Goal: Answer question/provide support: Share knowledge or assist other users

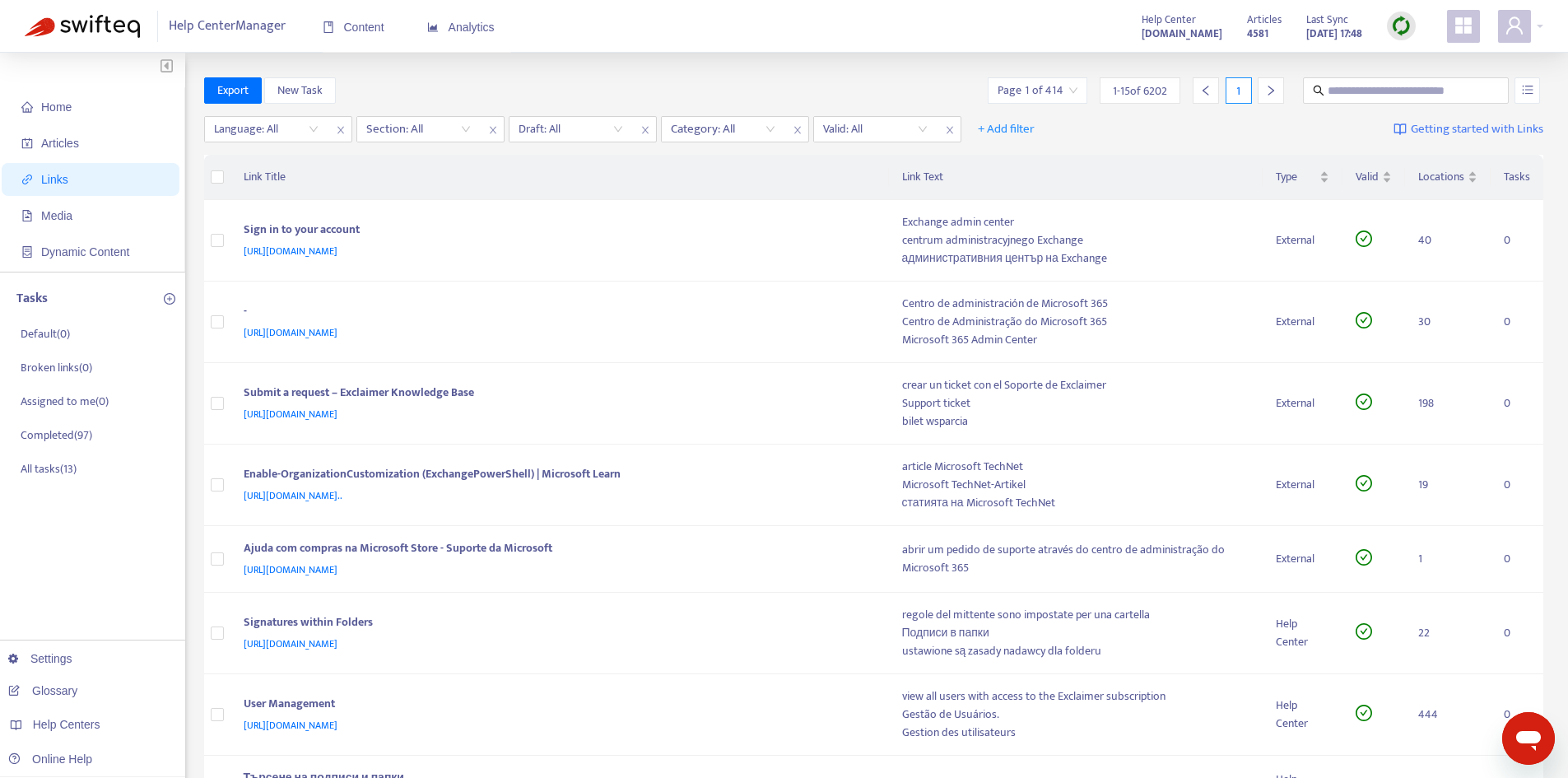
click at [1110, 151] on div "Language: All Section: All Draft: All Category: All Valid: All + Add filter Get…" at bounding box center [874, 133] width 1340 height 46
click at [863, 129] on input "search" at bounding box center [875, 129] width 104 height 25
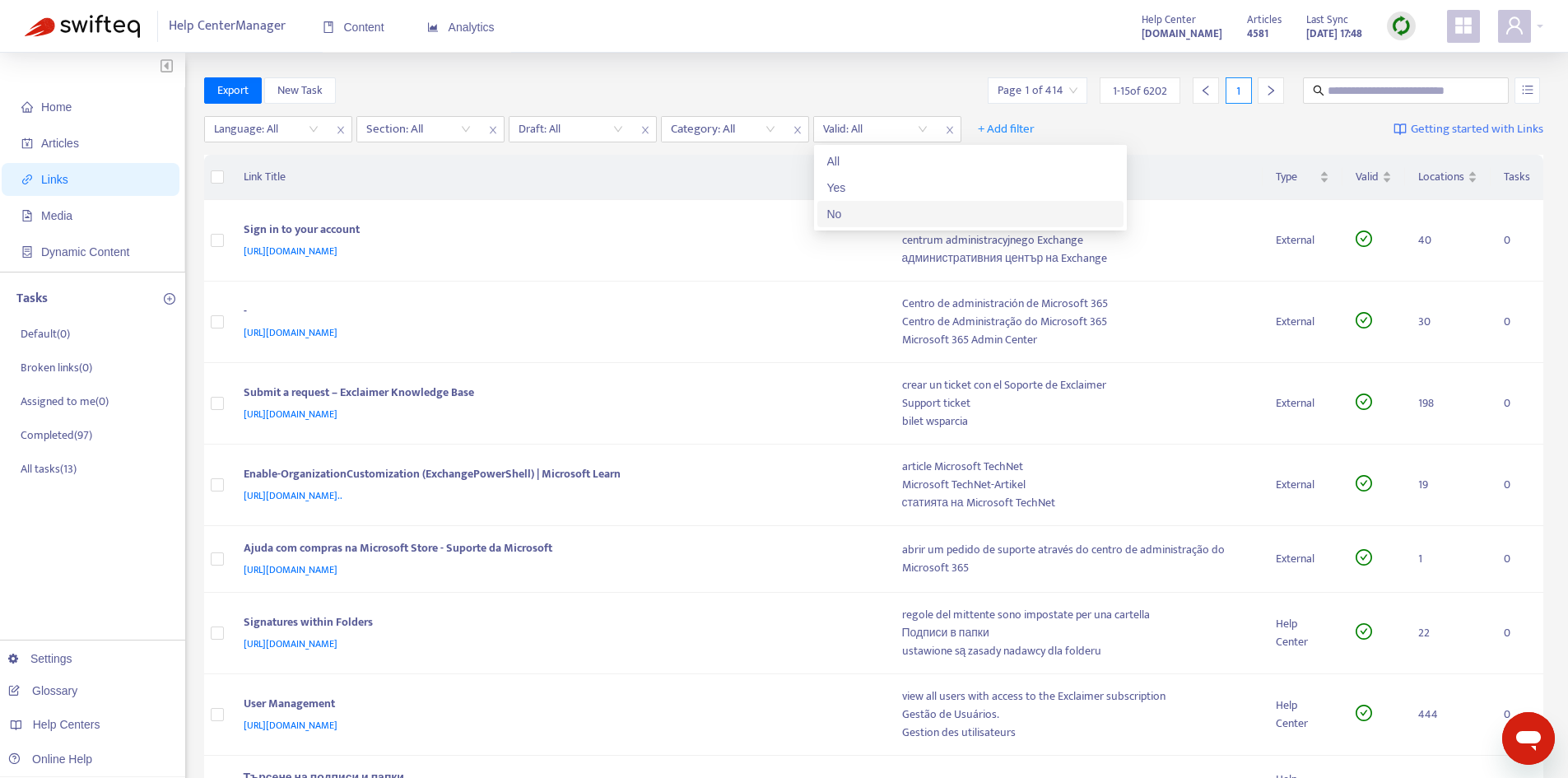
click at [832, 209] on div "No" at bounding box center [971, 214] width 287 height 18
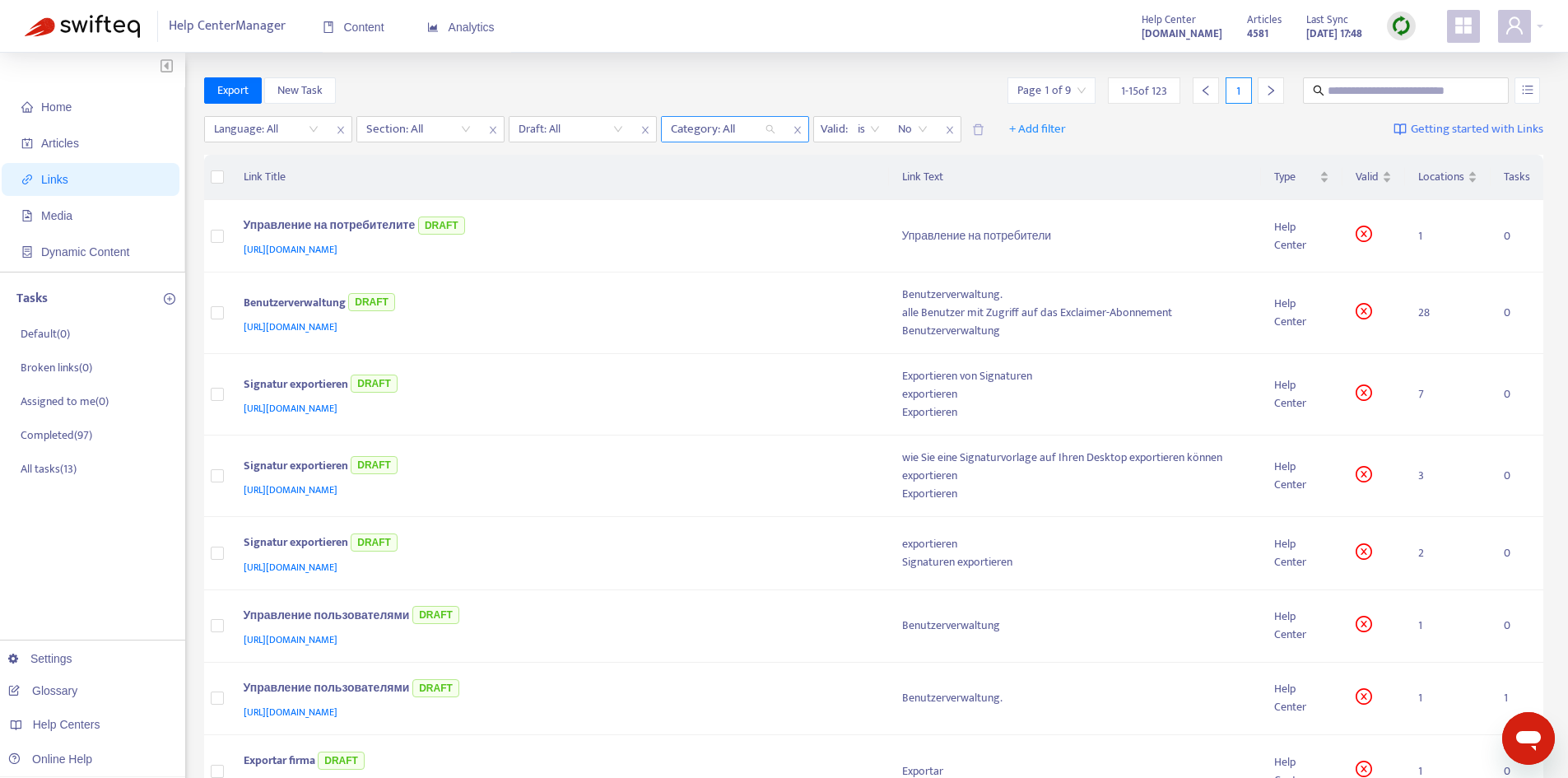
click at [747, 136] on div at bounding box center [714, 130] width 100 height 20
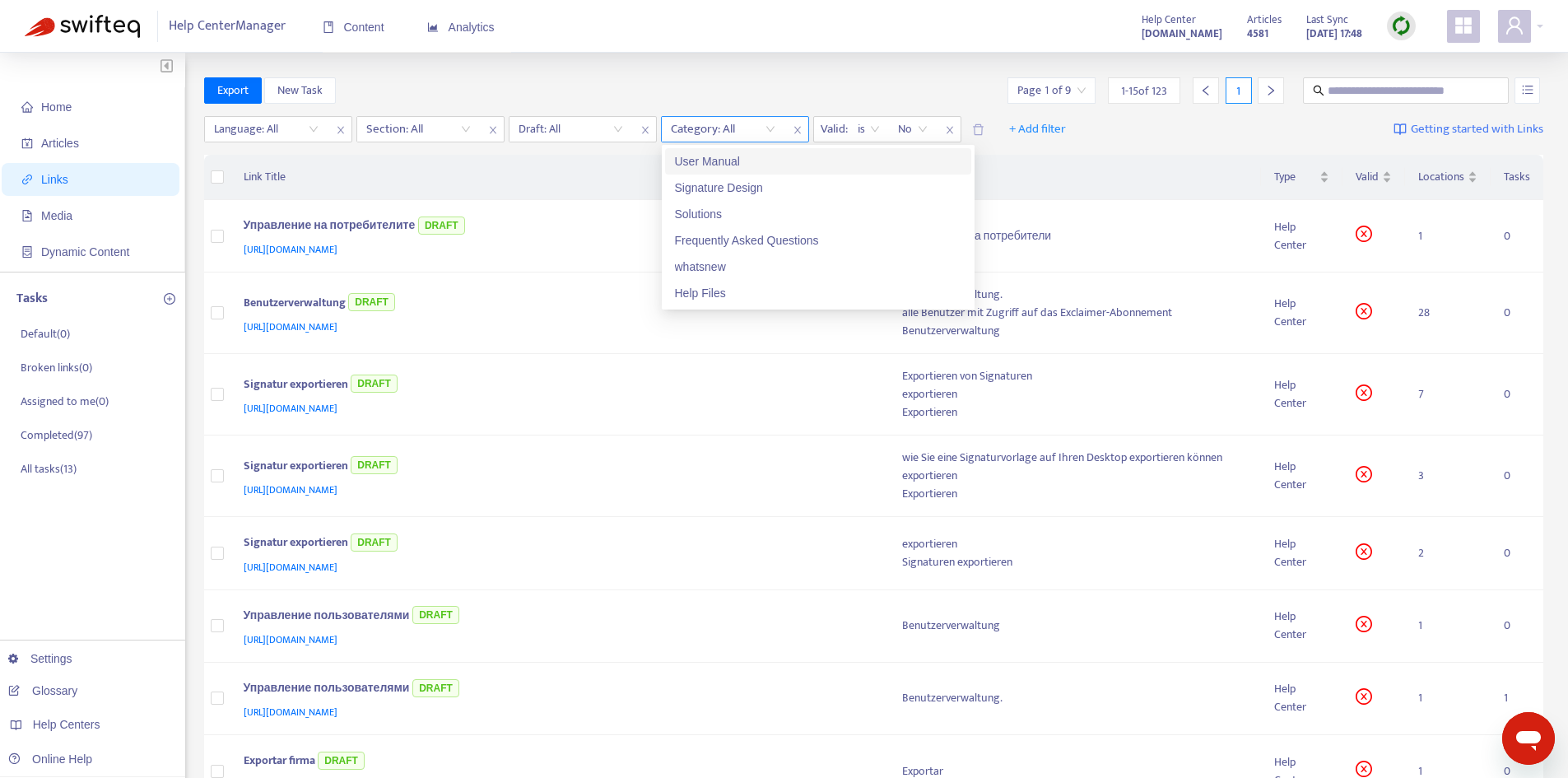
click at [793, 131] on icon "close" at bounding box center [797, 130] width 10 height 10
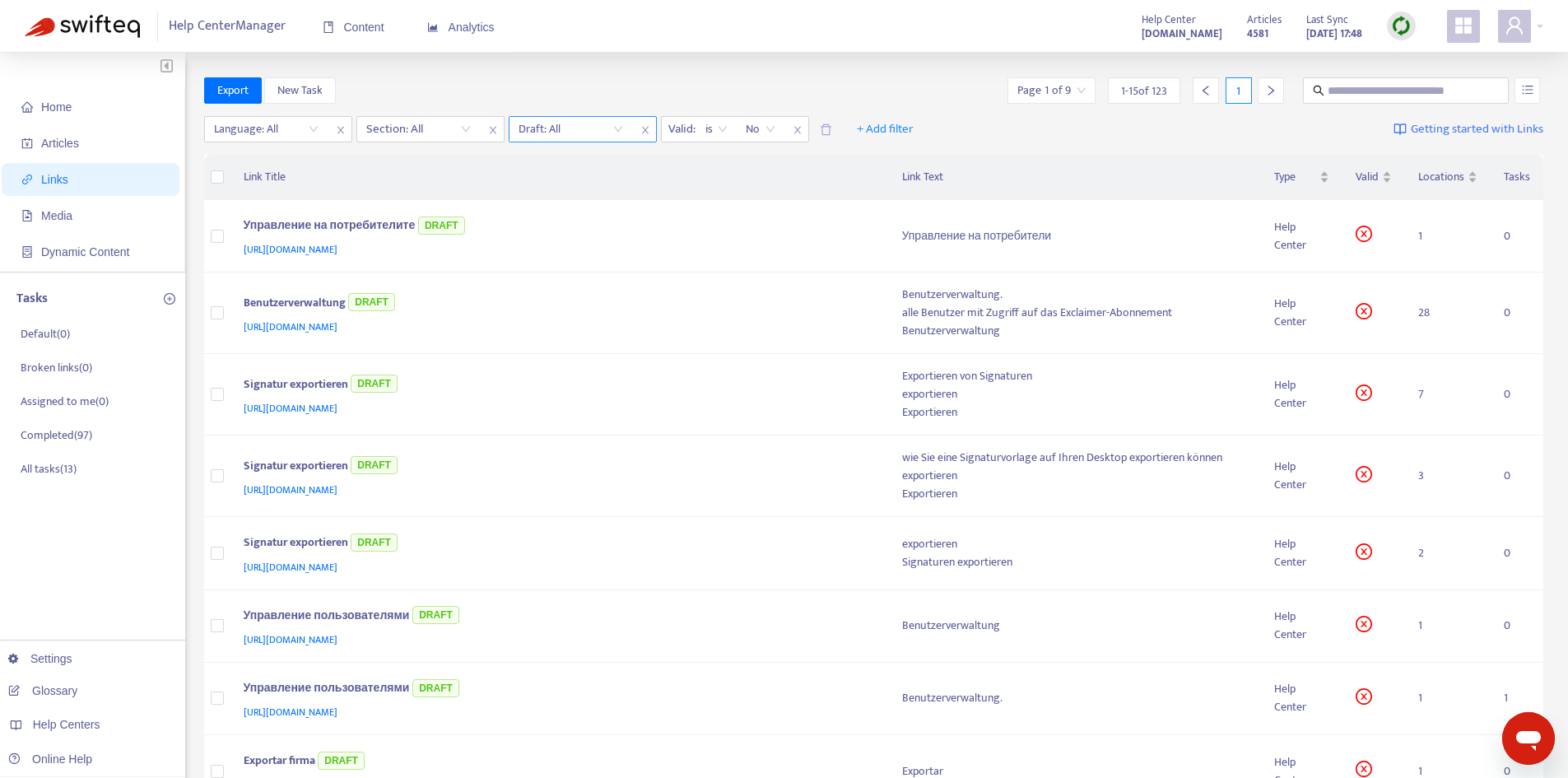
click at [584, 135] on input "search" at bounding box center [571, 129] width 104 height 25
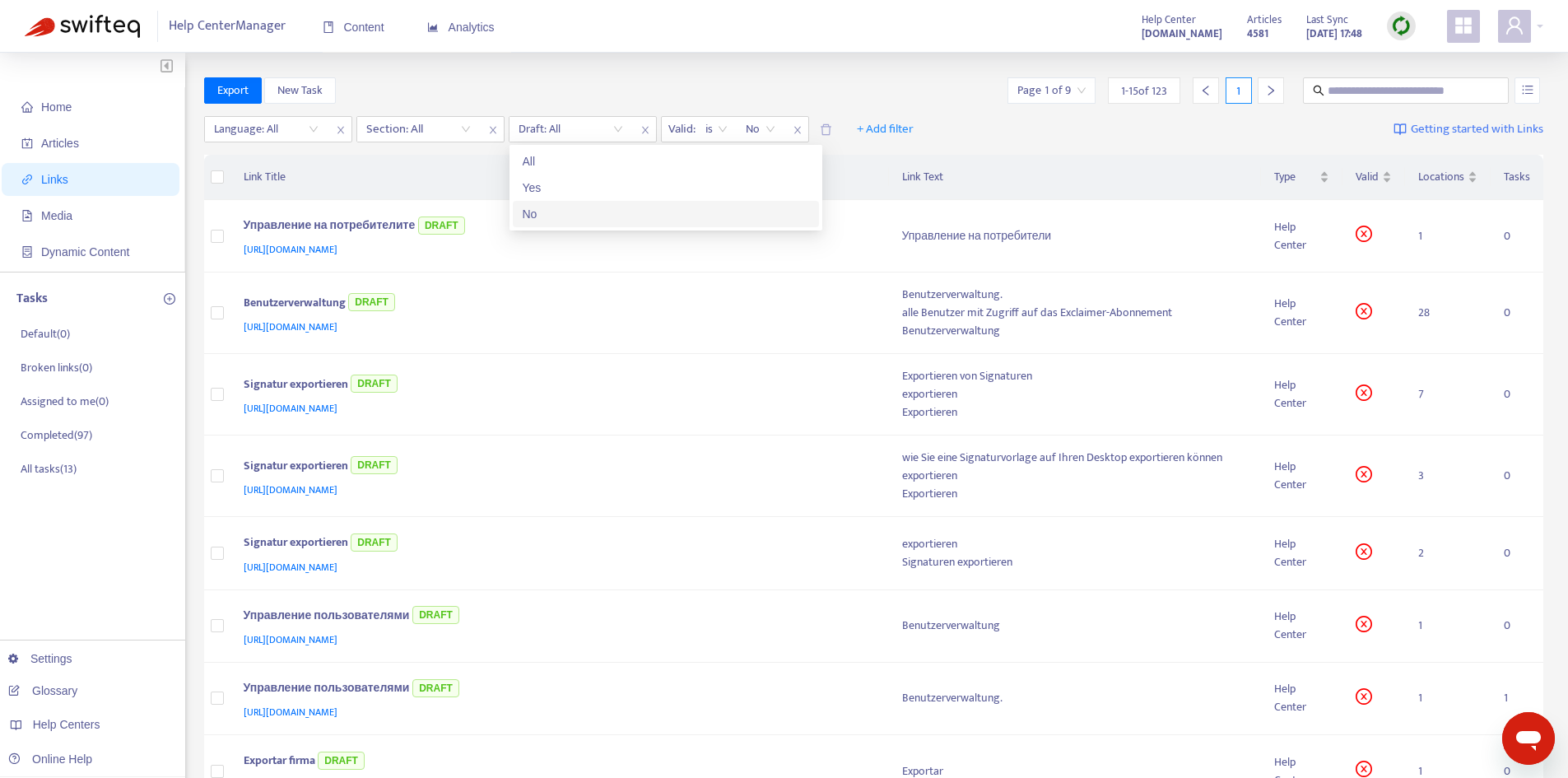
click at [559, 205] on div "No" at bounding box center [666, 214] width 287 height 18
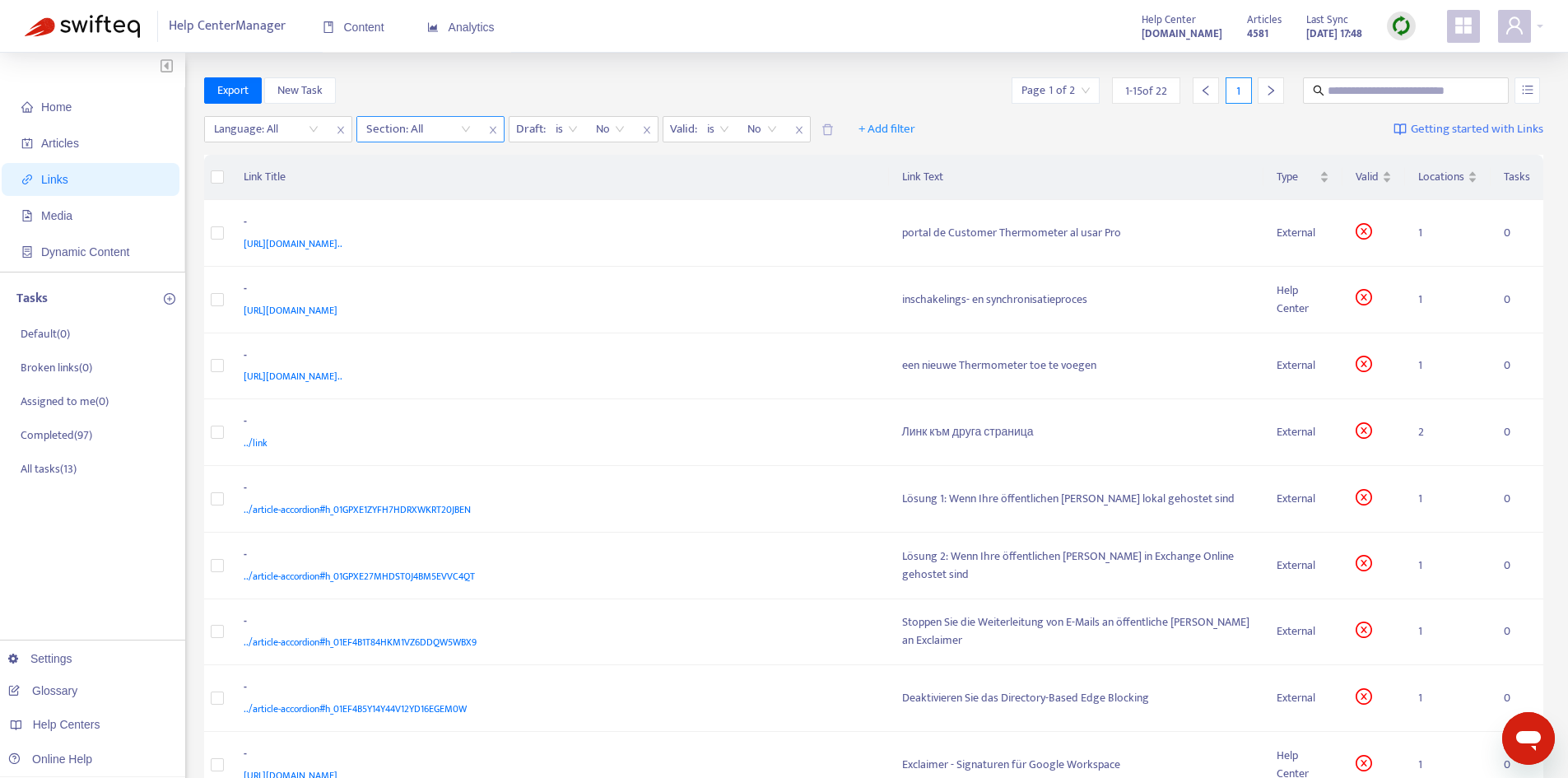
click at [411, 125] on div at bounding box center [410, 130] width 100 height 20
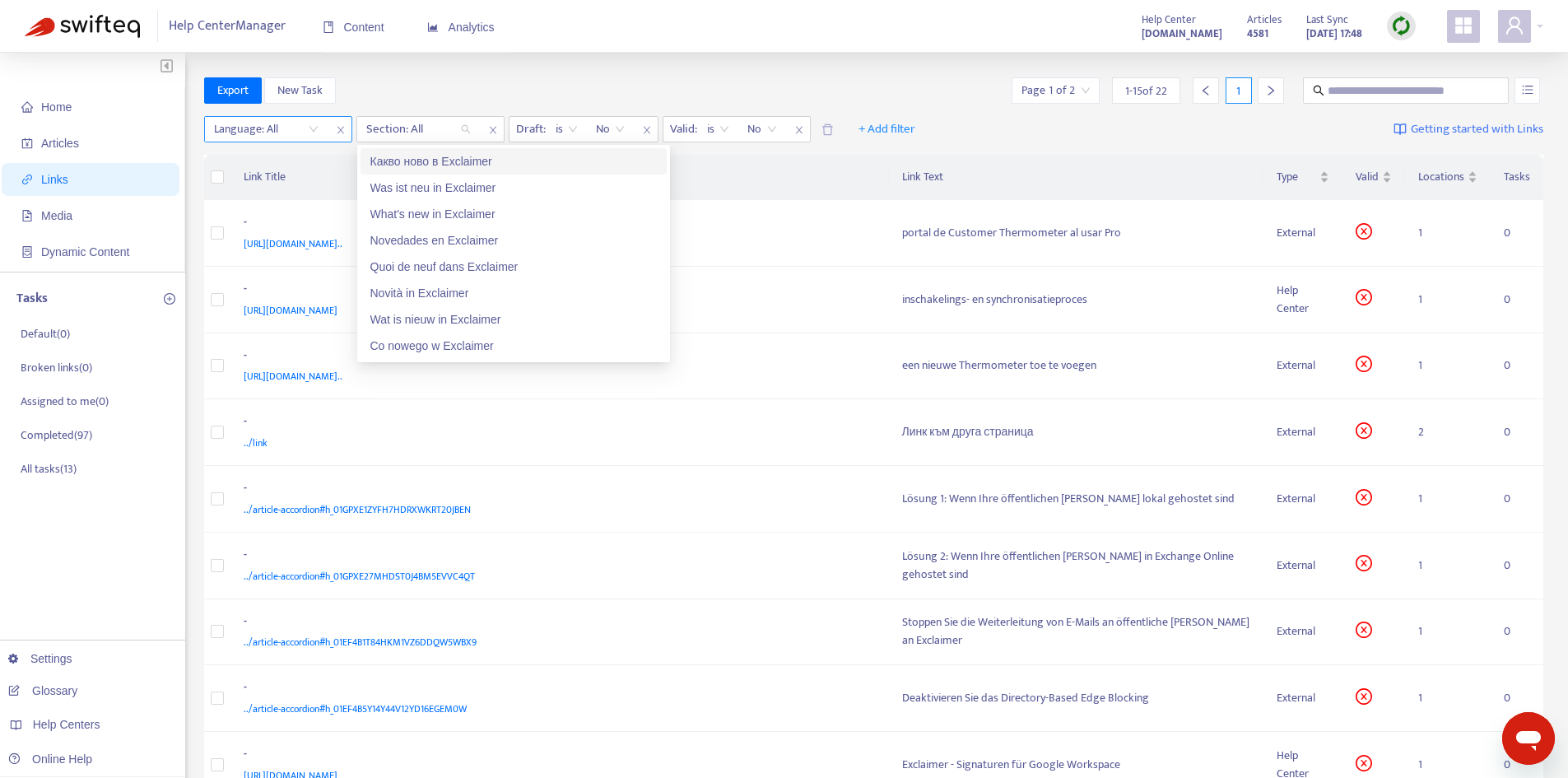
click at [285, 131] on div at bounding box center [258, 130] width 100 height 20
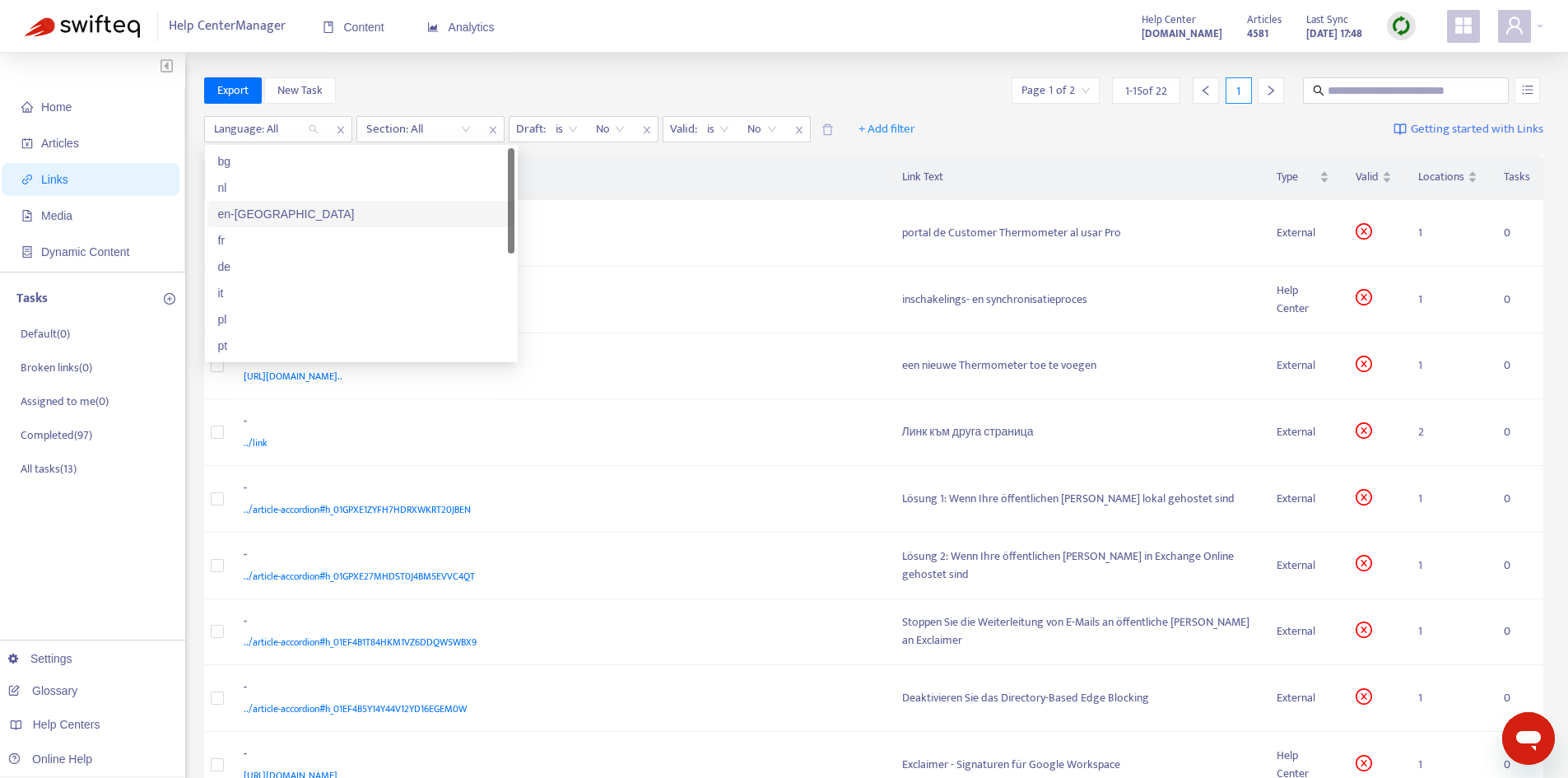
click at [270, 205] on div "en-gb" at bounding box center [362, 214] width 287 height 18
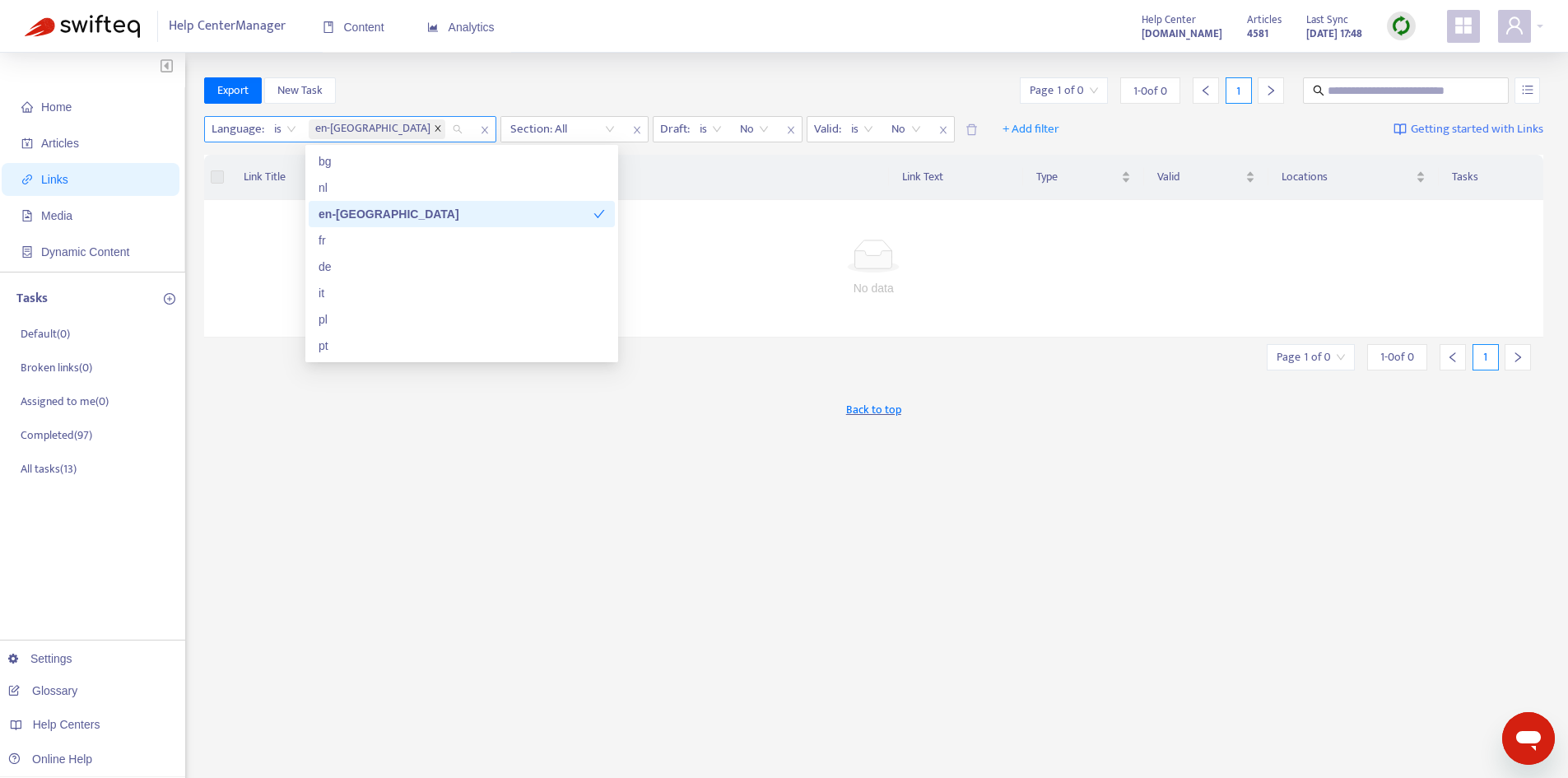
click at [434, 128] on icon "close" at bounding box center [437, 128] width 8 height 8
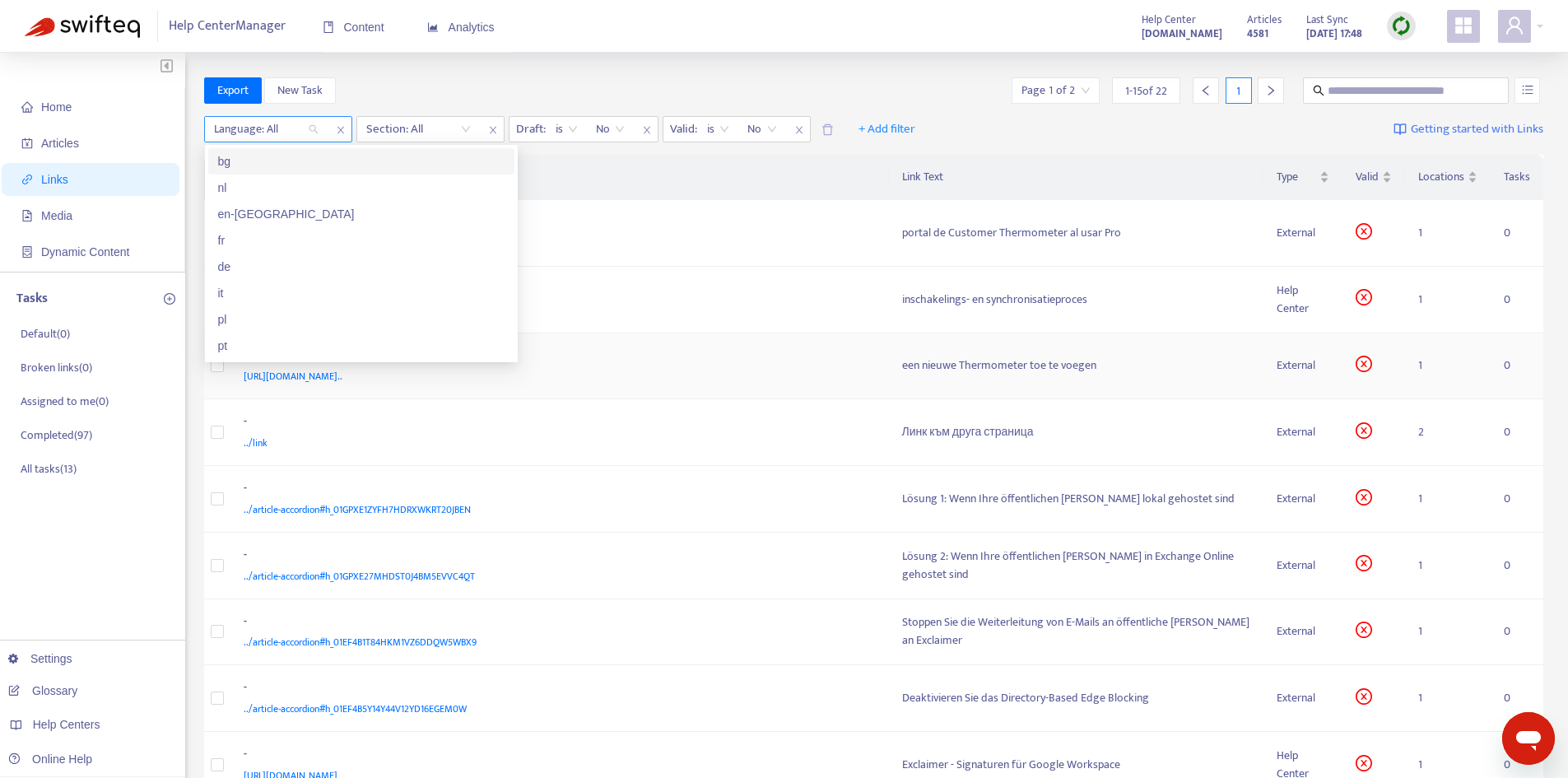
click at [984, 364] on div "een nieuwe Thermometer toe te voegen" at bounding box center [1077, 365] width 349 height 18
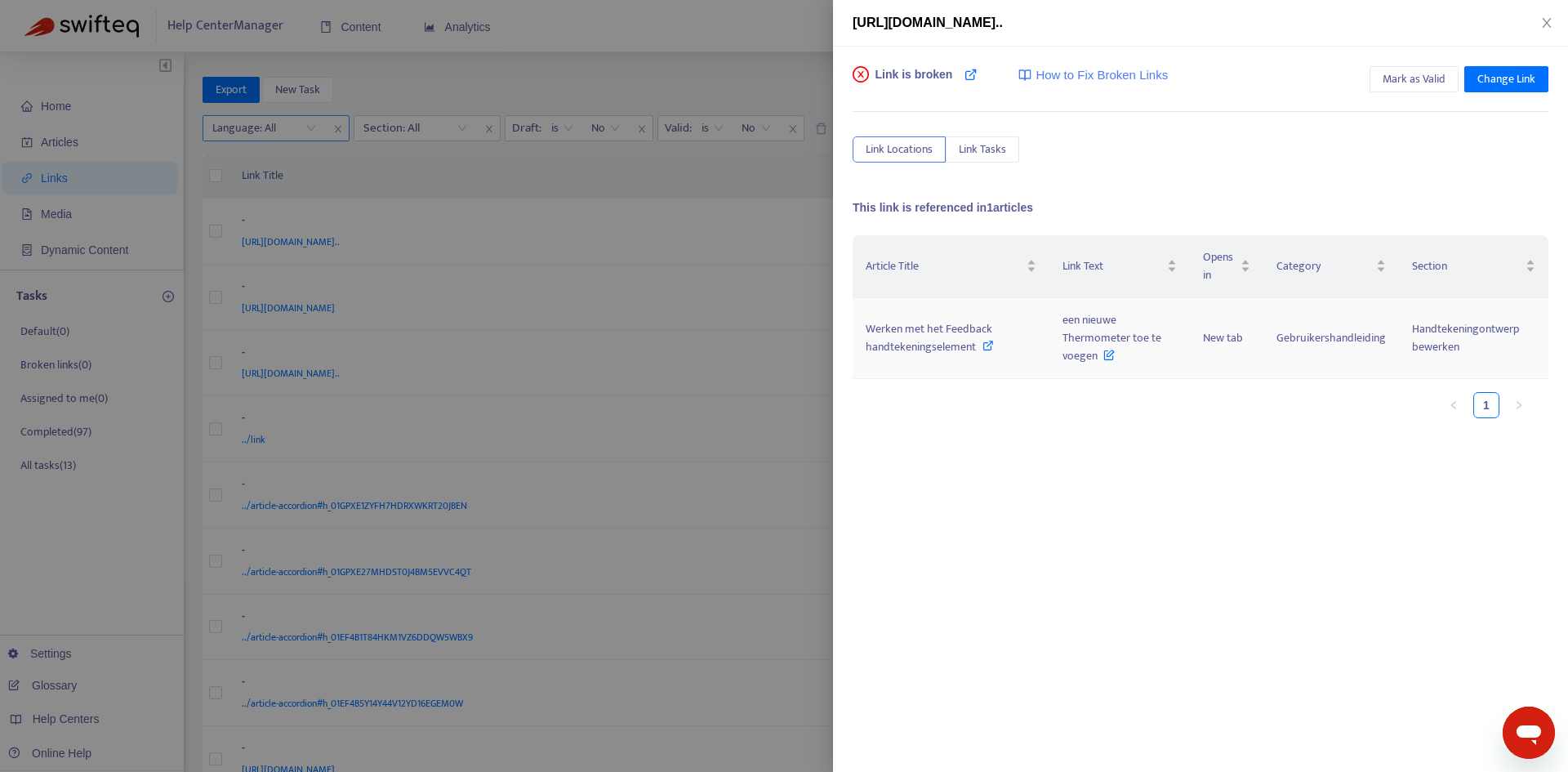
click at [990, 332] on span "Werken met het Feedback handtekeningselement" at bounding box center [929, 337] width 127 height 37
click at [1110, 347] on icon at bounding box center [1109, 352] width 12 height 18
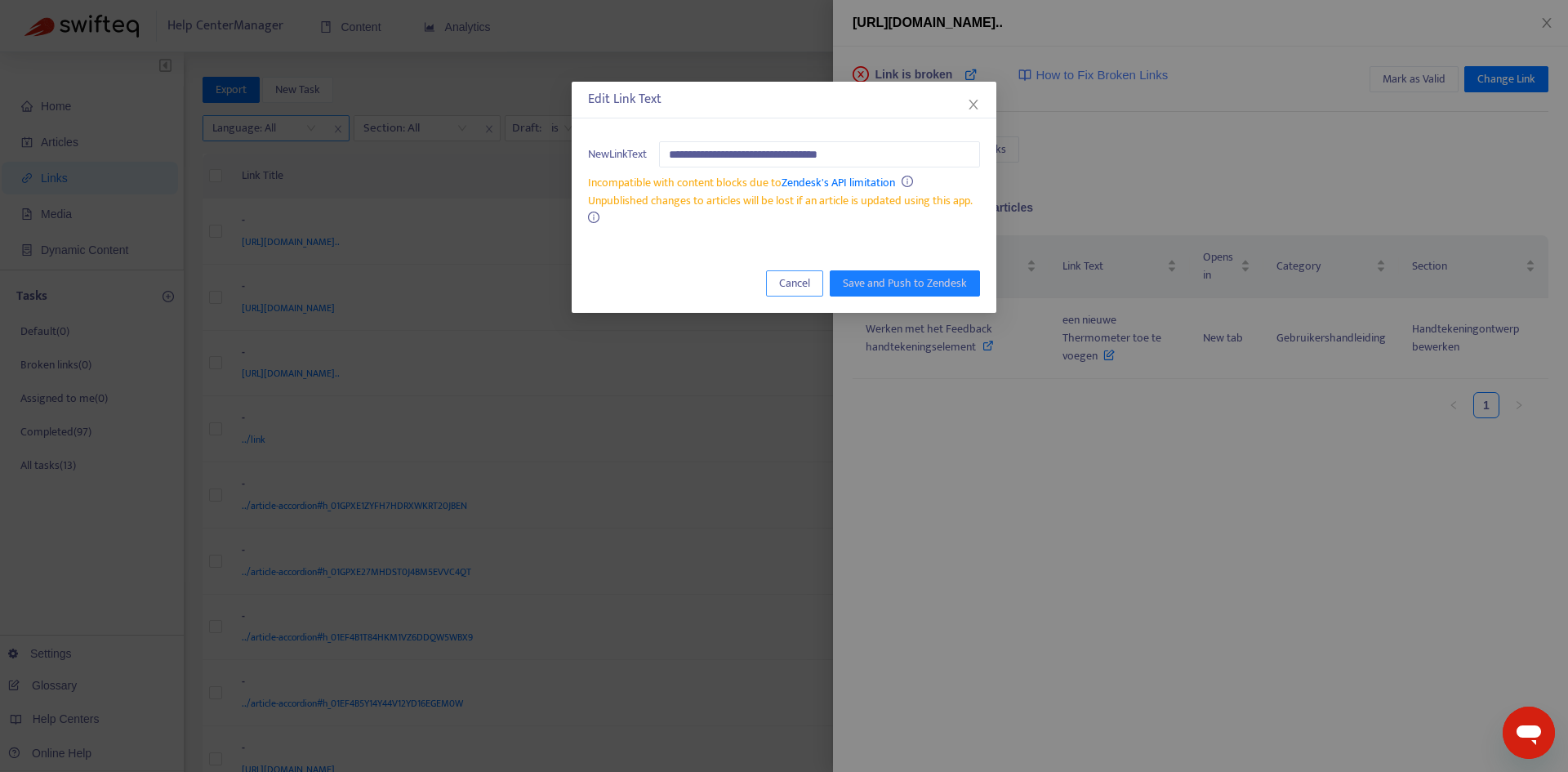
click at [790, 285] on span "Cancel" at bounding box center [795, 284] width 31 height 18
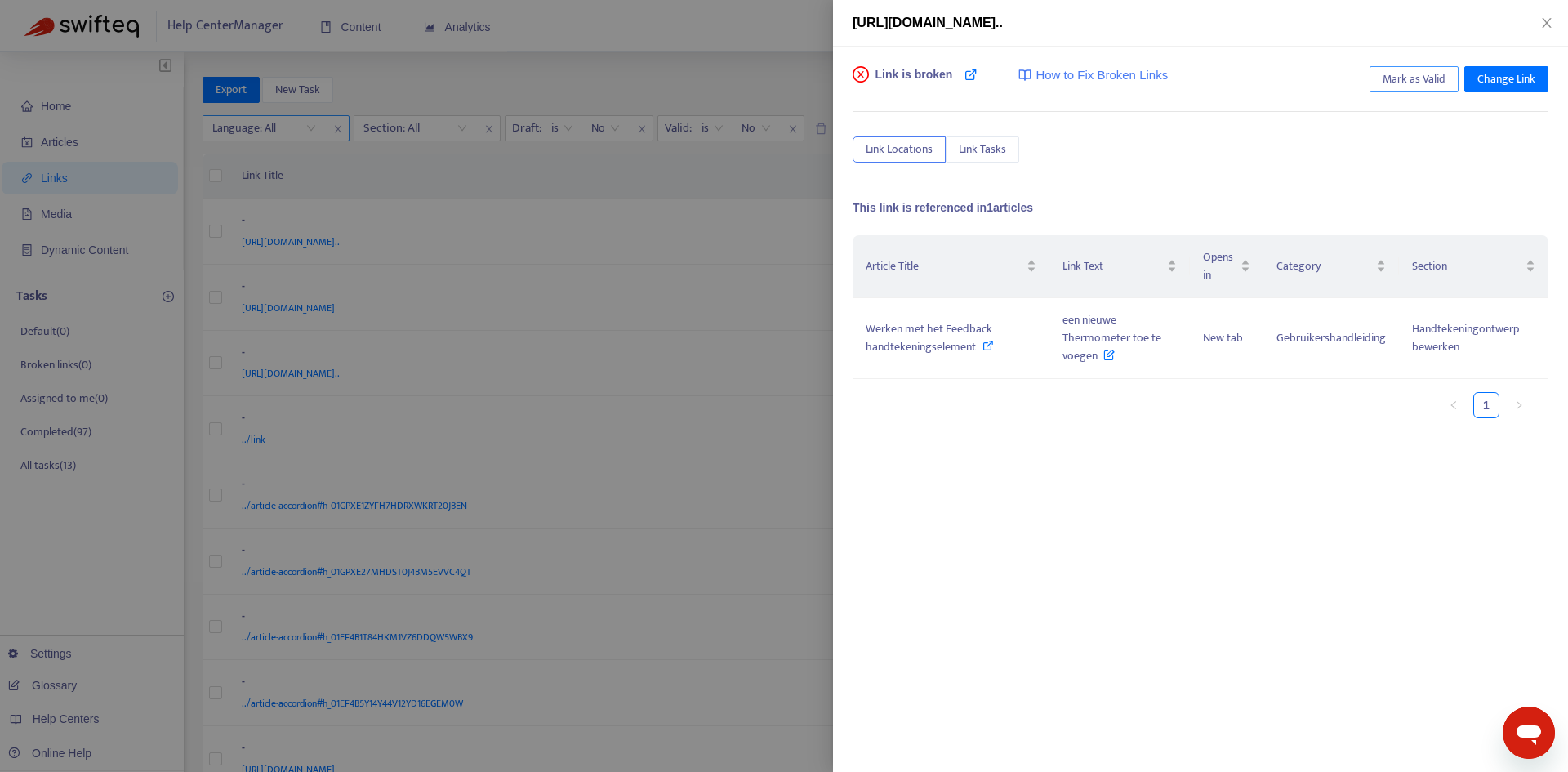
click at [1430, 83] on span "Mark as Valid" at bounding box center [1414, 80] width 63 height 18
click at [1548, 16] on icon "close" at bounding box center [1547, 23] width 13 height 13
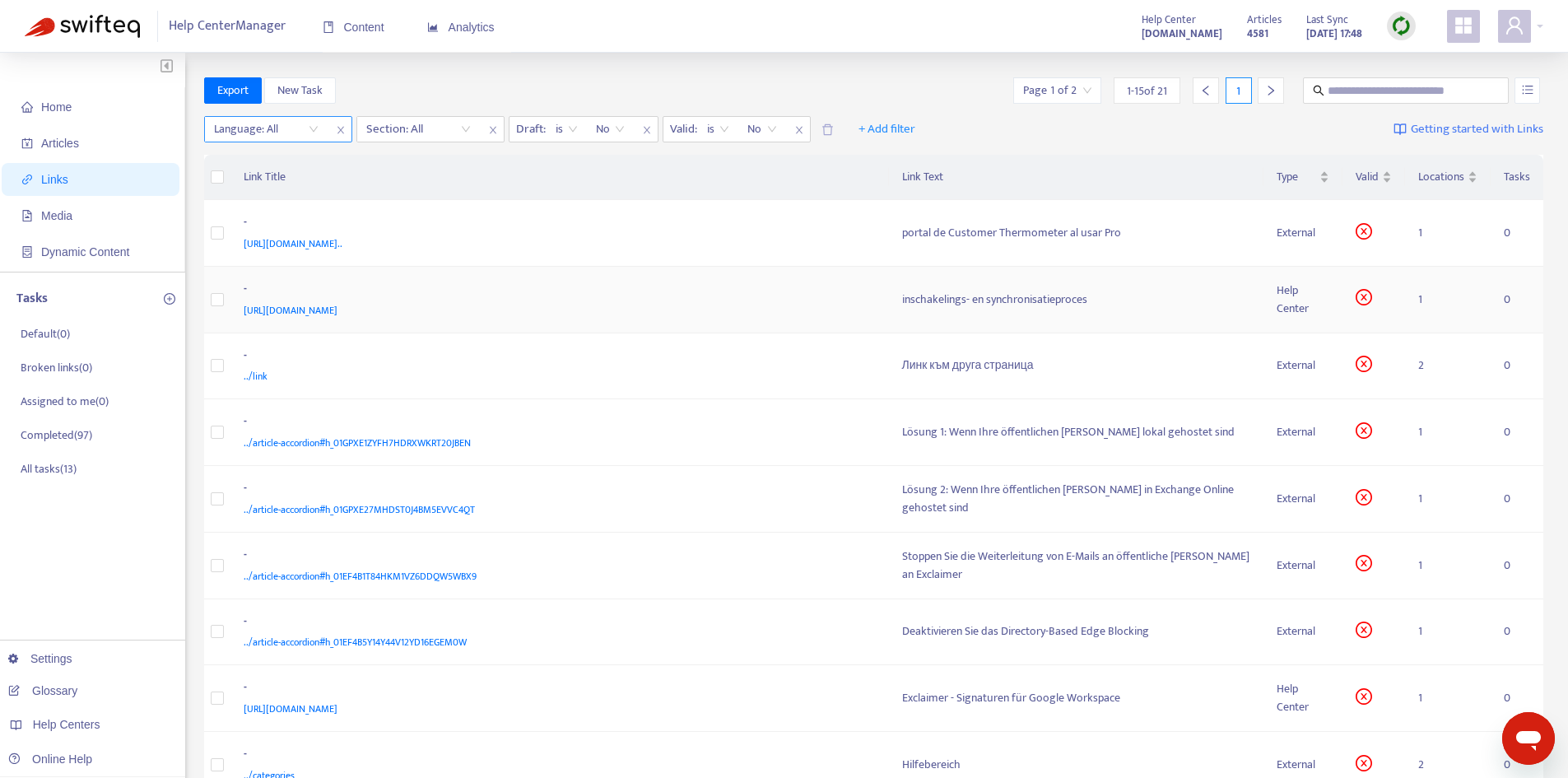
click at [996, 307] on div "inschakelings- en synchronisatieproces" at bounding box center [1077, 300] width 349 height 18
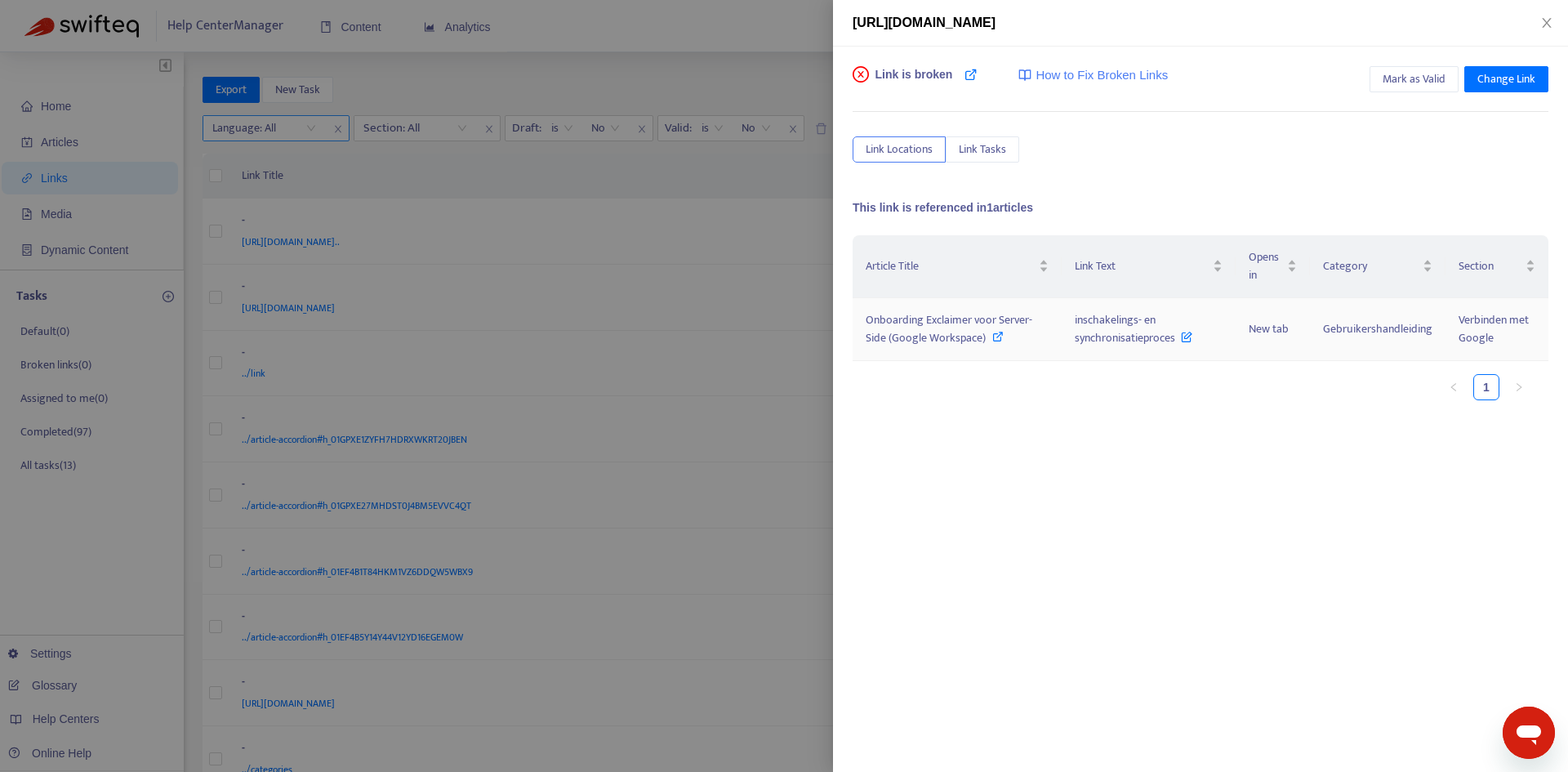
click at [989, 333] on div "Onboarding Exclaimer voor Server-Side (Google Workspace)" at bounding box center [957, 329] width 183 height 36
click at [1109, 328] on span "inschakelings- en synchronisatieproces" at bounding box center [1134, 328] width 118 height 37
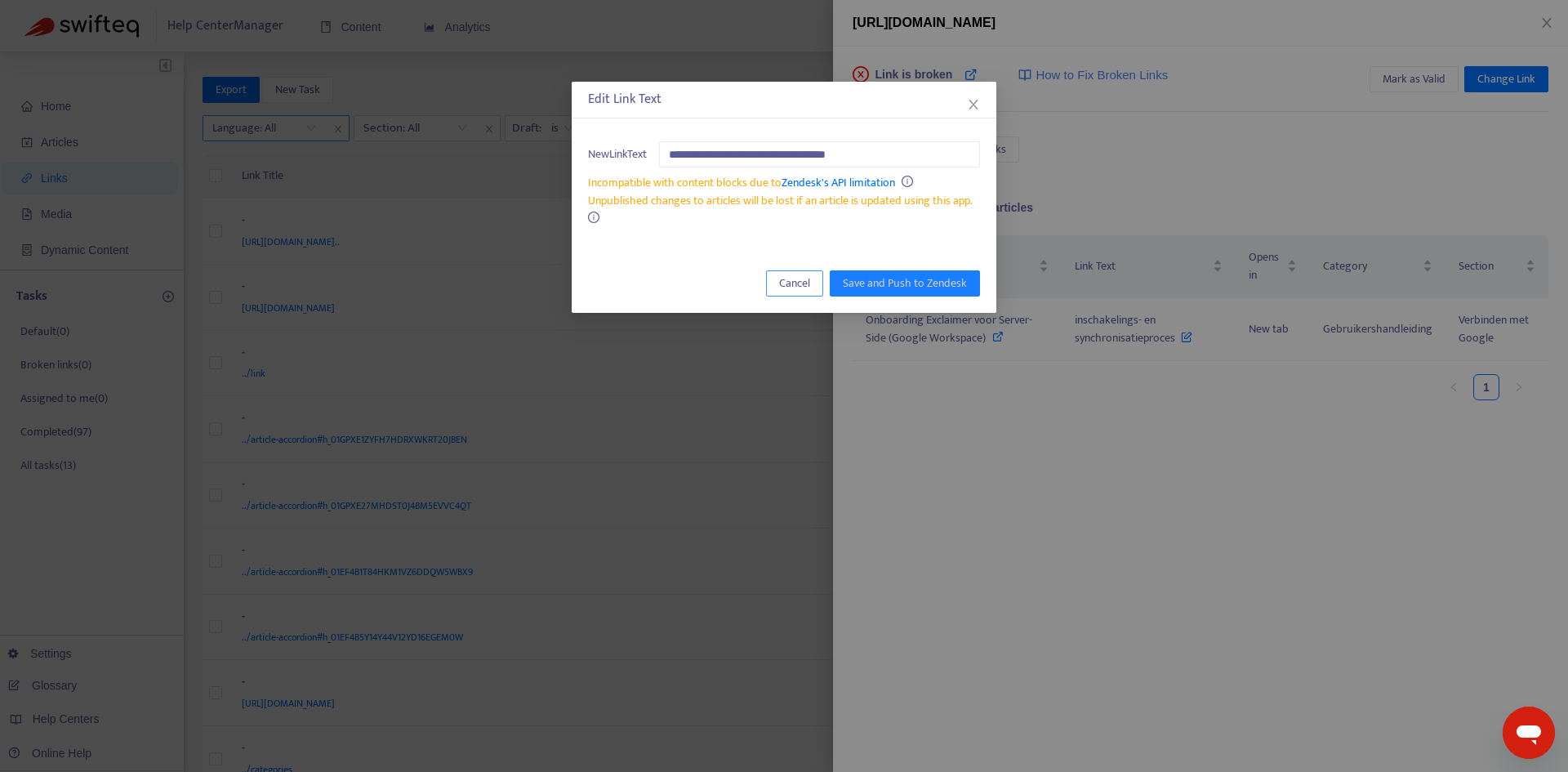
click at [806, 285] on span "Cancel" at bounding box center [795, 284] width 31 height 18
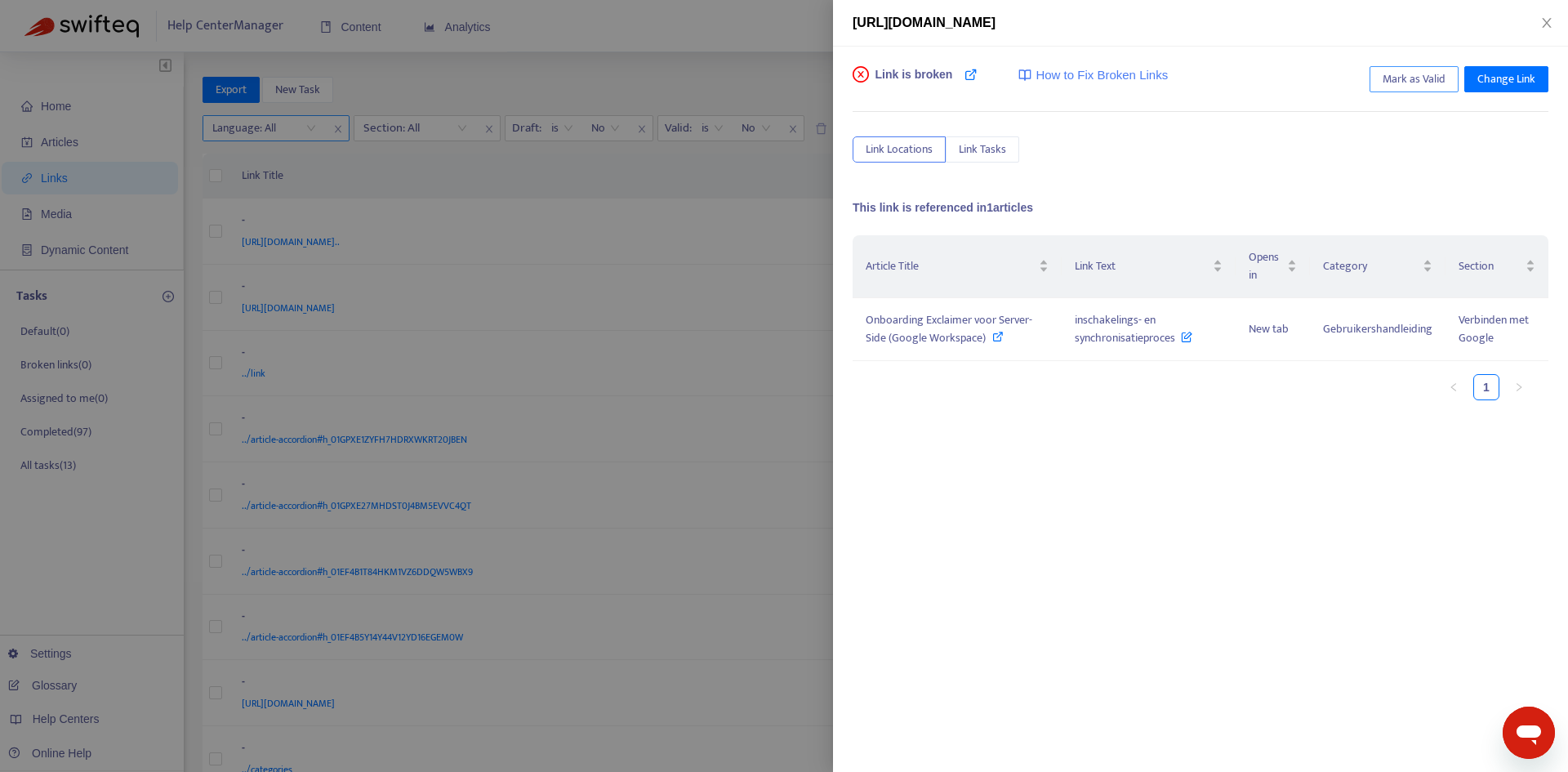
click at [1418, 71] on span "Mark as Valid" at bounding box center [1414, 80] width 63 height 18
click at [1543, 26] on icon "close" at bounding box center [1547, 23] width 13 height 13
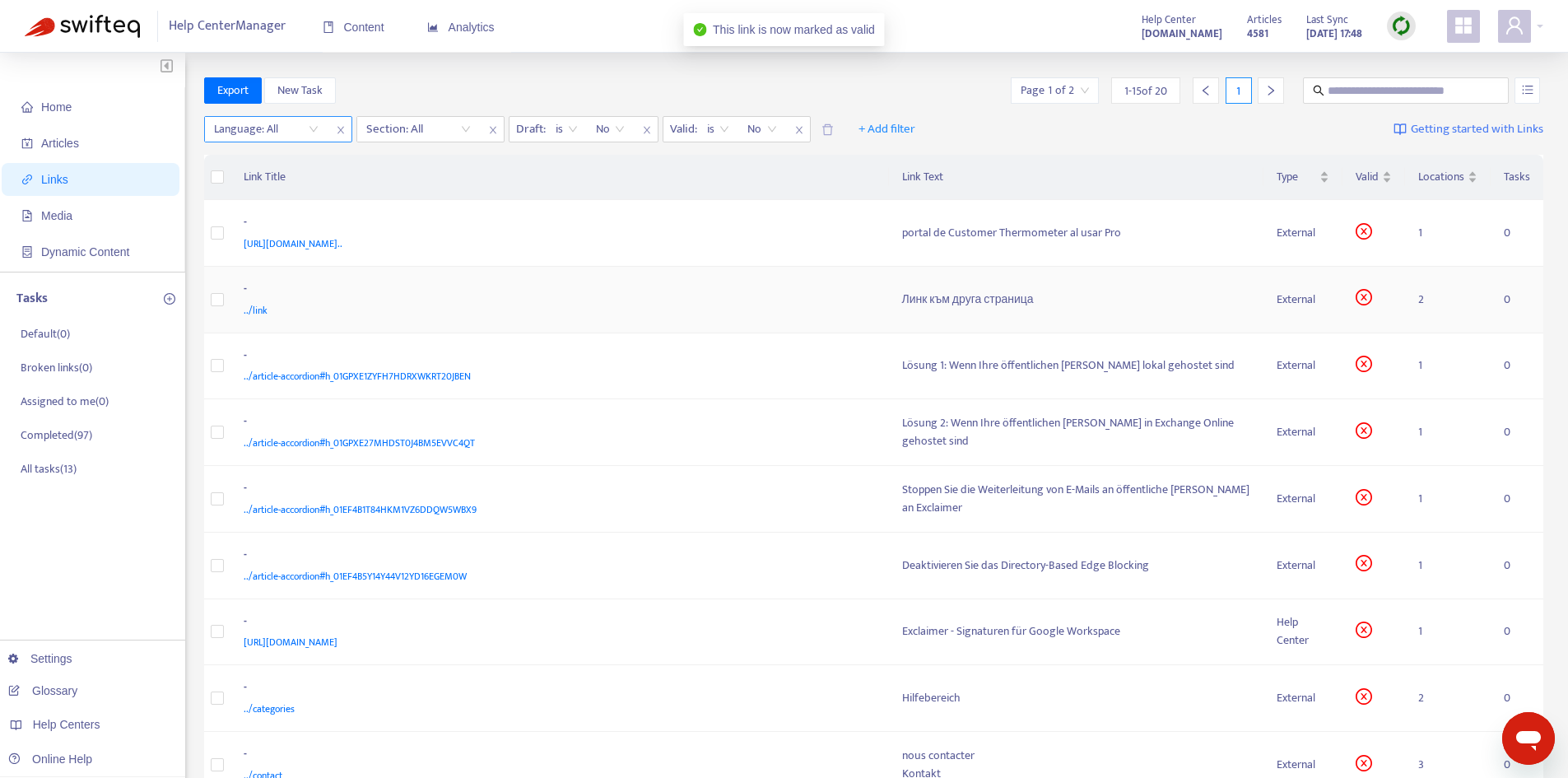
click at [1026, 302] on div "Линк към друга страница" at bounding box center [1076, 300] width 348 height 18
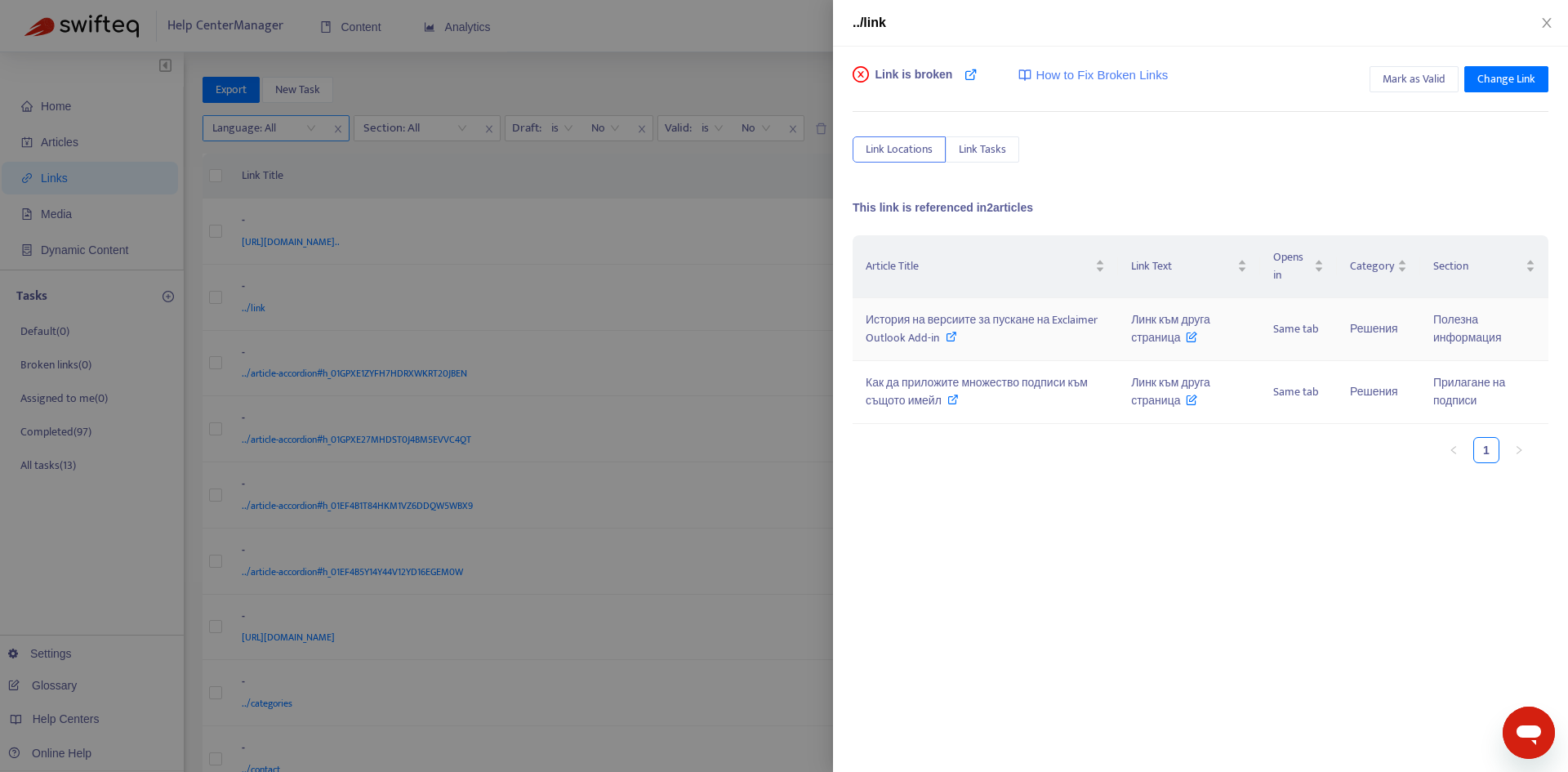
click at [987, 319] on span "История на версиите за пускане на Exclaimer Outlook Add-in" at bounding box center [982, 328] width 232 height 37
click at [1170, 317] on span "Линк към друга страница" at bounding box center [1170, 328] width 79 height 37
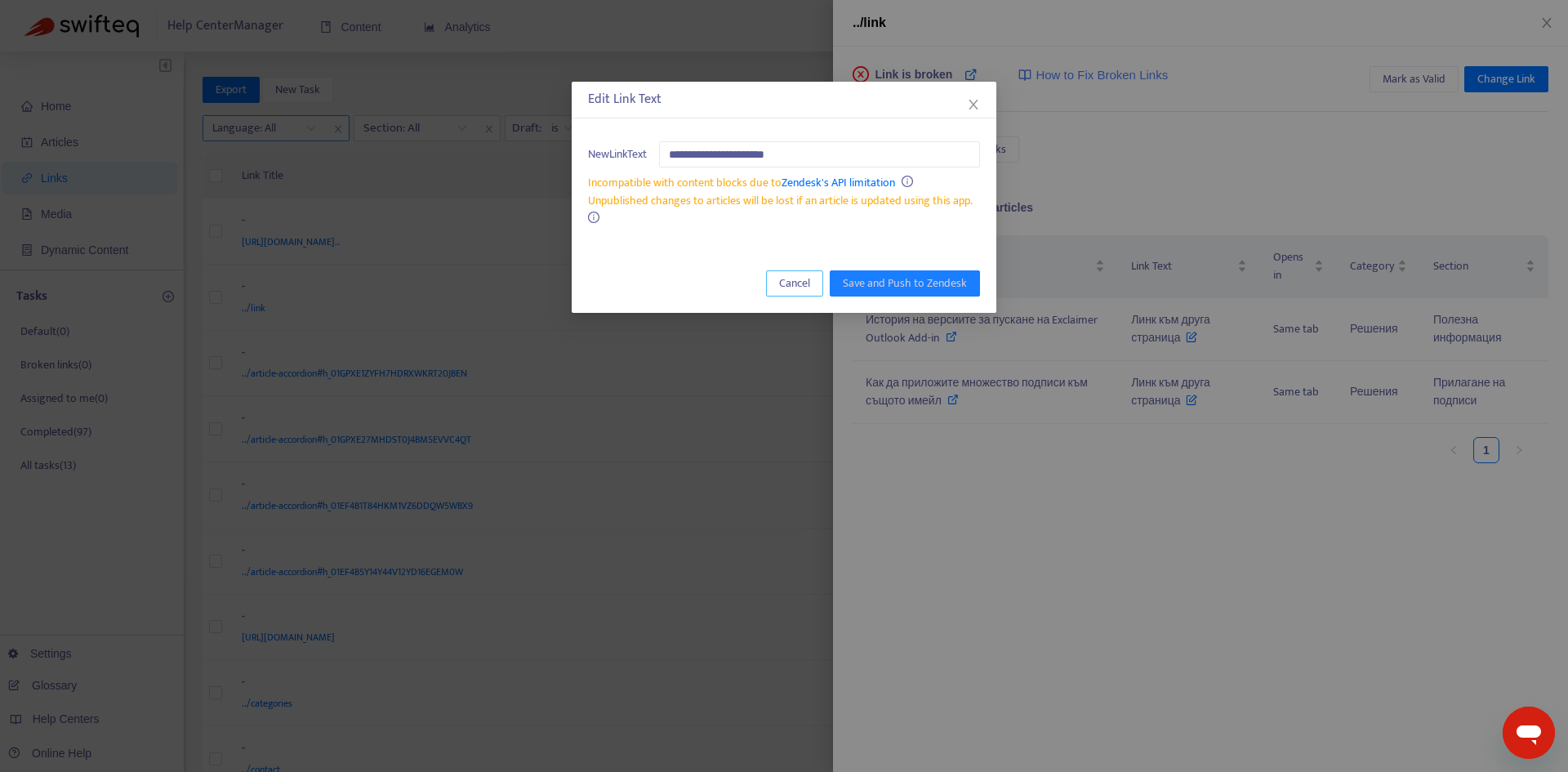
click at [780, 277] on button "Cancel" at bounding box center [794, 283] width 57 height 26
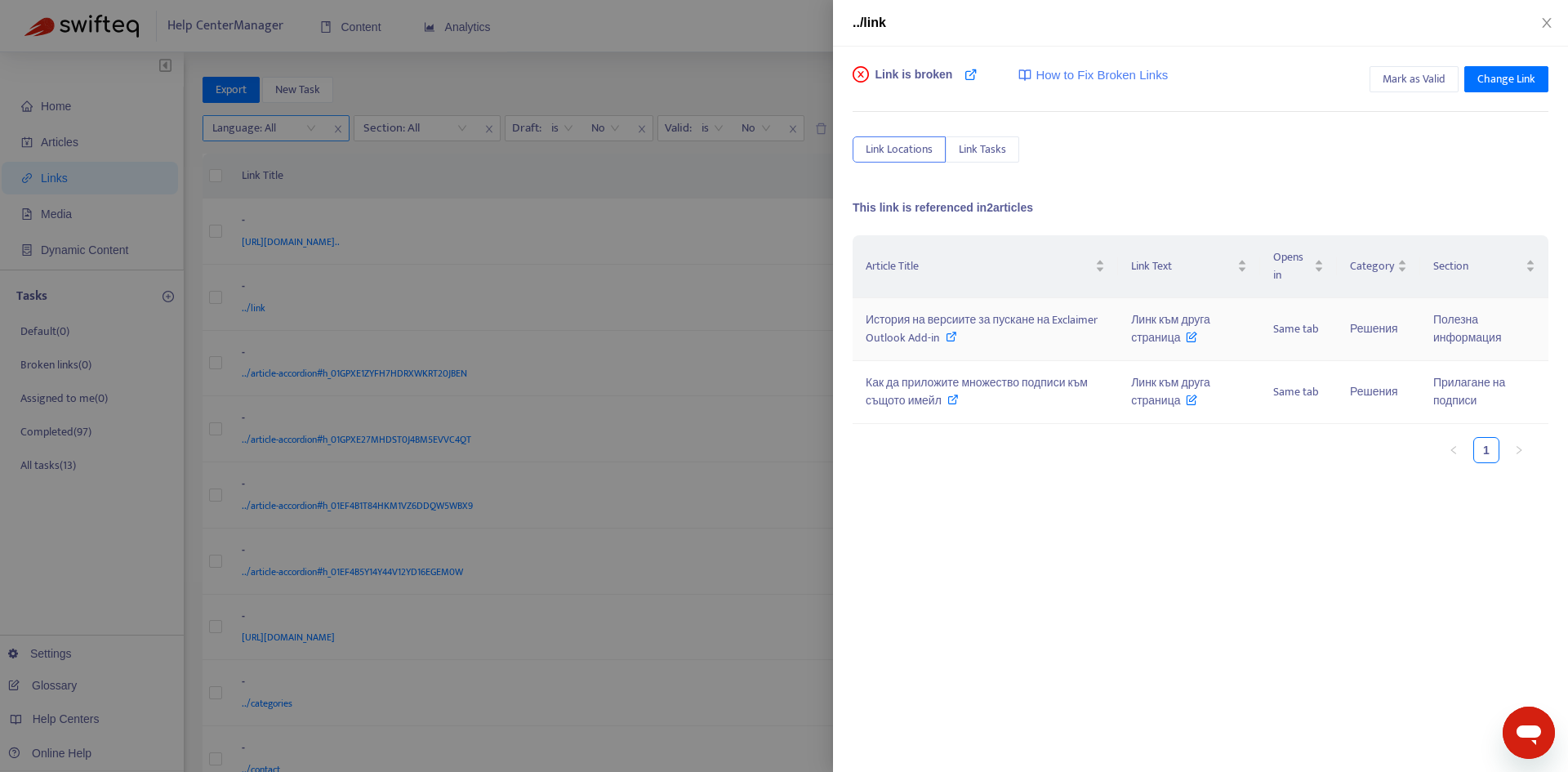
click at [1147, 325] on span "Линк към друга страница" at bounding box center [1170, 328] width 79 height 37
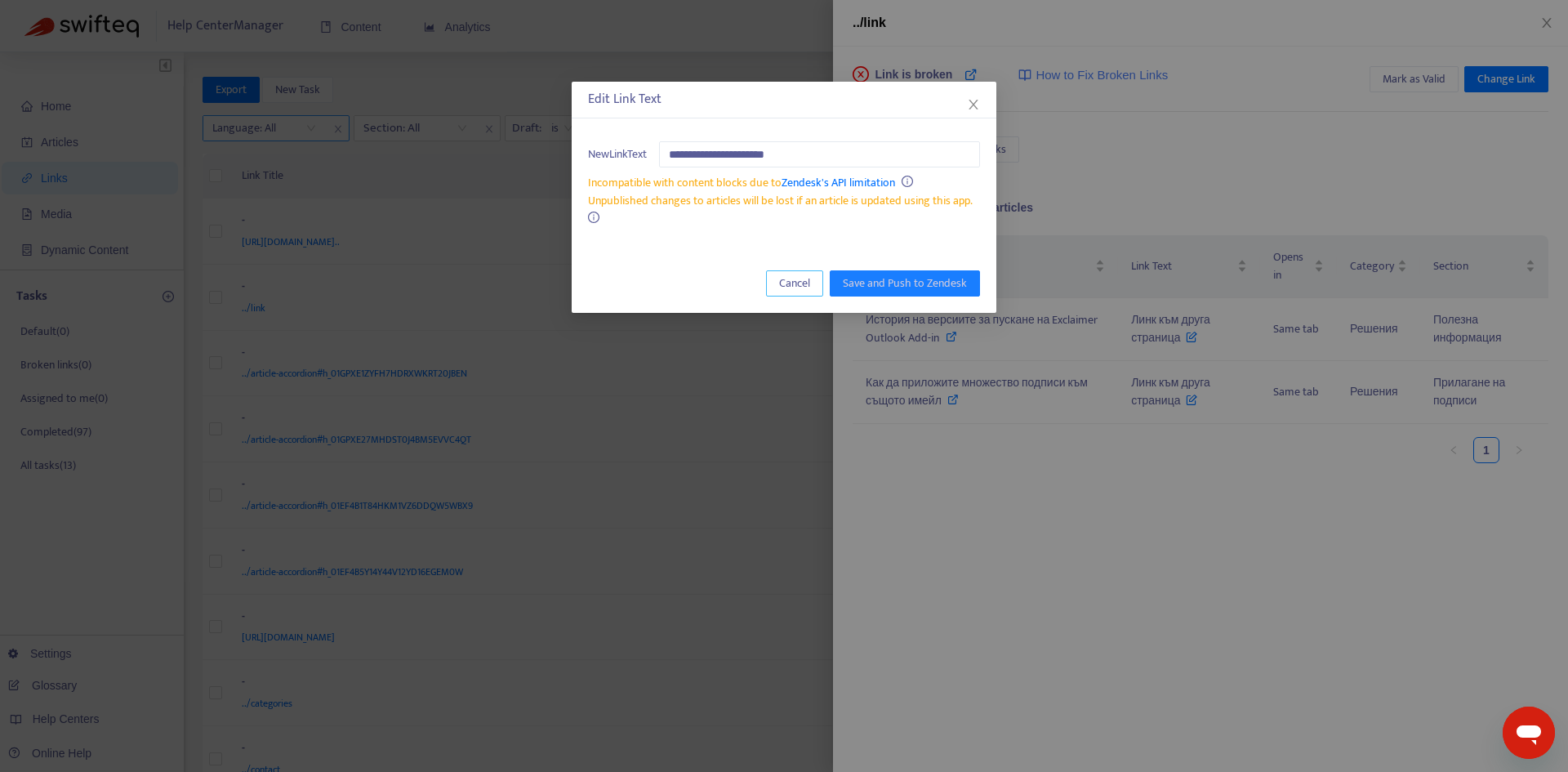
drag, startPoint x: 785, startPoint y: 285, endPoint x: 830, endPoint y: 247, distance: 58.9
click at [785, 285] on span "Cancel" at bounding box center [795, 284] width 31 height 18
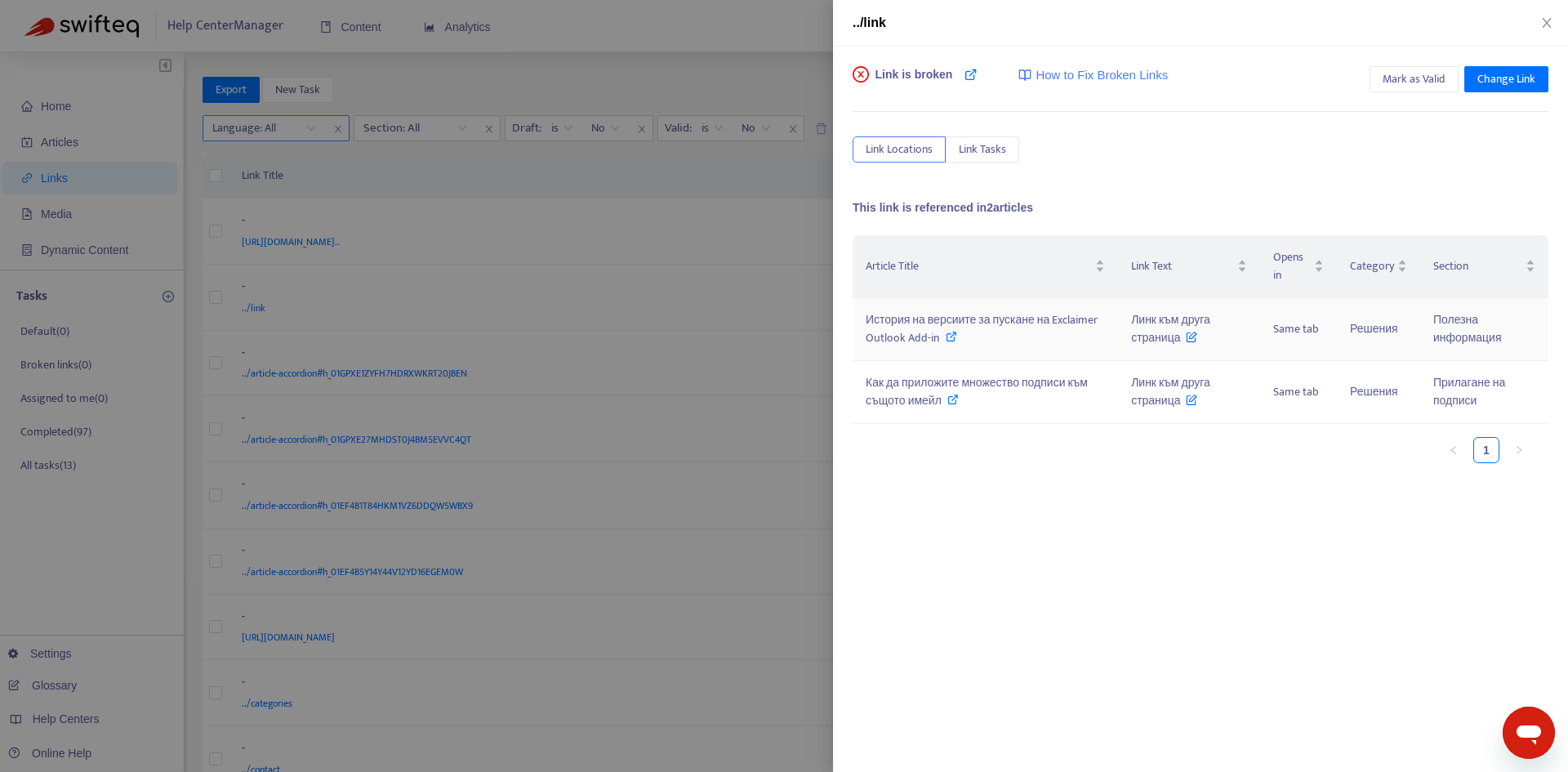
click at [940, 327] on span "История на версиите за пускане на Exclaimer Outlook Add-in" at bounding box center [982, 328] width 232 height 37
click at [1051, 388] on span "Как да приложите множество подписи към същото имейл" at bounding box center [976, 391] width 222 height 37
click at [1151, 401] on span "Линк към друга страница" at bounding box center [1170, 391] width 79 height 37
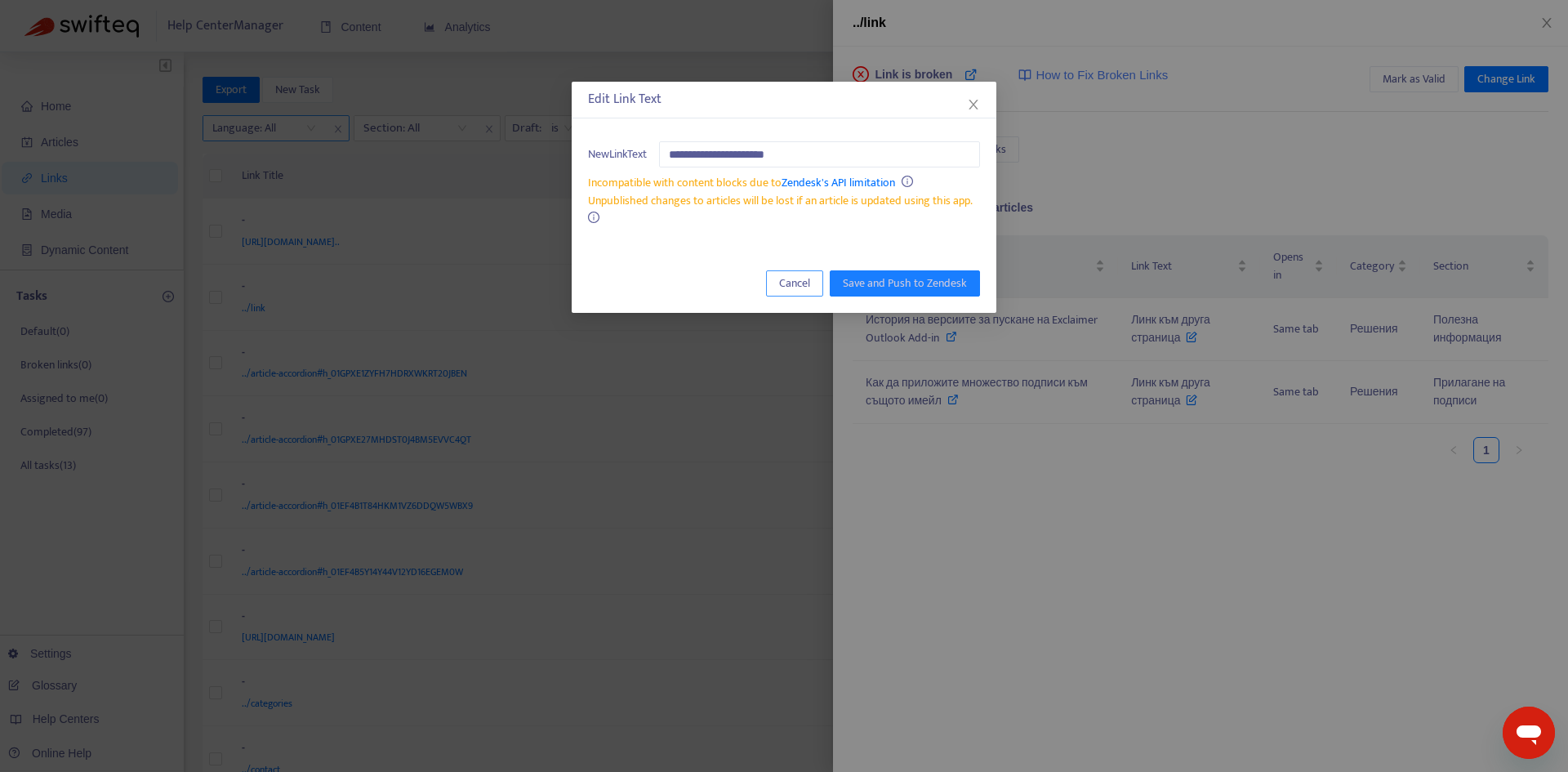
click at [786, 288] on span "Cancel" at bounding box center [795, 284] width 31 height 18
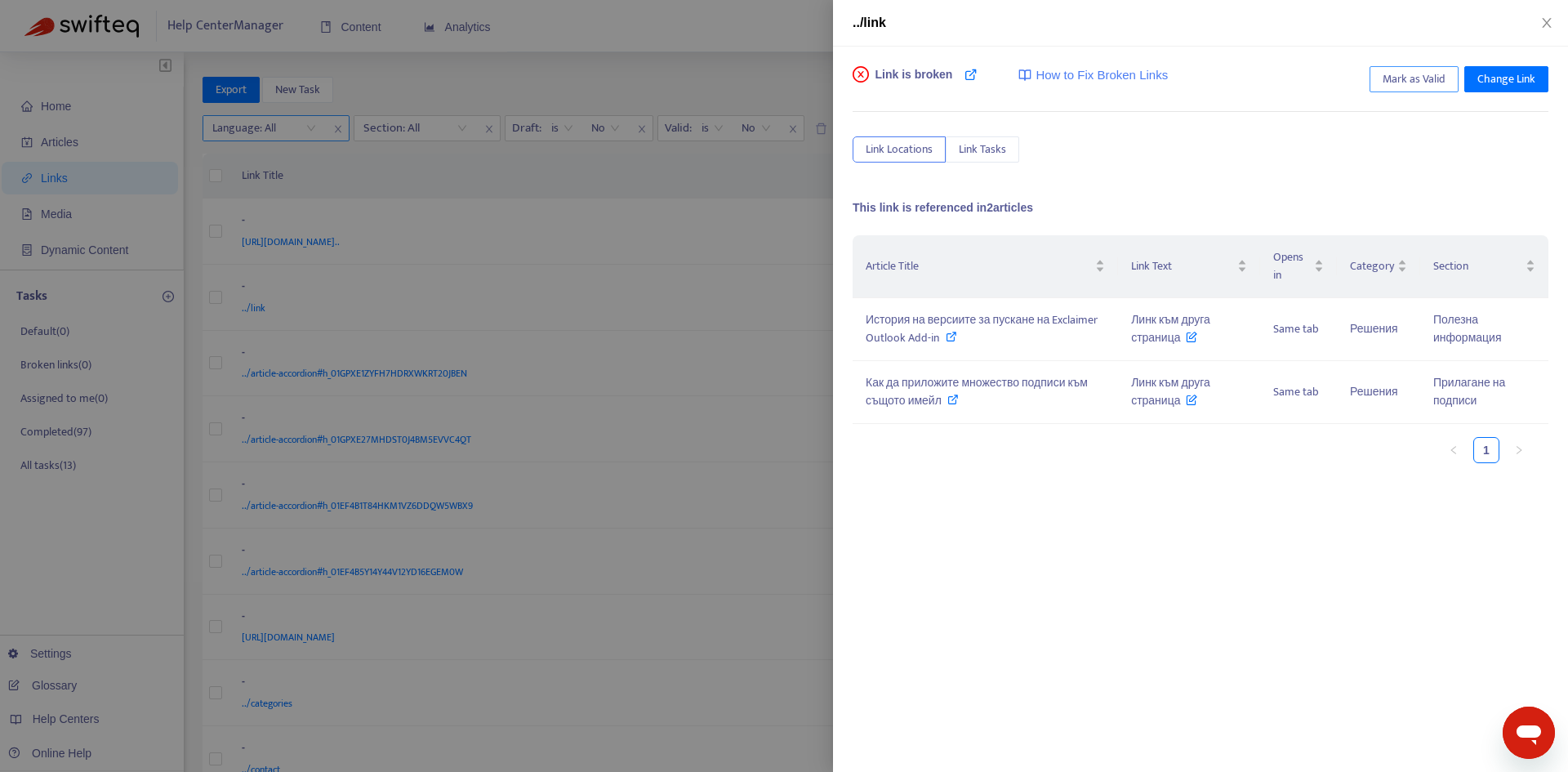
click at [1391, 73] on span "Mark as Valid" at bounding box center [1414, 80] width 63 height 18
click at [1385, 84] on span "Mark as Valid" at bounding box center [1414, 80] width 63 height 18
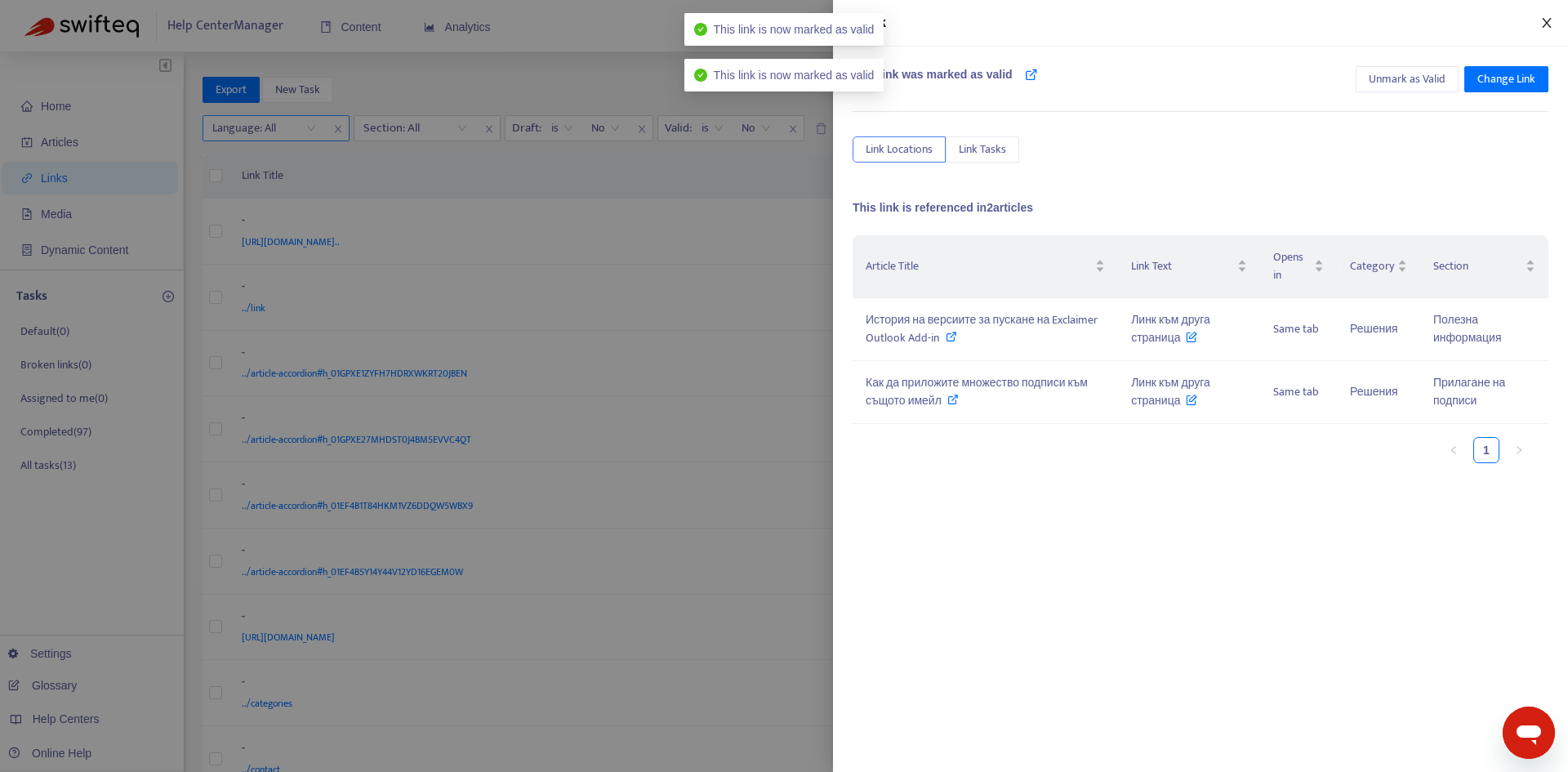
click at [1544, 21] on icon "close" at bounding box center [1547, 23] width 13 height 13
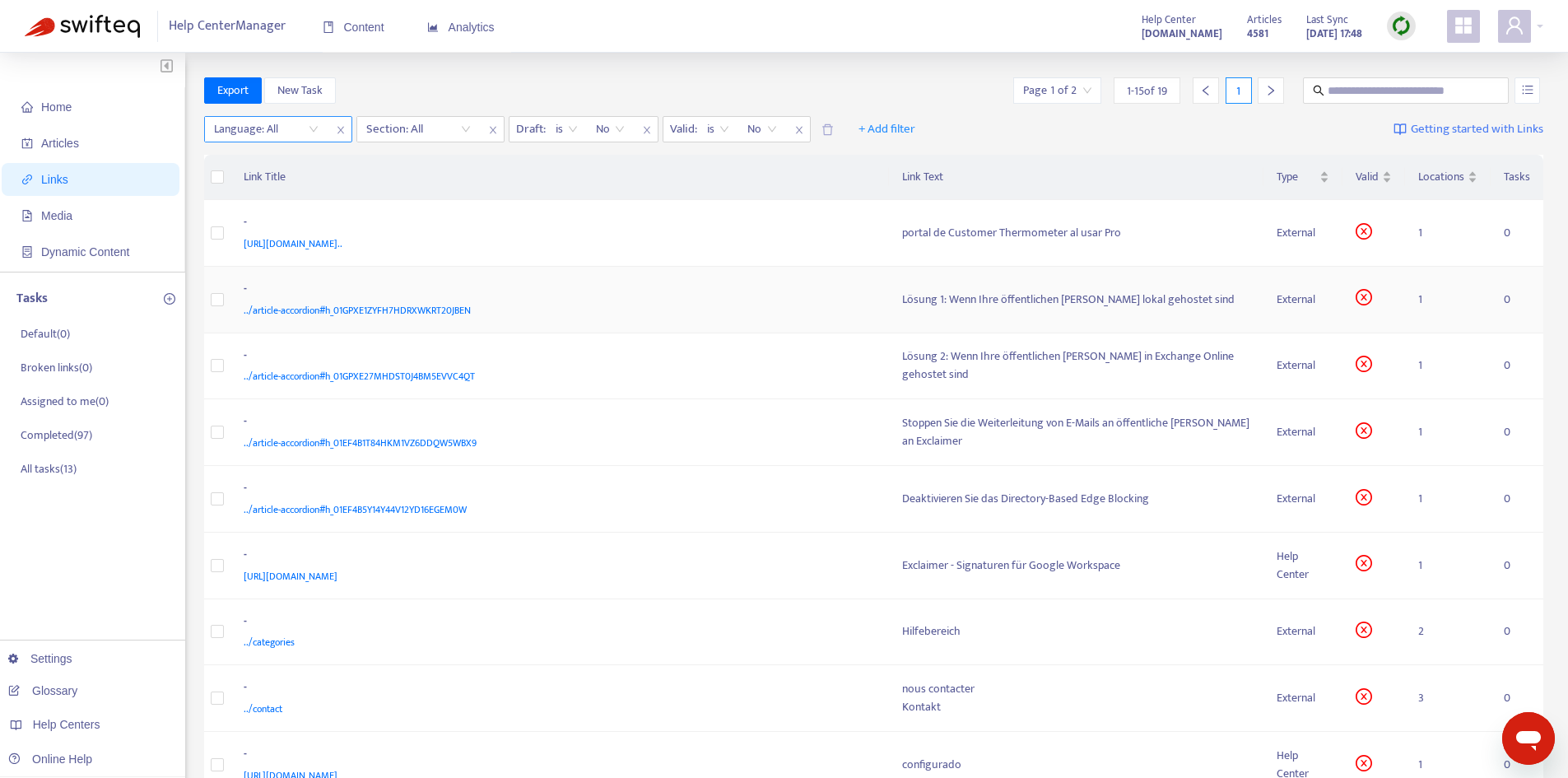
click at [1091, 304] on div "Lösung 1: Wenn Ihre öffentlichen Ordner lokal gehostet sind" at bounding box center [1076, 300] width 348 height 18
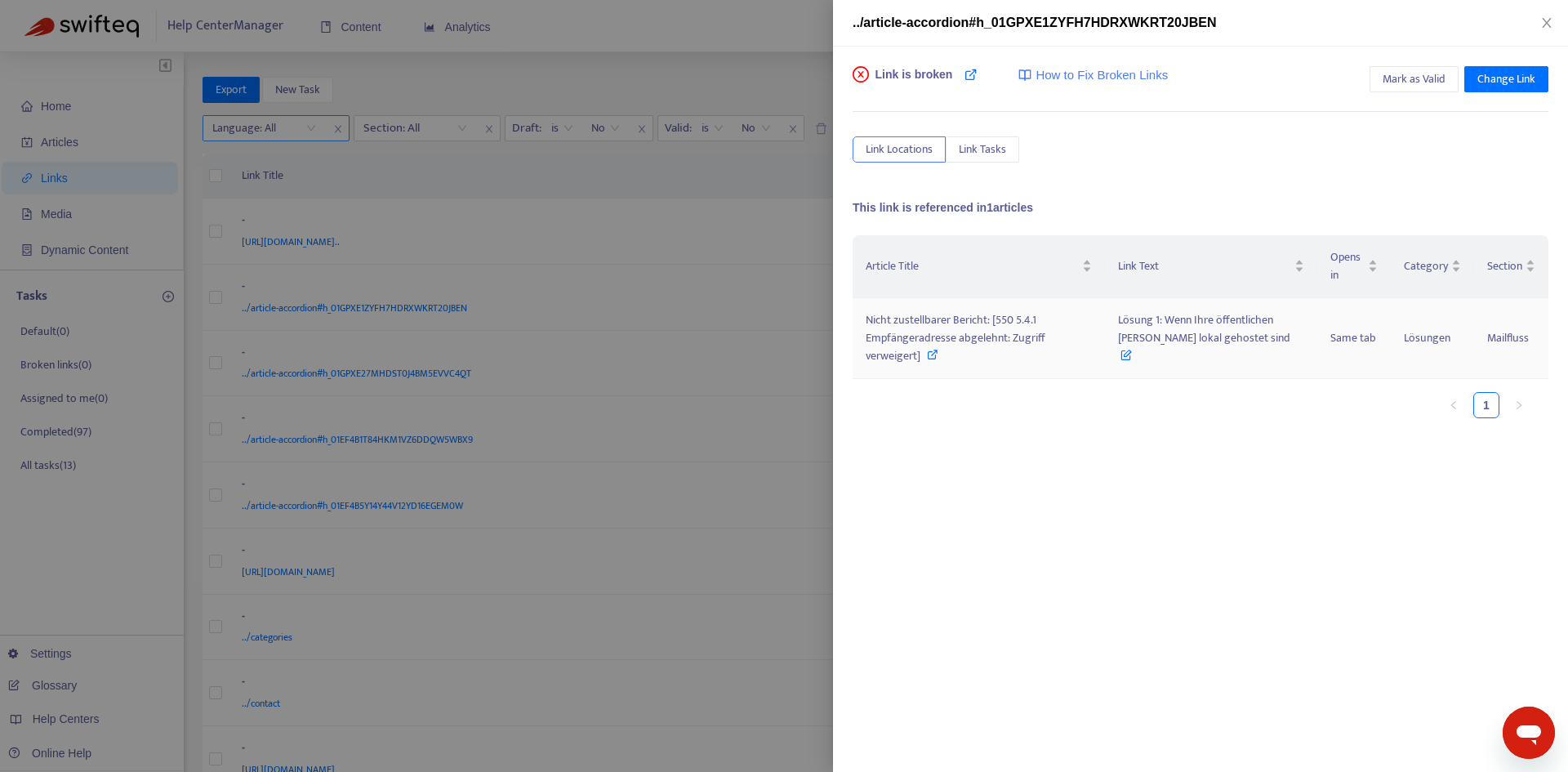
click at [1008, 340] on span "Nicht zustellbarer Bericht: [550 5.4.1 Empfängeradresse abgelehnt: Zugriff verw…" at bounding box center [955, 337] width 179 height 54
click at [1141, 331] on span "Lösung 1: Wenn Ihre öffentlichen Ordner lokal gehostet sind" at bounding box center [1205, 337] width 172 height 54
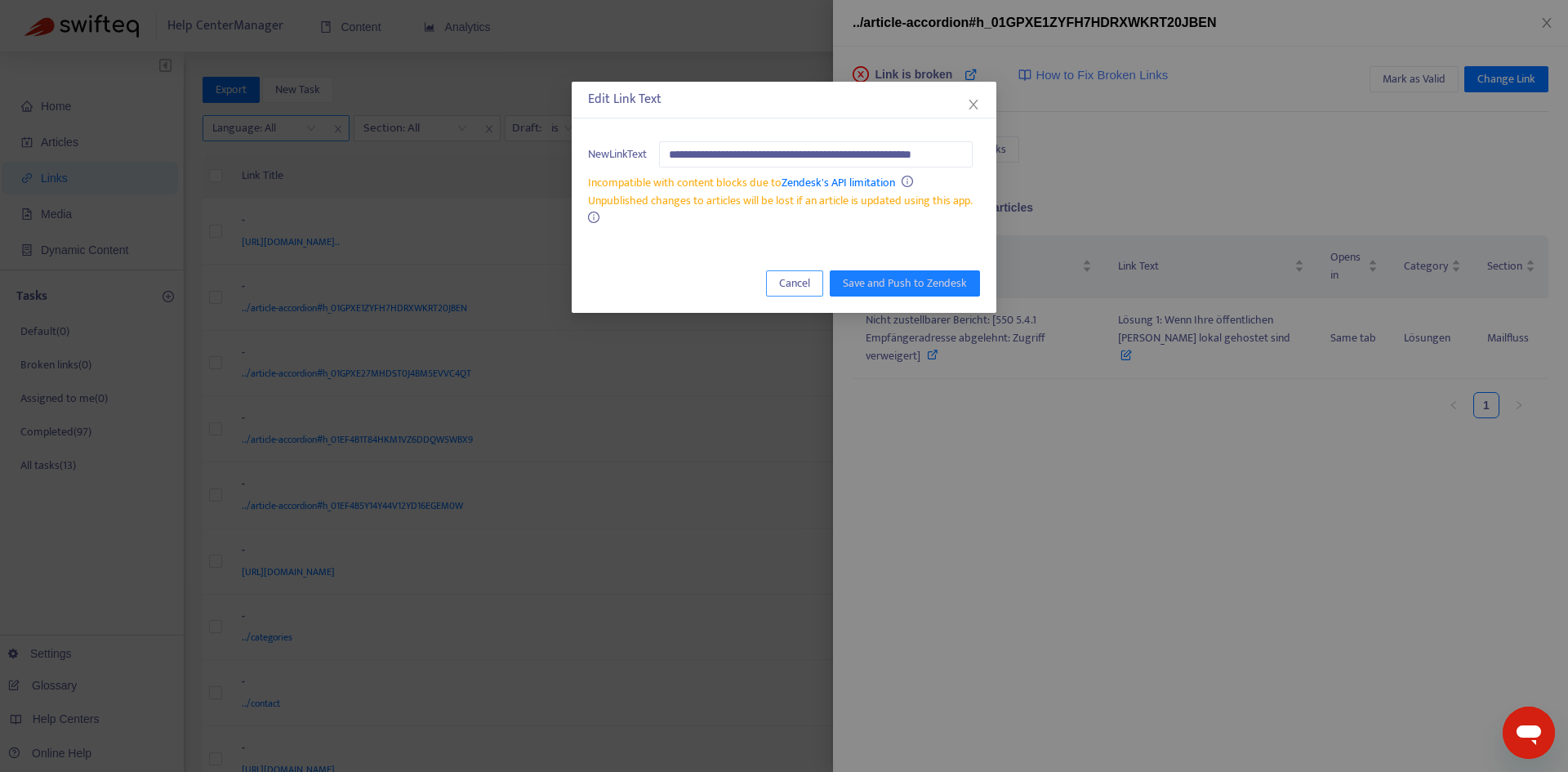
click at [808, 285] on span "Cancel" at bounding box center [795, 284] width 31 height 18
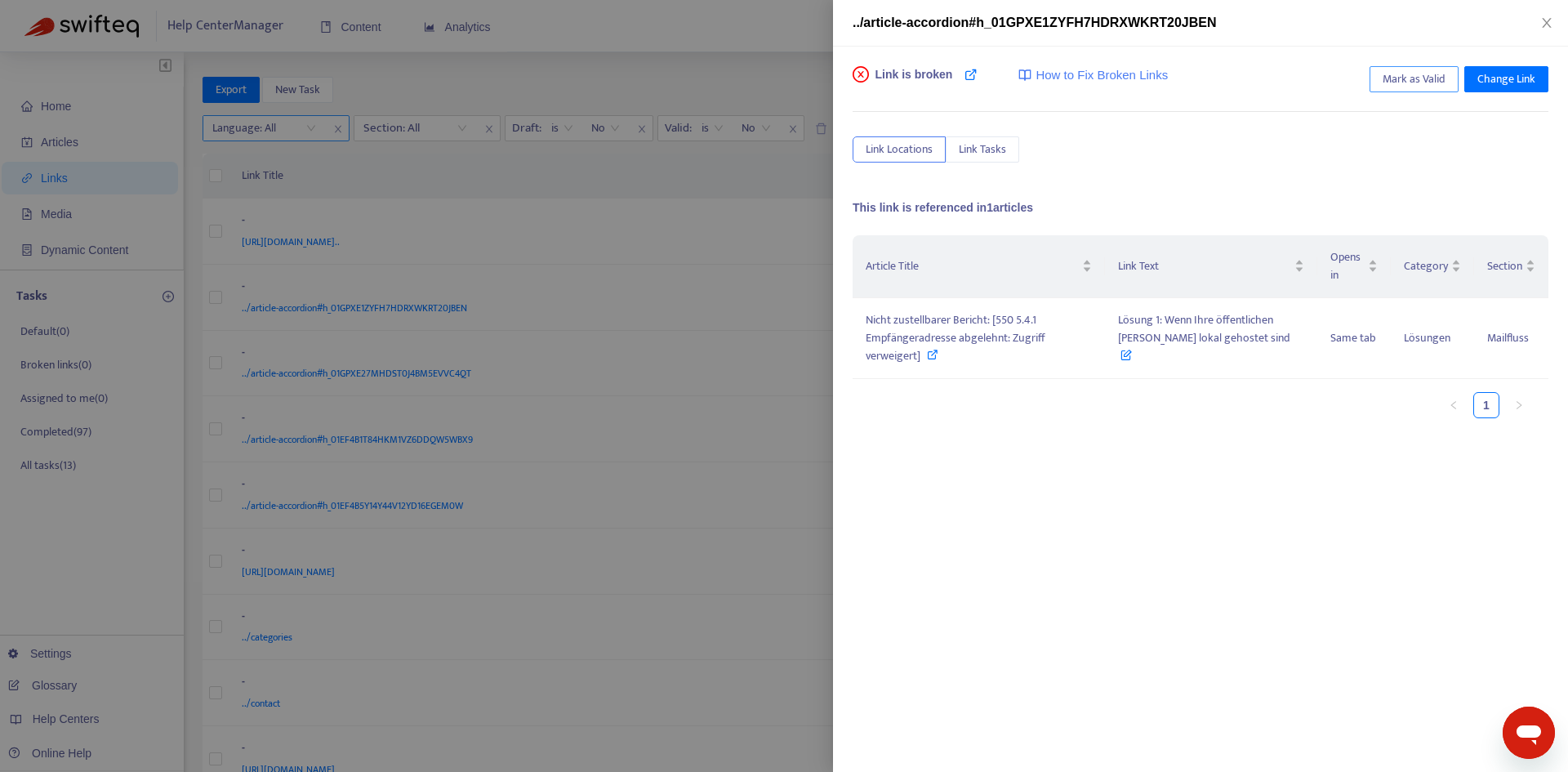
click at [1417, 79] on span "Mark as Valid" at bounding box center [1414, 80] width 63 height 18
click at [1546, 21] on icon "close" at bounding box center [1547, 23] width 13 height 13
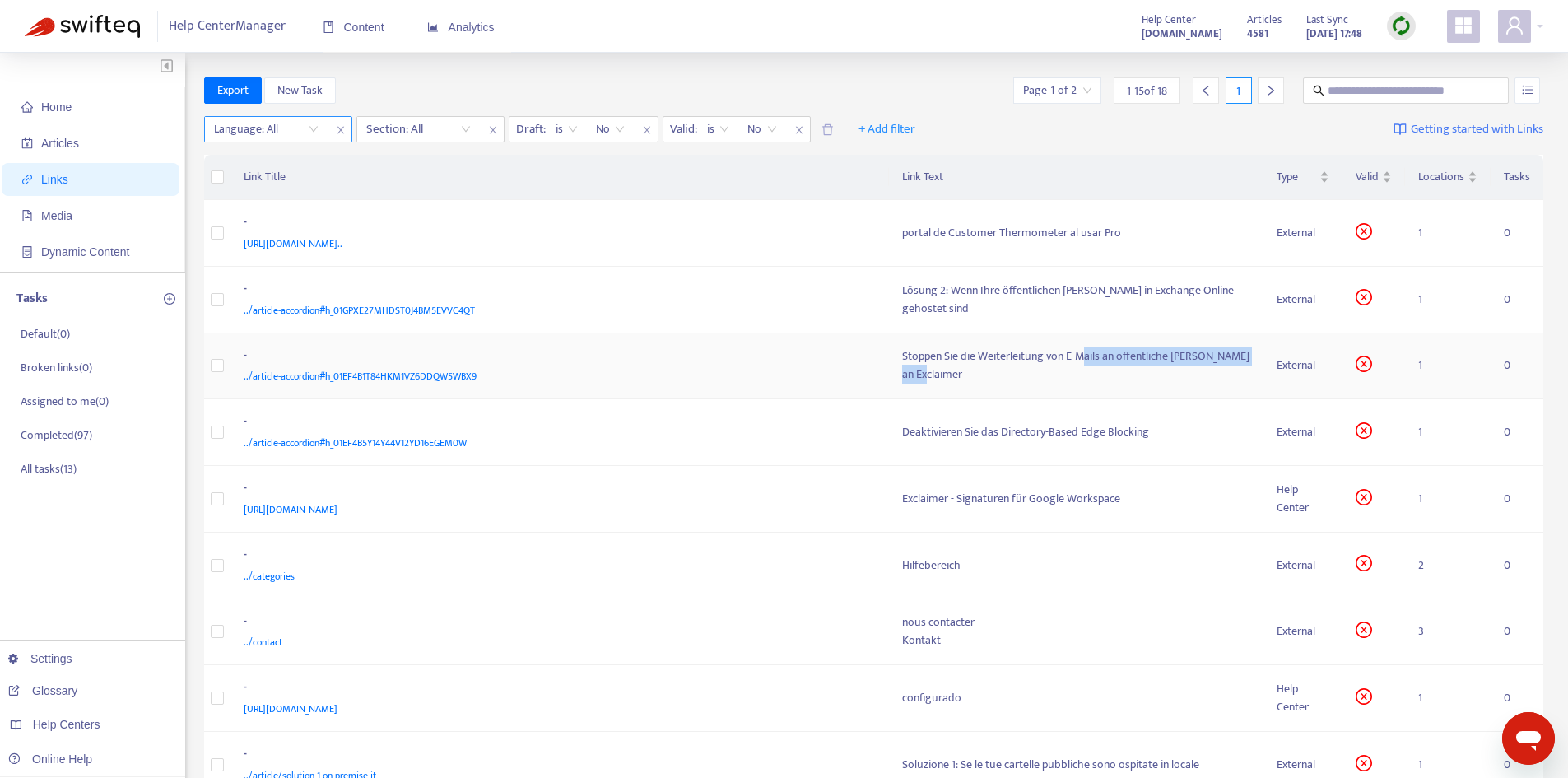
click at [1088, 368] on div "Stoppen Sie die Weiterleitung von E-Mails an öffentliche Ordner an Exclaimer" at bounding box center [1076, 365] width 348 height 37
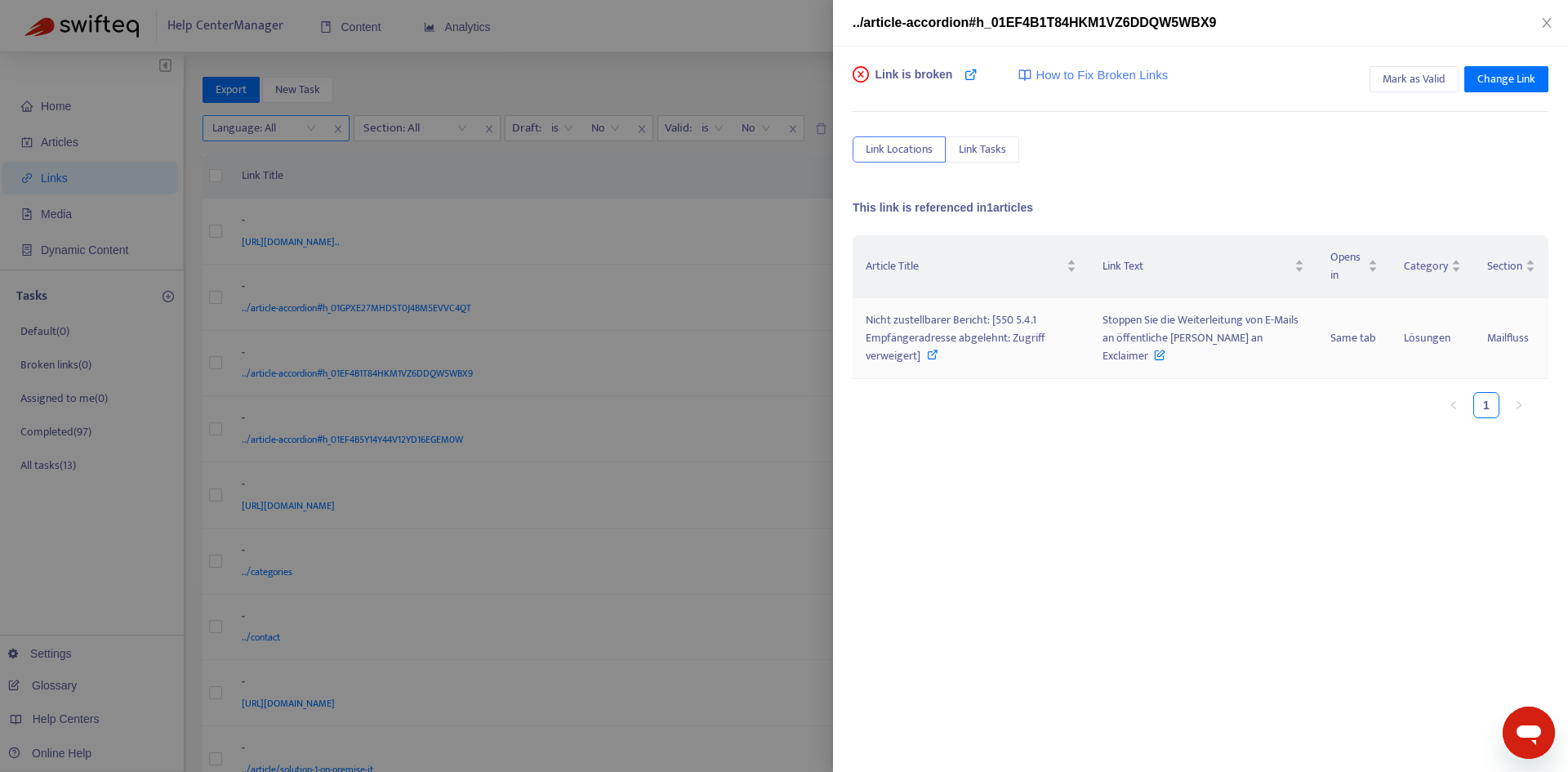
click at [1009, 335] on span "Nicht zustellbarer Bericht: [550 5.4.1 Empfängeradresse abgelehnt: Zugriff verw…" at bounding box center [955, 337] width 179 height 54
click at [1166, 352] on icon at bounding box center [1159, 352] width 12 height 18
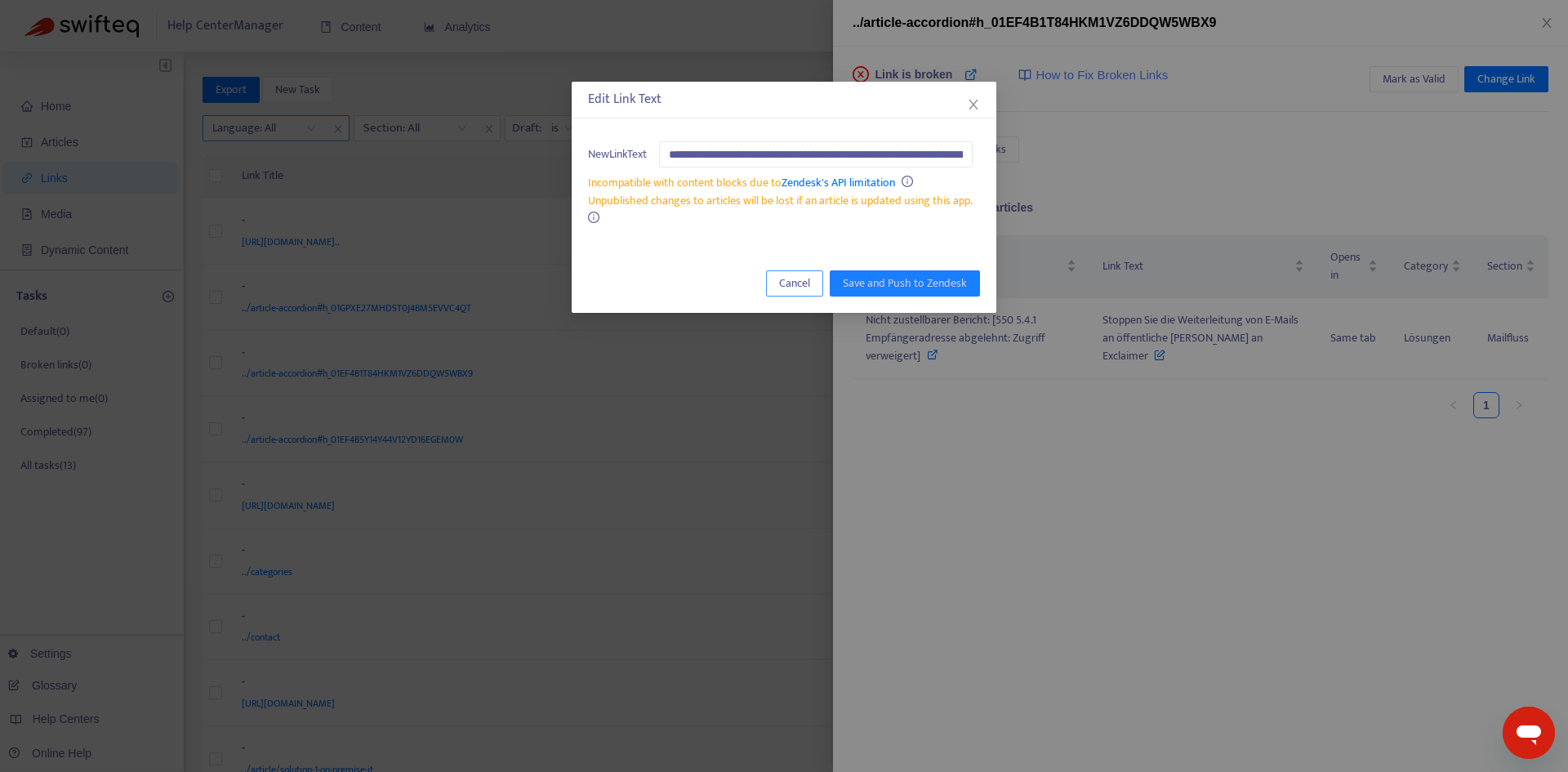
click at [818, 286] on button "Cancel" at bounding box center [794, 283] width 57 height 26
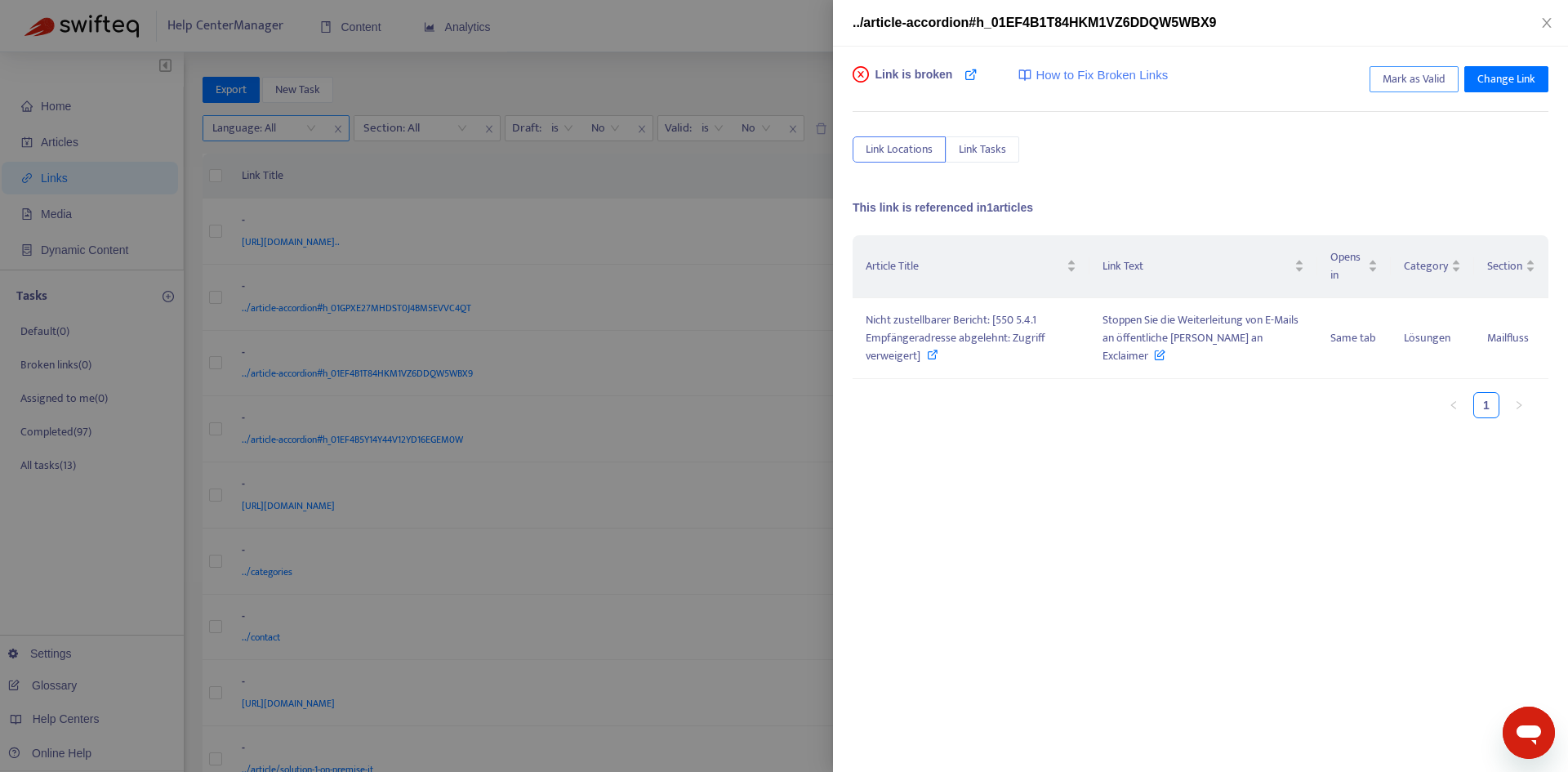
click at [1385, 77] on span "Mark as Valid" at bounding box center [1414, 80] width 63 height 18
click at [1549, 25] on icon "close" at bounding box center [1547, 23] width 9 height 10
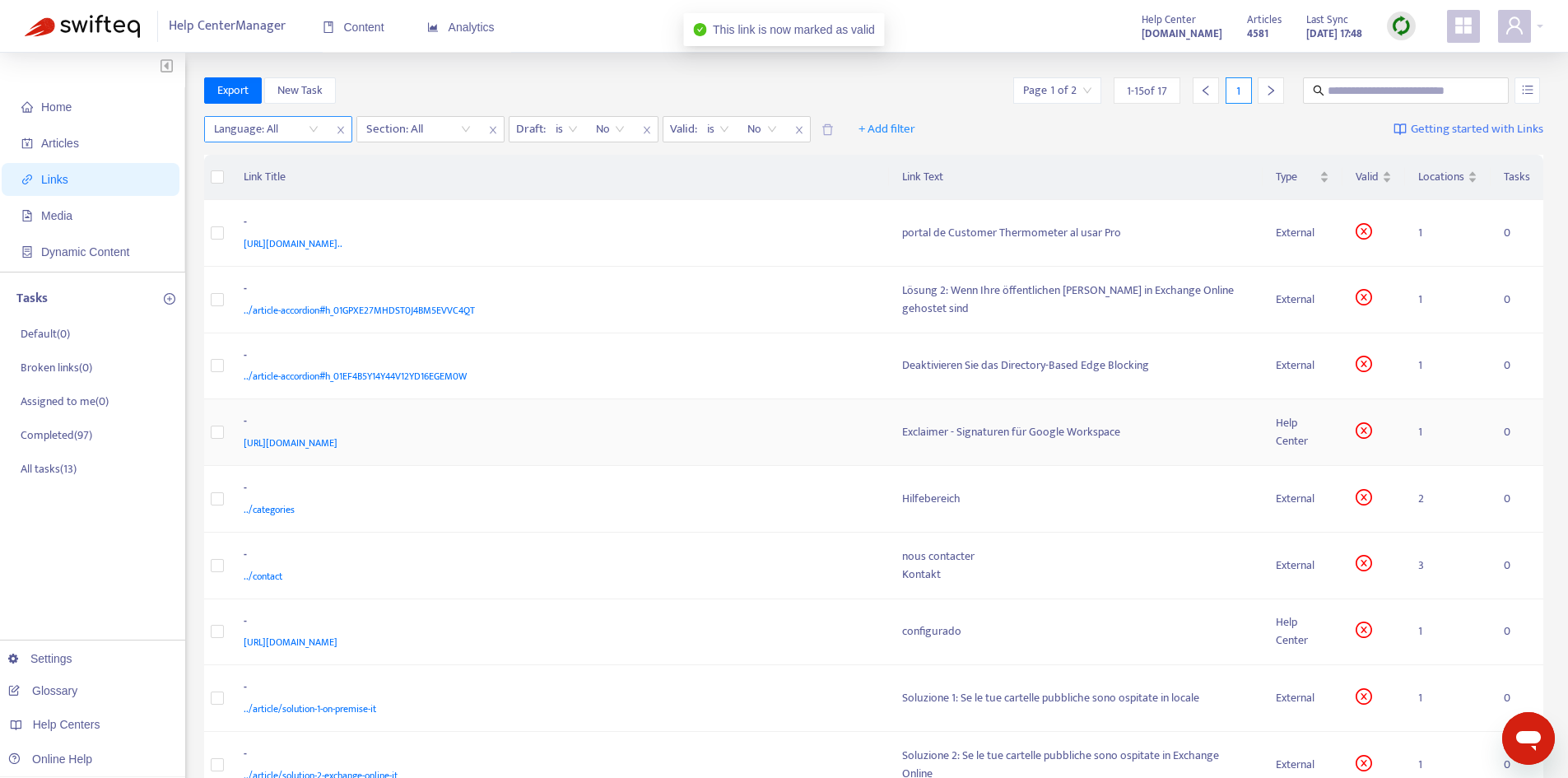
click at [1013, 429] on div "Exclaimer - Signaturen für Google Workspace" at bounding box center [1076, 432] width 348 height 18
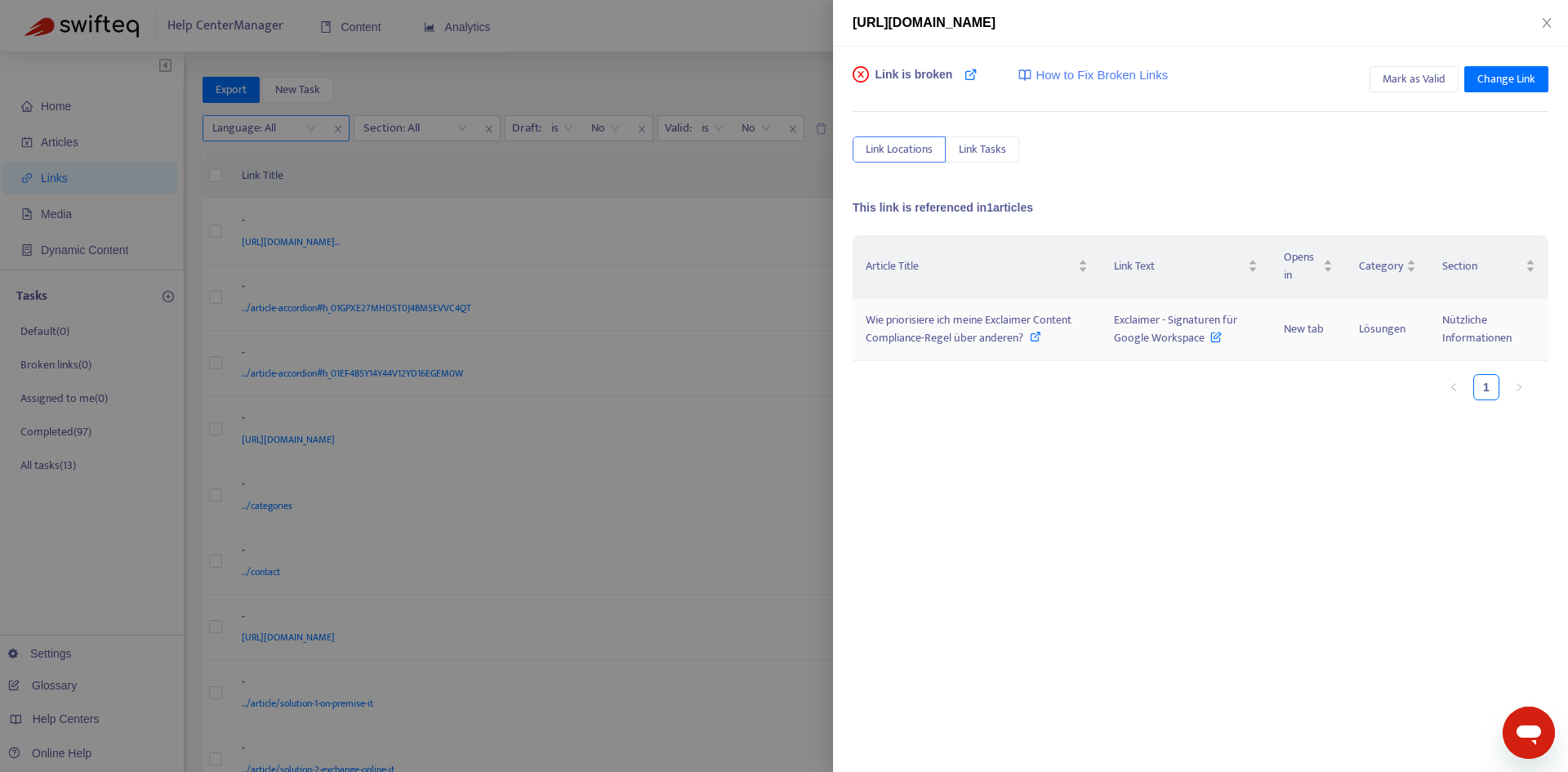
click at [1011, 338] on span "Wie priorisiere ich meine Exclaimer Content Compliance-Regel über anderen?" at bounding box center [968, 328] width 206 height 37
click at [1182, 335] on span "Exclaimer - Signaturen für Google Workspace" at bounding box center [1176, 328] width 123 height 37
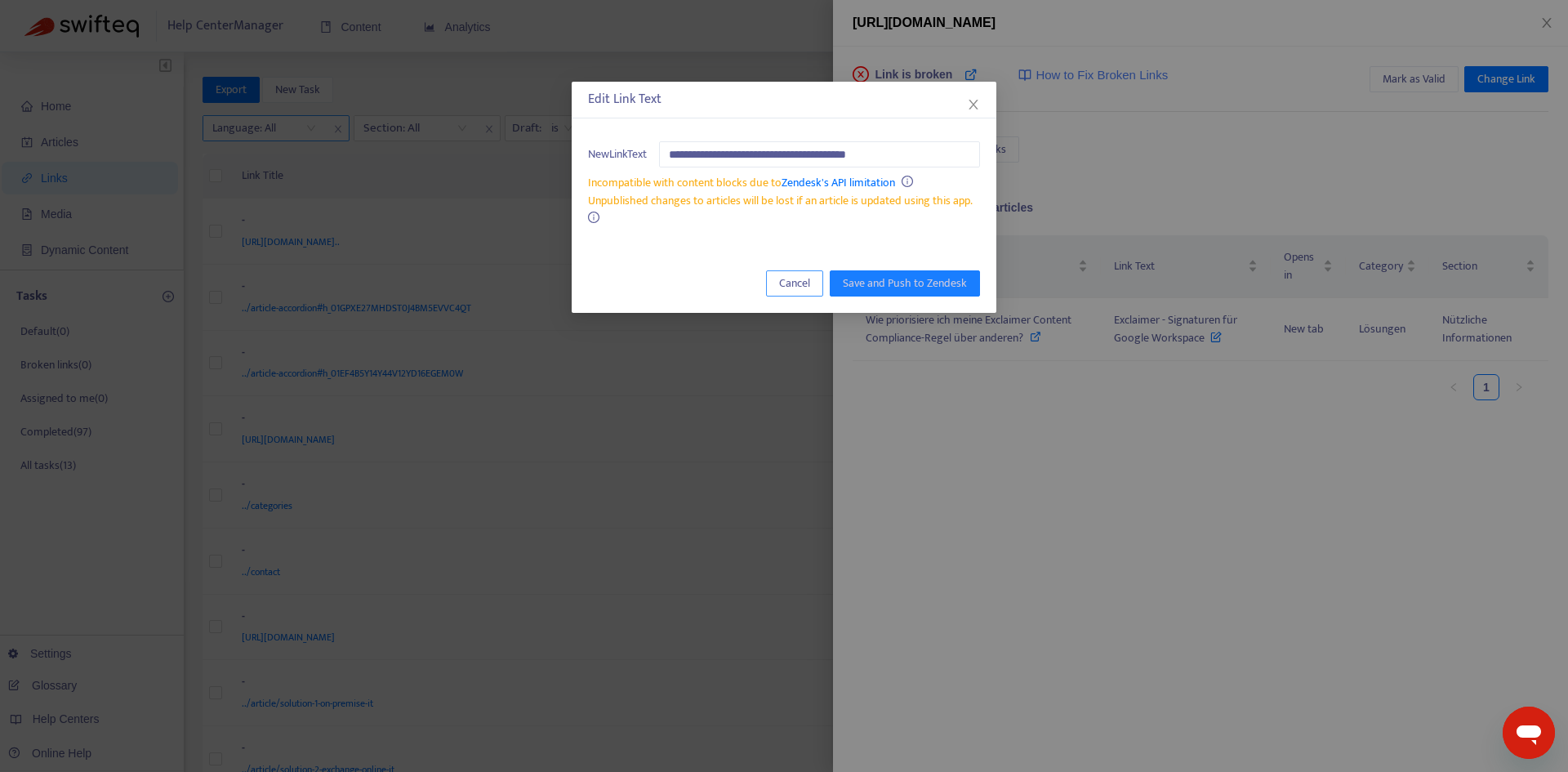
click at [812, 283] on button "Cancel" at bounding box center [794, 283] width 57 height 26
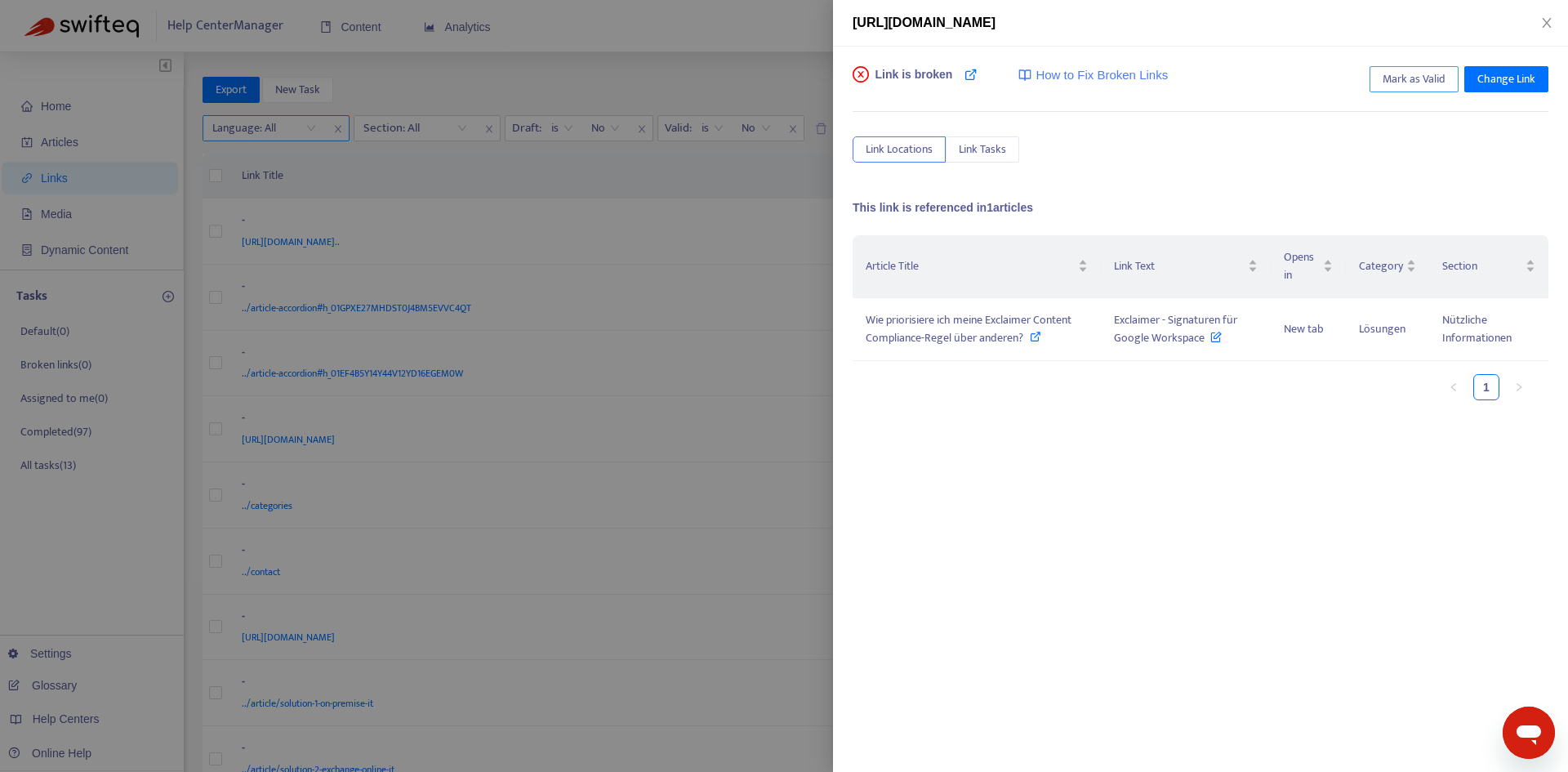
click at [1405, 115] on div "Link is broken How to Fix Broken Links Mark as Valid Change Link Link Locations…" at bounding box center [1201, 316] width 696 height 501
click at [1408, 83] on span "Mark as Valid" at bounding box center [1414, 80] width 63 height 18
click at [1546, 20] on icon "close" at bounding box center [1547, 23] width 13 height 13
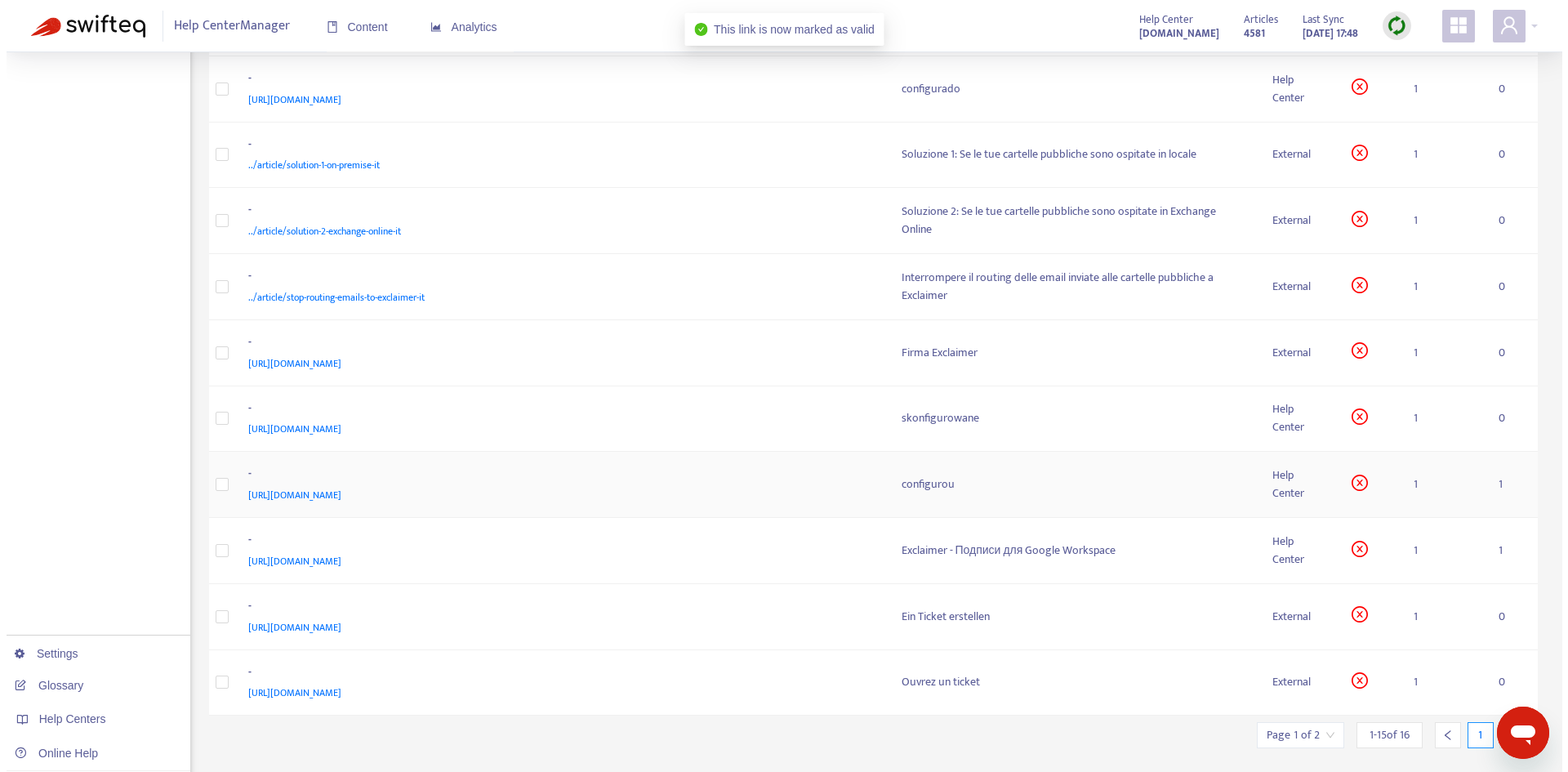
scroll to position [507, 0]
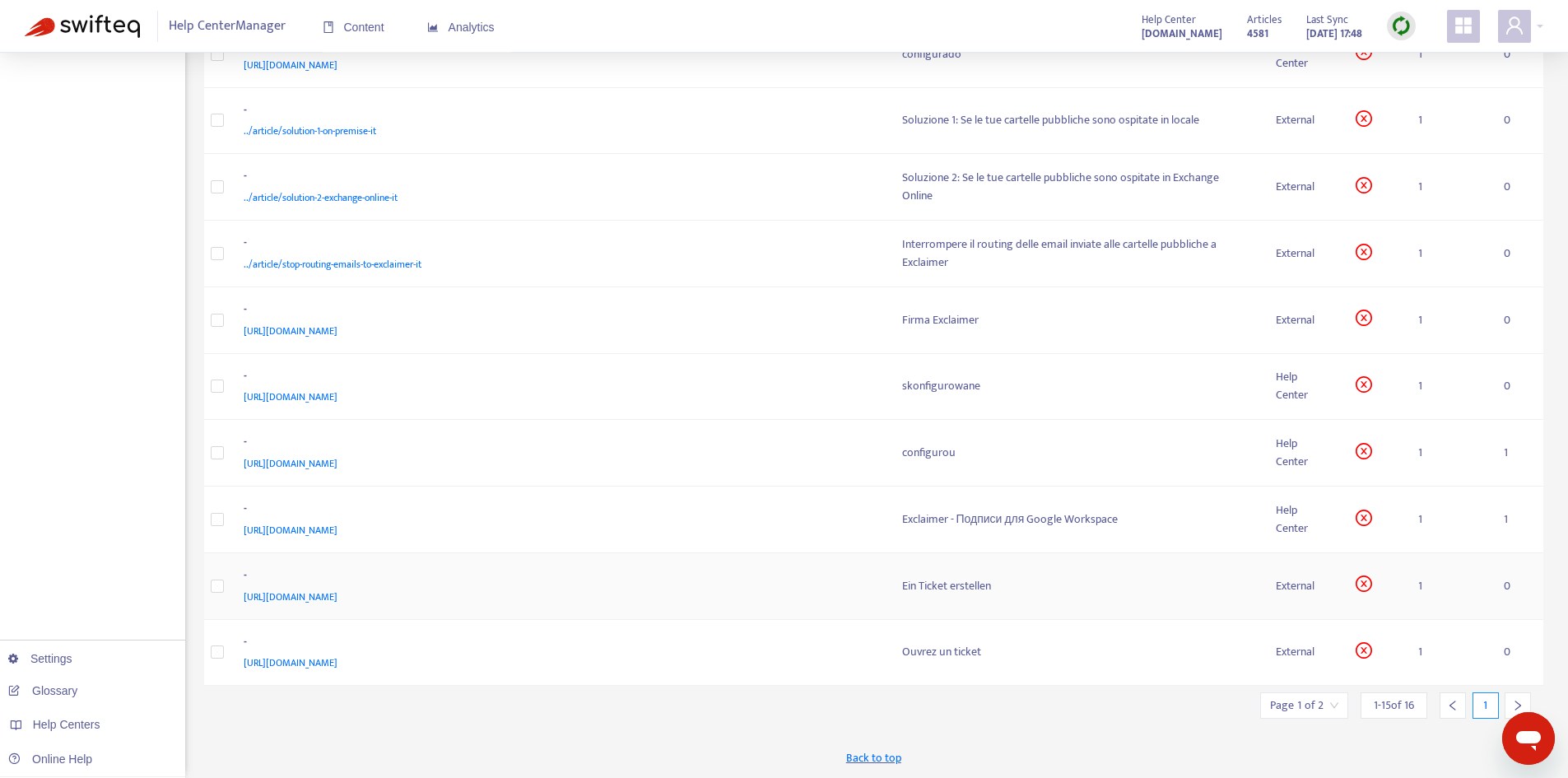
click at [952, 585] on div "Ein Ticket erstellen" at bounding box center [1076, 586] width 348 height 18
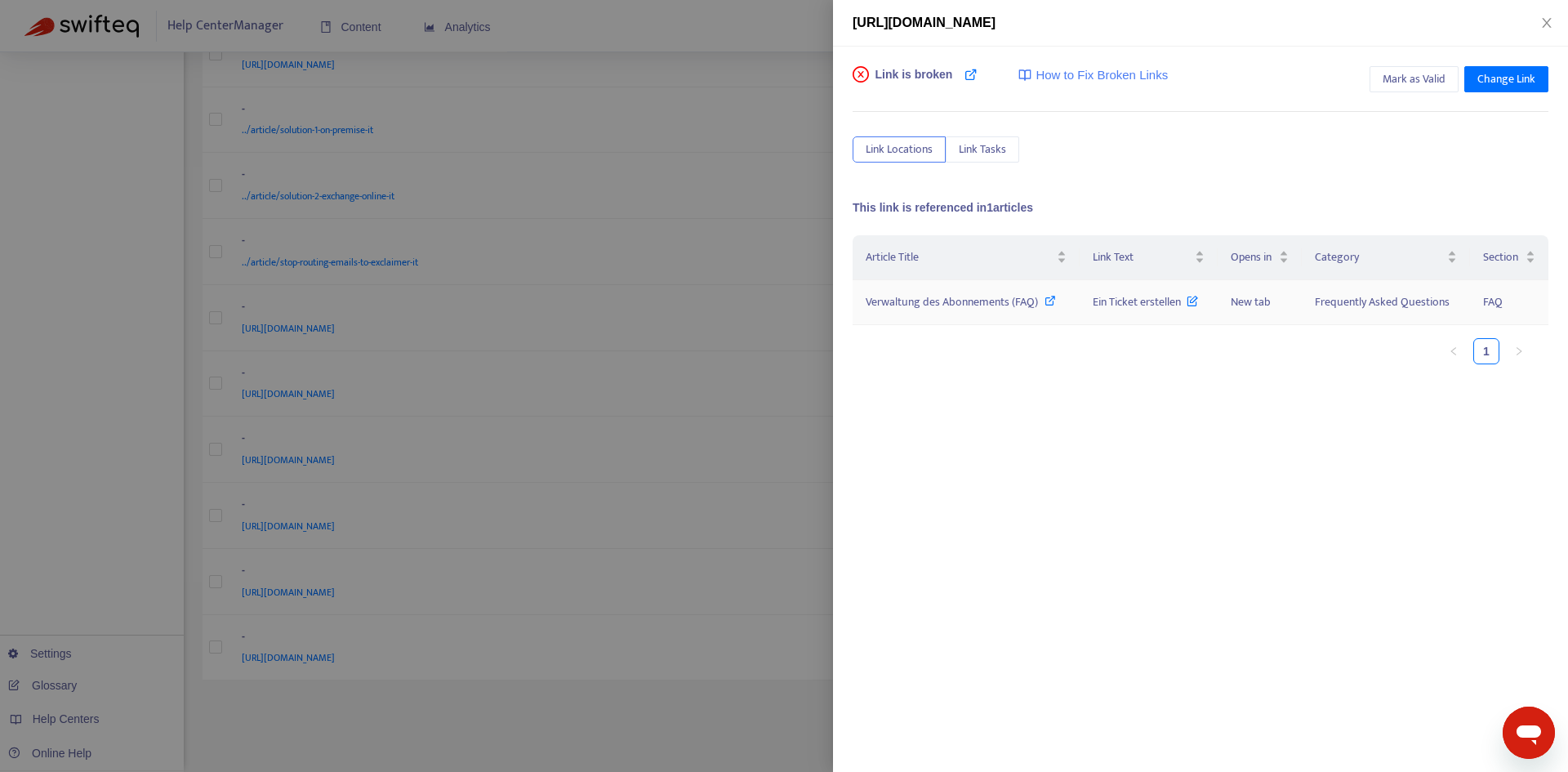
click at [1018, 297] on span "Verwaltung des Abonnements (FAQ)" at bounding box center [952, 302] width 172 height 19
click at [1157, 310] on span "Ein Ticket erstellen" at bounding box center [1146, 302] width 105 height 19
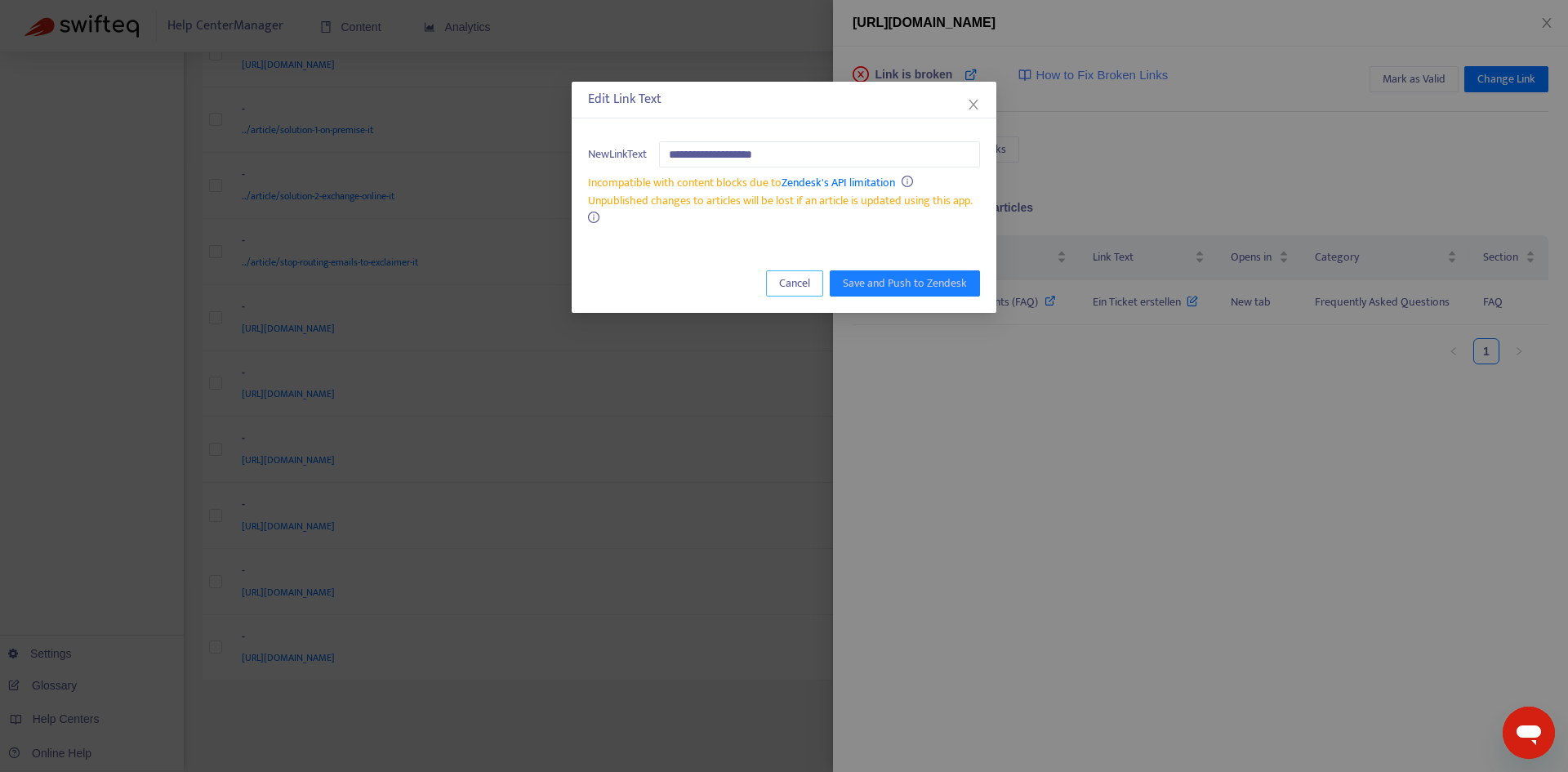
click at [796, 283] on span "Cancel" at bounding box center [795, 284] width 31 height 18
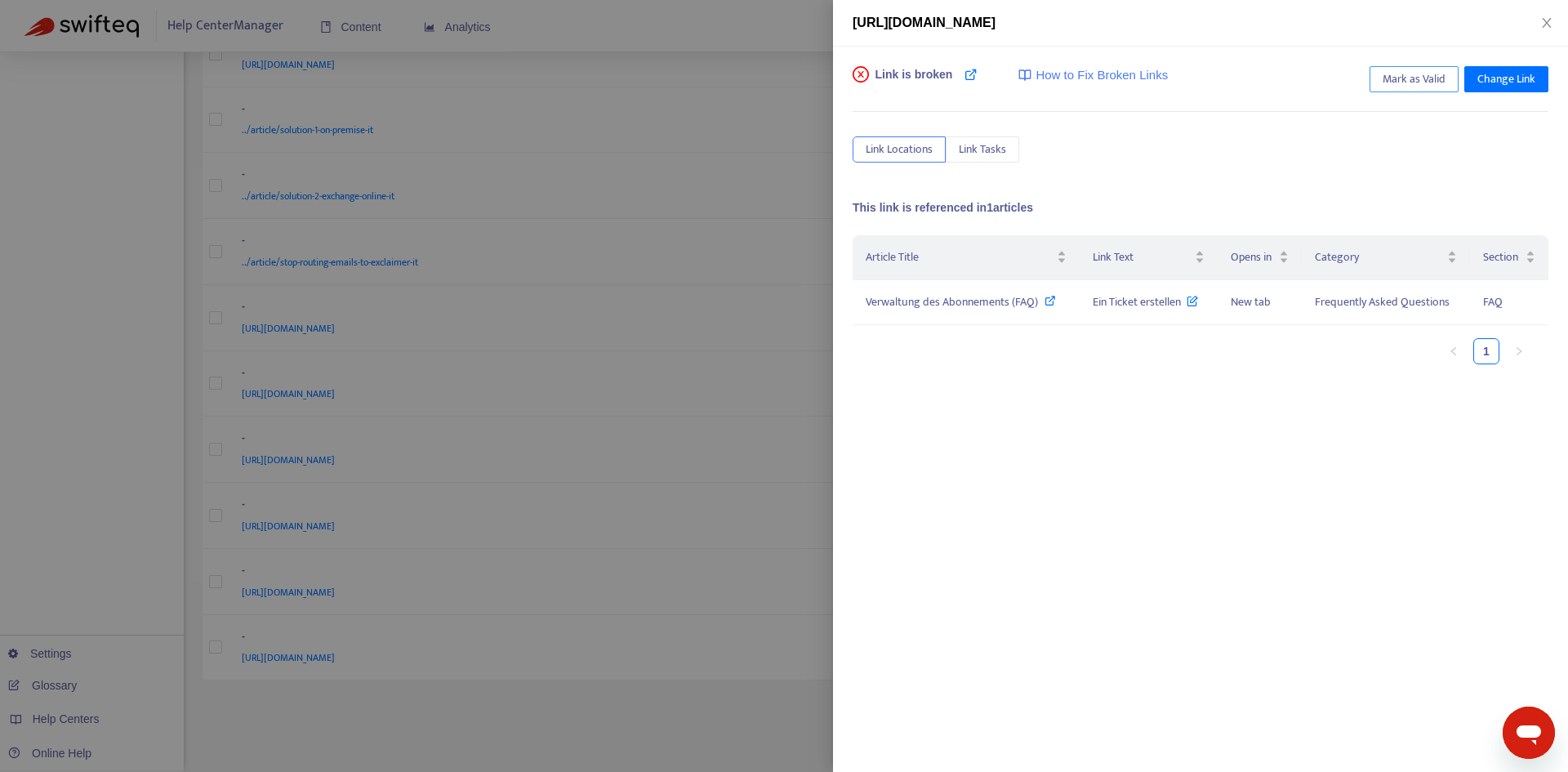
click at [1402, 83] on span "Mark as Valid" at bounding box center [1414, 80] width 63 height 18
click at [1545, 18] on icon "close" at bounding box center [1547, 23] width 13 height 13
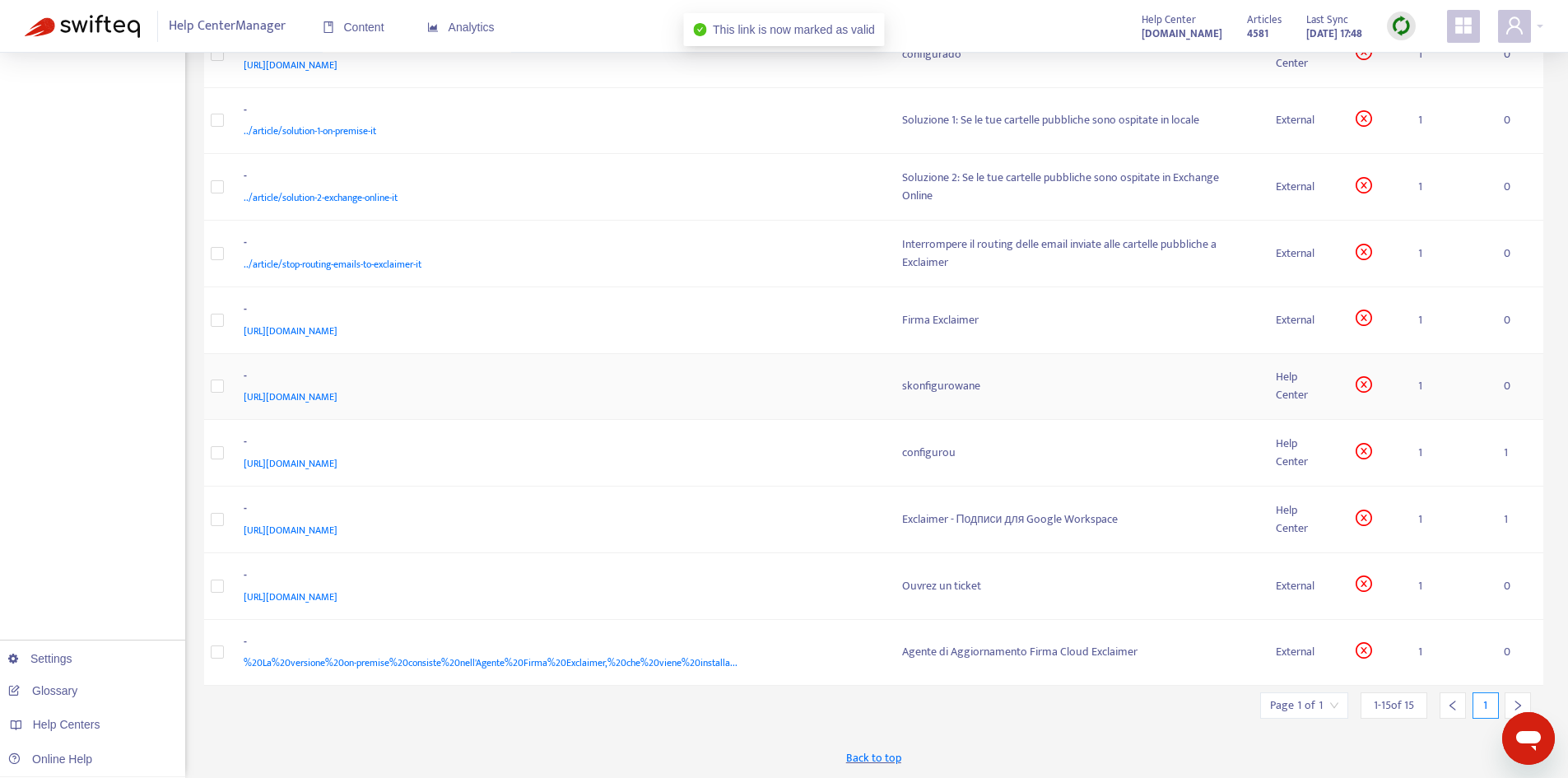
click at [938, 384] on div "skonfigurowane" at bounding box center [1076, 386] width 348 height 18
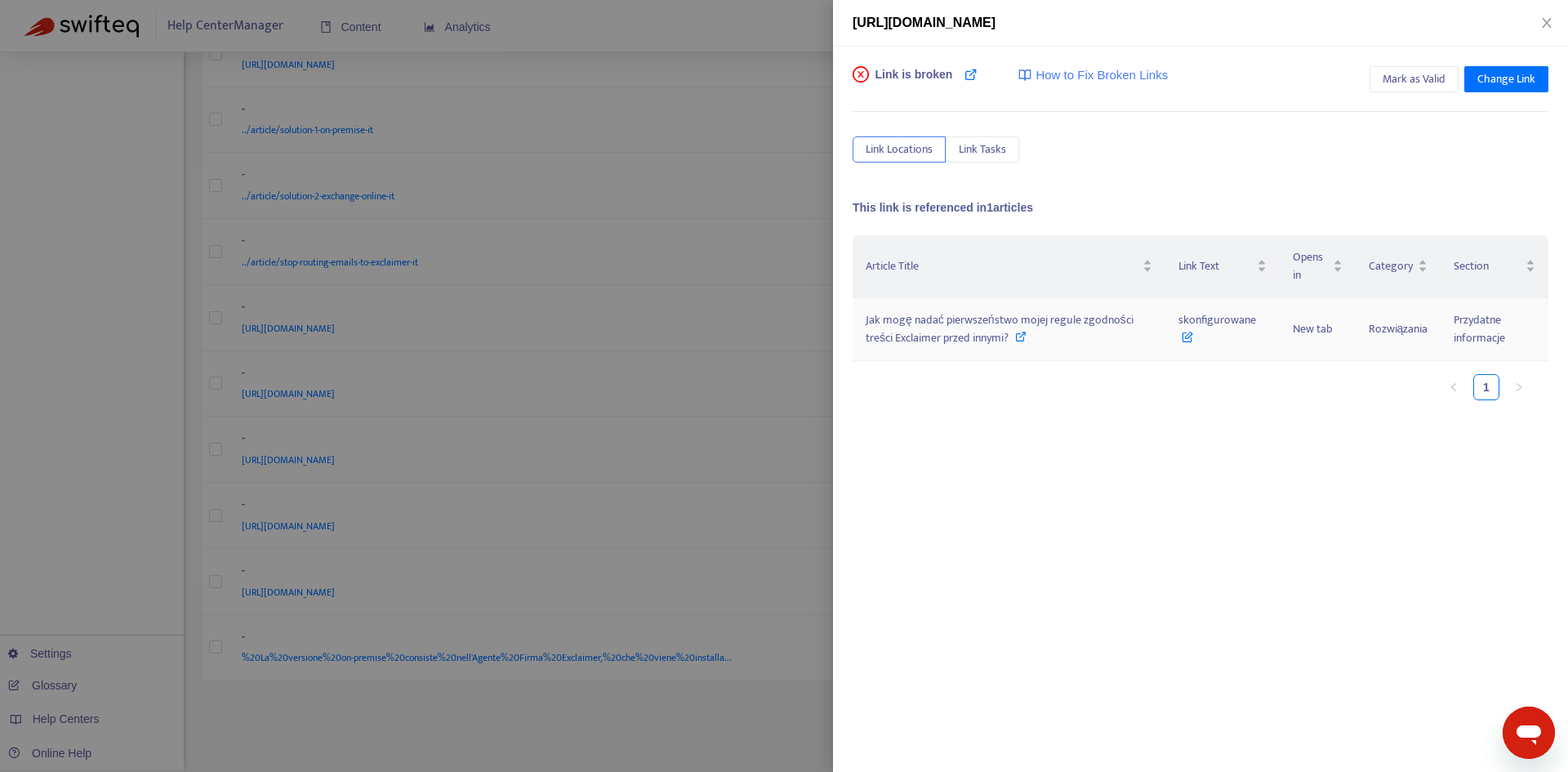
click at [955, 322] on span "Jak mogę nadać pierwszeństwo mojej regule zgodności treści Exclaimer przed inny…" at bounding box center [1000, 328] width 268 height 37
click at [1212, 323] on span "skonfigurowane" at bounding box center [1218, 328] width 78 height 37
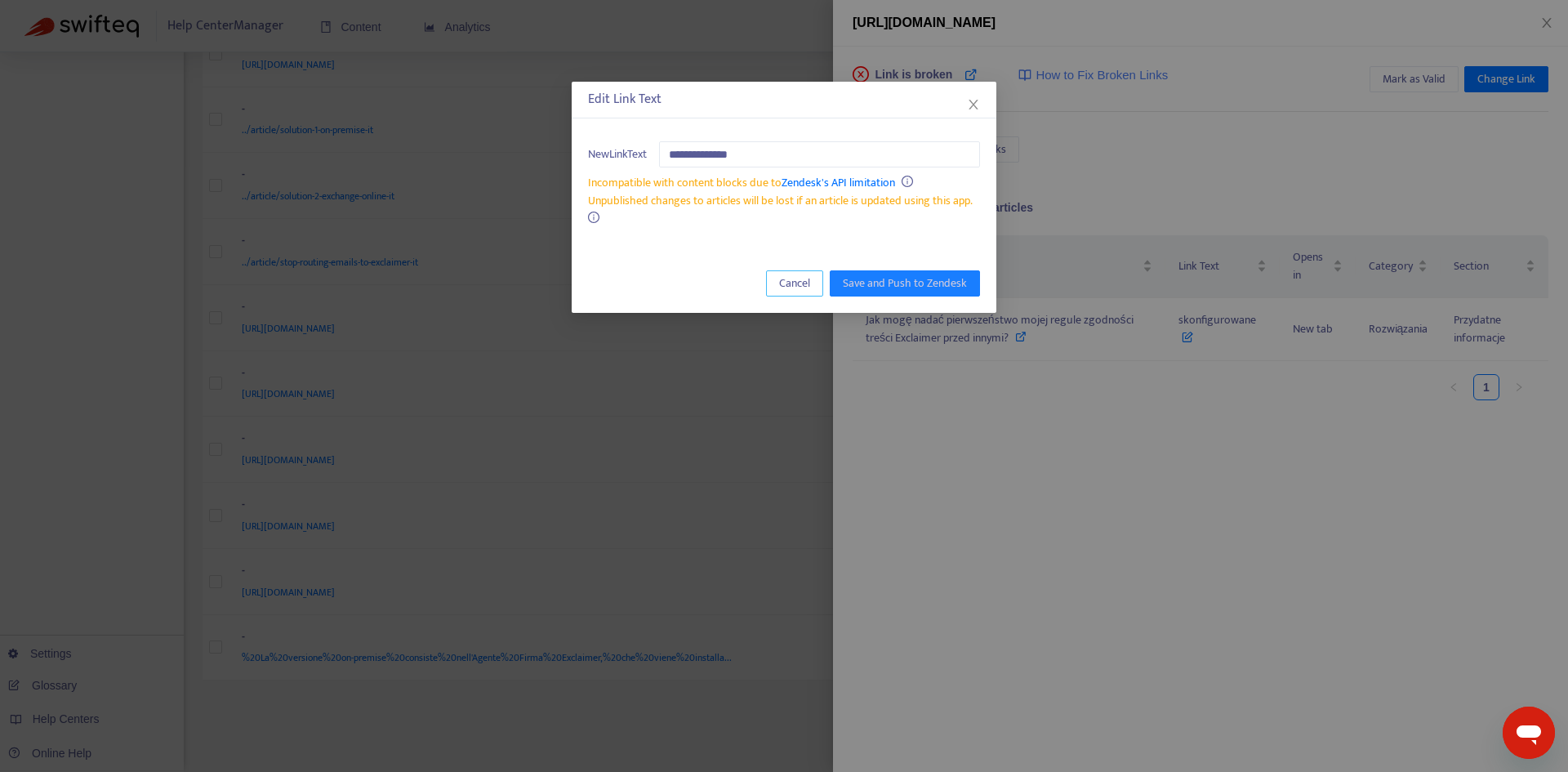
click at [808, 285] on span "Cancel" at bounding box center [795, 284] width 31 height 18
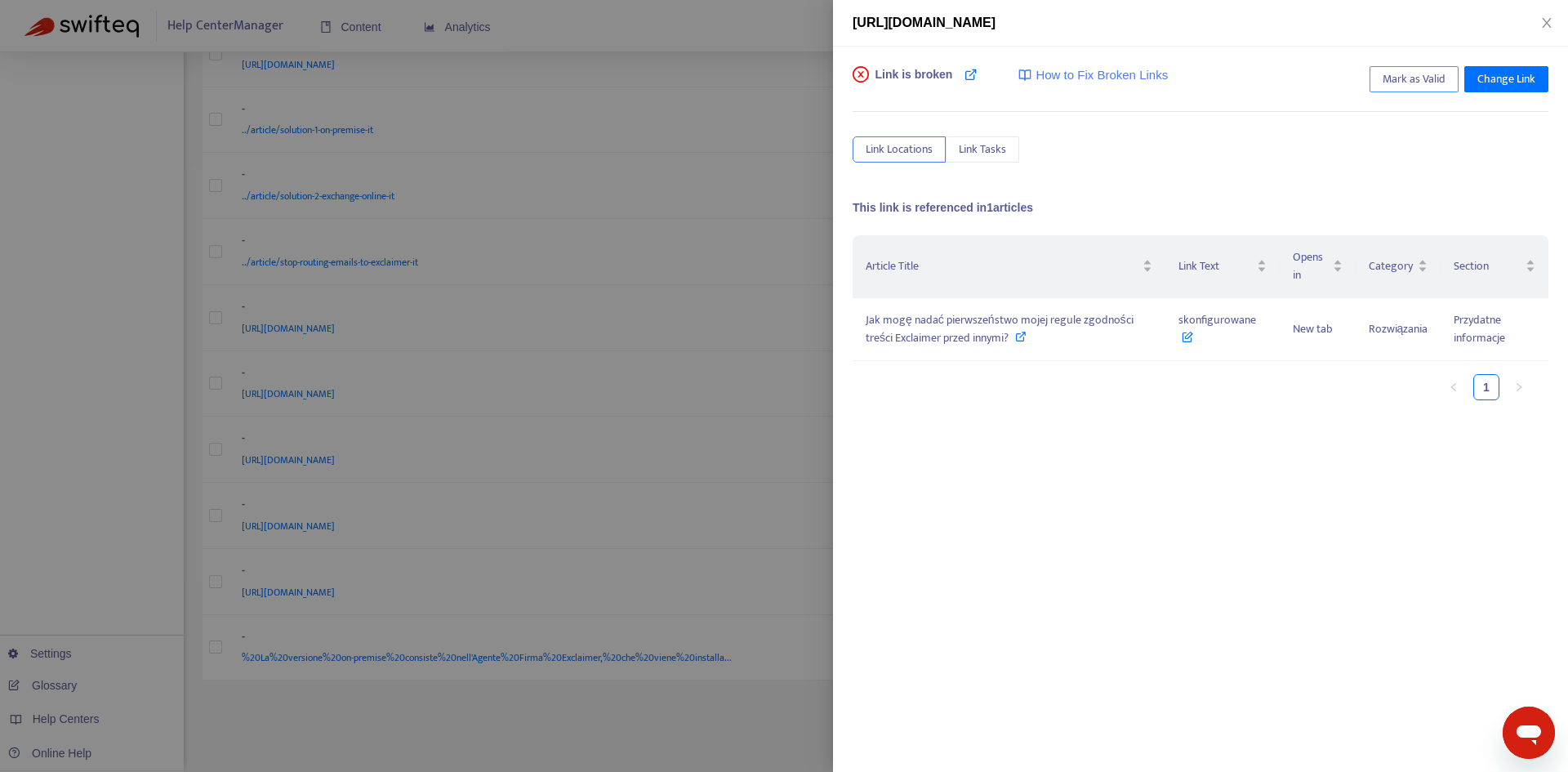
click at [1430, 81] on span "Mark as Valid" at bounding box center [1414, 80] width 63 height 18
click at [1547, 25] on icon "close" at bounding box center [1547, 23] width 13 height 13
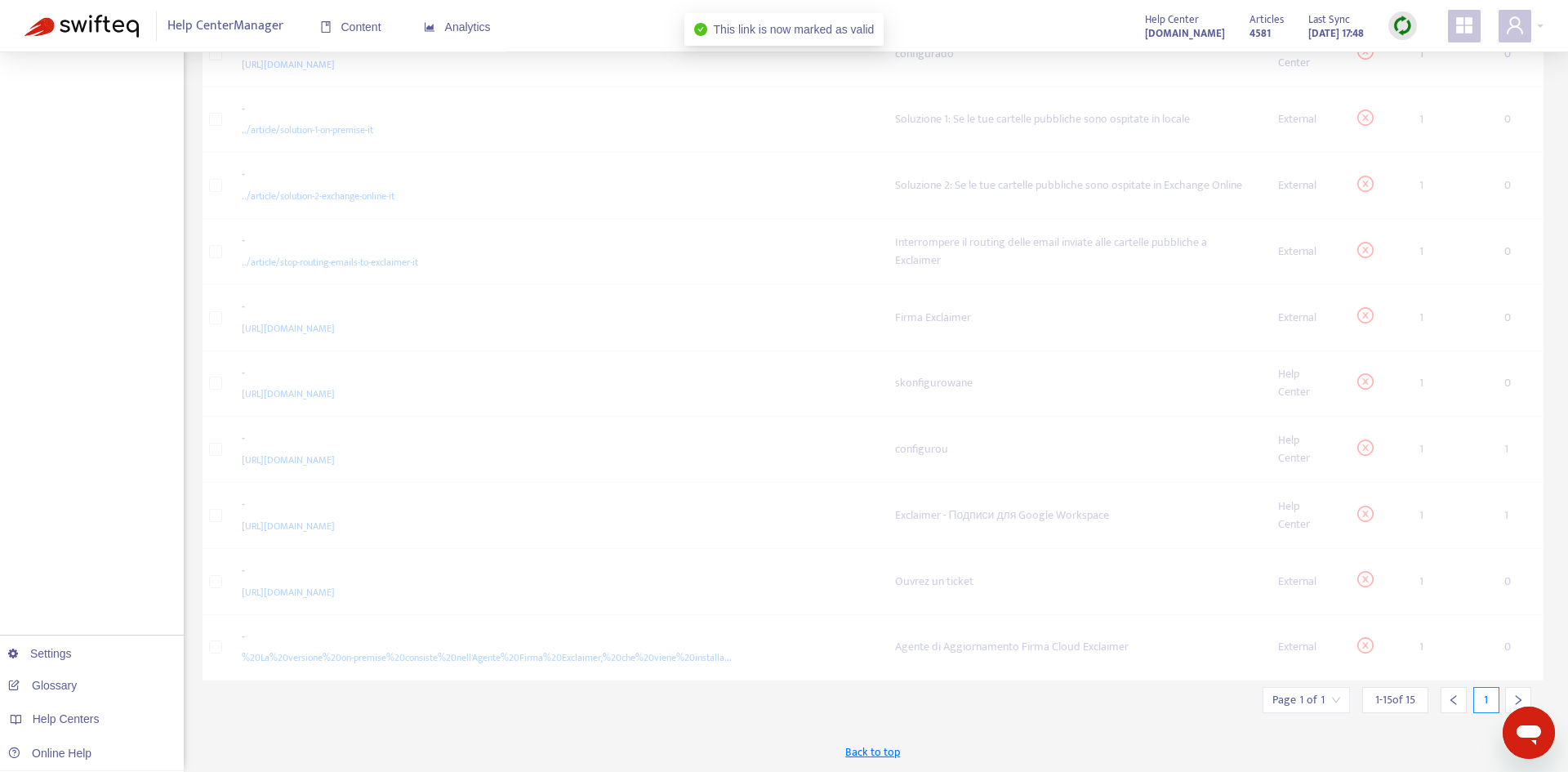
scroll to position [442, 0]
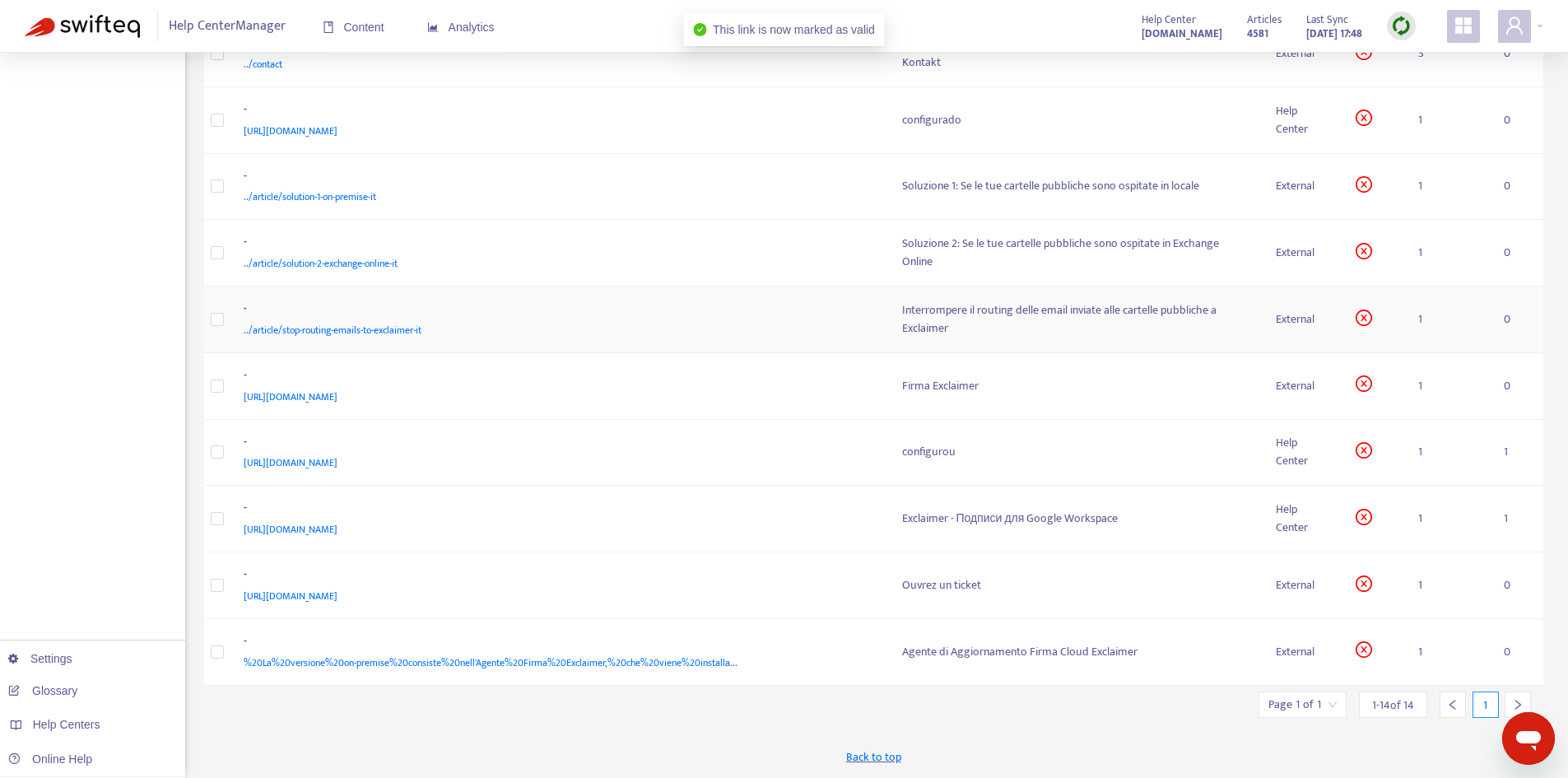
click at [927, 310] on div "Interrompere il routing delle email inviate alle cartelle pubbliche a Exclaimer" at bounding box center [1076, 320] width 348 height 37
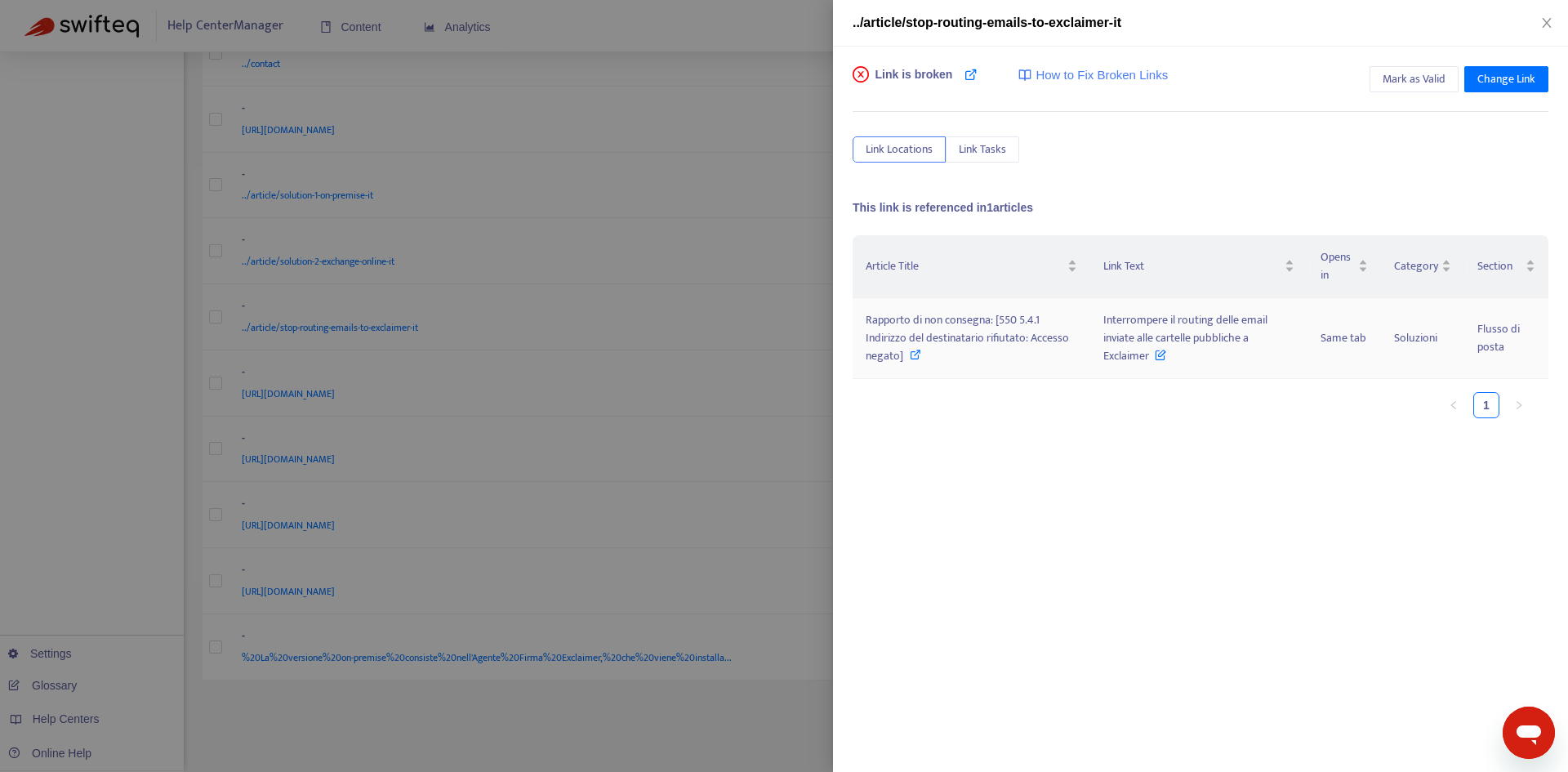
click at [1013, 332] on span "Rapporto di non consegna: [550 5.4.1 Indirizzo del destinatario rifiutato: Acce…" at bounding box center [967, 337] width 203 height 54
click at [1125, 343] on span "Interrompere il routing delle email inviate alle cartelle pubbliche a Exclaimer" at bounding box center [1186, 337] width 164 height 54
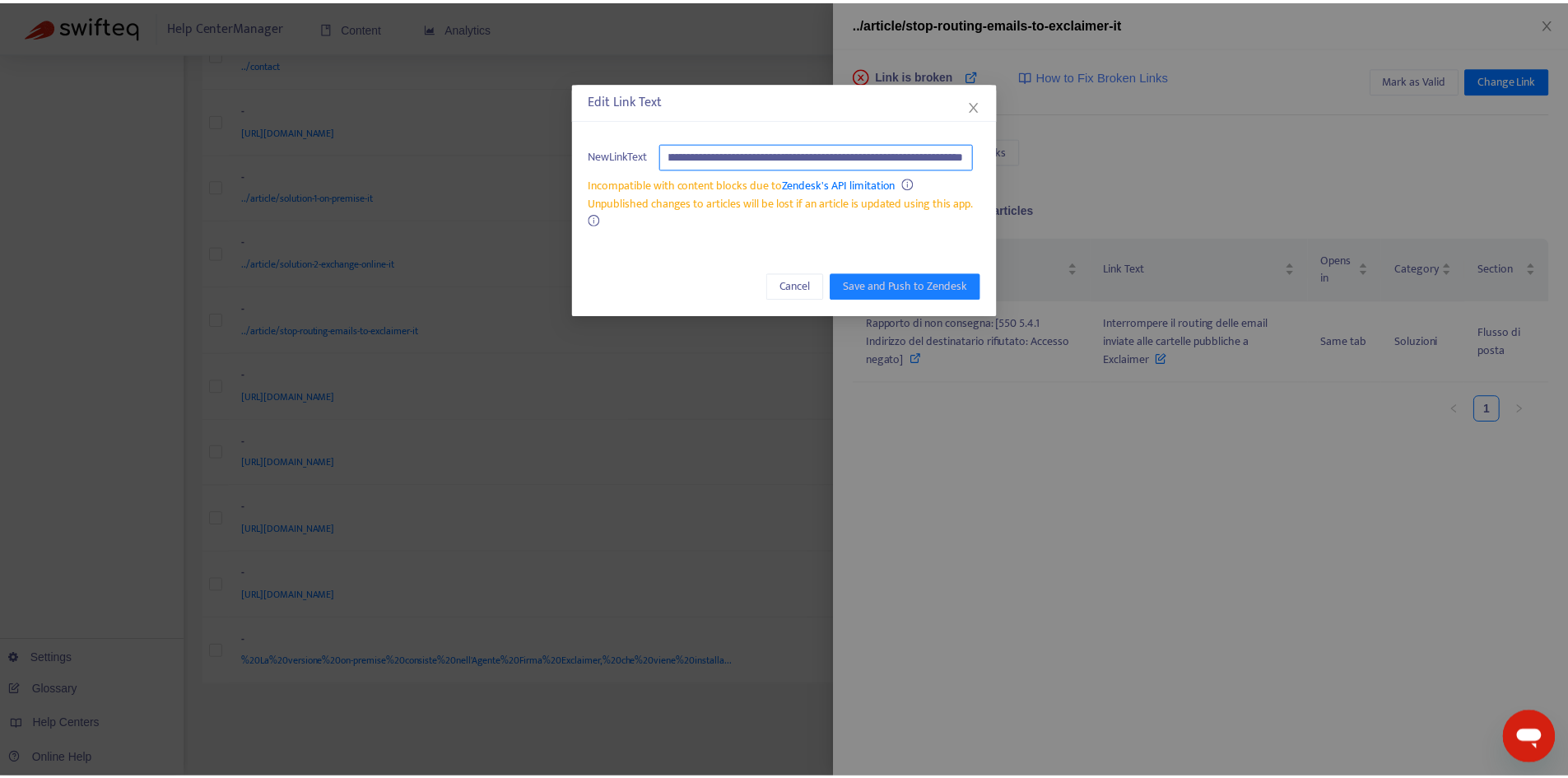
scroll to position [0, 0]
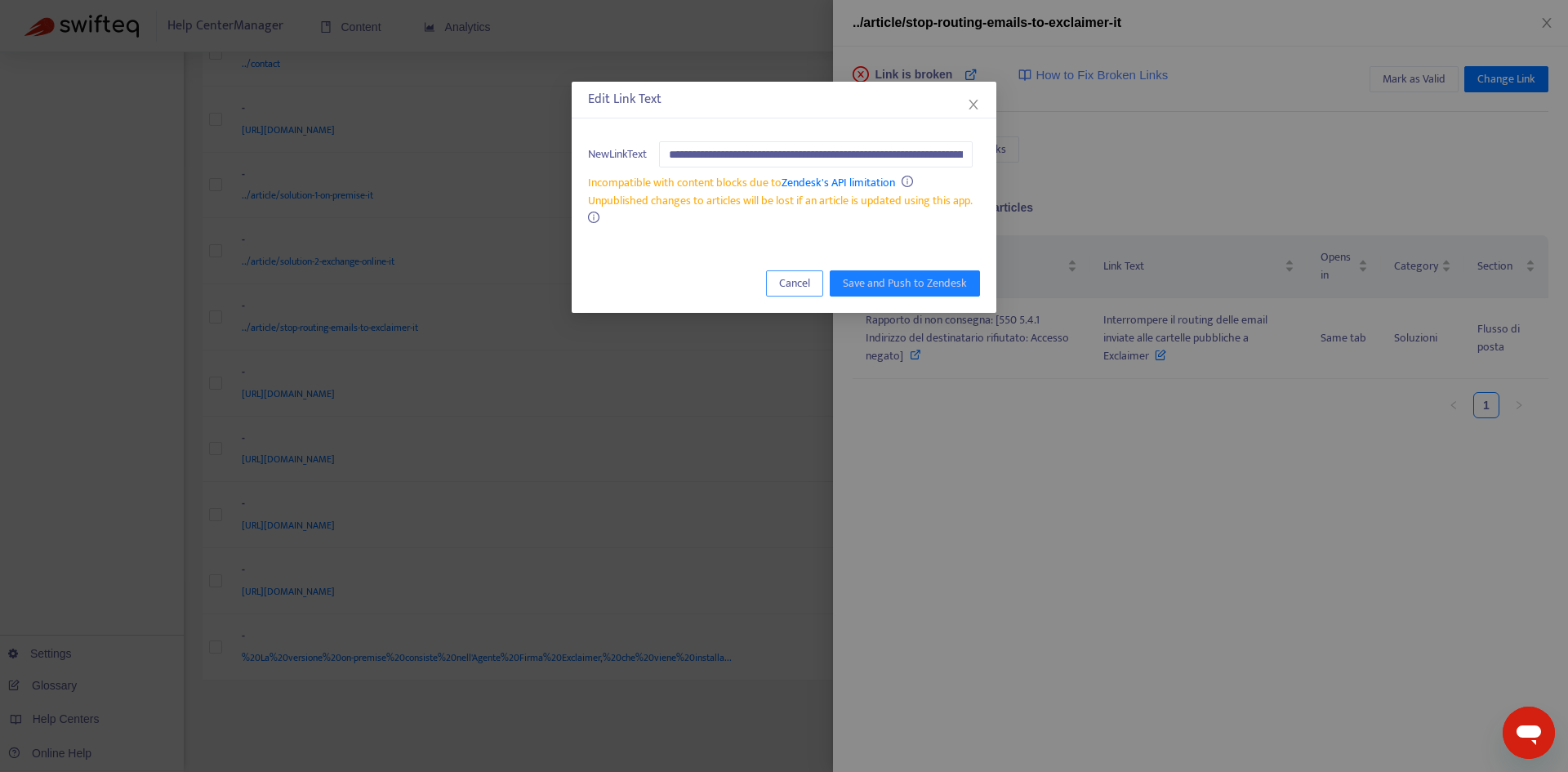
click at [797, 278] on span "Cancel" at bounding box center [795, 284] width 31 height 18
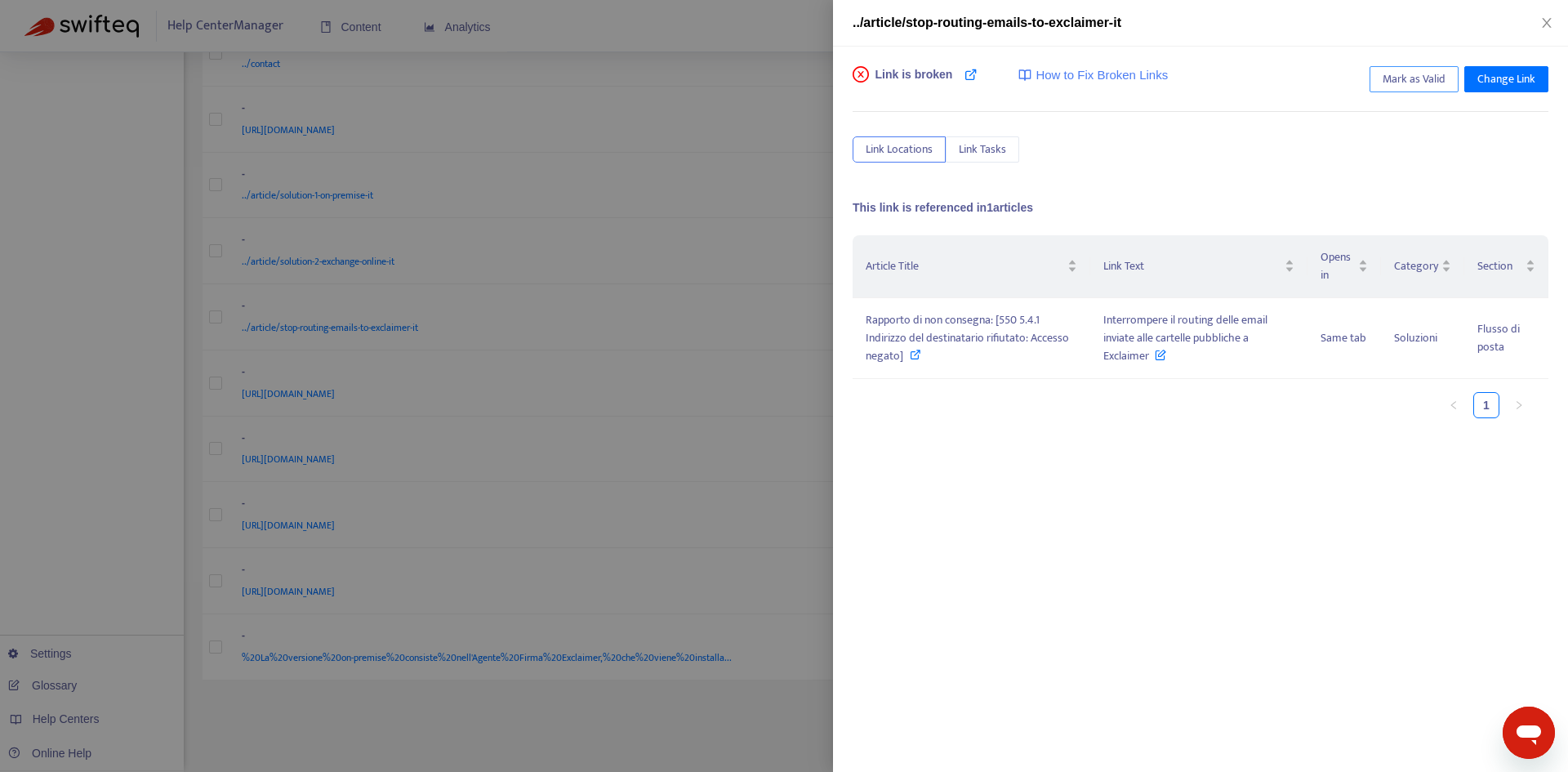
click at [1399, 83] on span "Mark as Valid" at bounding box center [1414, 80] width 63 height 18
click at [1551, 21] on icon "close" at bounding box center [1547, 23] width 13 height 13
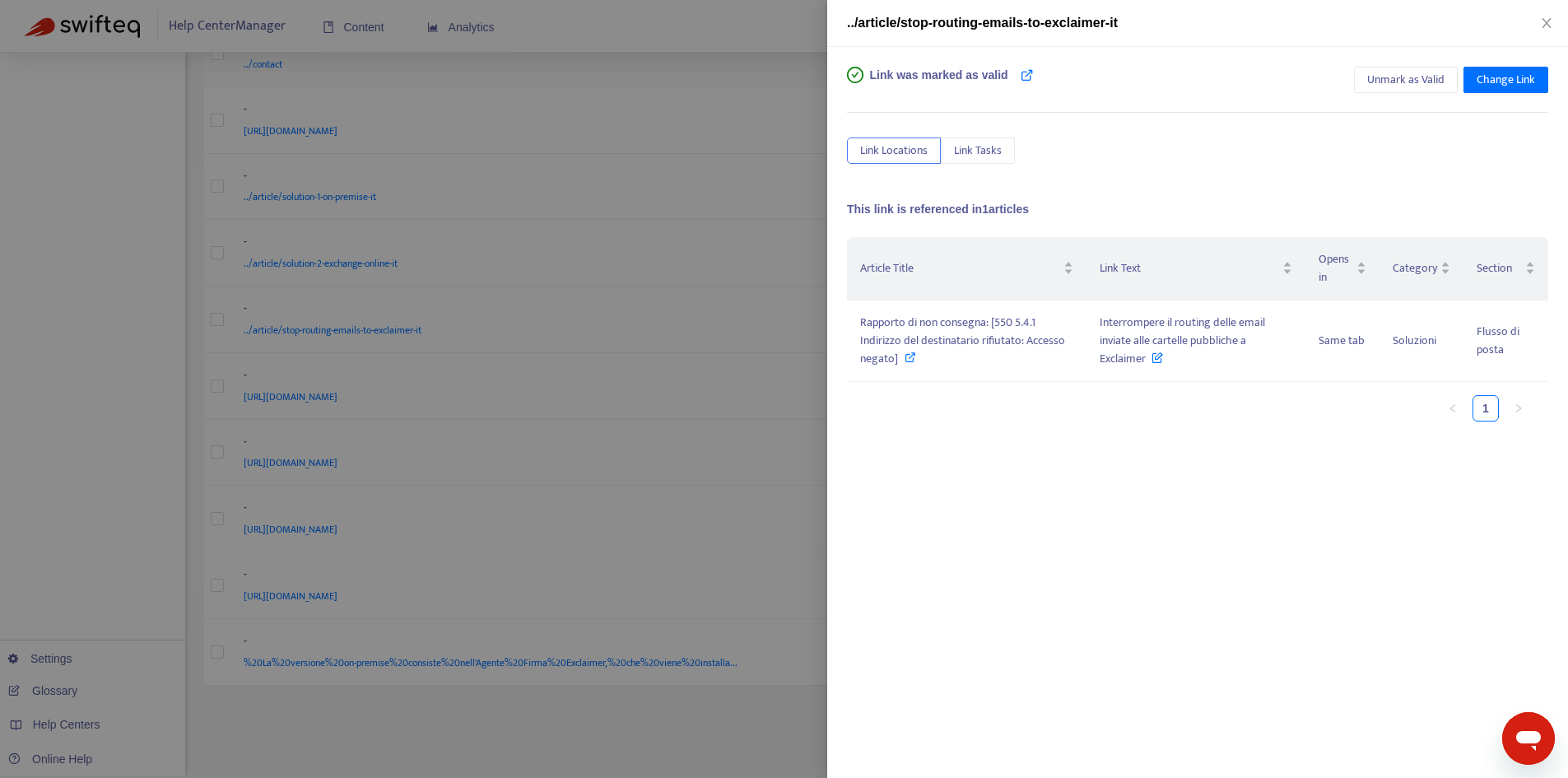
scroll to position [379, 0]
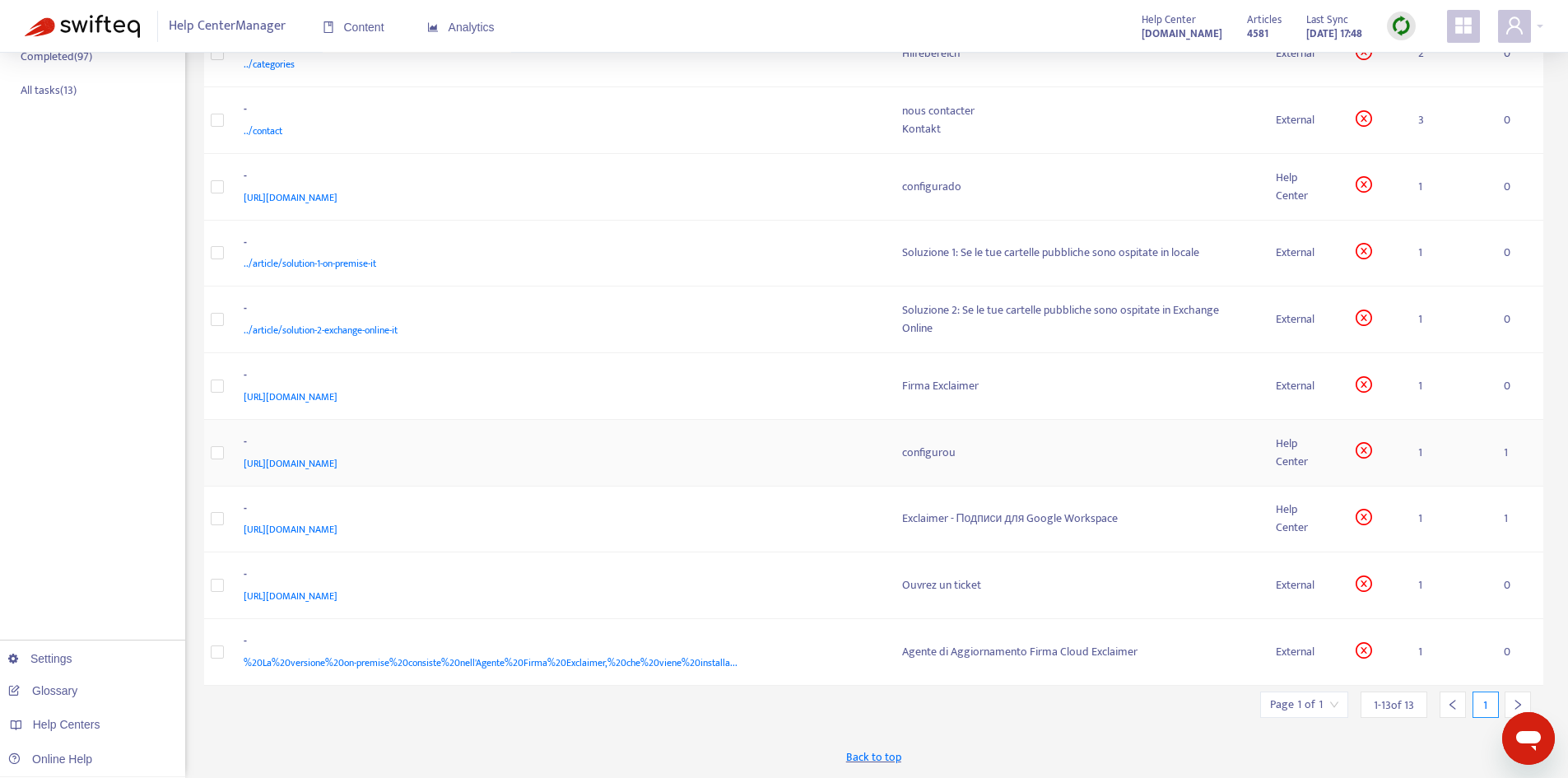
click at [630, 447] on div "-" at bounding box center [557, 443] width 626 height 21
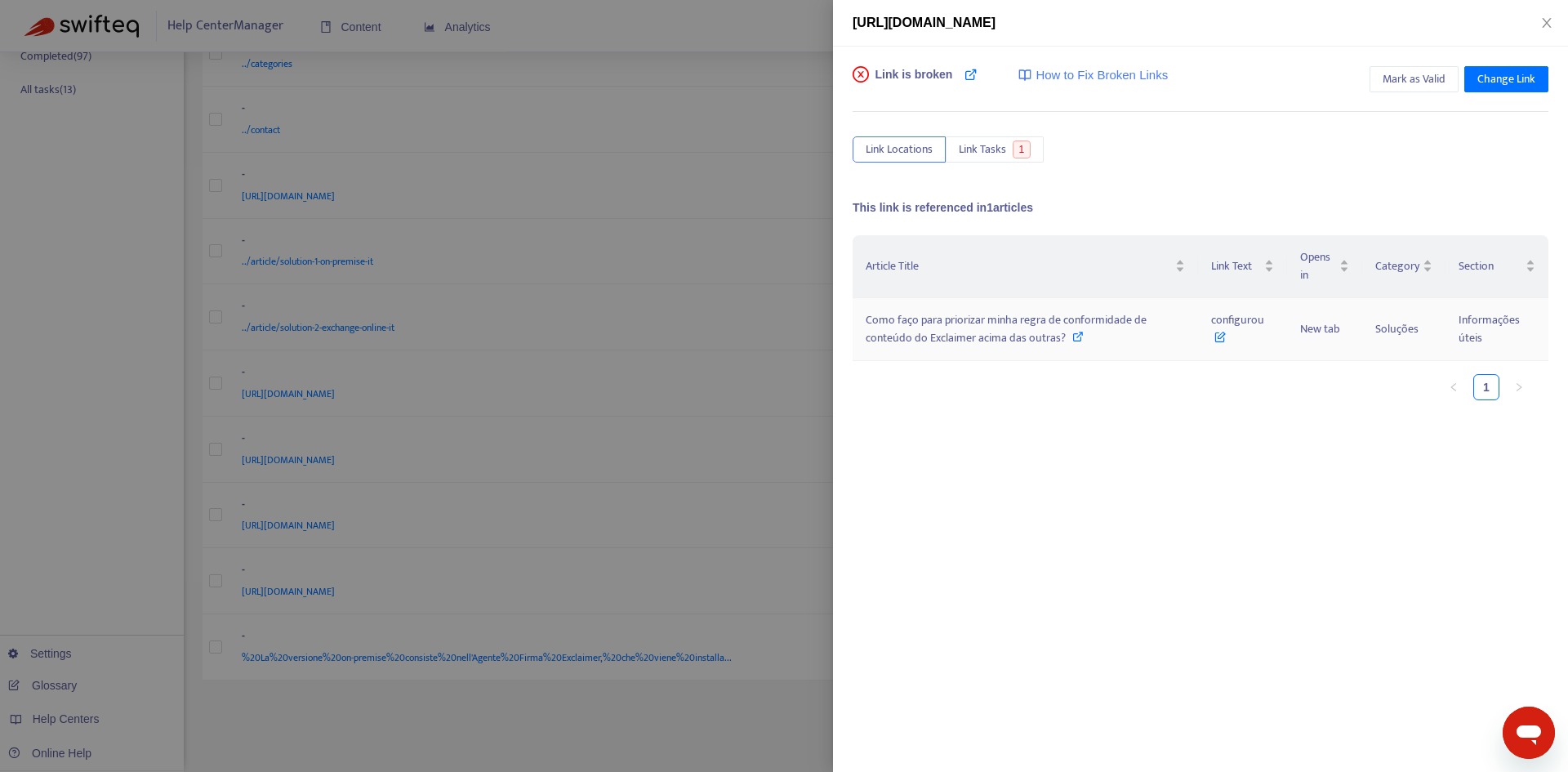
click at [1023, 328] on span "Como faço para priorizar minha regra de conformidade de conteúdo do Exclaimer a…" at bounding box center [1006, 328] width 281 height 37
click at [1228, 316] on span "configurou" at bounding box center [1238, 328] width 53 height 37
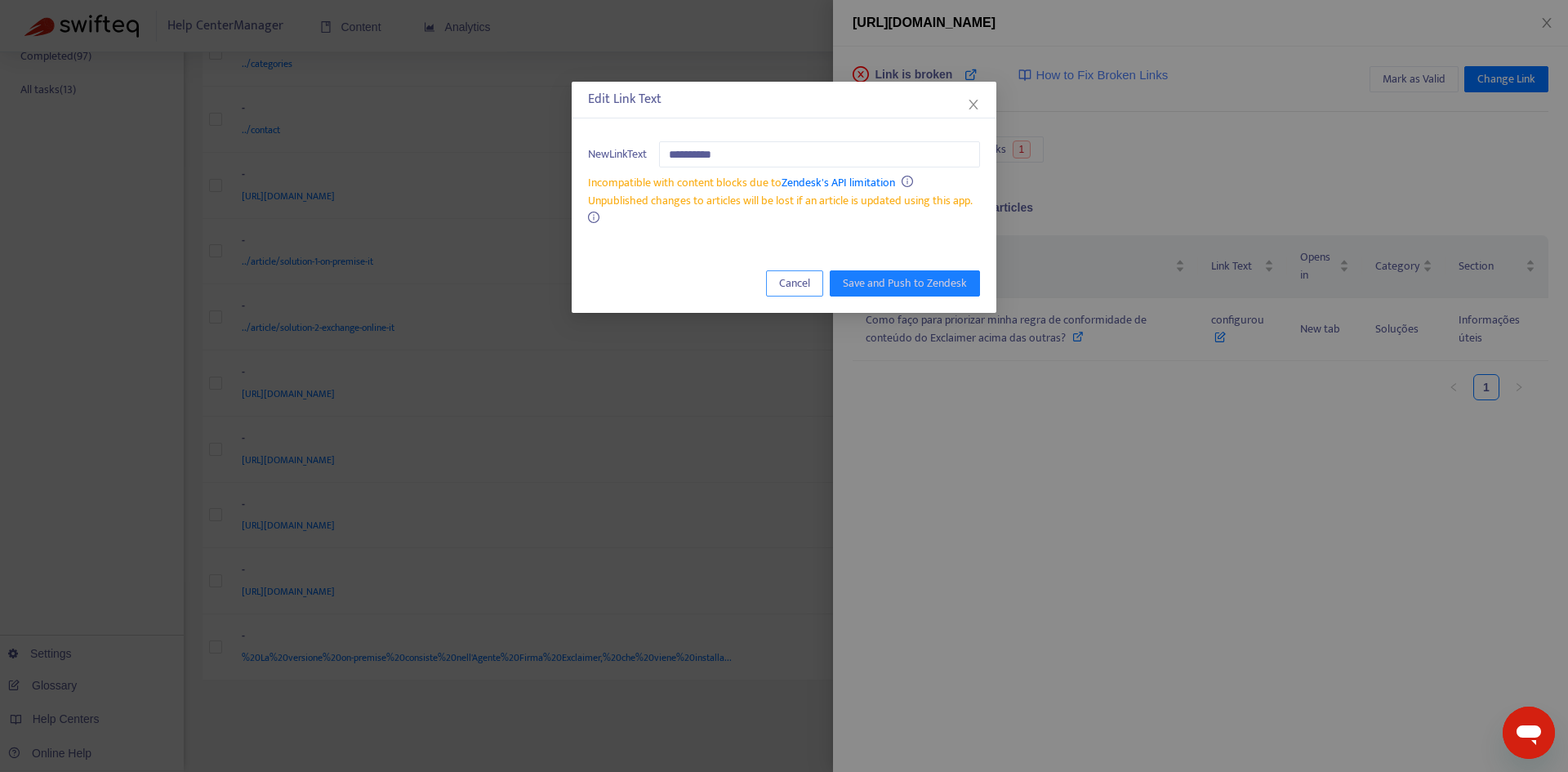
click at [789, 289] on span "Cancel" at bounding box center [795, 284] width 31 height 18
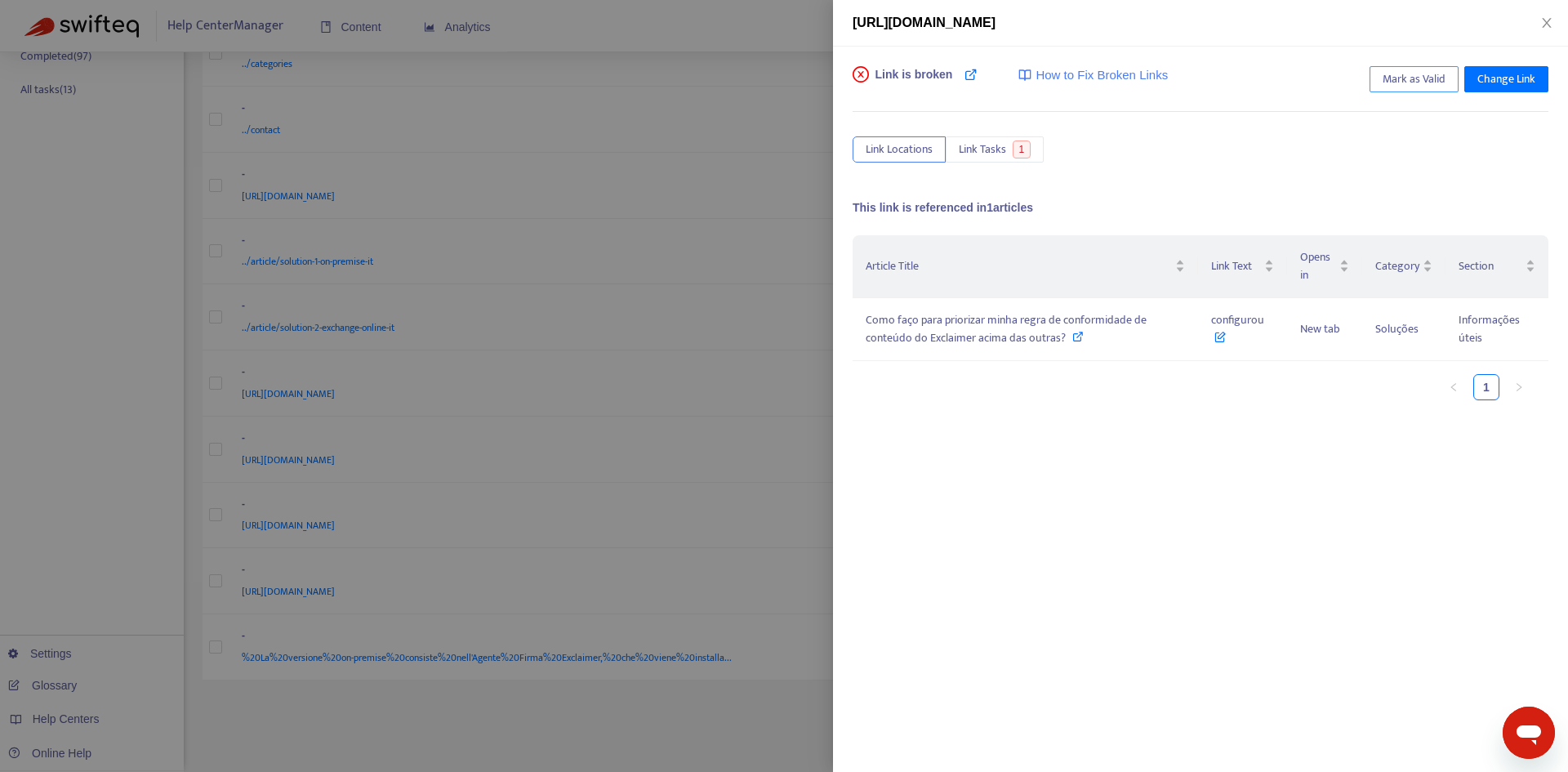
click at [1427, 84] on span "Mark as Valid" at bounding box center [1414, 80] width 63 height 18
click at [1547, 20] on icon "close" at bounding box center [1547, 23] width 13 height 13
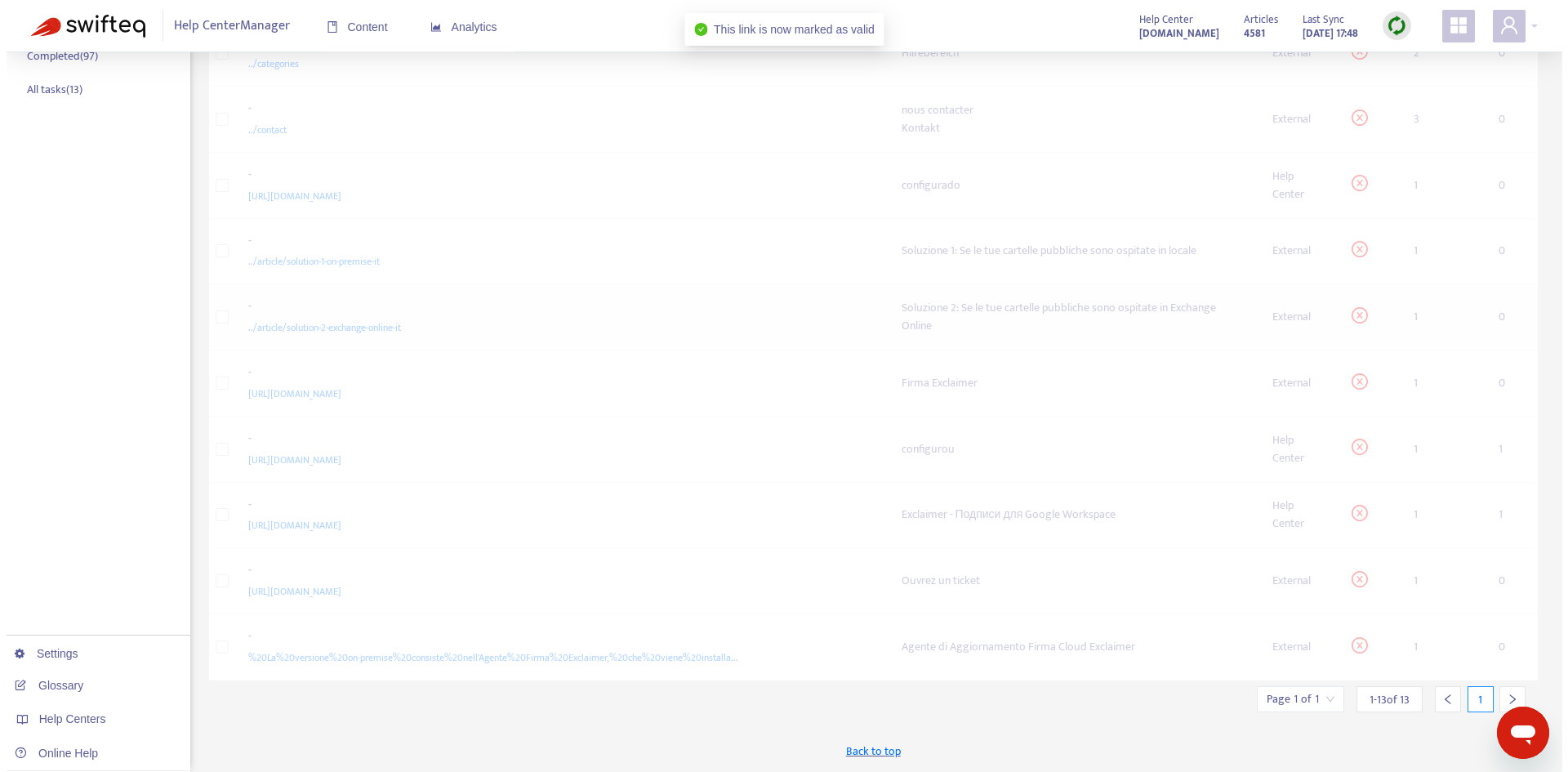
scroll to position [310, 0]
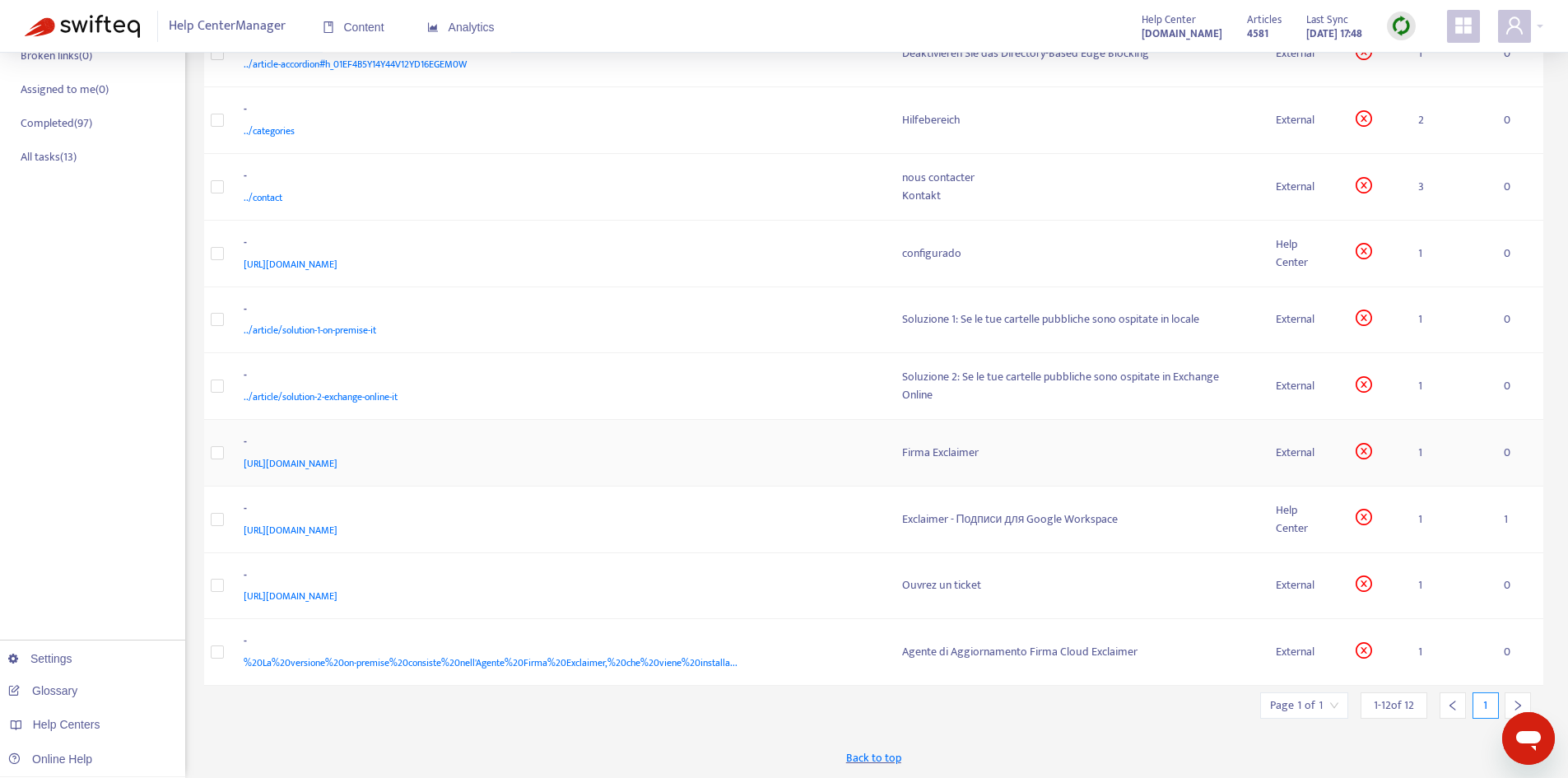
click at [1155, 442] on td "Firma Exclaimer" at bounding box center [1076, 453] width 374 height 67
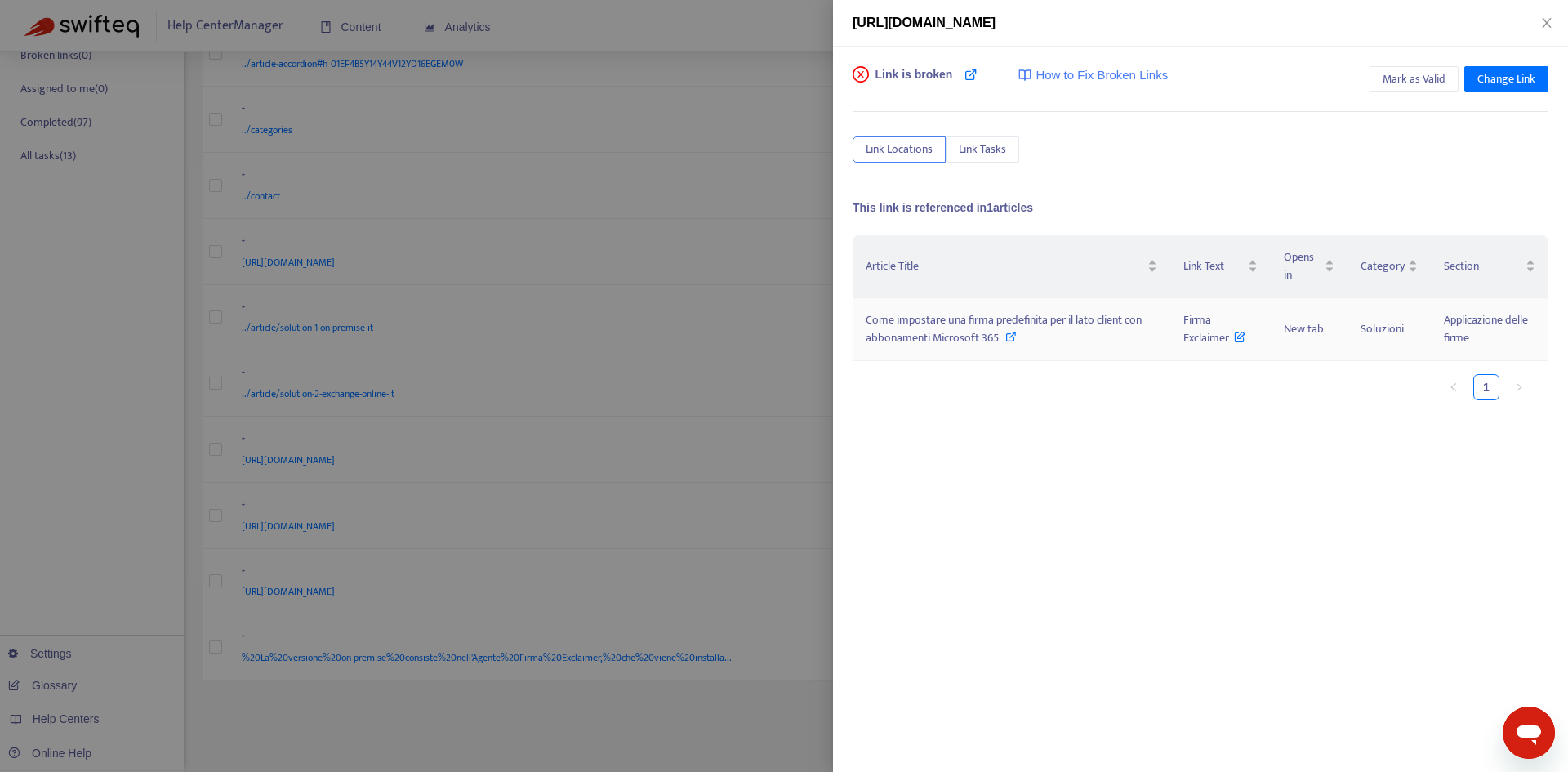
click at [982, 343] on span "Come impostare una firma predefinita per il lato client con abbonamenti Microso…" at bounding box center [1003, 328] width 276 height 37
click at [1202, 335] on span "Firma Exclaimer" at bounding box center [1215, 328] width 63 height 37
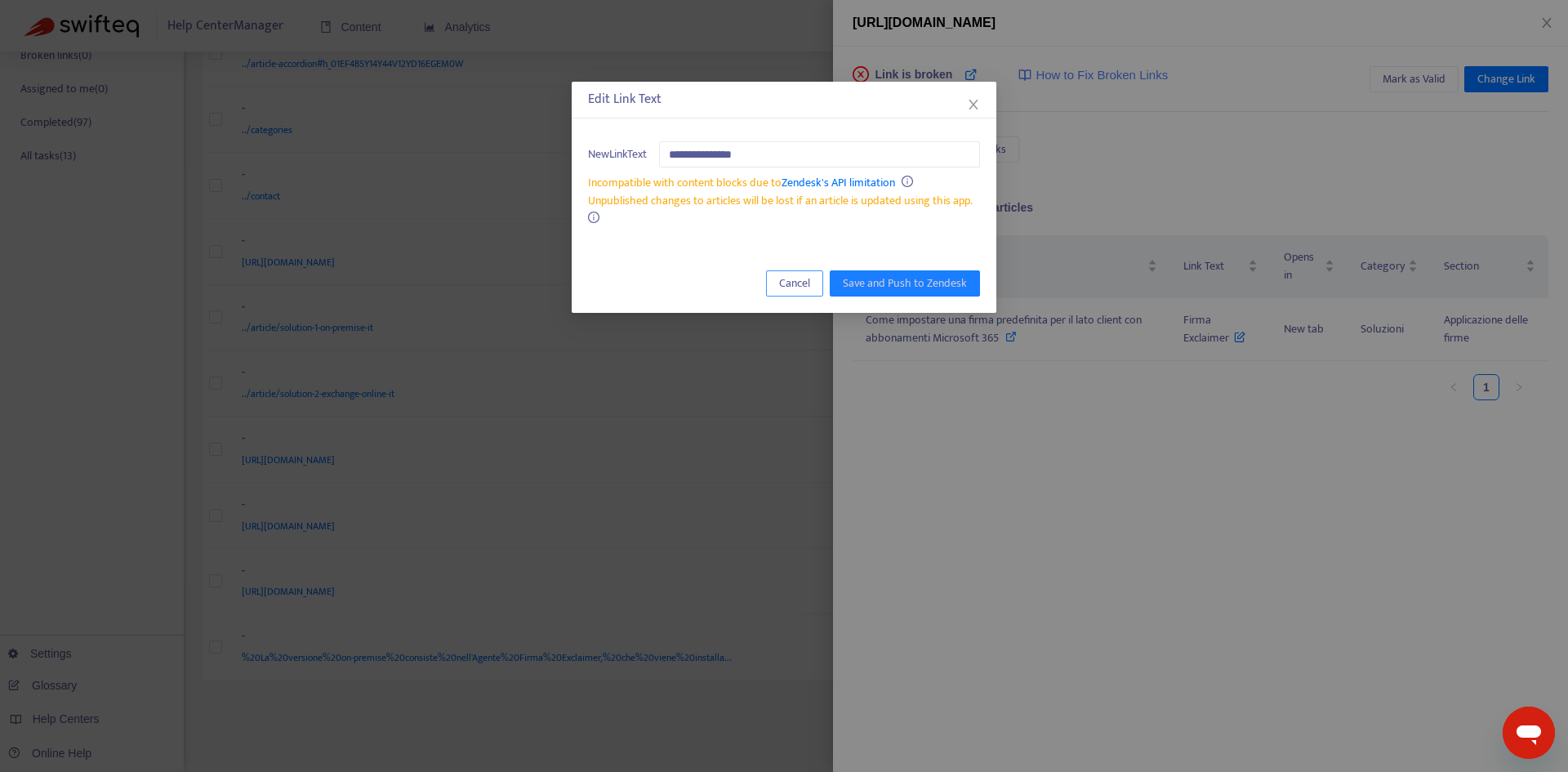
click at [781, 288] on span "Cancel" at bounding box center [795, 284] width 31 height 18
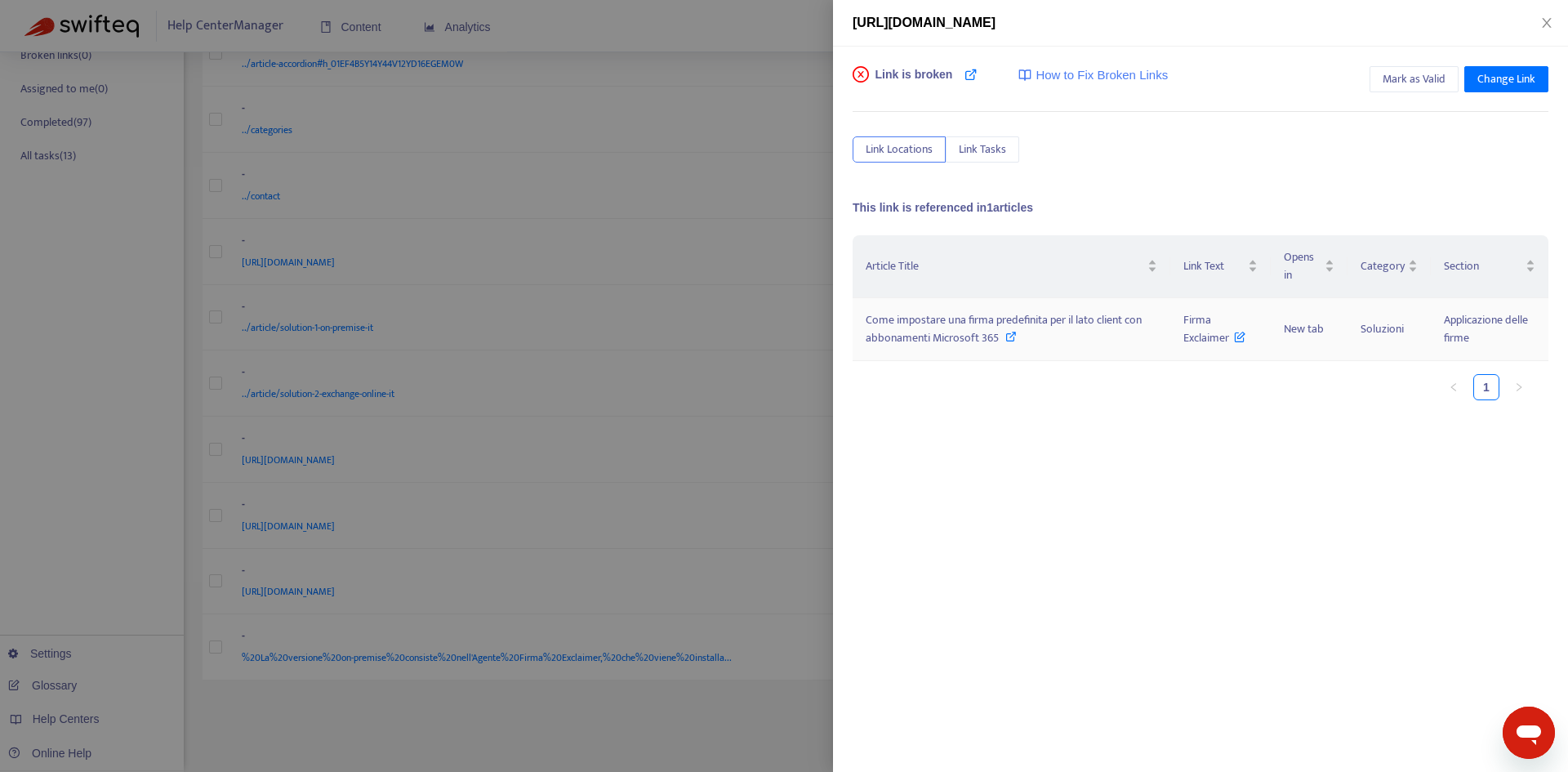
click at [930, 325] on span "Come impostare una firma predefinita per il lato client con abbonamenti Microso…" at bounding box center [1003, 328] width 276 height 37
click at [1409, 82] on span "Mark as Valid" at bounding box center [1414, 80] width 63 height 18
click at [1549, 24] on icon "close" at bounding box center [1547, 23] width 9 height 10
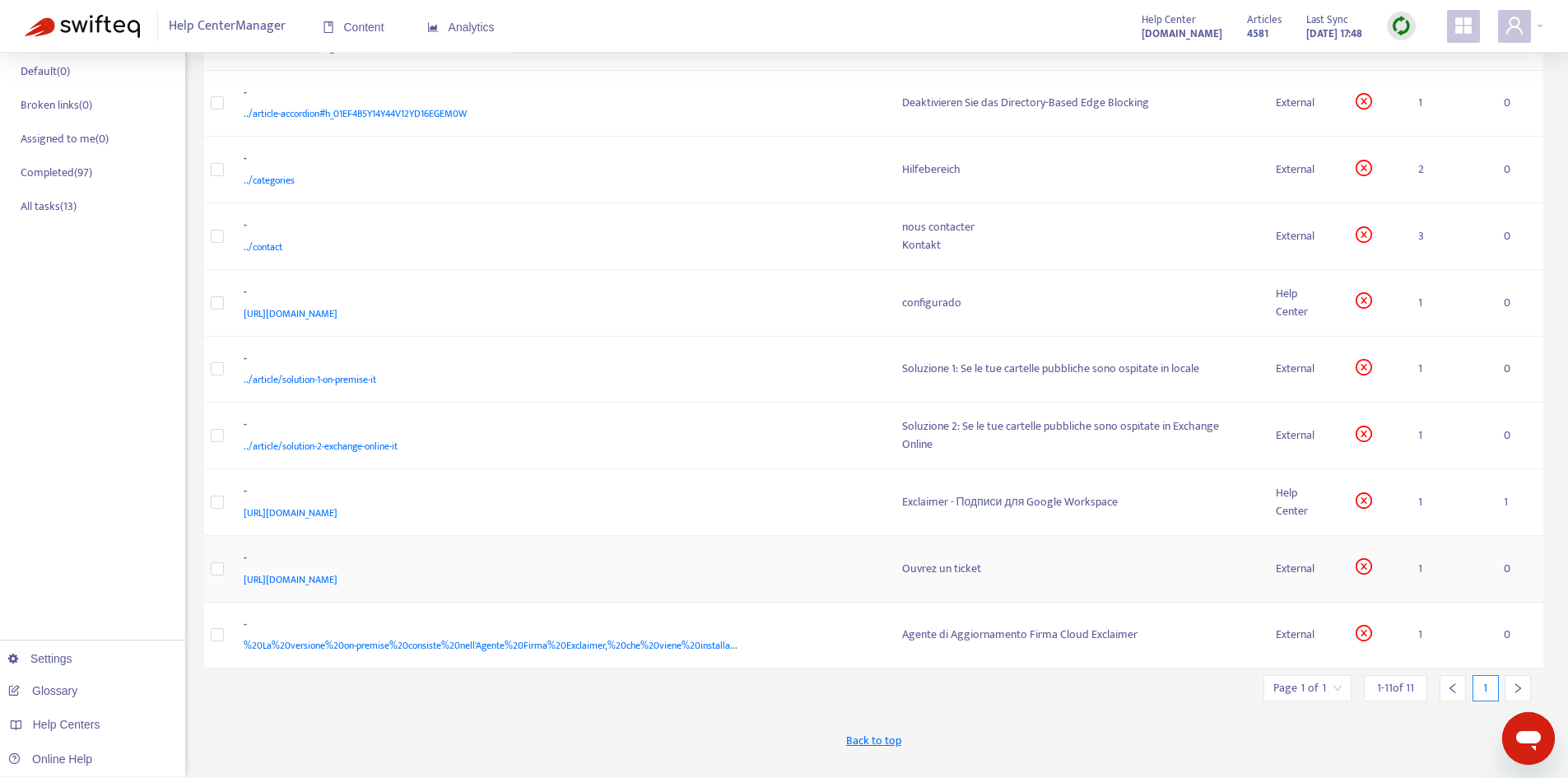
click at [338, 579] on span "https://support.exclaimer.com/hc/fr-GB/requests/new?ticket_form_id=198334281185…" at bounding box center [290, 579] width 94 height 16
click at [946, 571] on div "Ouvrez un ticket" at bounding box center [1076, 569] width 348 height 18
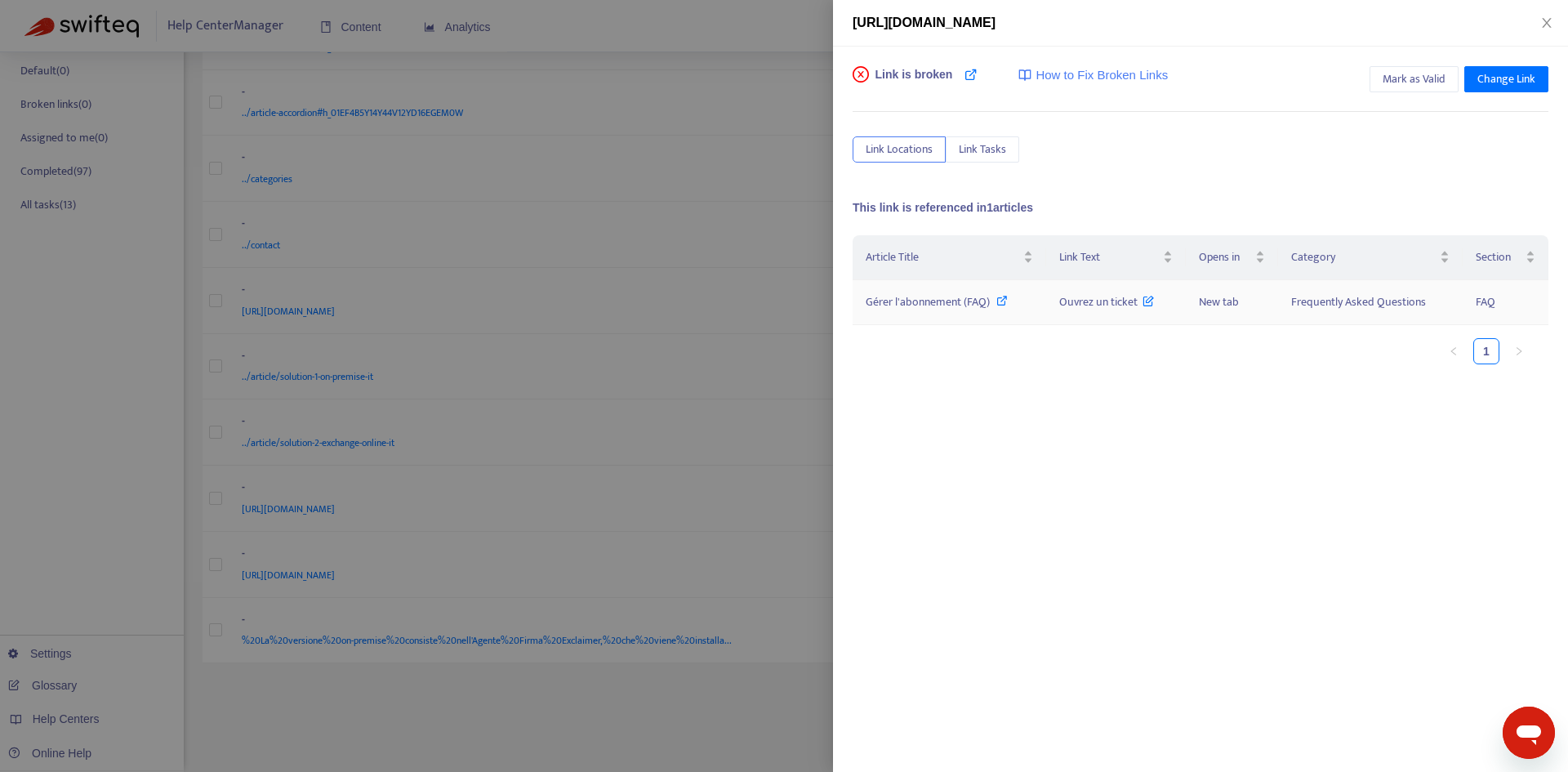
click at [948, 302] on span "Gérer l'abonnement (FAQ)" at bounding box center [927, 302] width 124 height 19
click at [1101, 294] on span "Ouvrez un ticket" at bounding box center [1107, 302] width 95 height 19
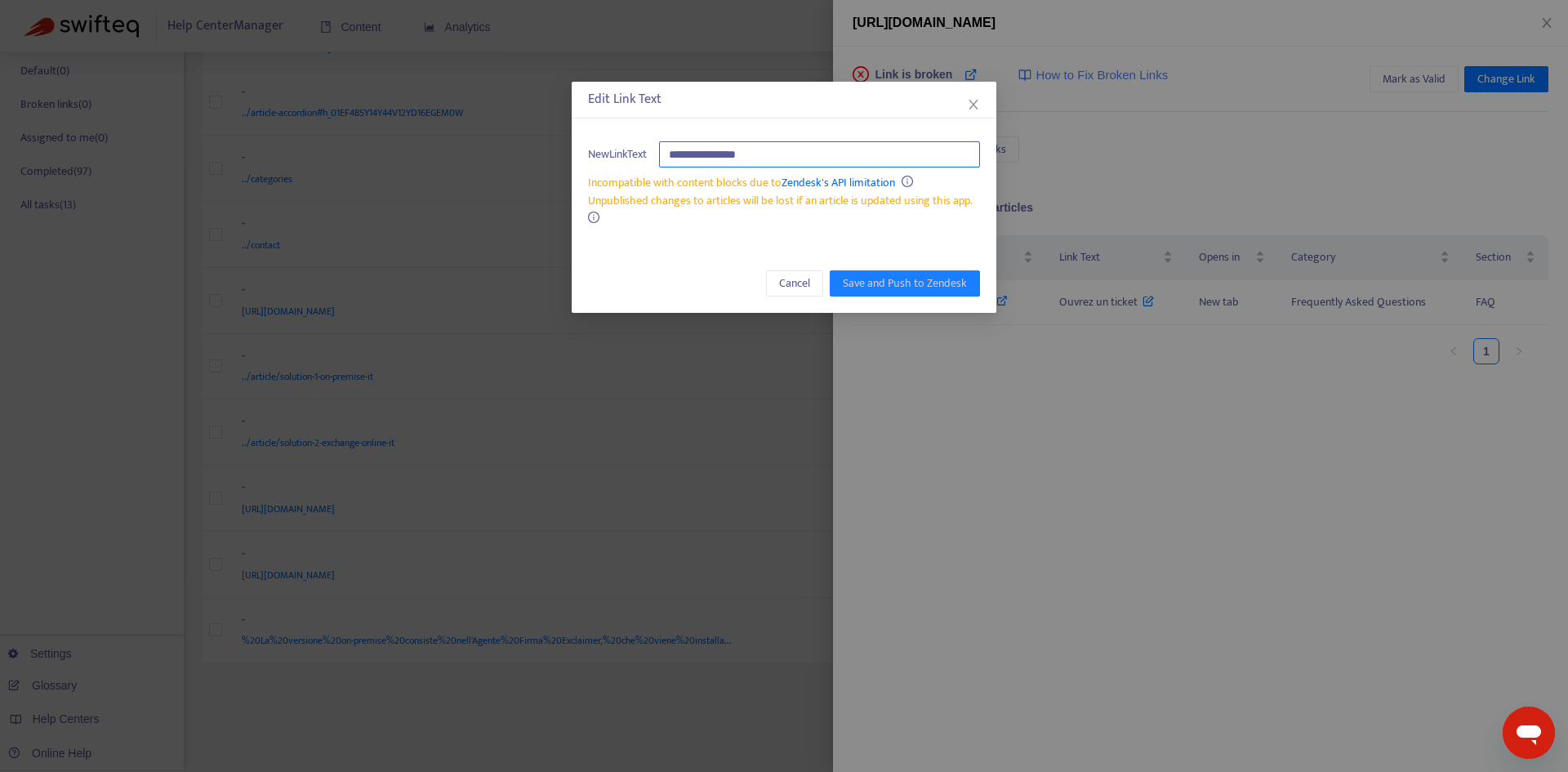
click at [781, 156] on input "**********" at bounding box center [819, 154] width 321 height 26
drag, startPoint x: 807, startPoint y: 156, endPoint x: 622, endPoint y: 151, distance: 185.1
click at [622, 151] on div "**********" at bounding box center [784, 154] width 392 height 26
click at [811, 294] on button "Cancel" at bounding box center [794, 283] width 57 height 26
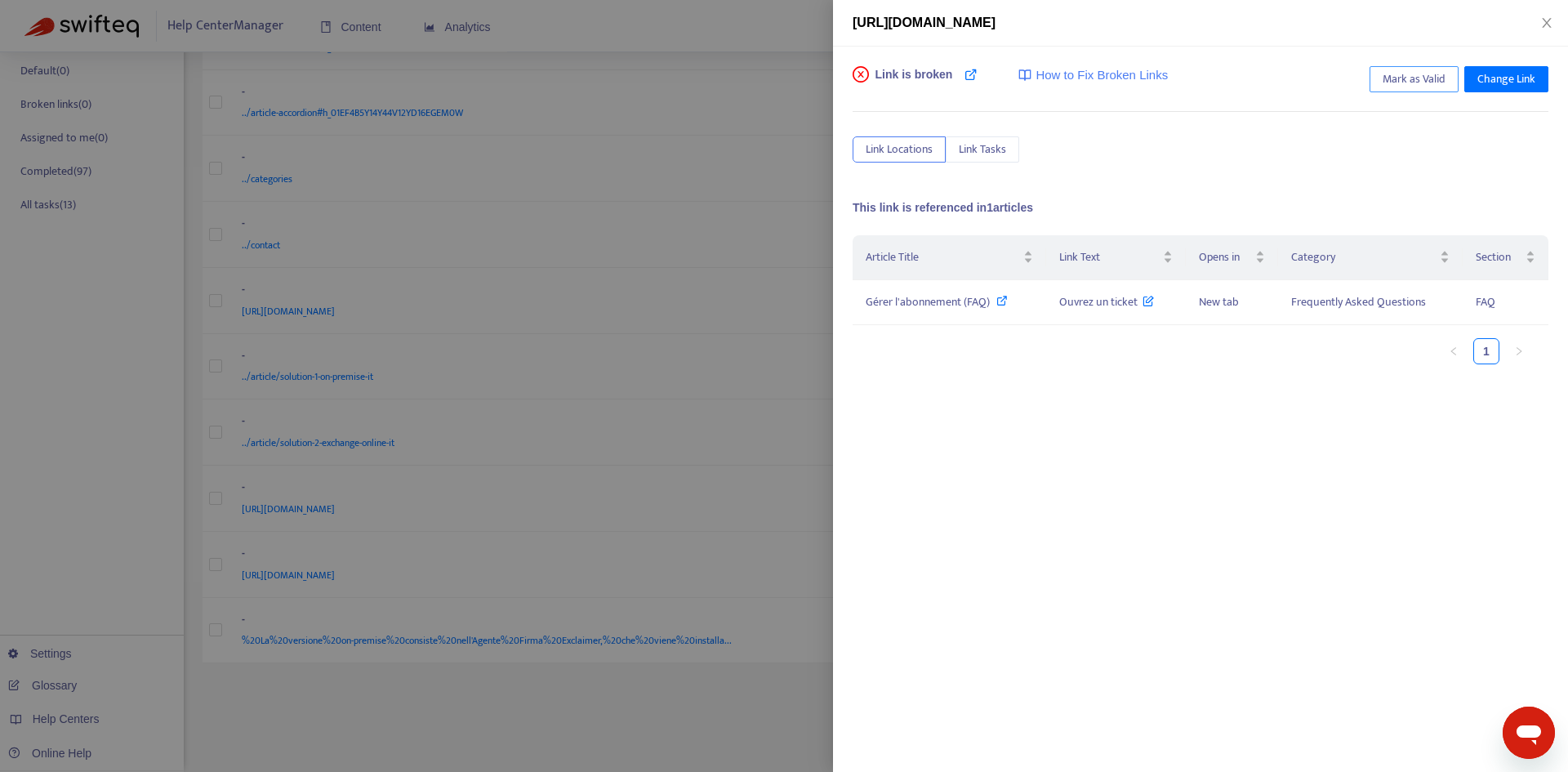
click at [1399, 68] on button "Mark as Valid" at bounding box center [1414, 79] width 89 height 26
click at [1543, 21] on icon "close" at bounding box center [1547, 23] width 13 height 13
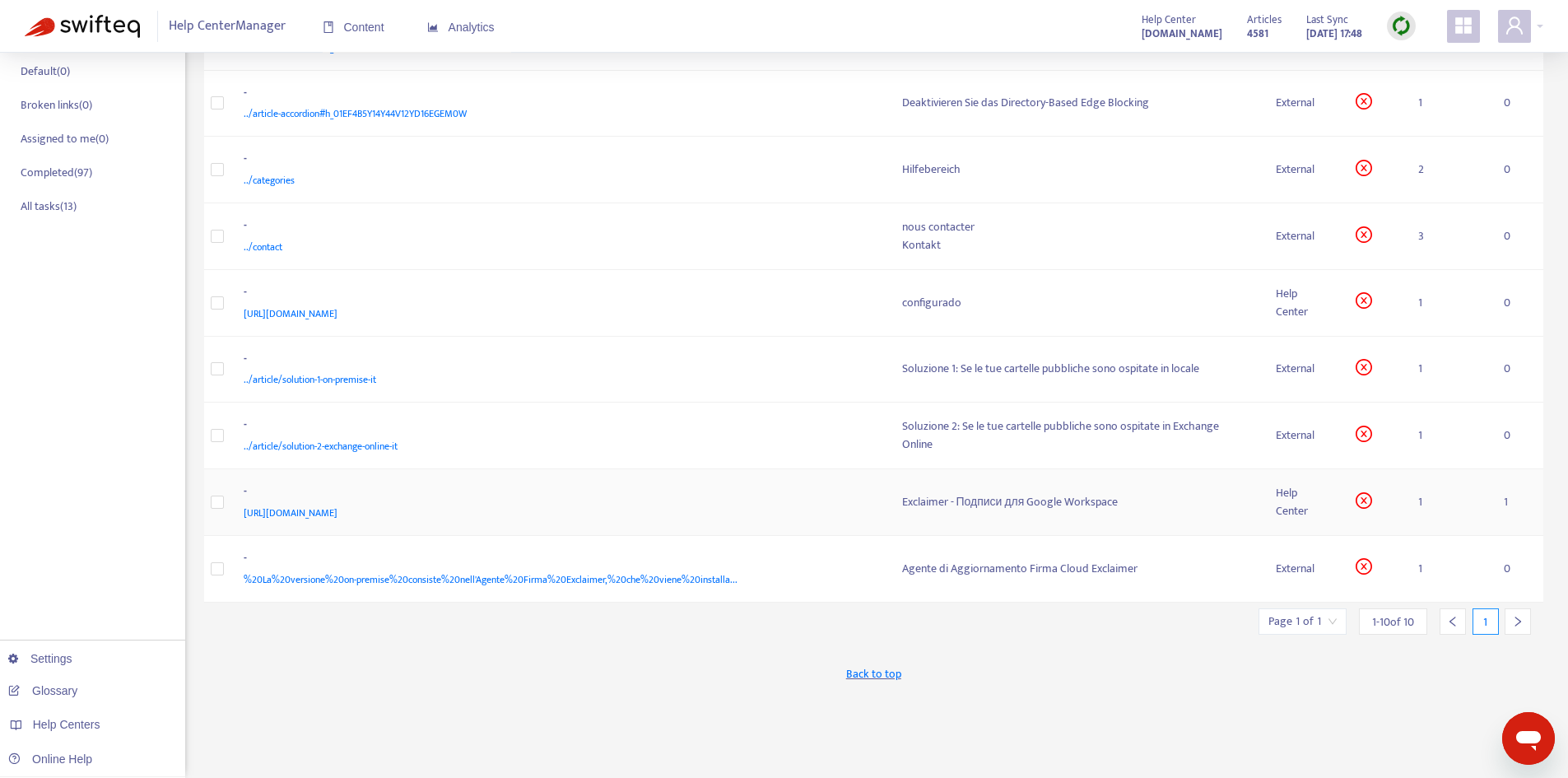
click at [929, 495] on div "Exclaimer - Подписи для Google Workspace" at bounding box center [1076, 502] width 348 height 18
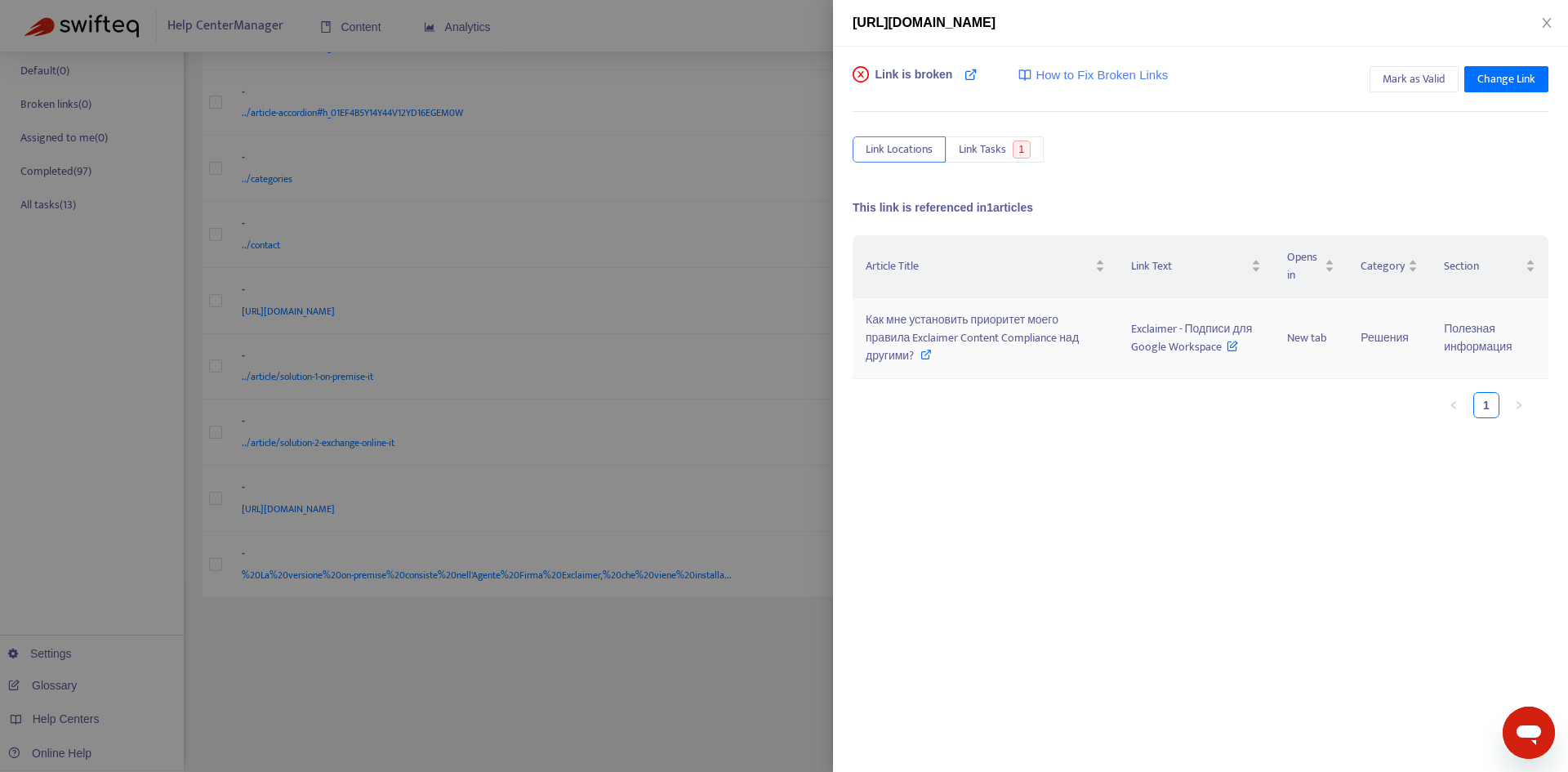
click at [996, 333] on span "Как мне установить приоритет моего правила Exclaimer Content Compliance над дру…" at bounding box center [972, 337] width 213 height 54
click at [1185, 334] on span "Exclaimer - Подписи для Google Workspace" at bounding box center [1192, 337] width 121 height 37
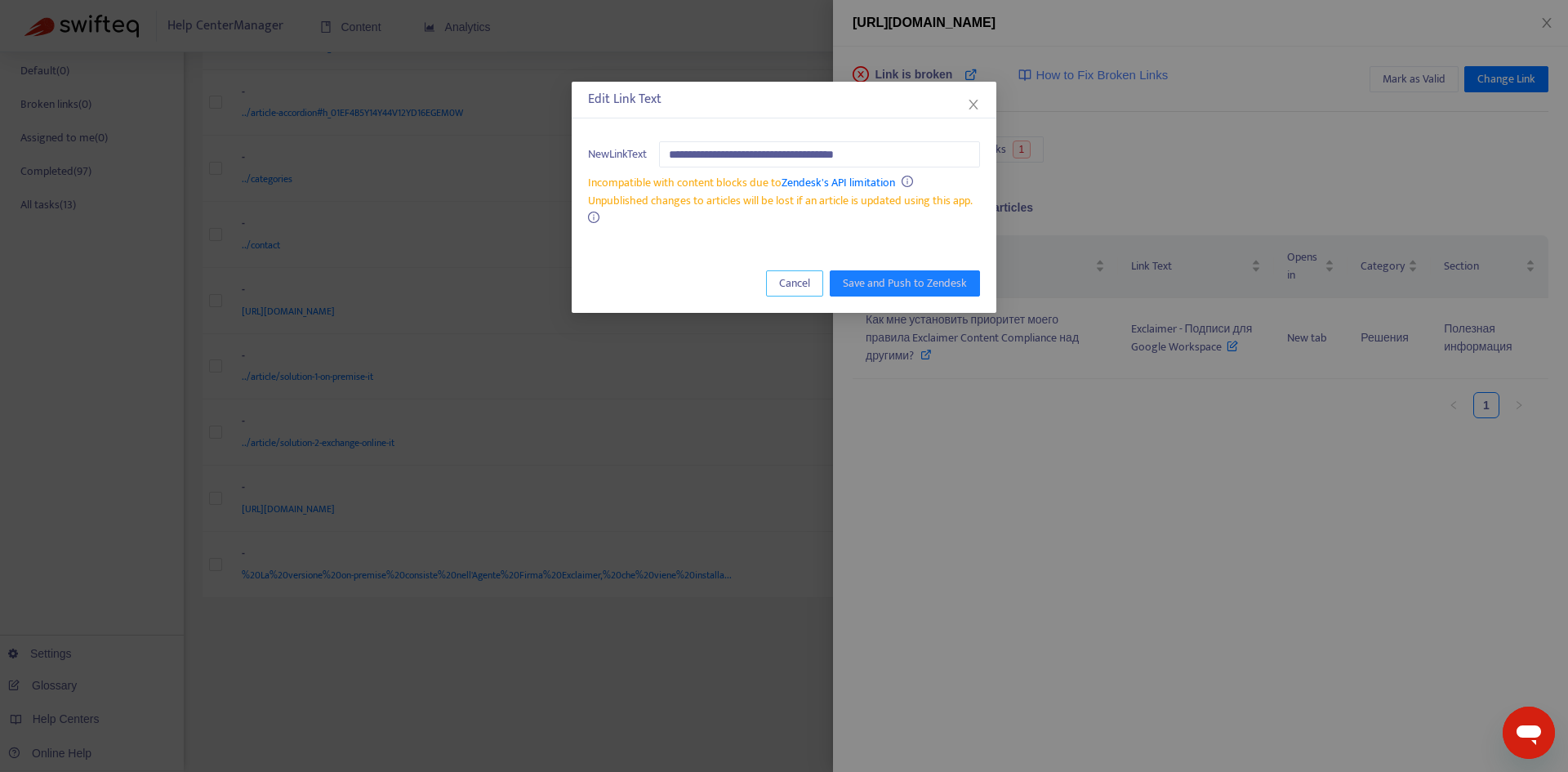
click at [789, 285] on span "Cancel" at bounding box center [795, 284] width 31 height 18
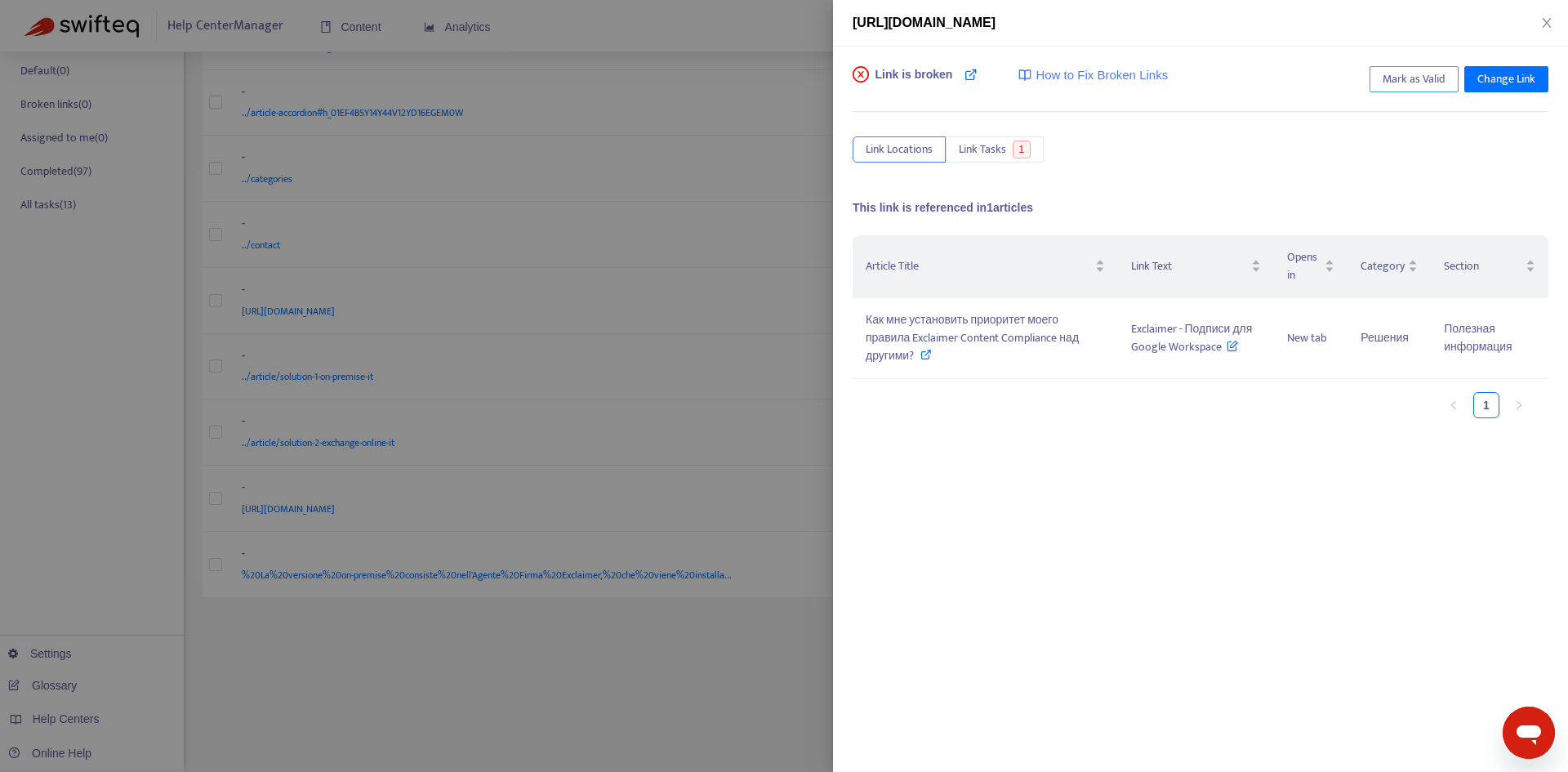
click at [1427, 75] on span "Mark as Valid" at bounding box center [1414, 80] width 63 height 18
click at [1544, 21] on icon "close" at bounding box center [1547, 23] width 9 height 10
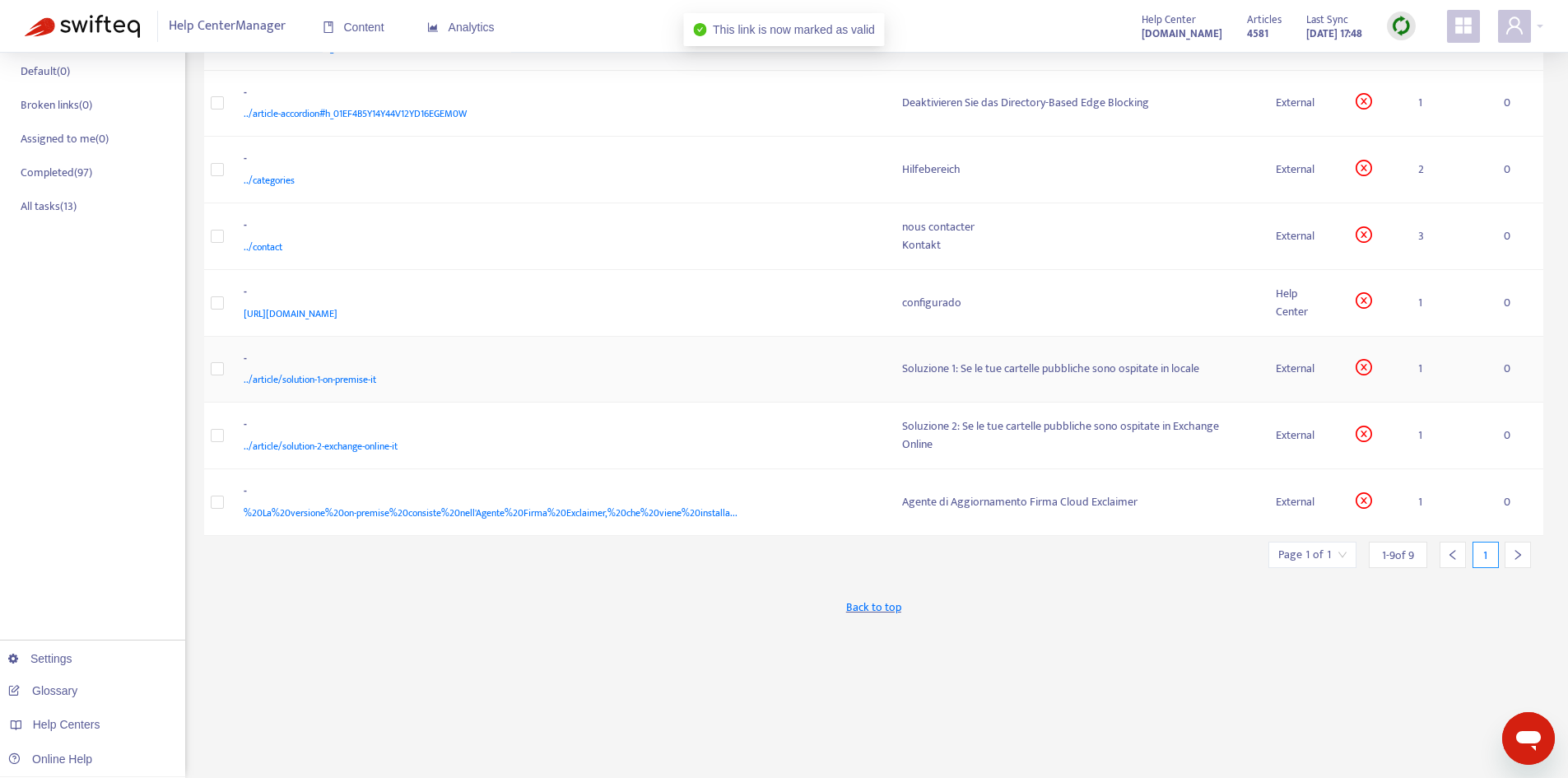
click at [879, 371] on td "- ../article/solution-1-on-premise-it" at bounding box center [559, 370] width 658 height 67
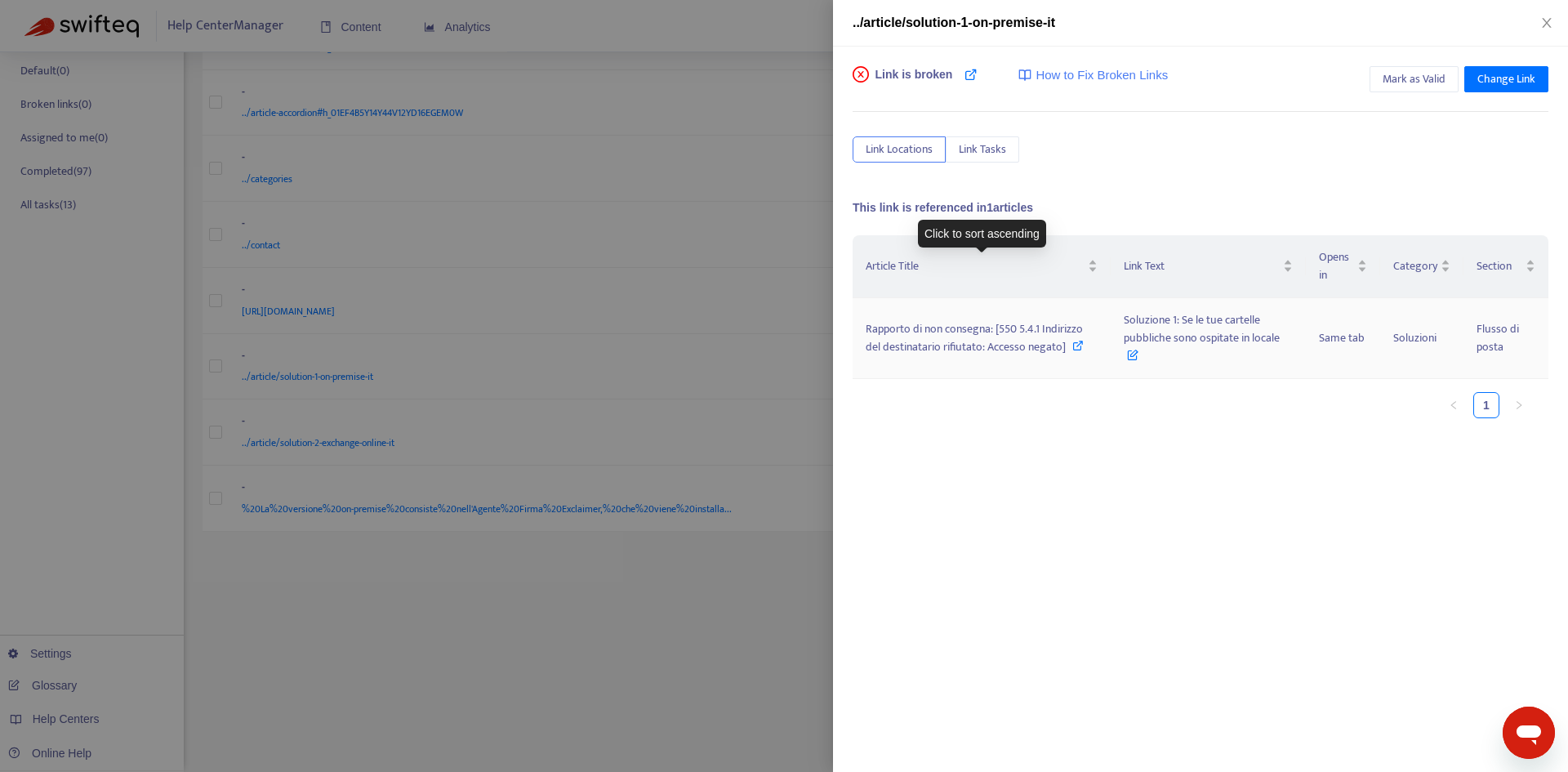
click at [1005, 335] on span "Rapporto di non consegna: [550 5.4.1 Indirizzo del destinatario rifiutato: Acce…" at bounding box center [974, 337] width 218 height 37
click at [1212, 320] on span "Soluzione 1: Se le tue cartelle pubbliche sono ospitate in locale" at bounding box center [1202, 337] width 156 height 54
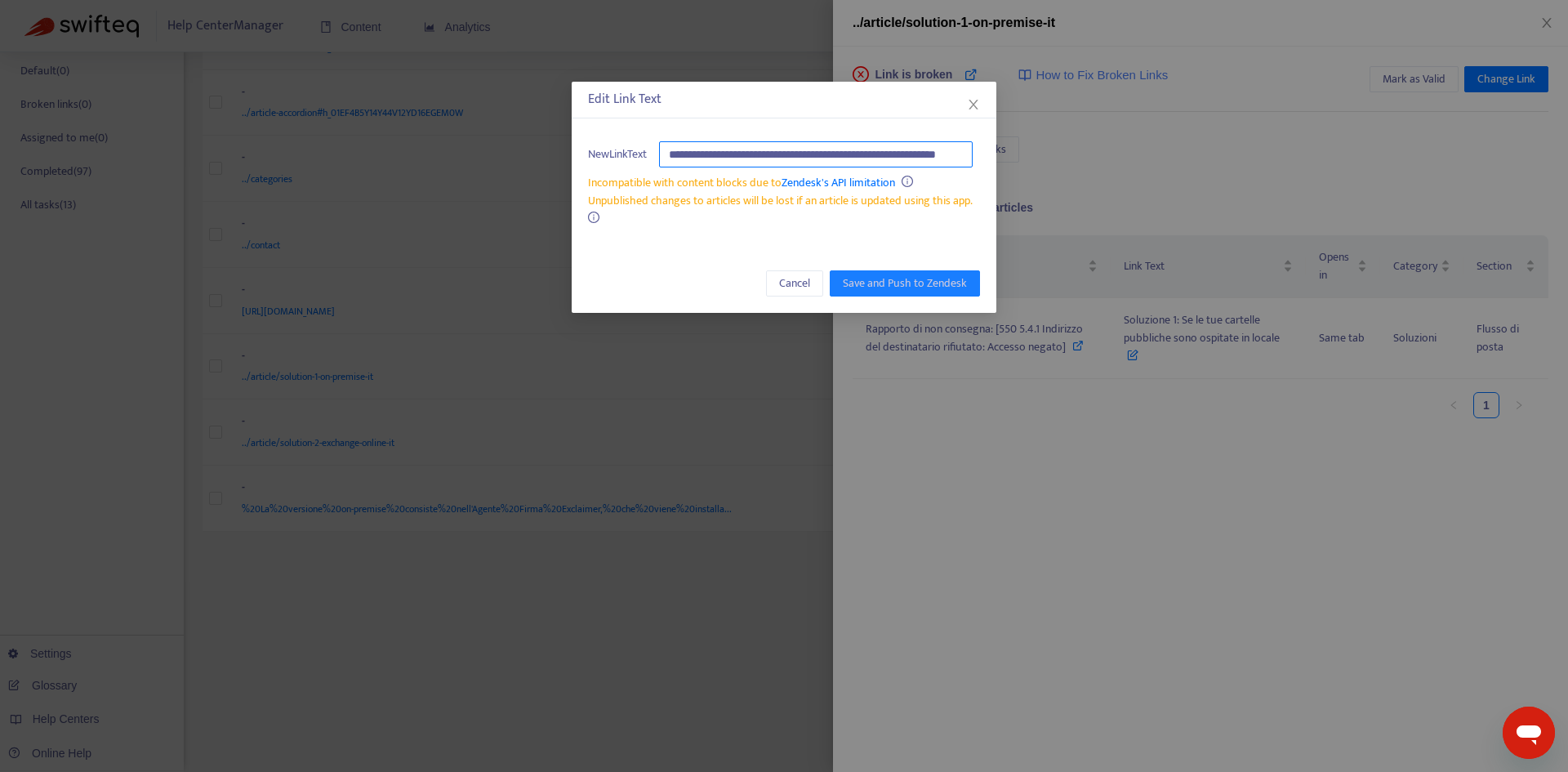
scroll to position [0, 0]
click at [801, 286] on span "Cancel" at bounding box center [795, 284] width 31 height 18
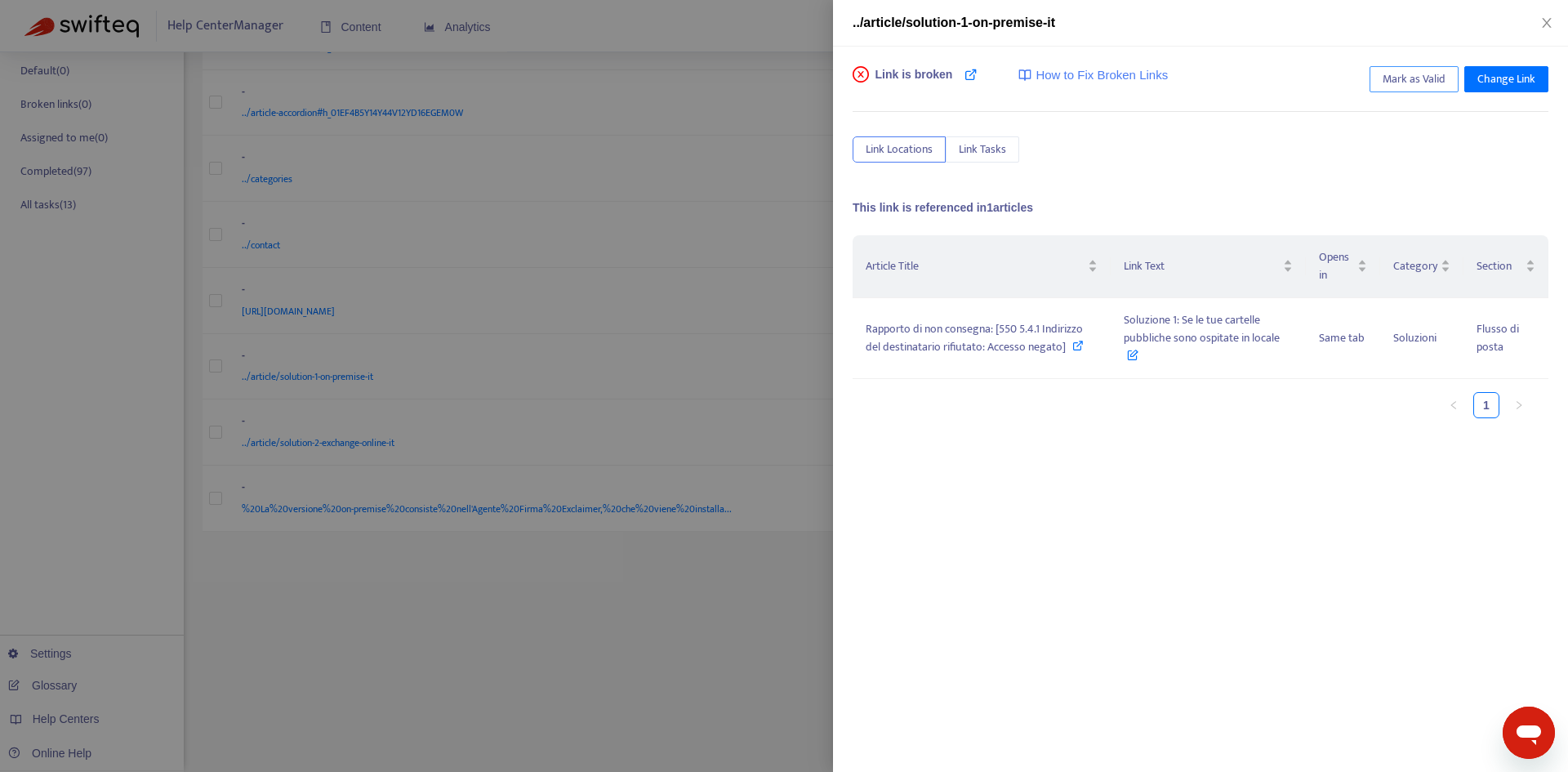
click at [1409, 72] on span "Mark as Valid" at bounding box center [1414, 80] width 63 height 18
click at [1544, 15] on button "Close" at bounding box center [1546, 23] width 23 height 15
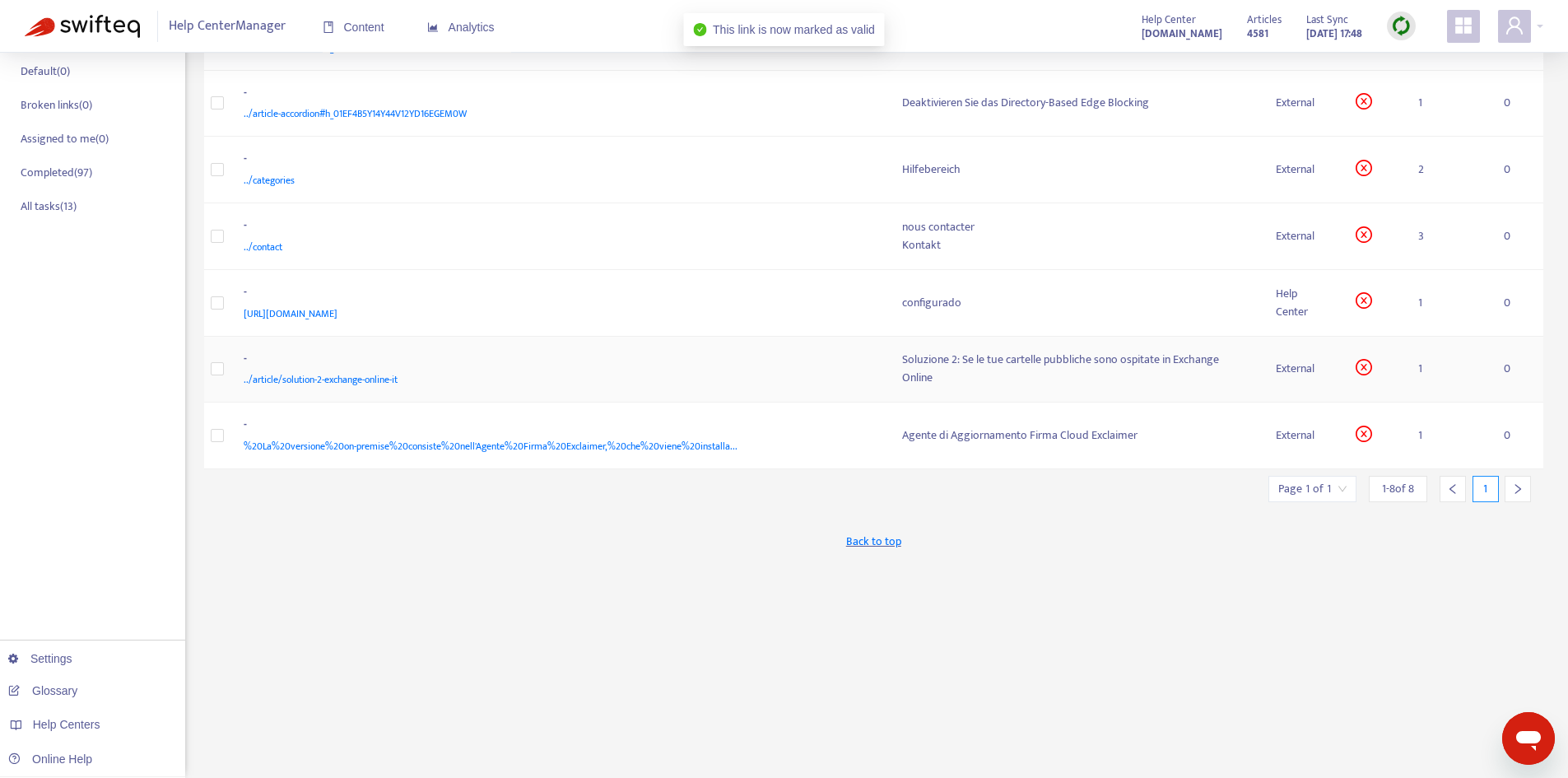
click at [769, 361] on div "-" at bounding box center [557, 360] width 626 height 21
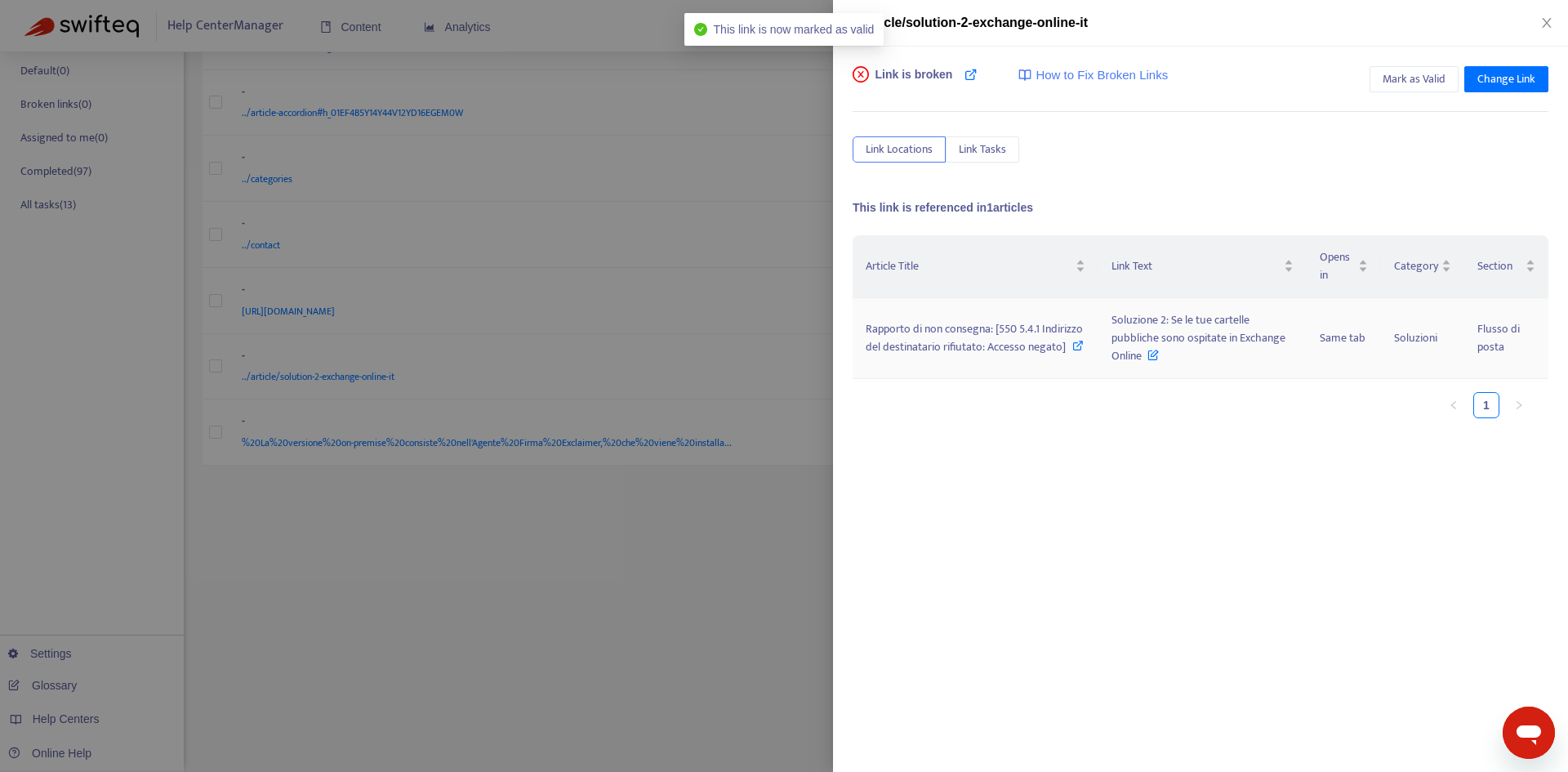
click at [973, 352] on span "Rapporto di non consegna: [550 5.4.1 Indirizzo del destinatario rifiutato: Acce…" at bounding box center [974, 337] width 218 height 37
click at [1143, 323] on span "Soluzione 2: Se le tue cartelle pubbliche sono ospitate in Exchange Online" at bounding box center [1199, 337] width 174 height 54
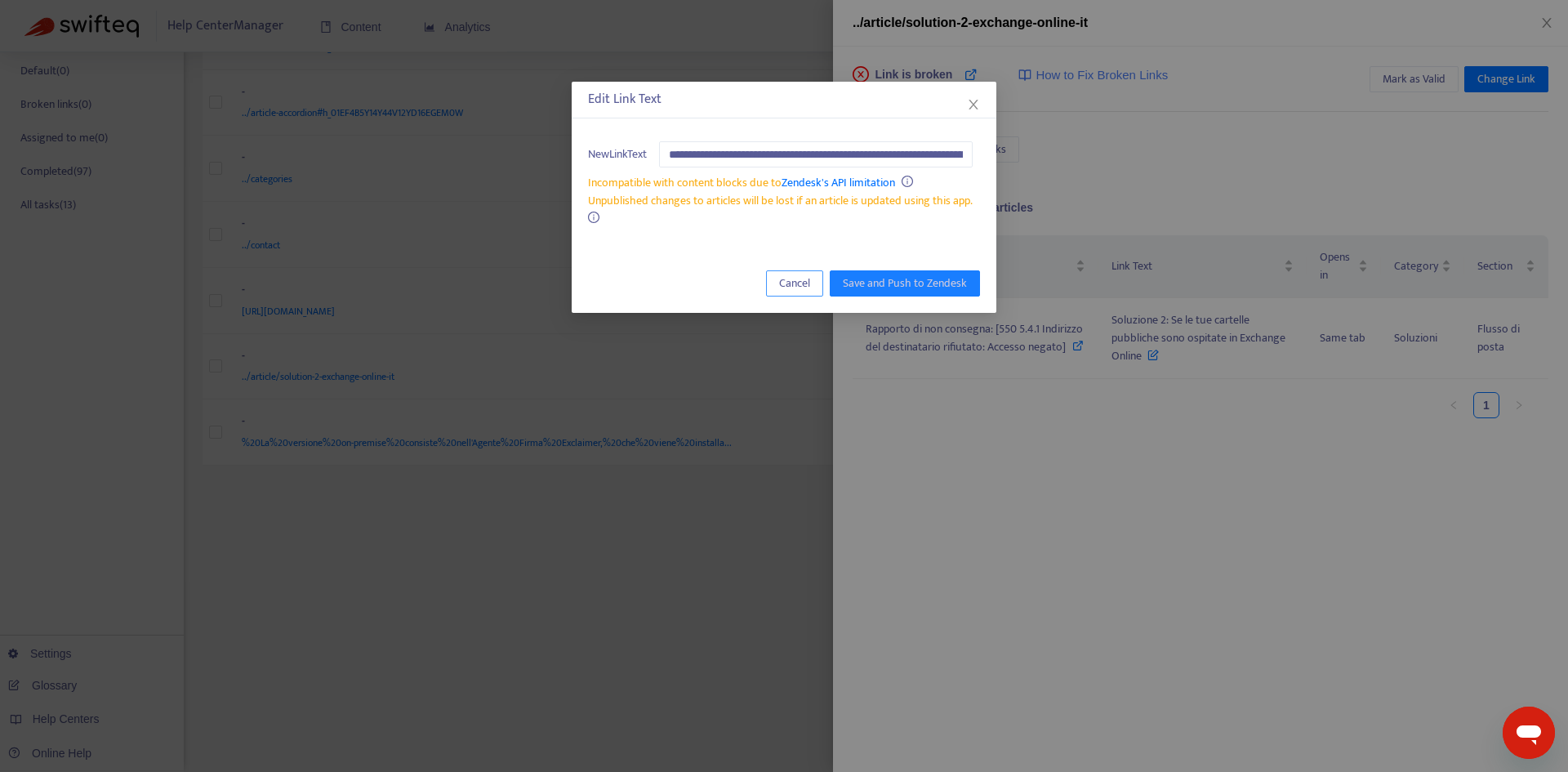
click at [790, 281] on span "Cancel" at bounding box center [795, 284] width 31 height 18
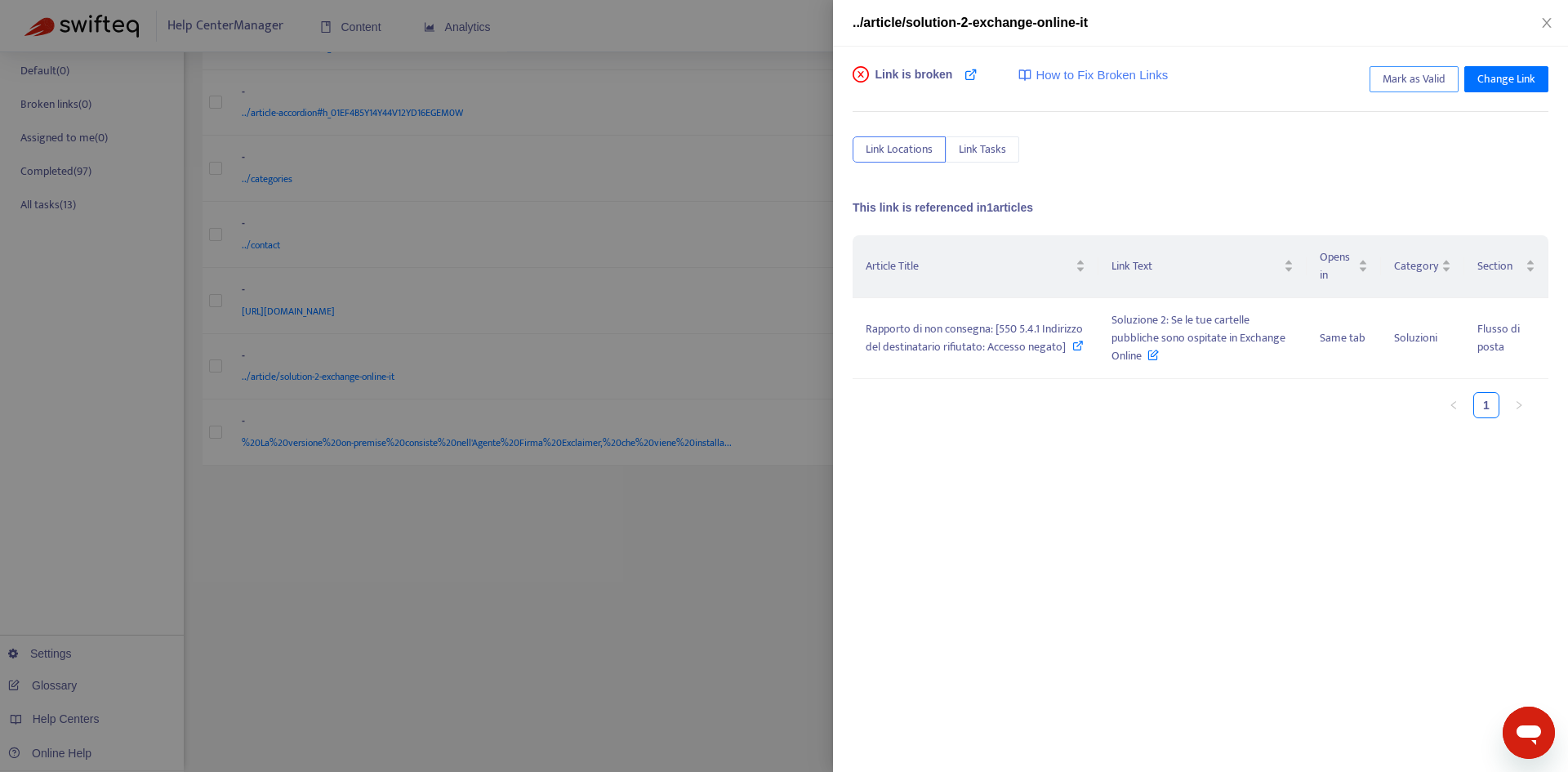
click at [1418, 80] on span "Mark as Valid" at bounding box center [1414, 80] width 63 height 18
click at [1547, 26] on icon "close" at bounding box center [1547, 23] width 13 height 13
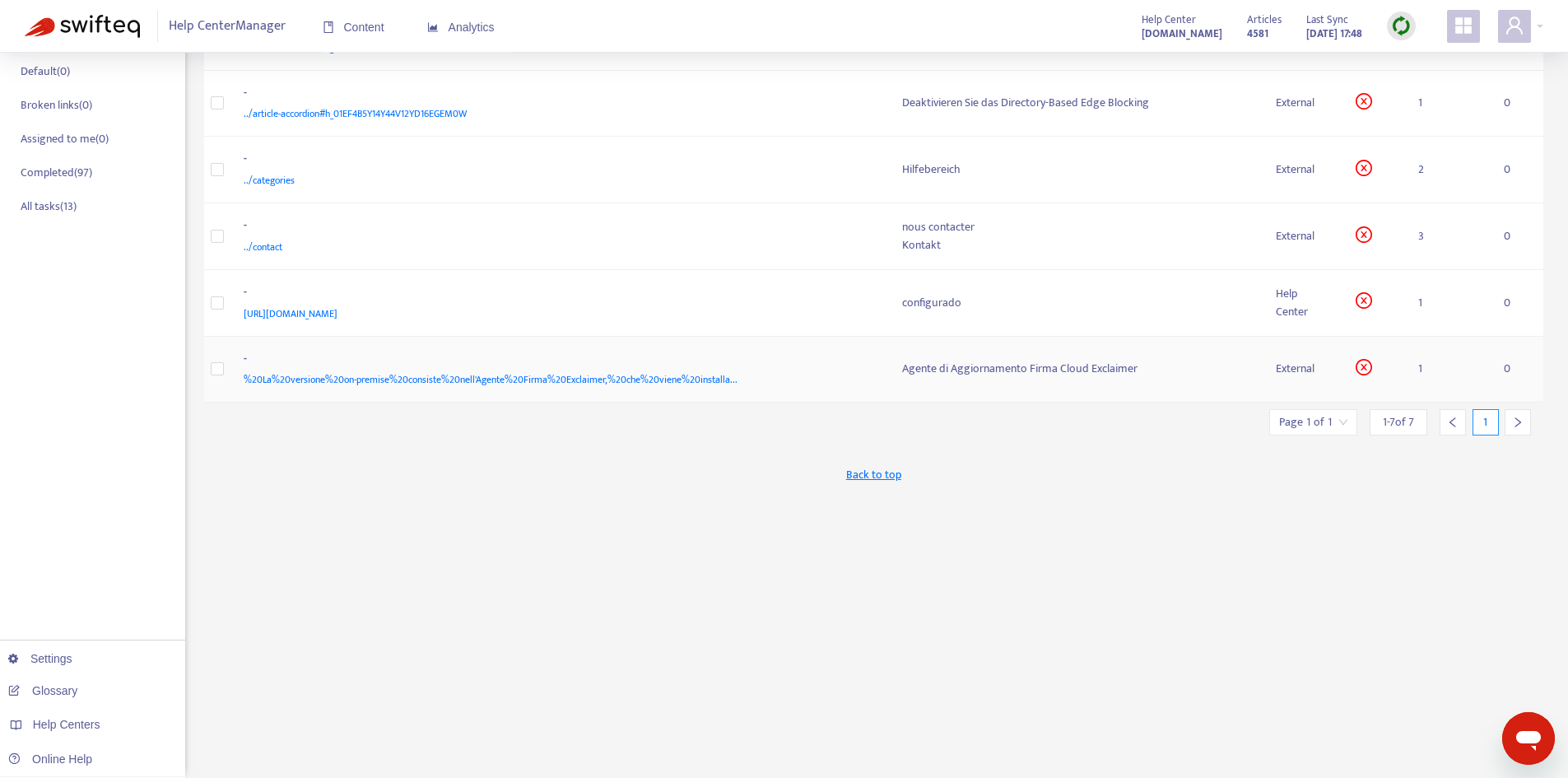
click at [699, 371] on span "%20La%20versione%20on-premise%20consiste%20nell'Agente%20Firma%20Exclaimer,%20c…" at bounding box center [490, 379] width 494 height 16
click at [1188, 365] on div "Agente di Aggiornamento Firma Cloud Exclaimer" at bounding box center [1076, 369] width 348 height 18
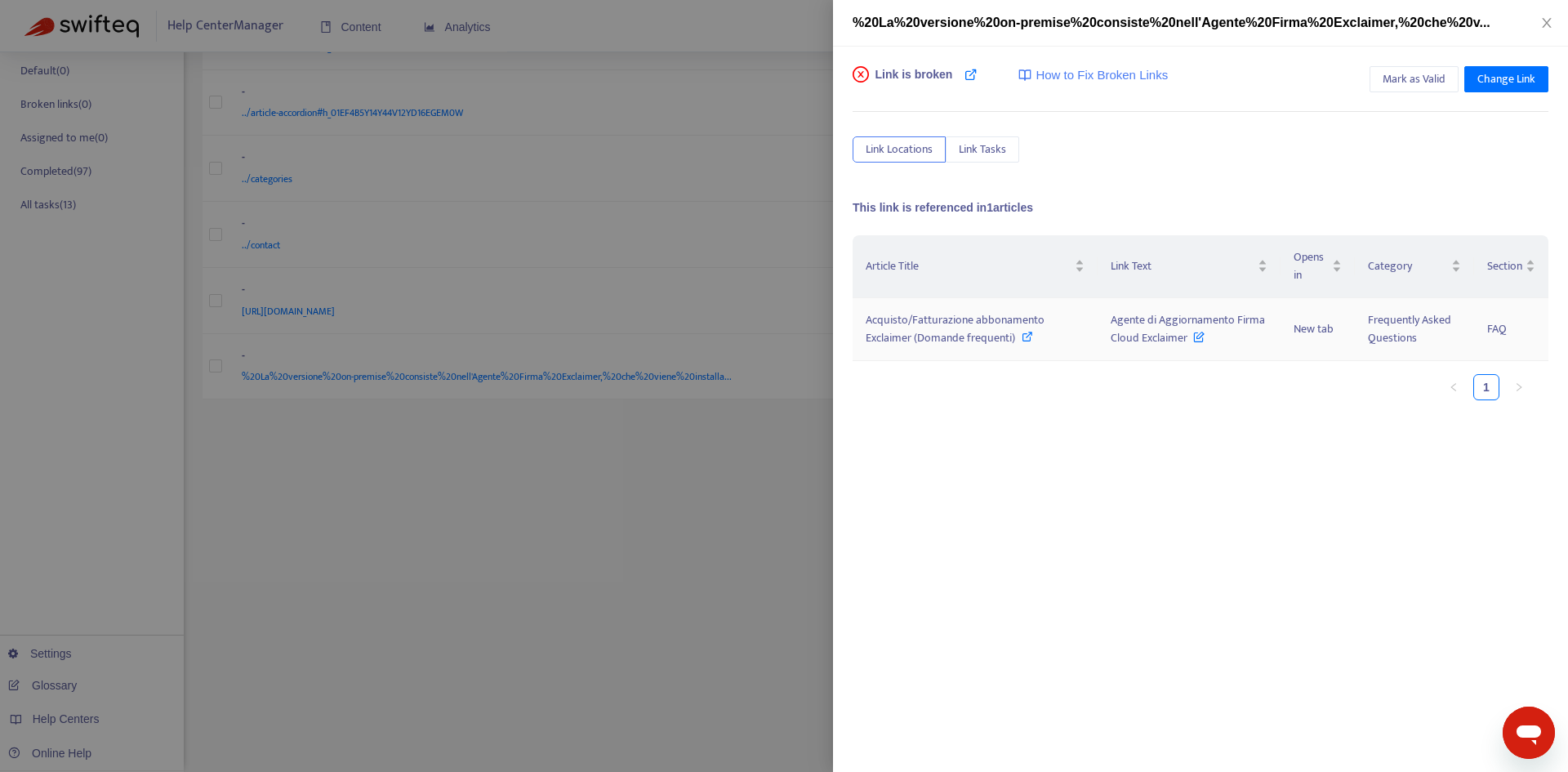
click at [1018, 329] on div "Acquisto/Fatturazione abbonamento Exclaimer (Domande frequenti)" at bounding box center [975, 329] width 219 height 36
click at [1201, 311] on span "Agente di Aggiornamento Firma Cloud Exclaimer" at bounding box center [1188, 328] width 154 height 37
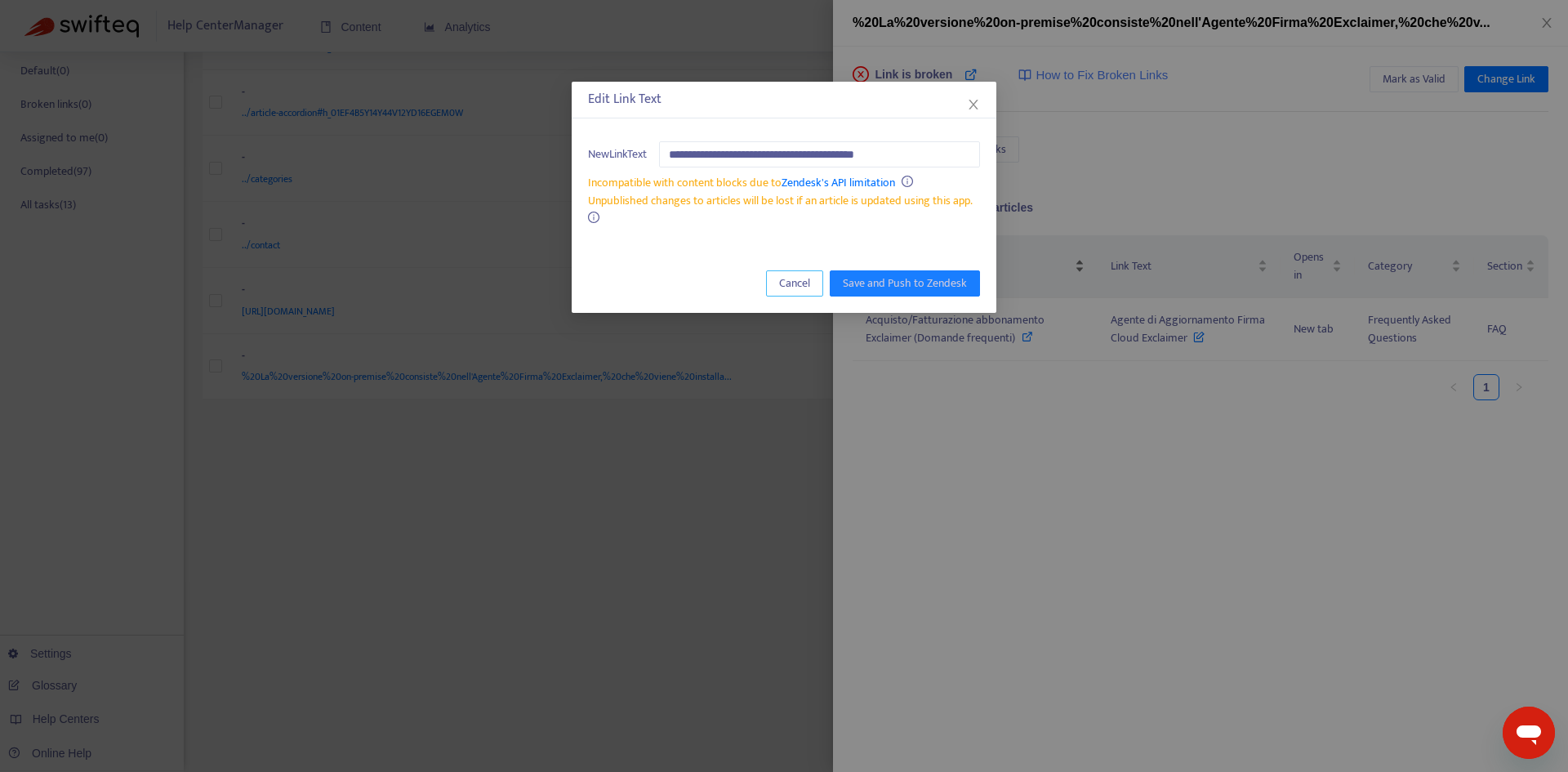
drag, startPoint x: 771, startPoint y: 287, endPoint x: 873, endPoint y: 256, distance: 106.6
click at [772, 287] on button "Cancel" at bounding box center [794, 283] width 57 height 26
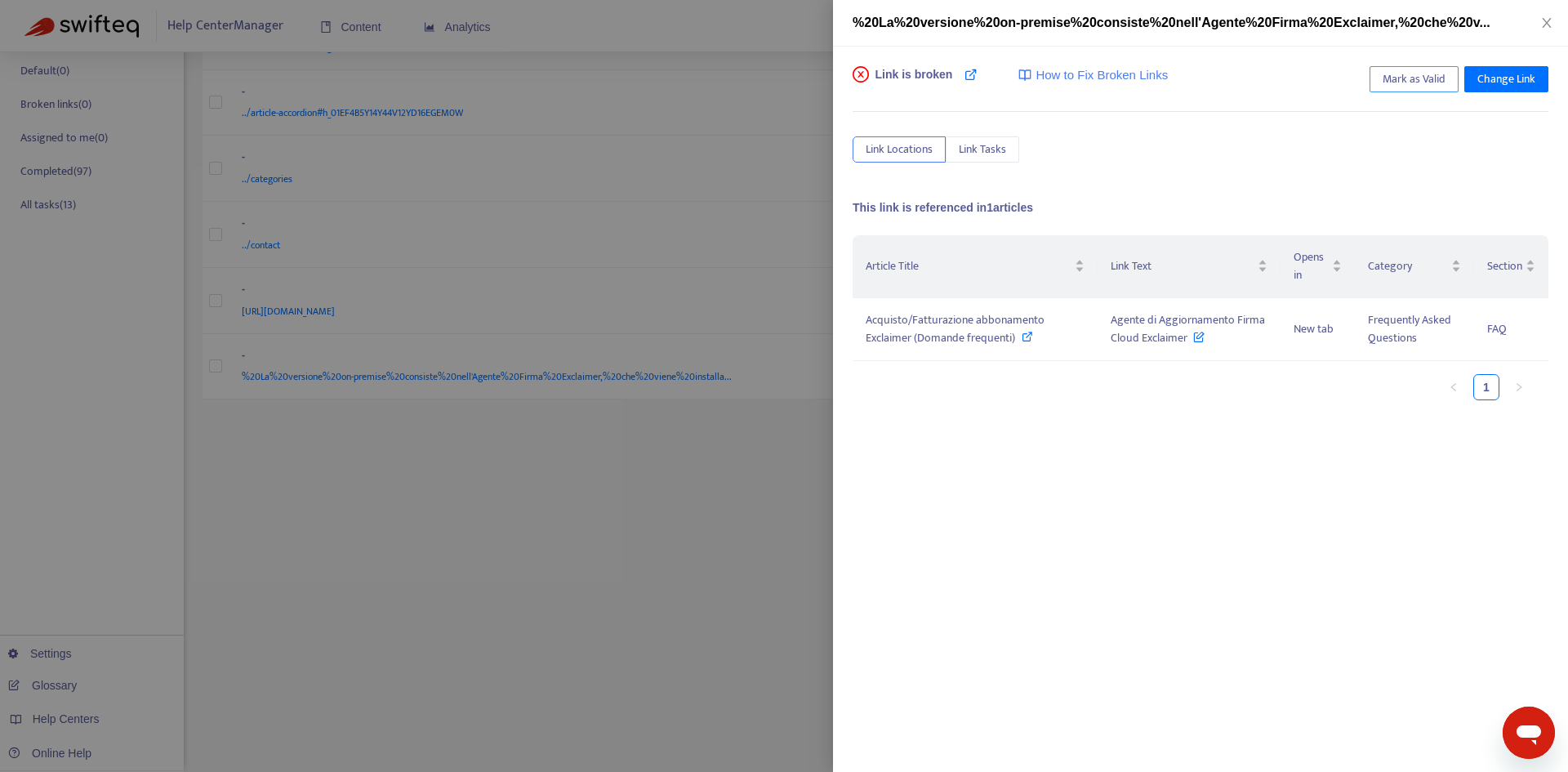
click at [1374, 76] on button "Mark as Valid" at bounding box center [1414, 79] width 89 height 26
click at [1553, 21] on button "Close" at bounding box center [1546, 23] width 23 height 15
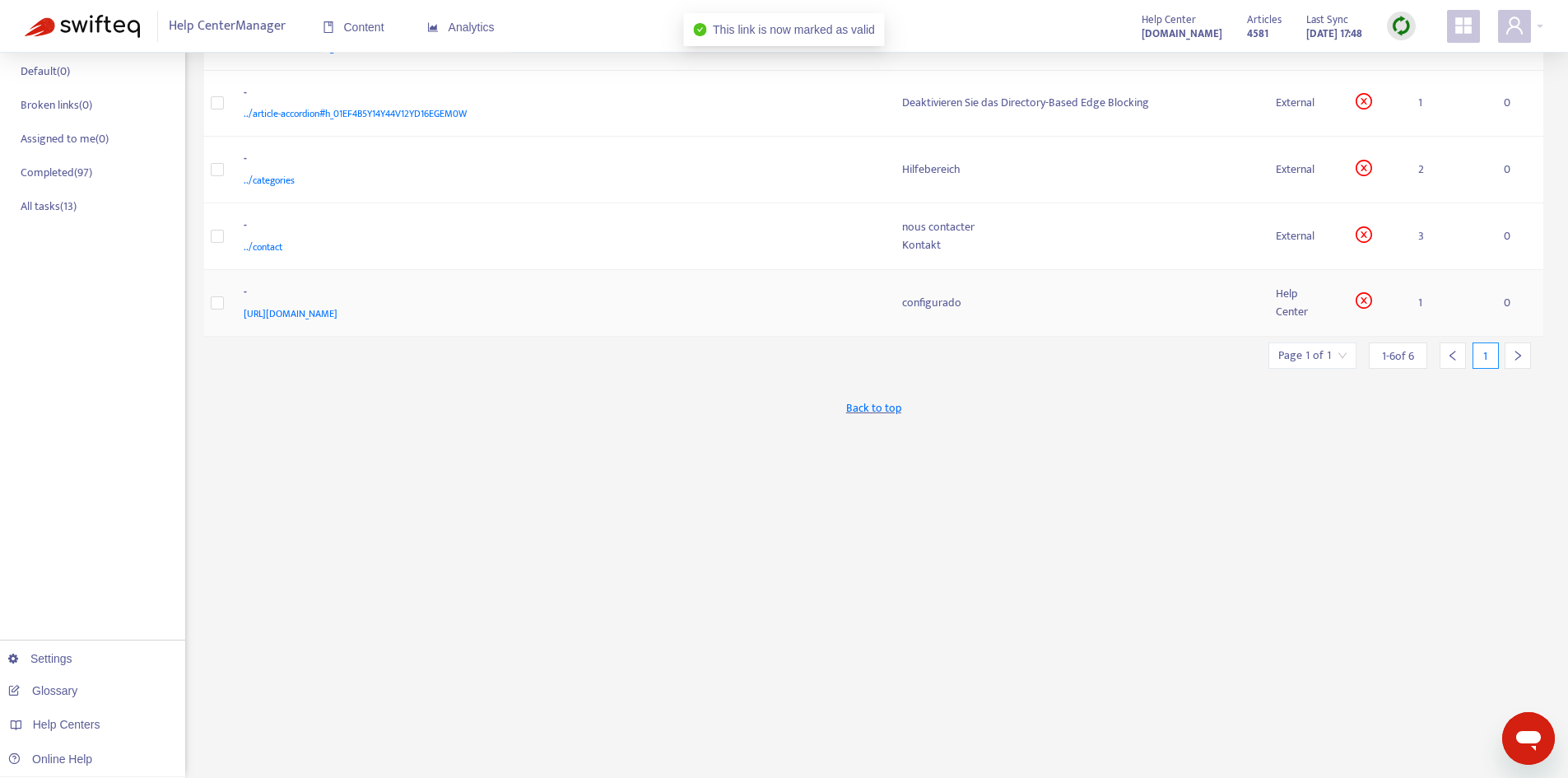
click at [851, 302] on div "-" at bounding box center [557, 293] width 626 height 21
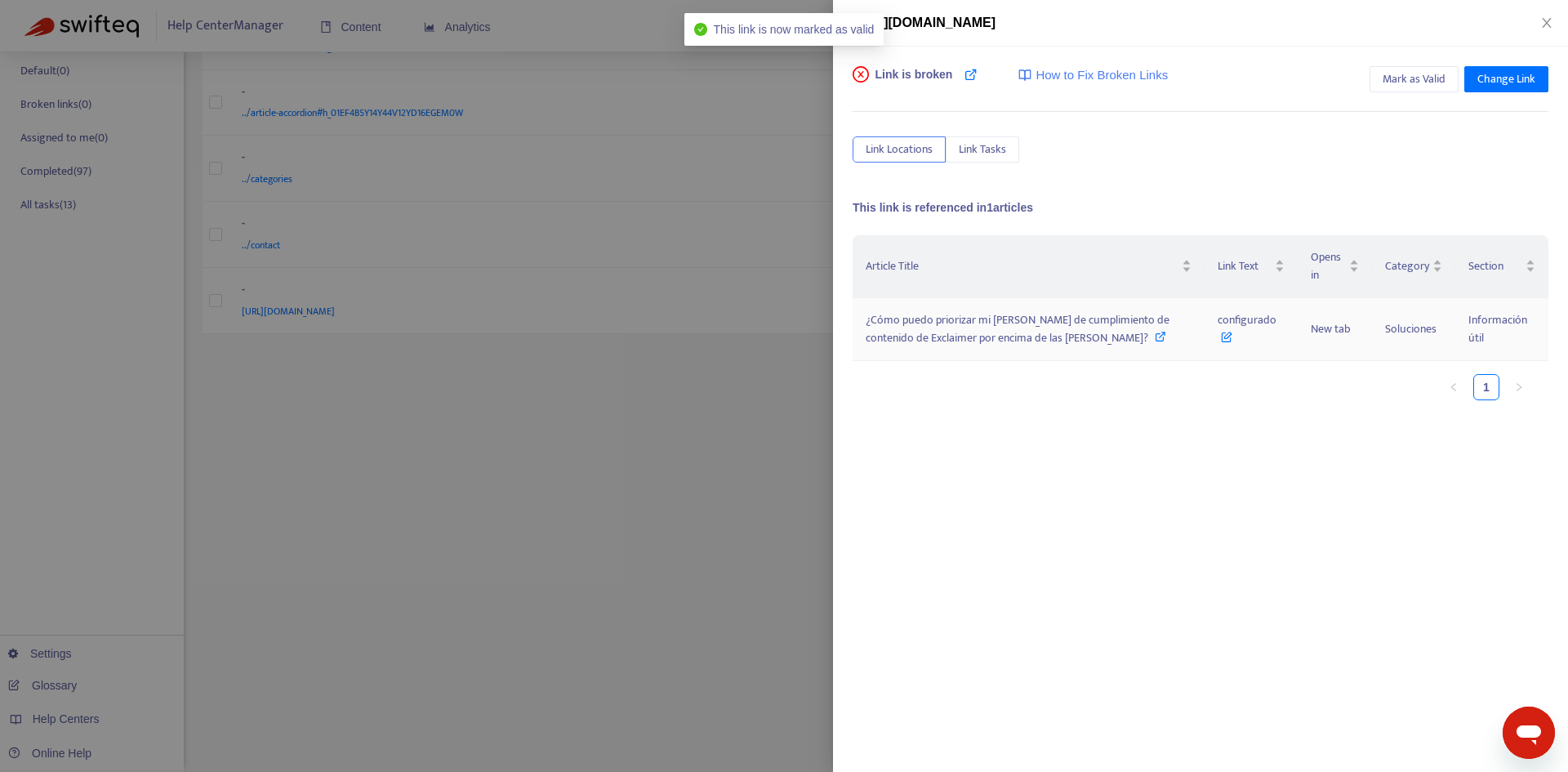
click at [963, 326] on span "¿Cómo puedo priorizar mi regla de cumplimiento de contenido de Exclaimer por en…" at bounding box center [1017, 328] width 304 height 37
click at [923, 335] on span "¿Cómo puedo priorizar mi regla de cumplimiento de contenido de Exclaimer por en…" at bounding box center [1017, 328] width 304 height 37
click at [1416, 80] on span "Mark as Valid" at bounding box center [1414, 80] width 63 height 18
click at [1551, 16] on icon "close" at bounding box center [1547, 23] width 13 height 13
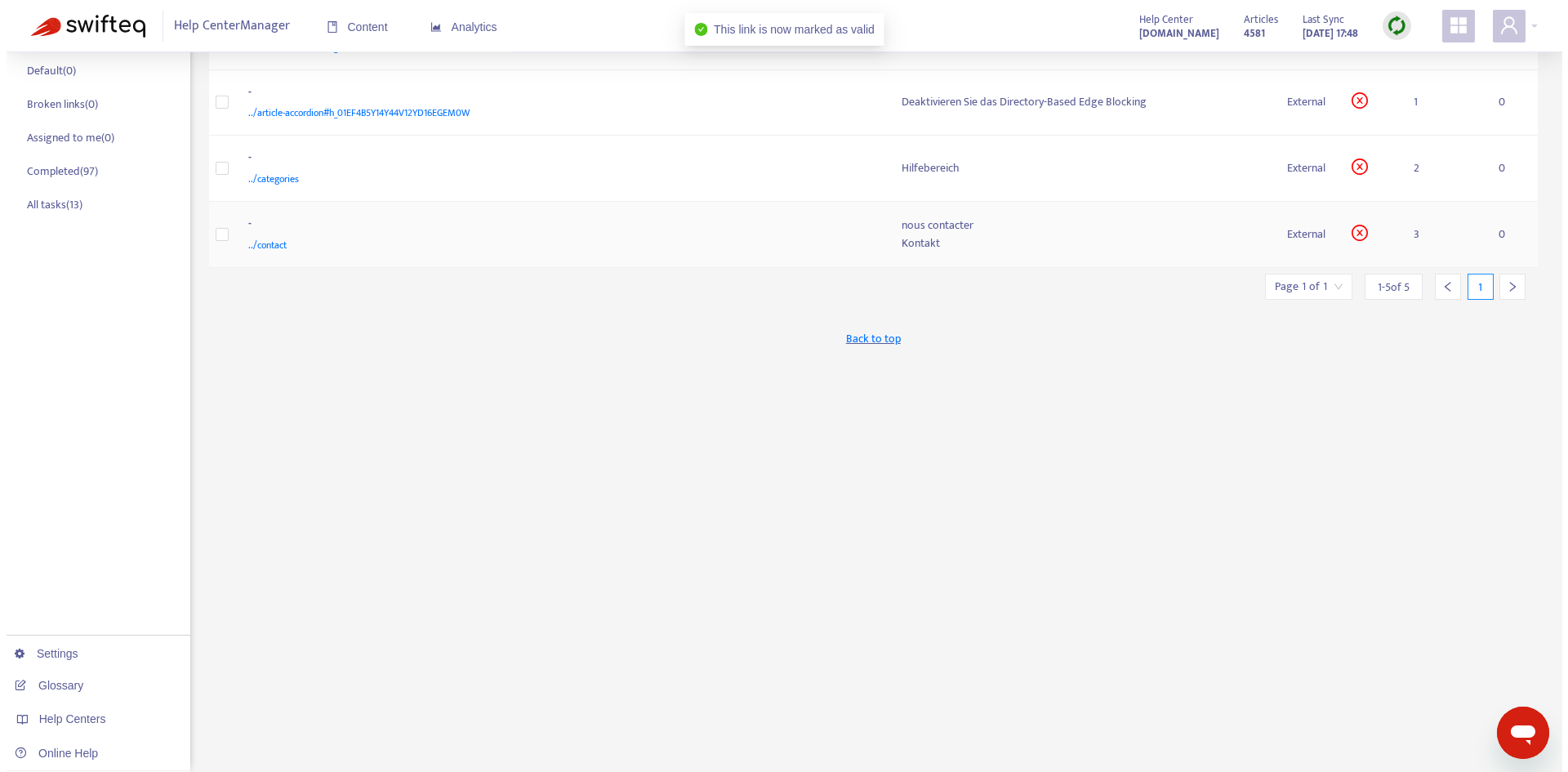
scroll to position [15, 0]
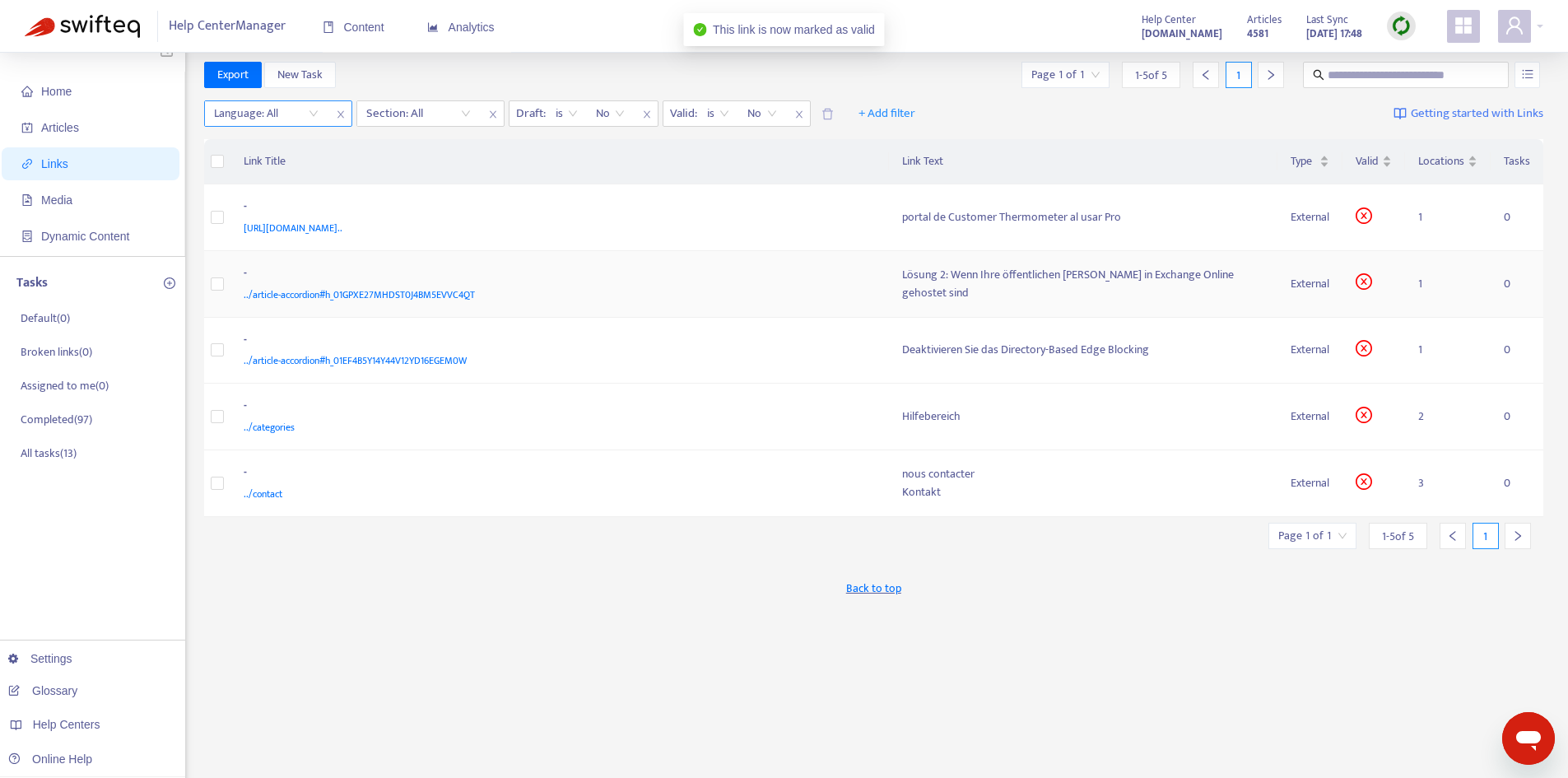
click at [736, 296] on div "../article-accordion#h_01GPXE27MHDST0J4BM5EVVC4QT" at bounding box center [557, 295] width 626 height 18
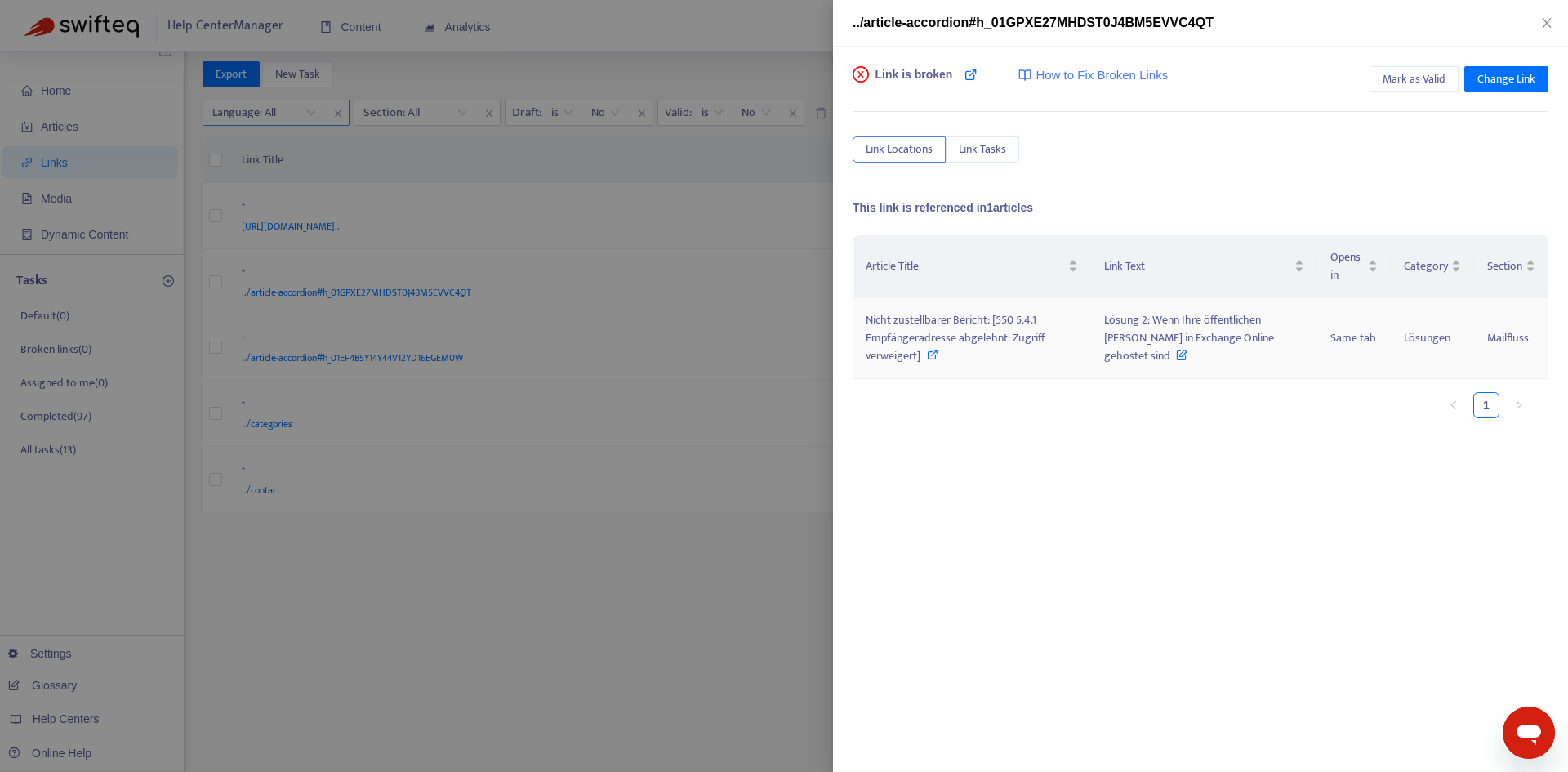
click at [982, 328] on span "Nicht zustellbarer Bericht: [550 5.4.1 Empfängeradresse abgelehnt: Zugriff verw…" at bounding box center [955, 337] width 179 height 54
click at [1187, 341] on span "Lösung 2: Wenn Ihre öffentlichen Ordner in Exchange Online gehostet sind" at bounding box center [1188, 337] width 169 height 54
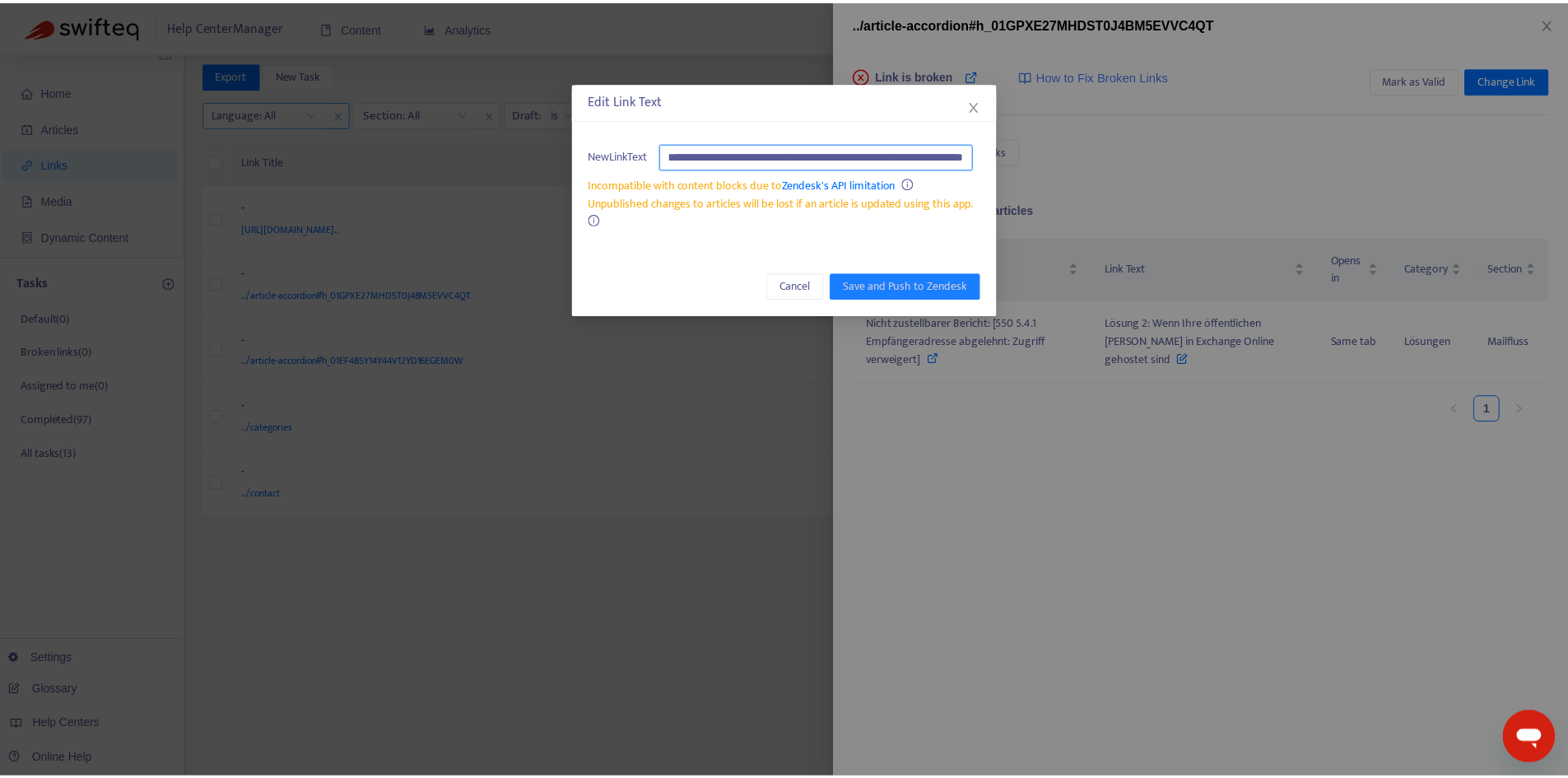
scroll to position [0, 0]
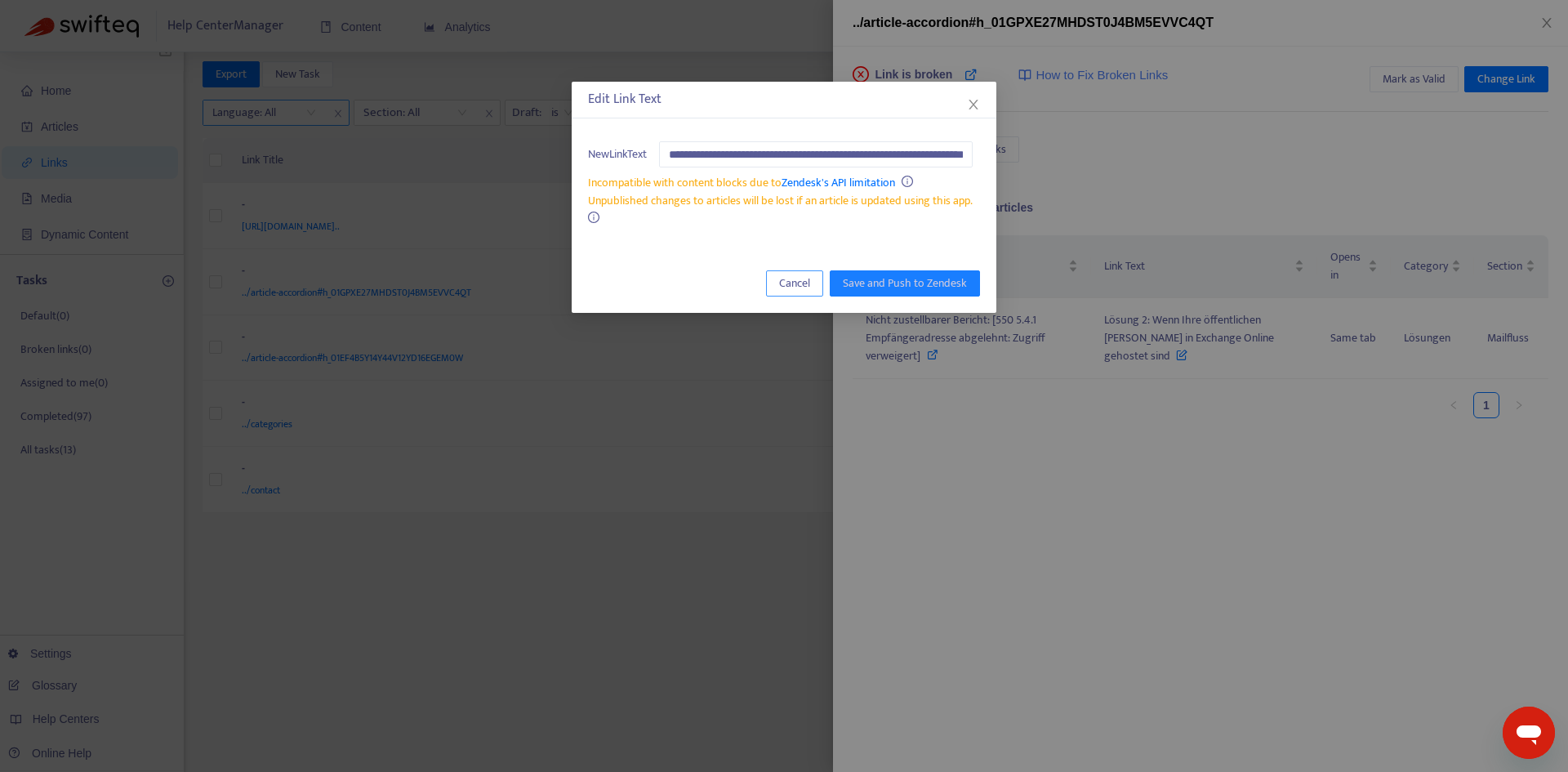
click at [799, 281] on span "Cancel" at bounding box center [795, 284] width 31 height 18
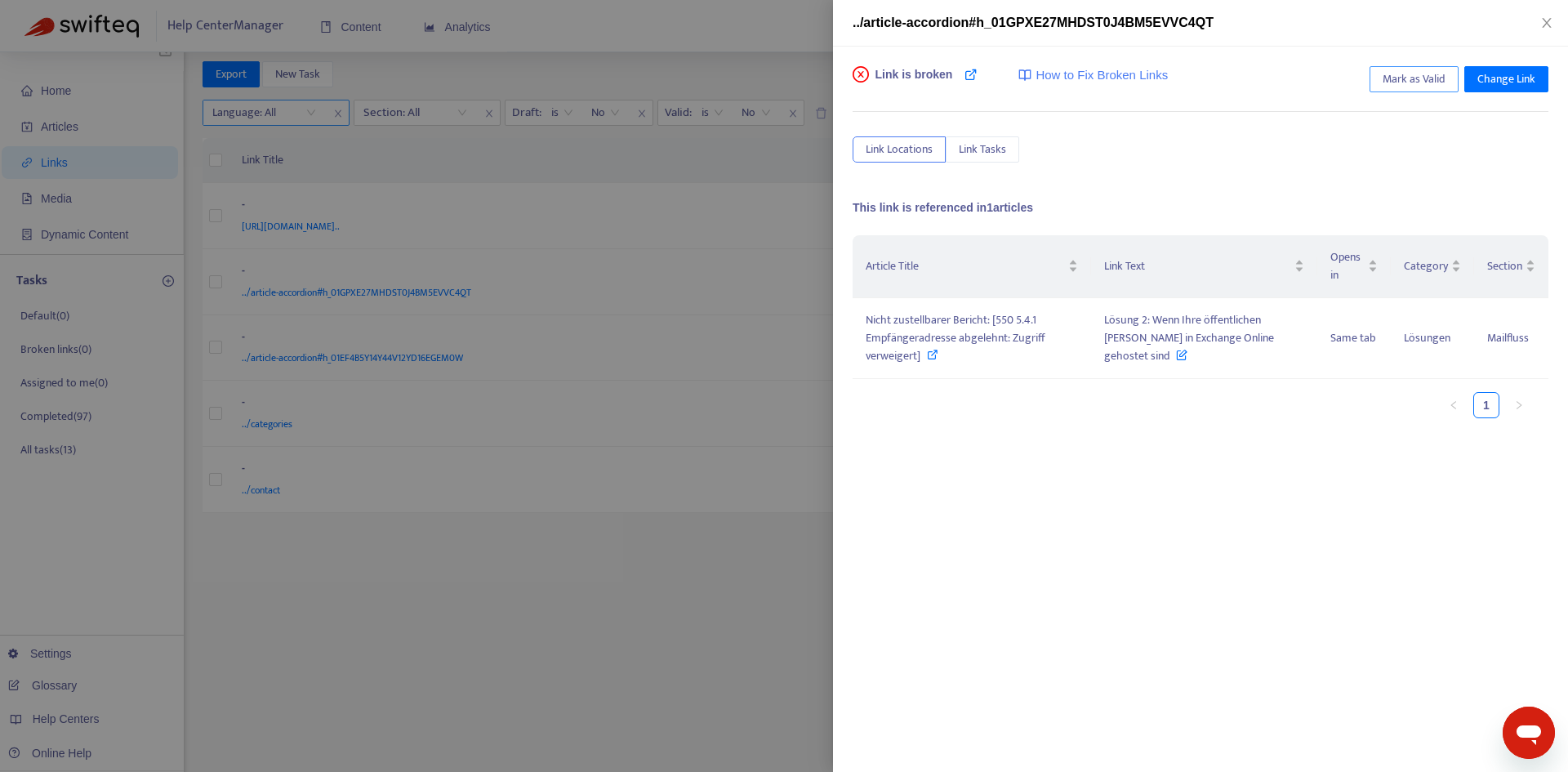
click at [1430, 80] on span "Mark as Valid" at bounding box center [1414, 80] width 63 height 18
click at [1545, 22] on icon "close" at bounding box center [1547, 23] width 13 height 13
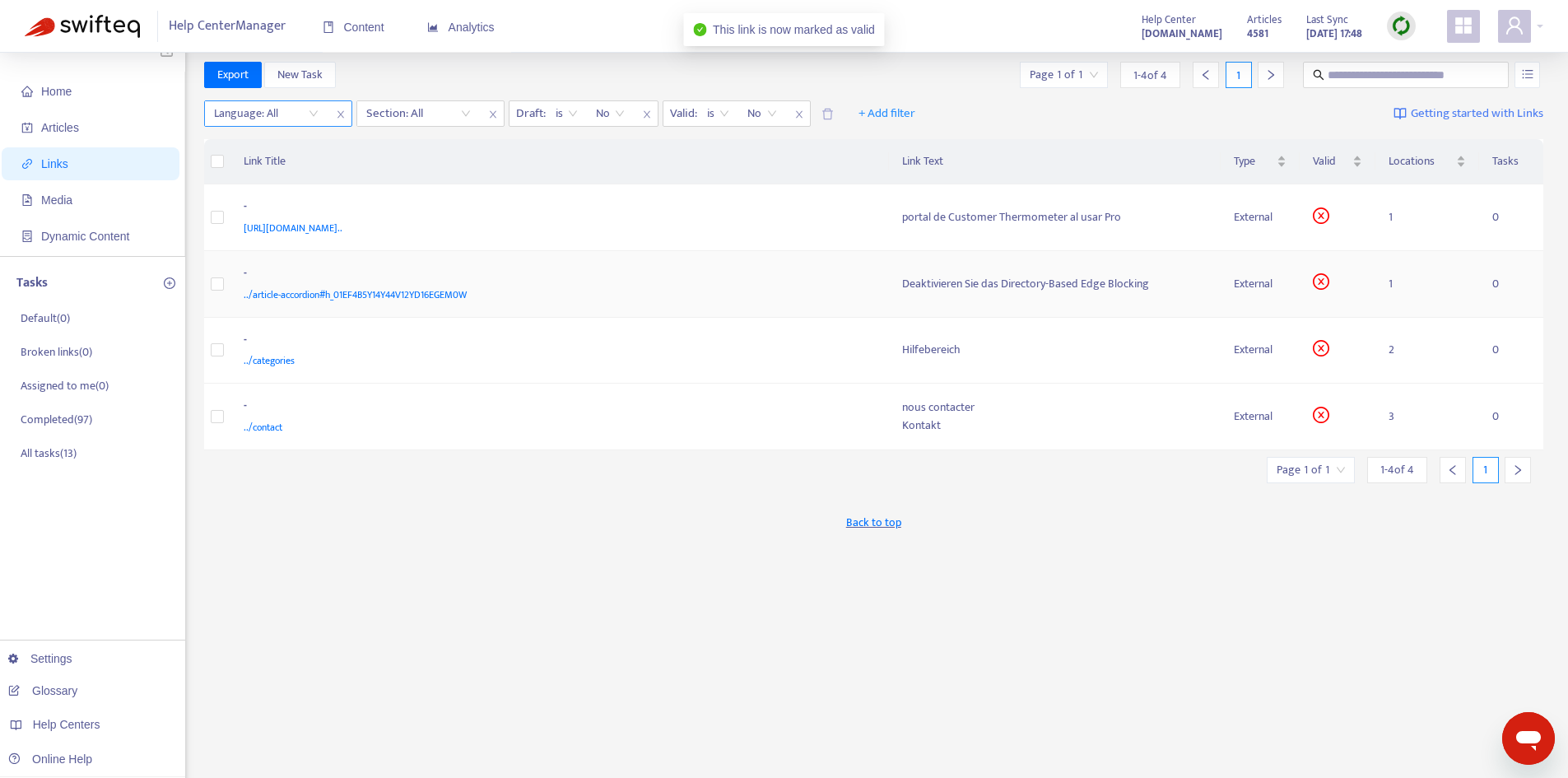
click at [853, 294] on div "../article-accordion#h_01EF4B5Y14Y44V12YD16EGEM0W" at bounding box center [557, 295] width 626 height 18
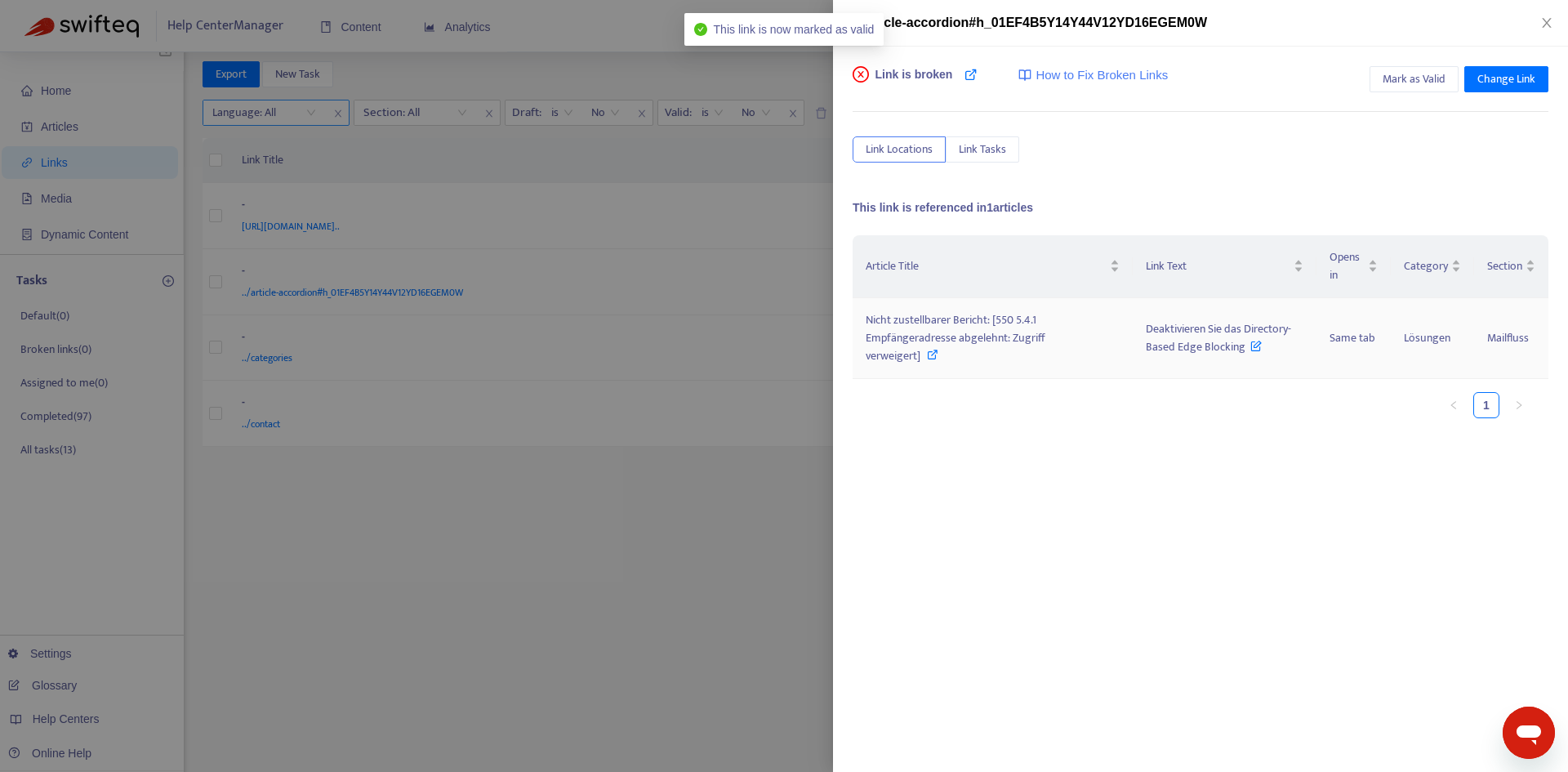
click at [997, 330] on span "Nicht zustellbarer Bericht: [550 5.4.1 Empfängeradresse abgelehnt: Zugriff verw…" at bounding box center [955, 337] width 179 height 54
click at [1170, 327] on span "Deaktivieren Sie das Directory-Based Edge Blocking" at bounding box center [1218, 337] width 145 height 37
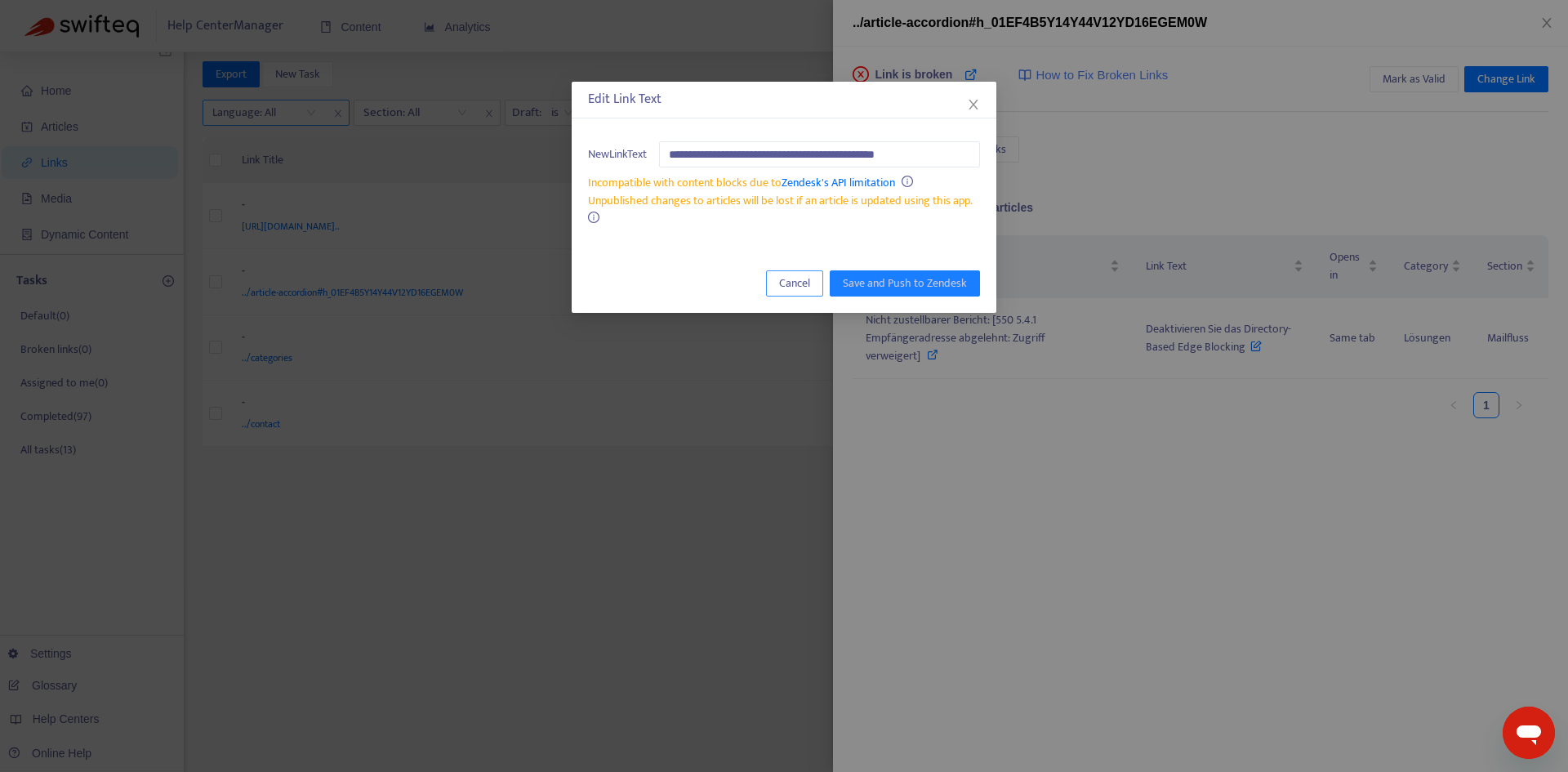
click at [818, 290] on button "Cancel" at bounding box center [794, 283] width 57 height 26
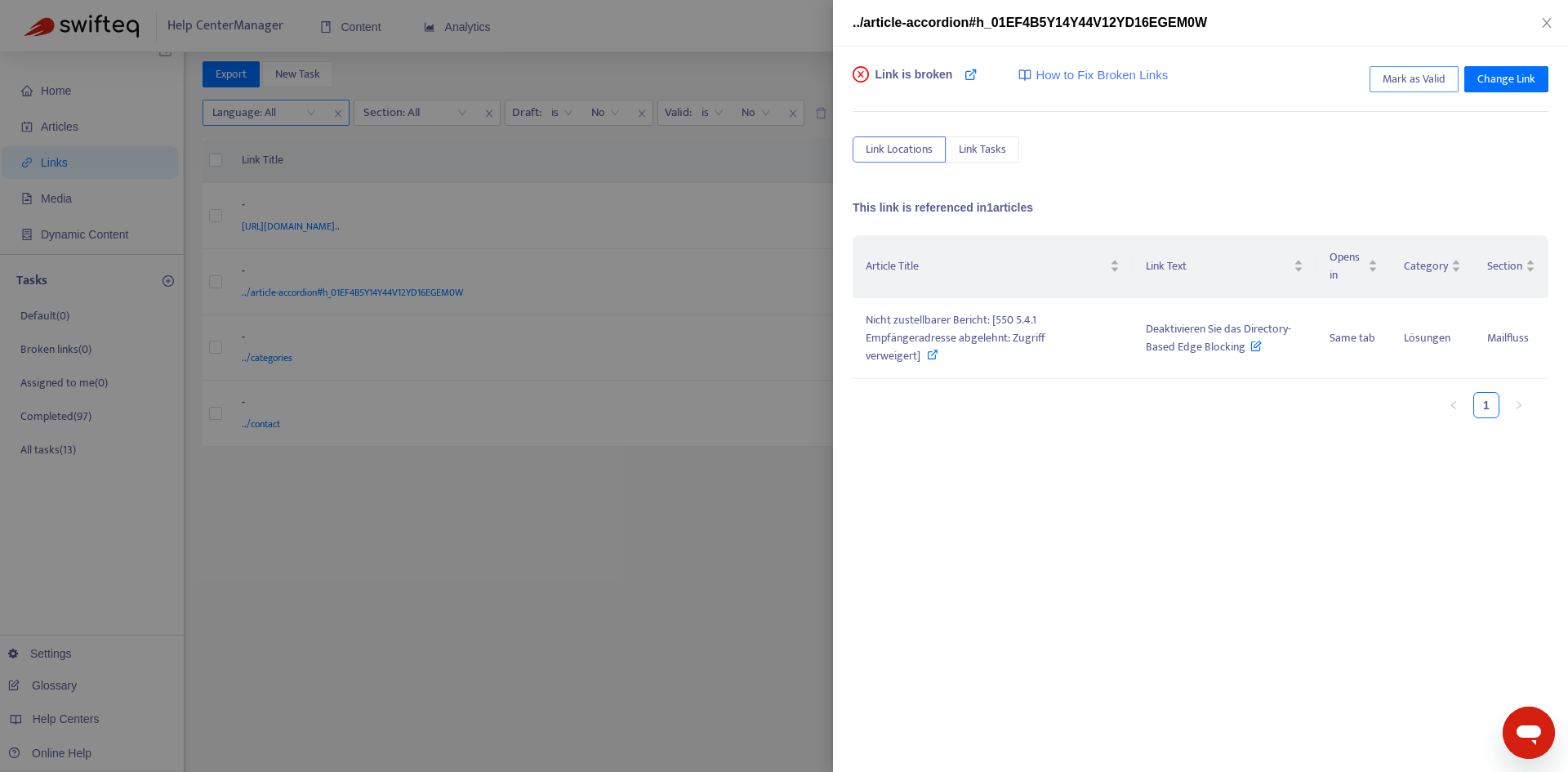
click at [1404, 72] on span "Mark as Valid" at bounding box center [1414, 80] width 63 height 18
click at [1545, 20] on icon "close" at bounding box center [1547, 23] width 13 height 13
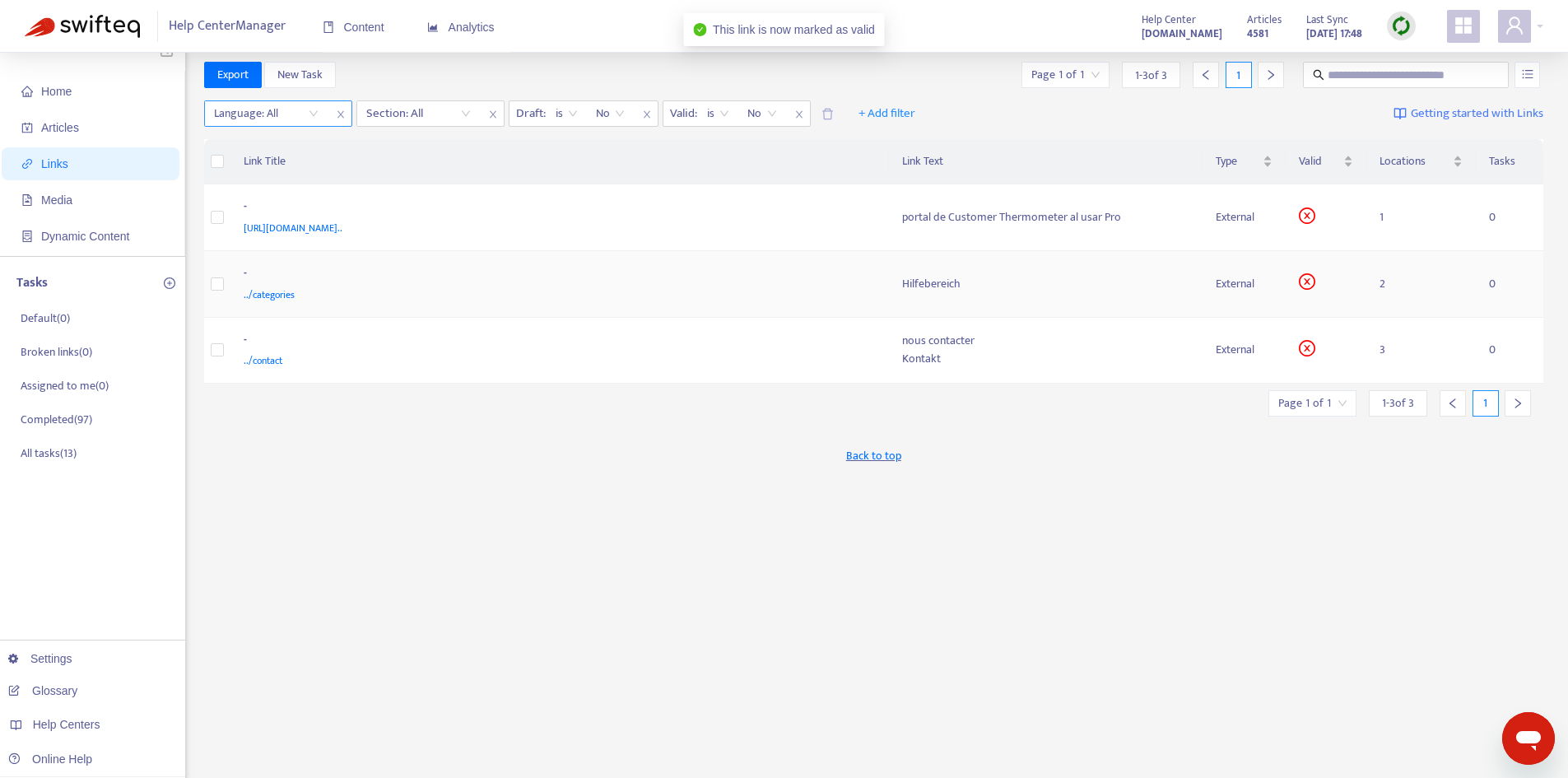
click at [621, 288] on div "../categories" at bounding box center [557, 295] width 626 height 18
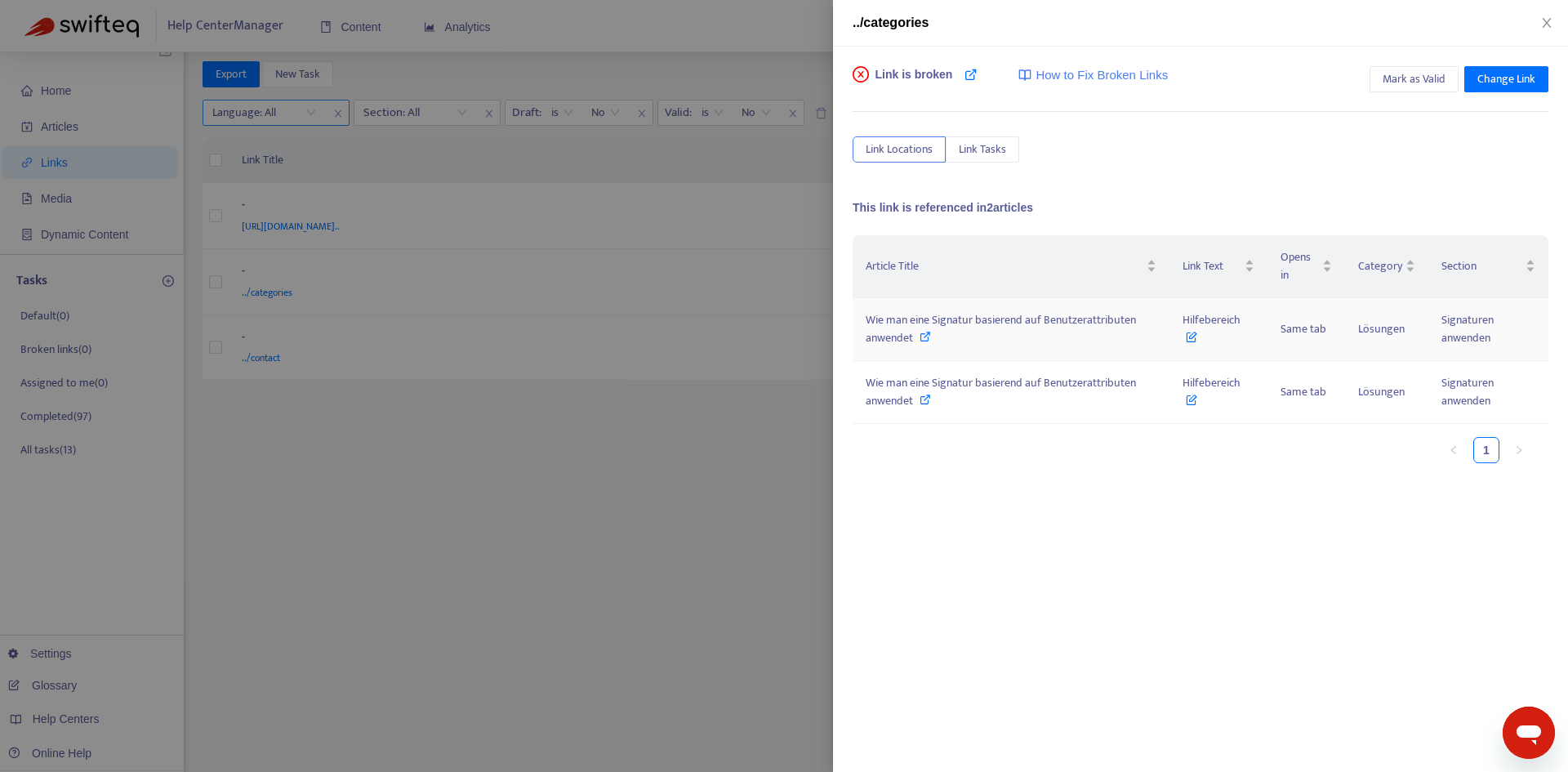
click at [958, 321] on span "Wie man eine Signatur basierend auf Benutzerattributen anwendet" at bounding box center [1001, 328] width 270 height 37
click at [1212, 318] on span "Hilfebereich" at bounding box center [1212, 328] width 58 height 37
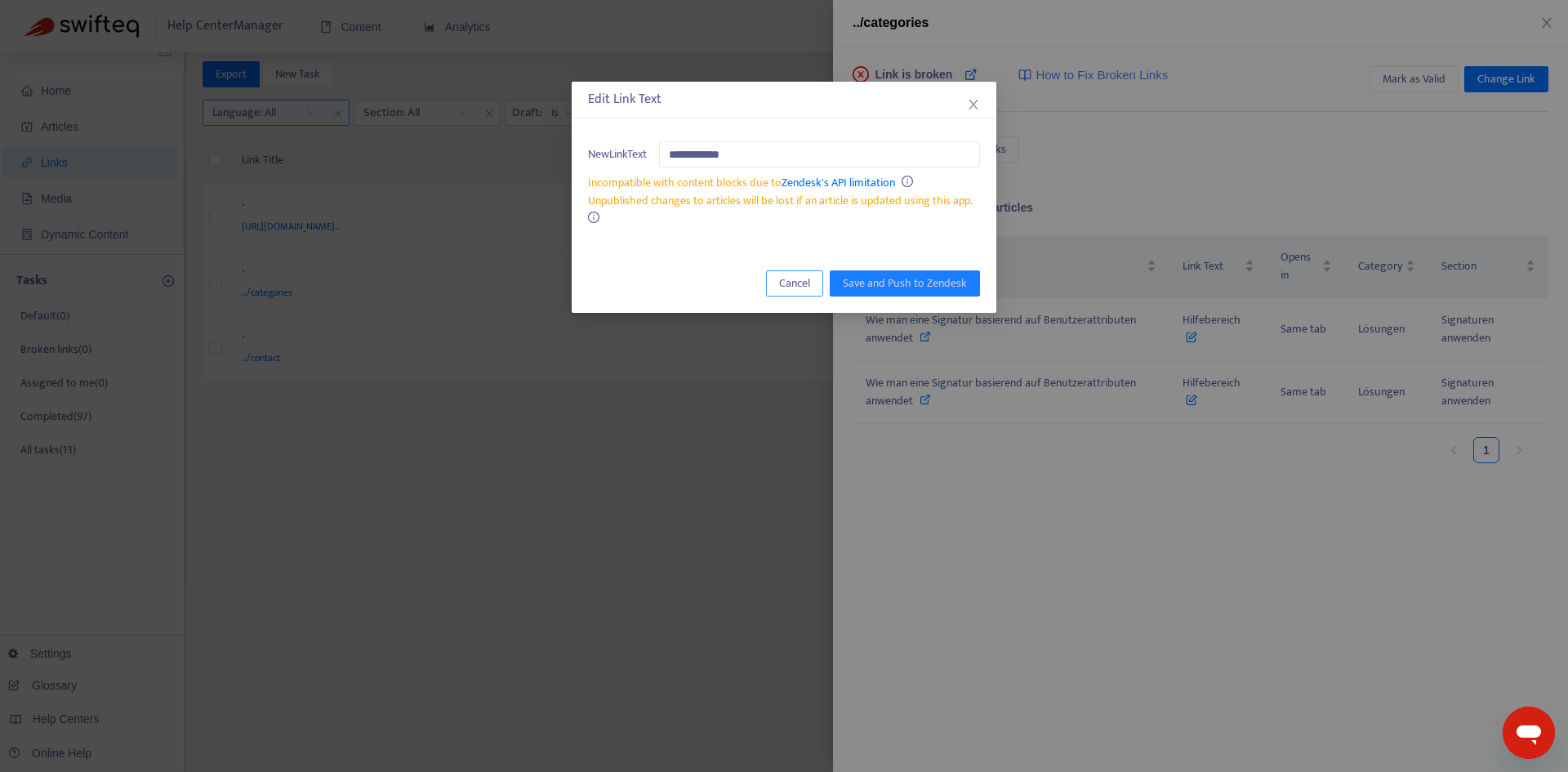
click at [791, 280] on span "Cancel" at bounding box center [795, 284] width 31 height 18
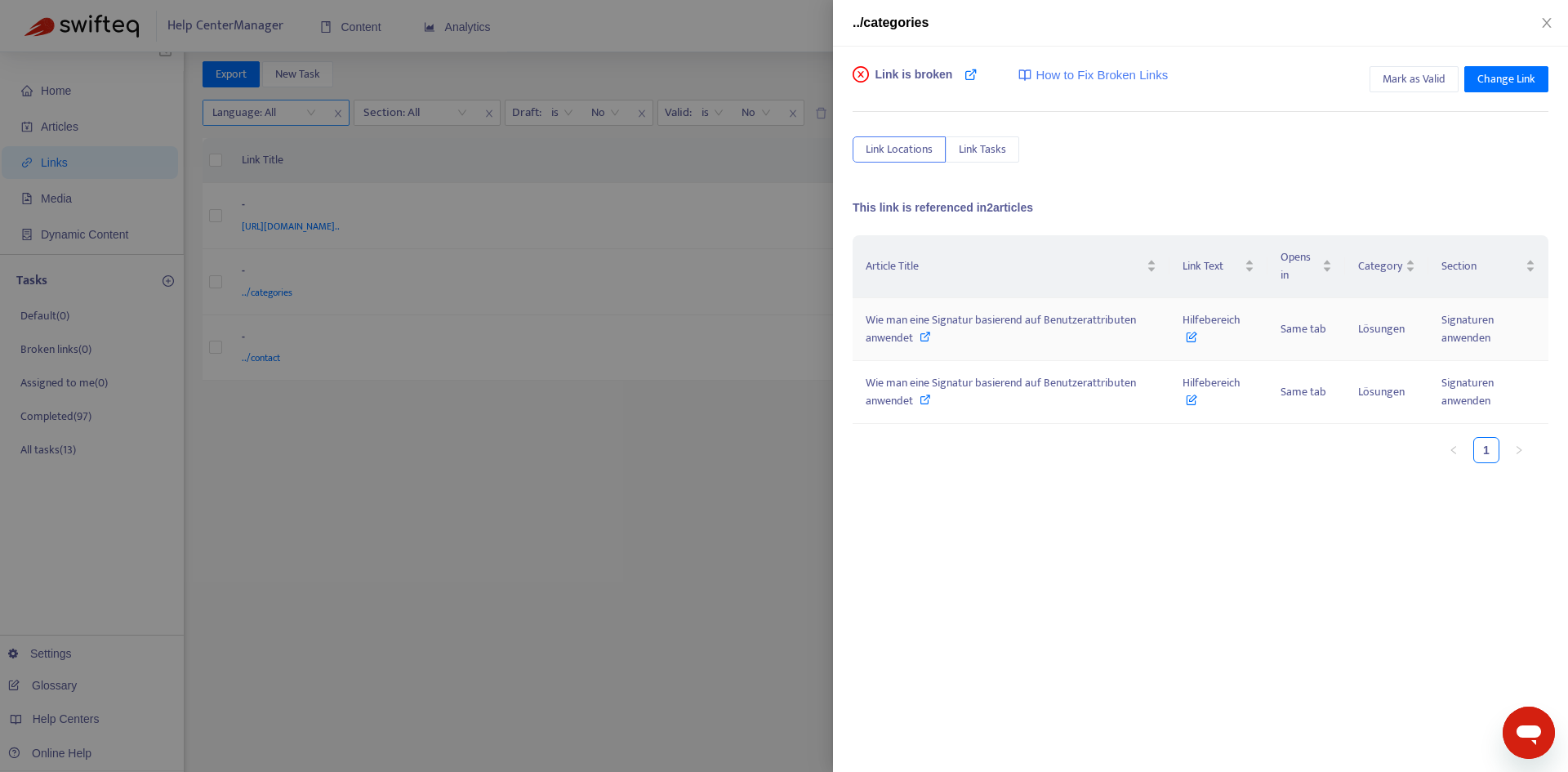
click at [1235, 318] on span "Hilfebereich" at bounding box center [1212, 328] width 58 height 37
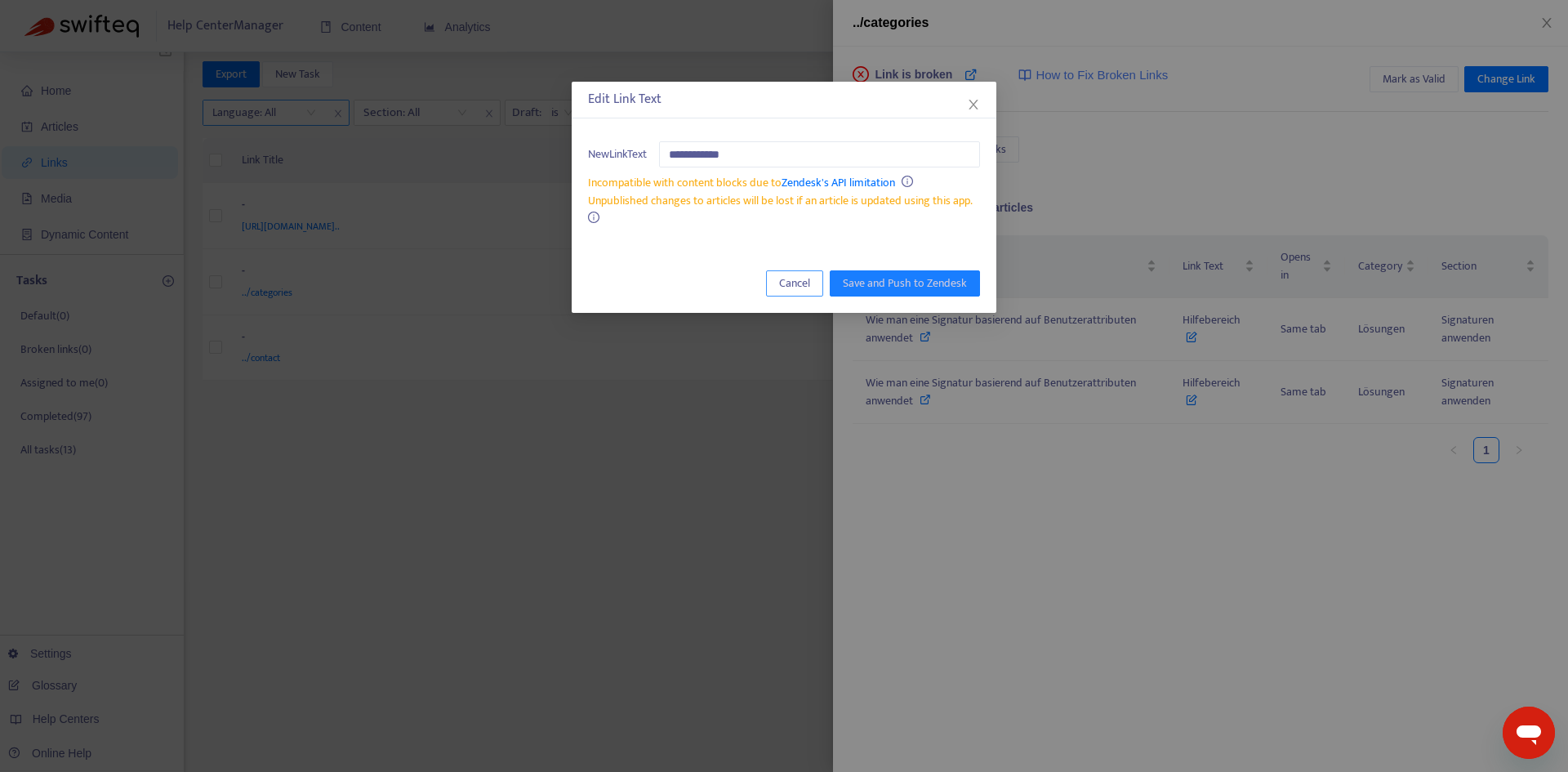
click at [783, 278] on span "Cancel" at bounding box center [795, 284] width 31 height 18
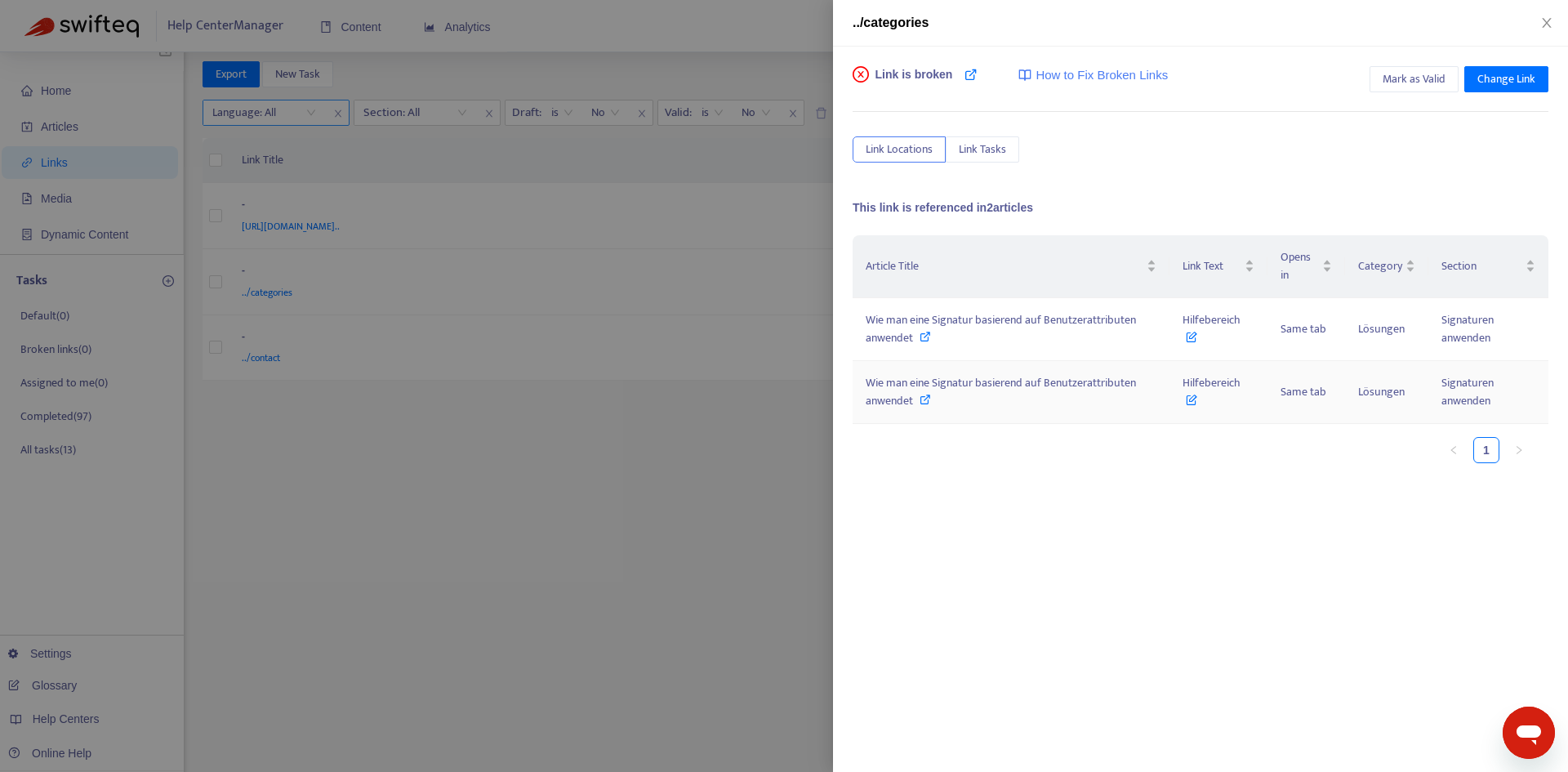
click at [1093, 376] on span "Wie man eine Signatur basierend auf Benutzerattributen anwendet" at bounding box center [1001, 391] width 270 height 37
drag, startPoint x: 1412, startPoint y: 79, endPoint x: 1421, endPoint y: 79, distance: 9.0
click at [1413, 79] on span "Mark as Valid" at bounding box center [1414, 80] width 63 height 18
click at [1548, 21] on icon "close" at bounding box center [1547, 23] width 9 height 10
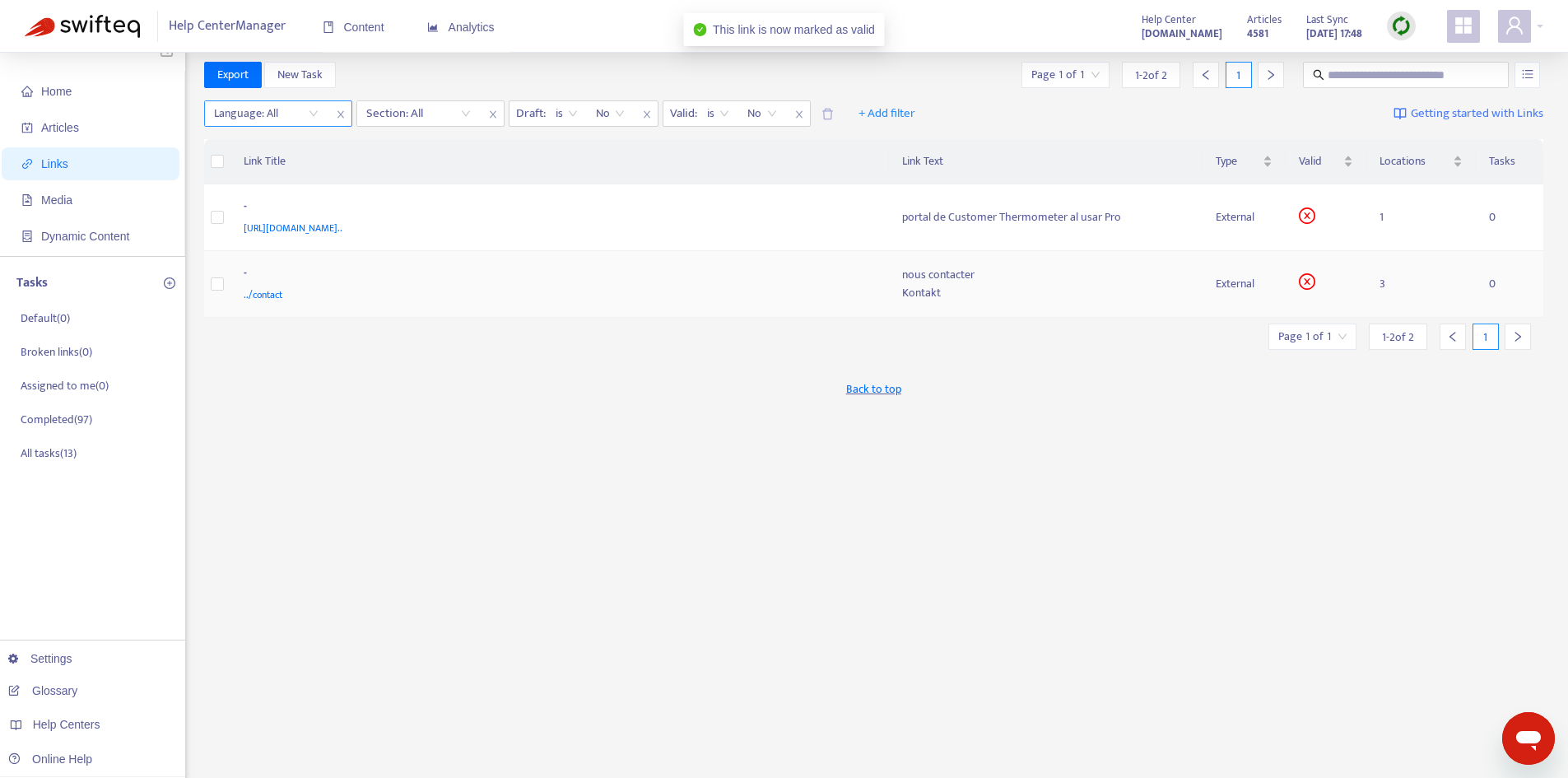
click at [930, 279] on div "nous contacter" at bounding box center [1046, 275] width 288 height 18
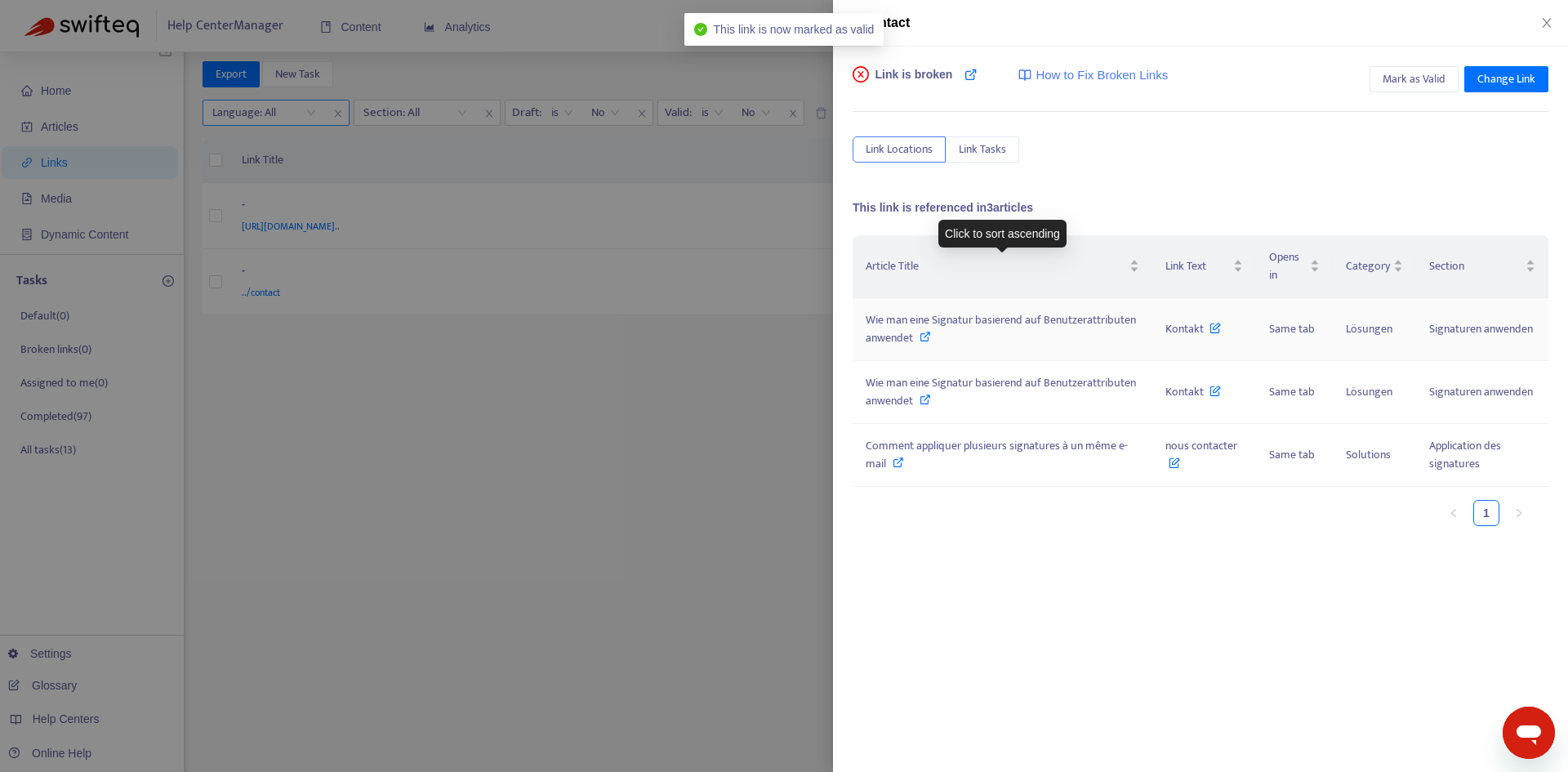
click at [999, 321] on span "Wie man eine Signatur basierend auf Benutzerattributen anwendet" at bounding box center [1001, 328] width 270 height 37
click at [1197, 333] on span "Kontakt" at bounding box center [1193, 328] width 55 height 19
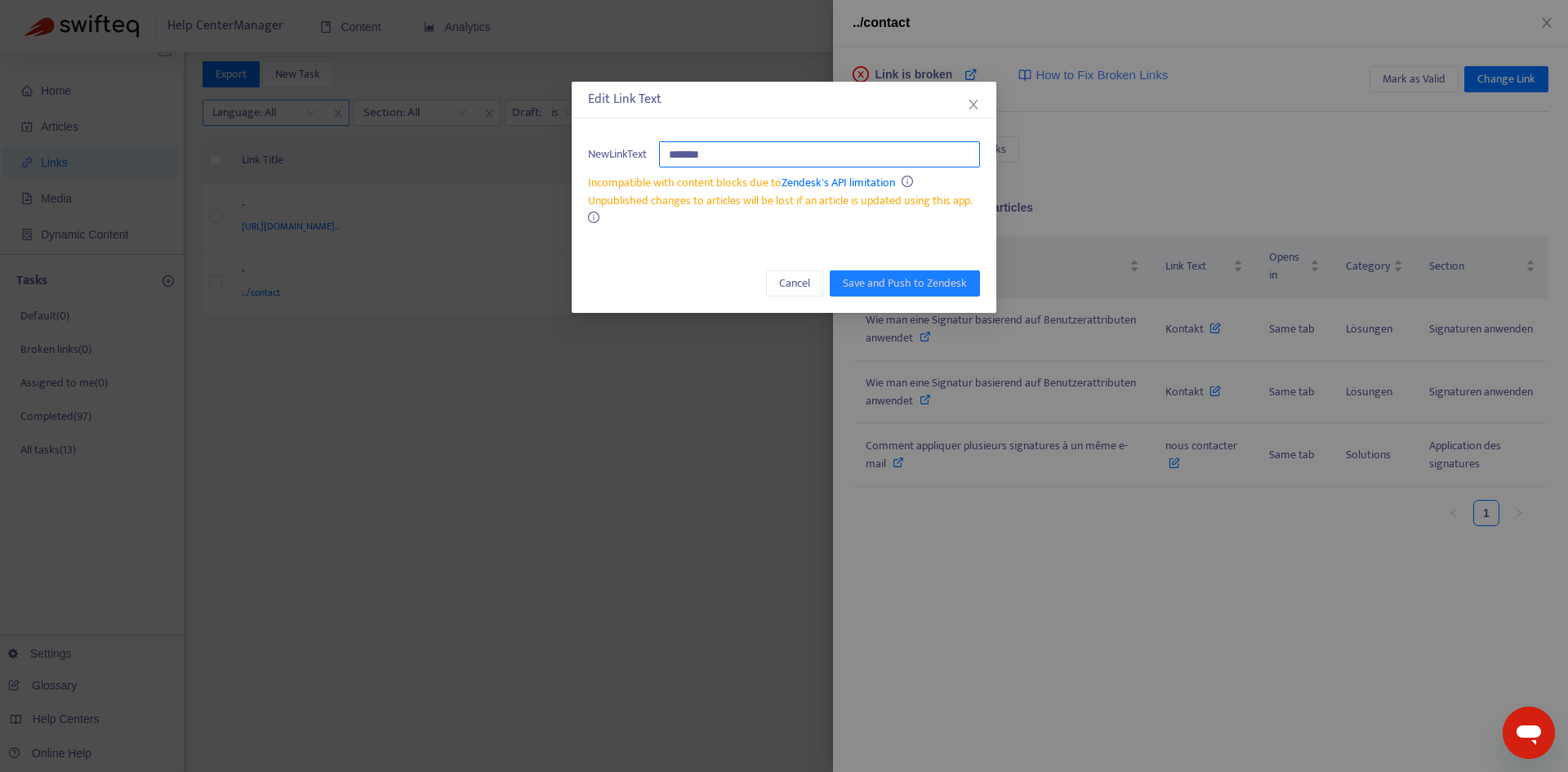
click at [799, 151] on input "*******" at bounding box center [819, 154] width 321 height 26
click at [805, 159] on input "*******" at bounding box center [819, 154] width 321 height 26
click at [810, 157] on input "*******" at bounding box center [819, 154] width 321 height 26
drag, startPoint x: 753, startPoint y: 154, endPoint x: 638, endPoint y: 168, distance: 115.8
click at [638, 168] on div "New Link Text ******* Incompatible with content blocks due to Zendesk's API lim…" at bounding box center [784, 185] width 425 height 120
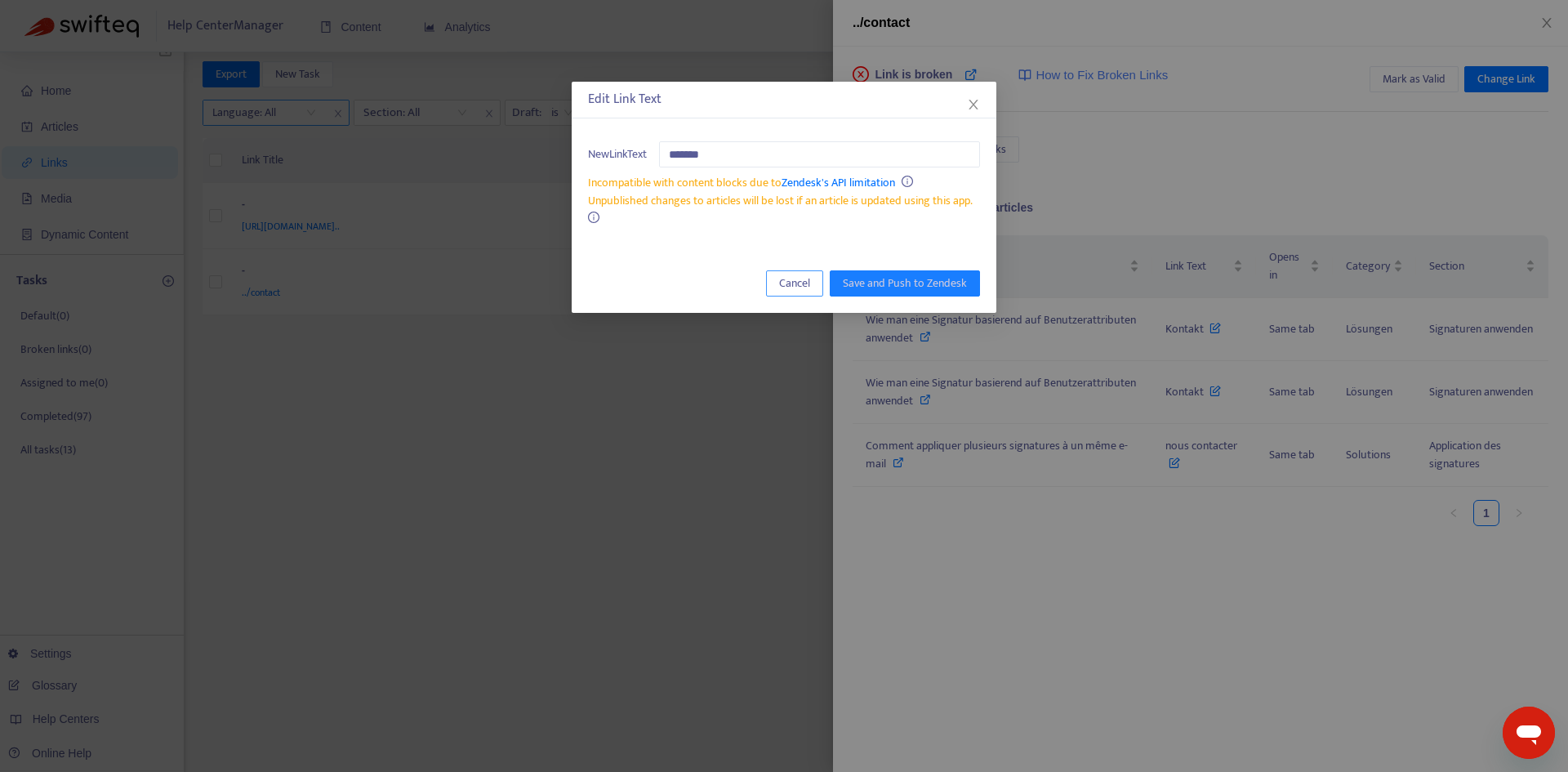
click at [813, 287] on button "Cancel" at bounding box center [794, 283] width 57 height 26
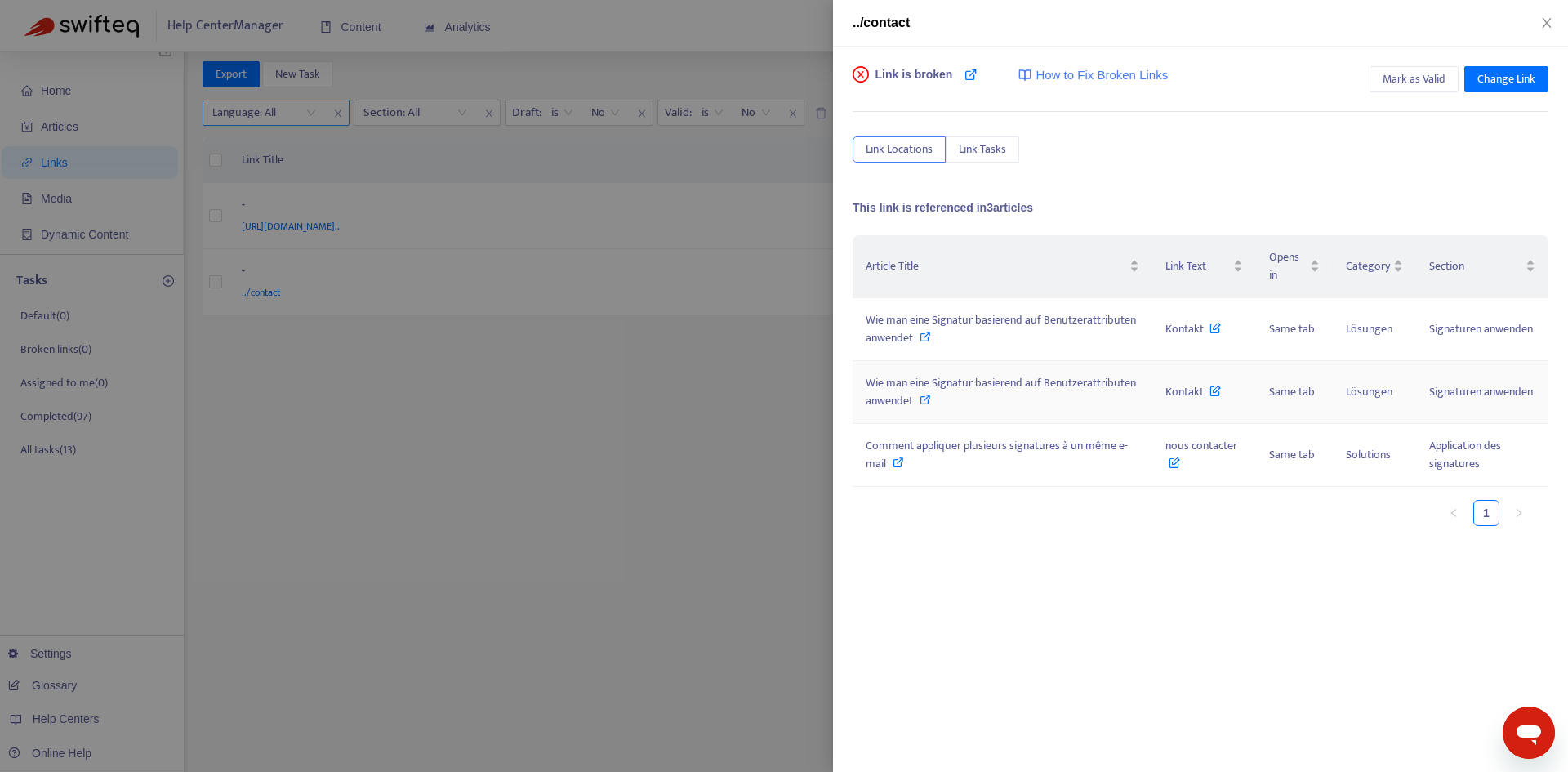
click at [1013, 390] on span "Wie man eine Signatur basierend auf Benutzerattributen anwendet" at bounding box center [1001, 391] width 270 height 37
click at [1126, 457] on div "Comment appliquer plusieurs signatures à un même e-mail" at bounding box center [1002, 455] width 274 height 36
click at [1197, 441] on span "nous contacter" at bounding box center [1201, 454] width 72 height 37
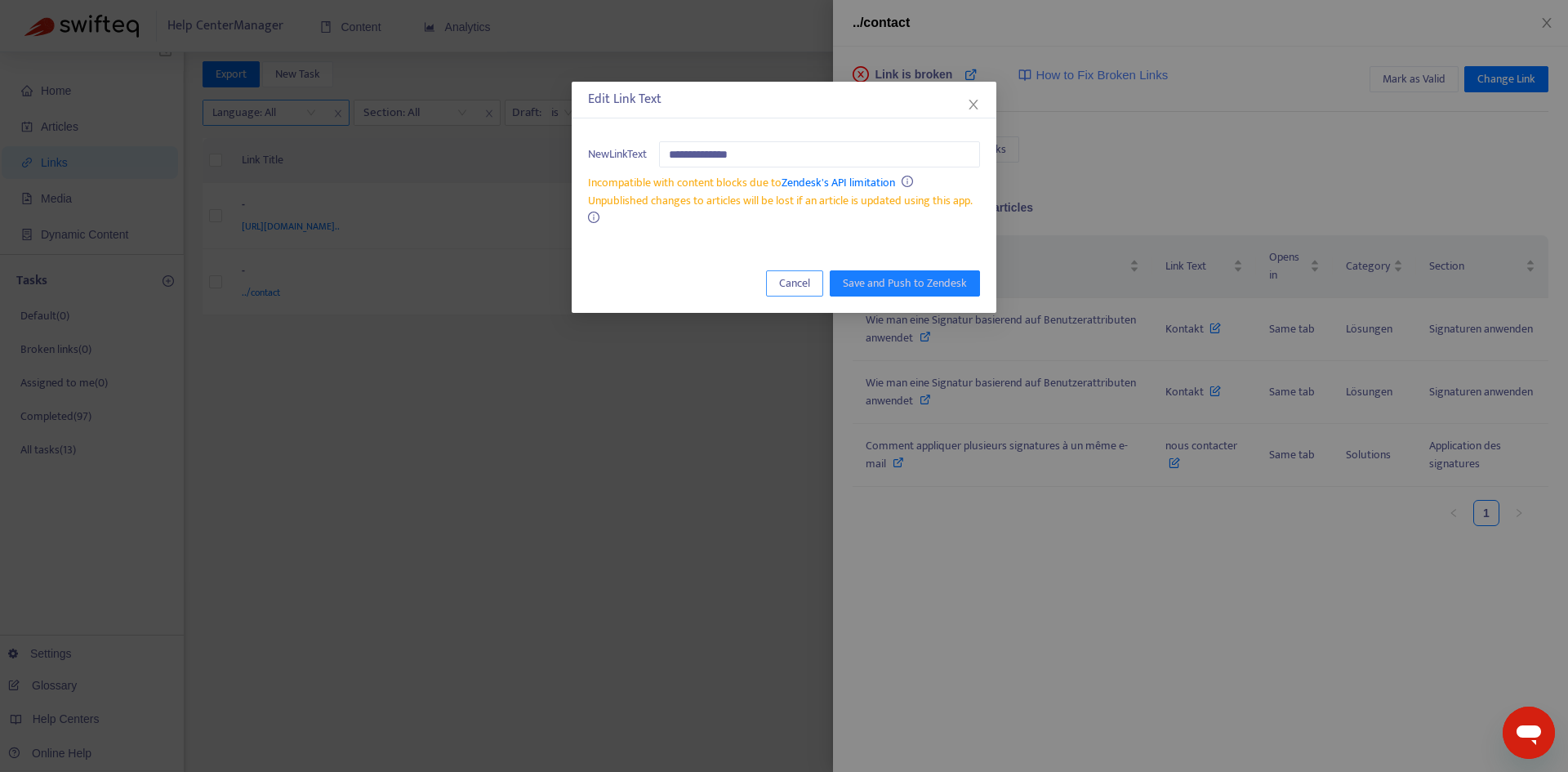
click at [813, 285] on button "Cancel" at bounding box center [794, 283] width 57 height 26
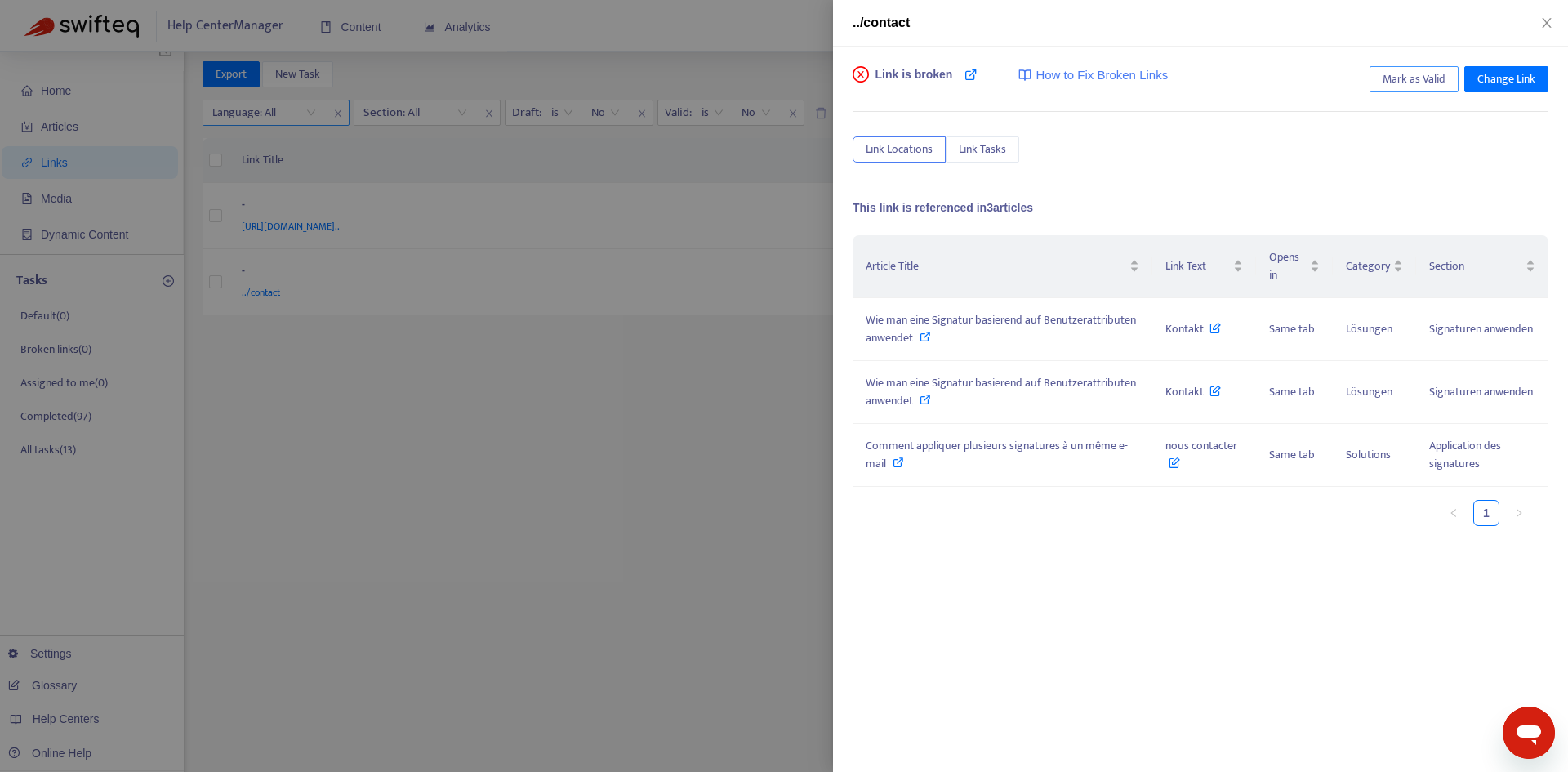
click at [1429, 82] on span "Mark as Valid" at bounding box center [1414, 80] width 63 height 18
click at [1545, 25] on icon "close" at bounding box center [1547, 23] width 9 height 10
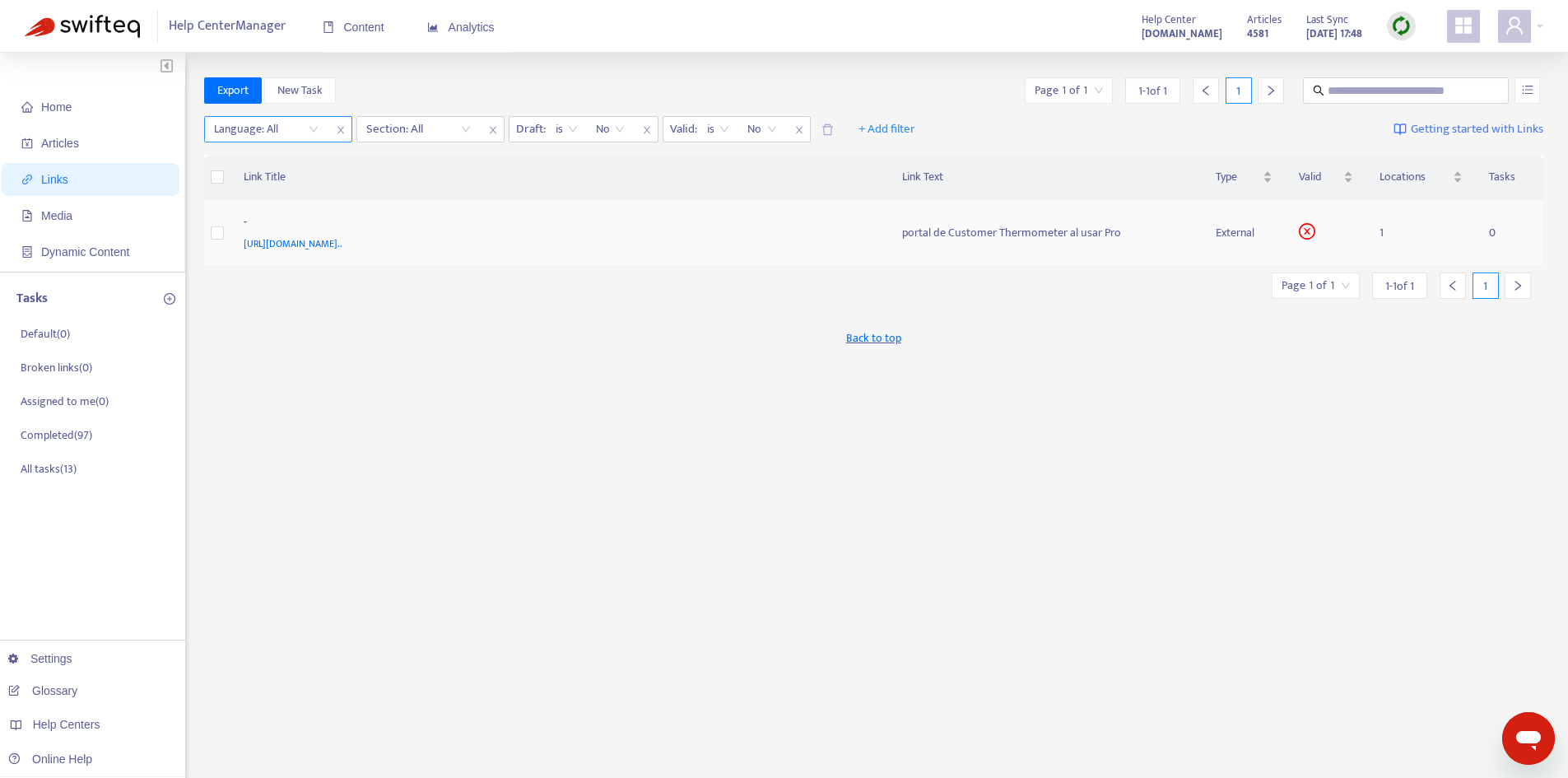
click at [817, 235] on div "https://support.customerthermometer.com/hc/es-es/articles/21053823947037-Exclai…" at bounding box center [557, 244] width 626 height 18
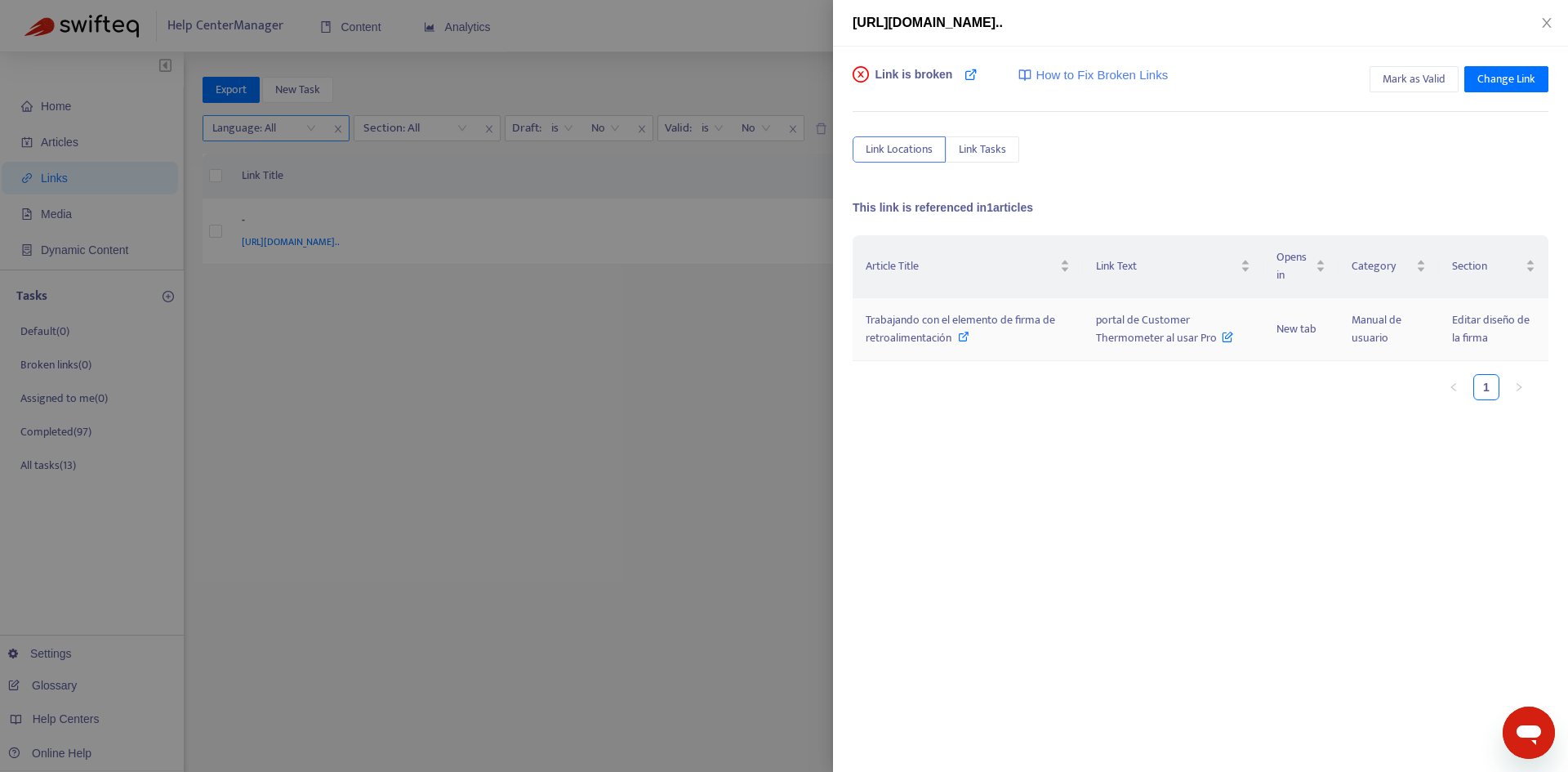
click at [930, 321] on span "Trabajando con el elemento de firma de retroalimentación" at bounding box center [960, 328] width 189 height 37
click at [1172, 322] on span "portal de Customer Thermometer al usar Pro" at bounding box center [1165, 328] width 138 height 37
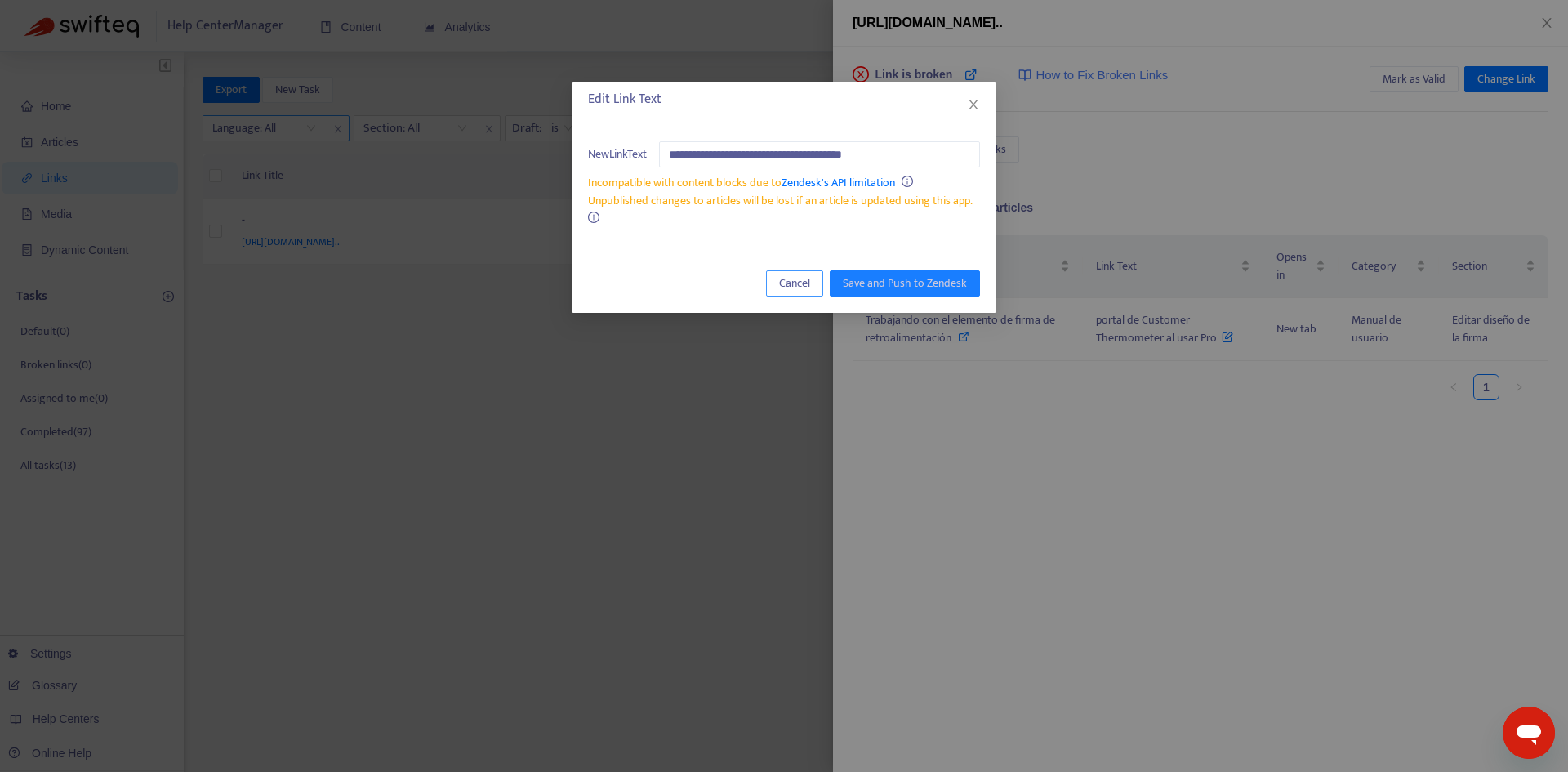
click at [796, 287] on span "Cancel" at bounding box center [795, 284] width 31 height 18
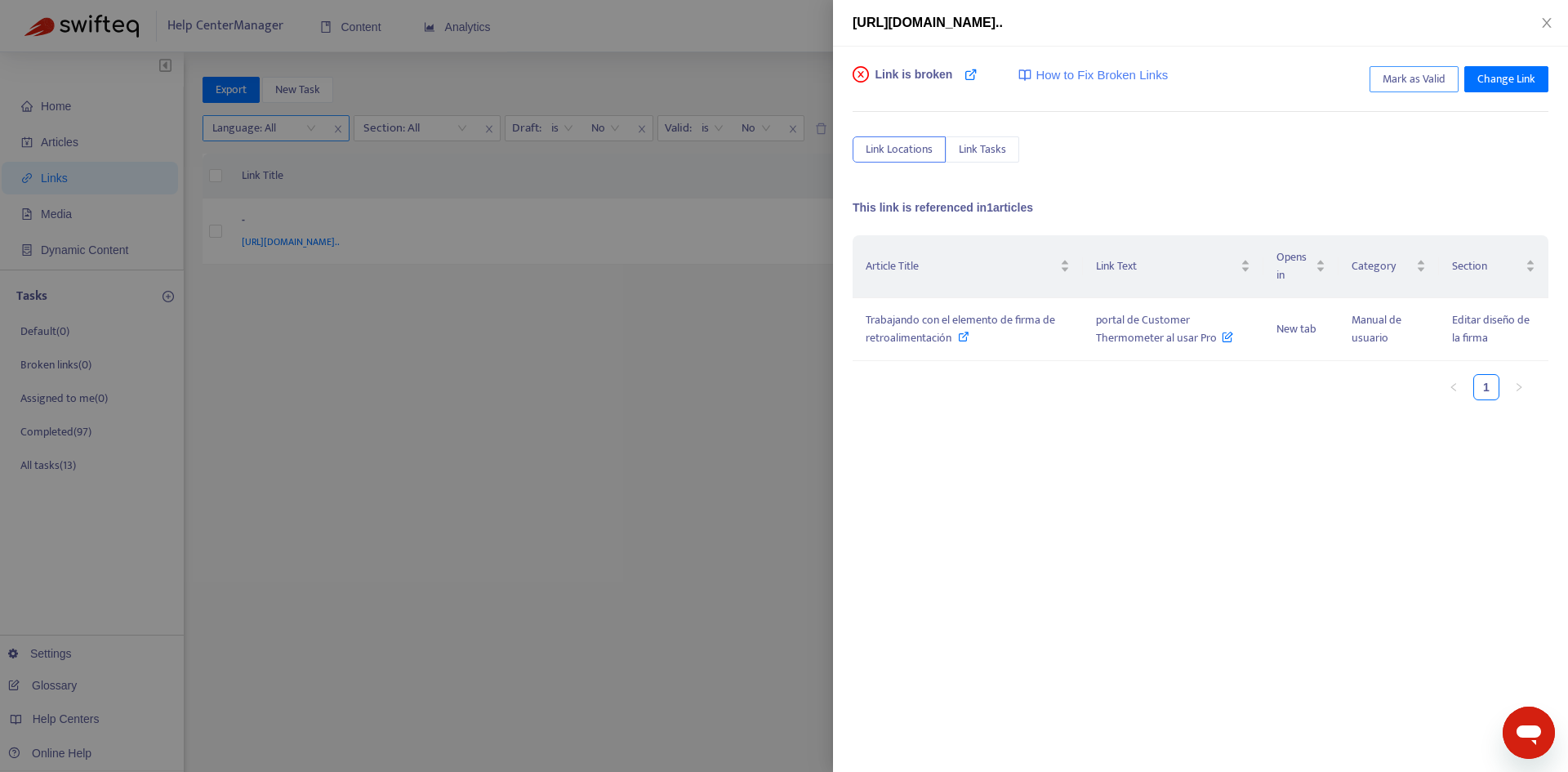
click at [1397, 78] on span "Mark as Valid" at bounding box center [1414, 80] width 63 height 18
click at [1548, 22] on icon "close" at bounding box center [1547, 23] width 9 height 10
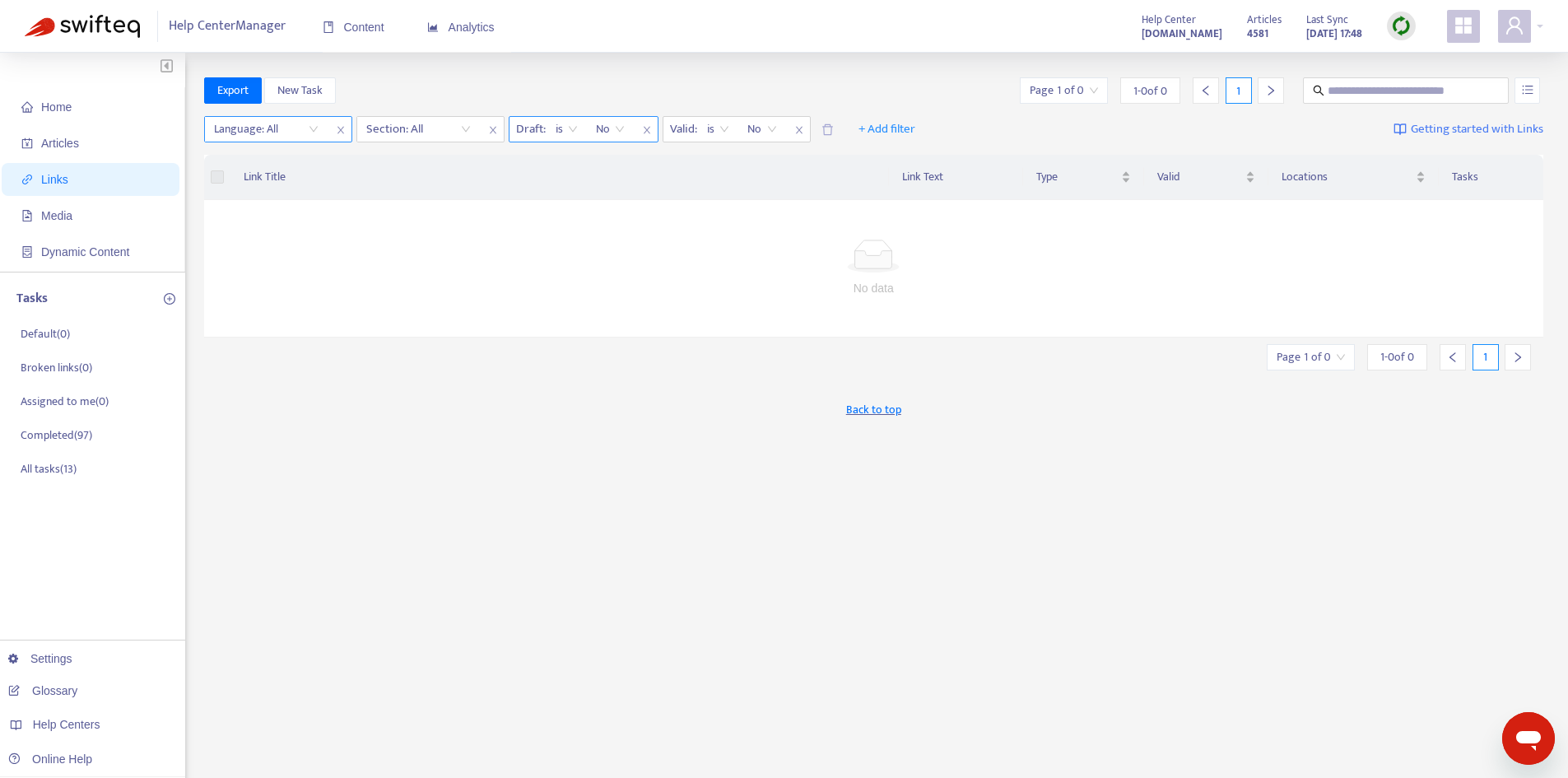
click at [626, 121] on div "No" at bounding box center [610, 129] width 47 height 25
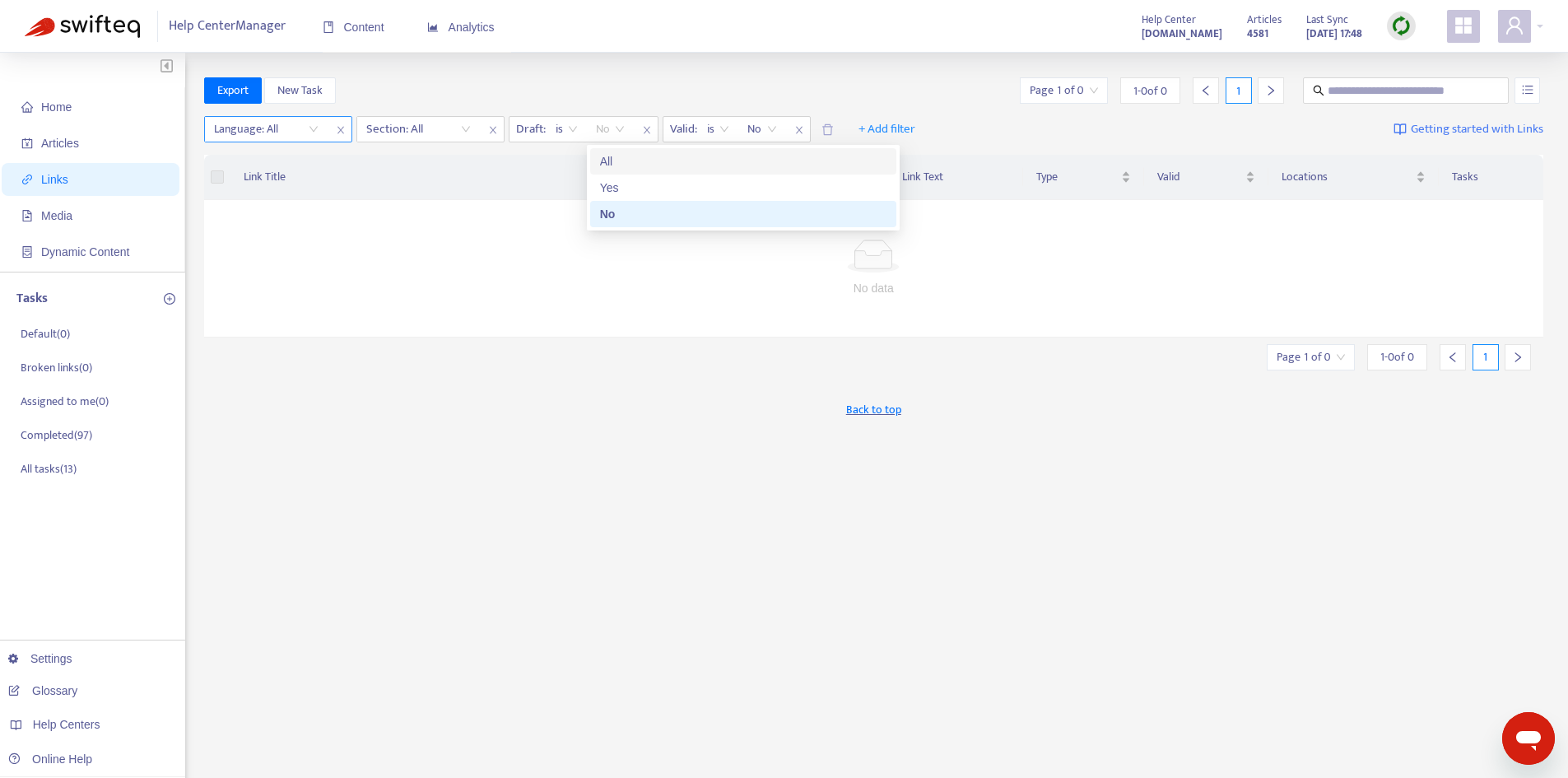
click at [621, 173] on div "All" at bounding box center [742, 161] width 306 height 26
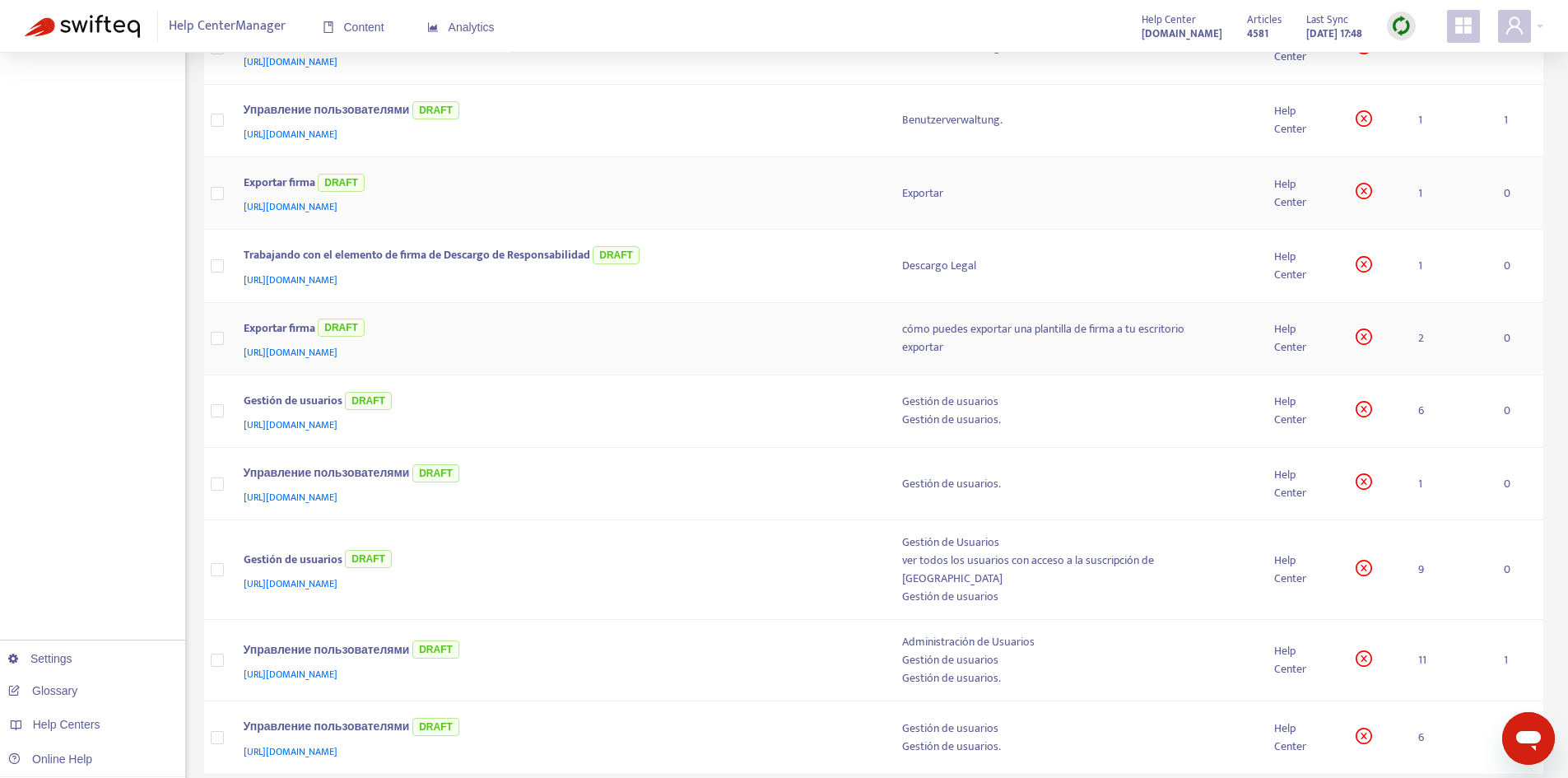
scroll to position [648, 0]
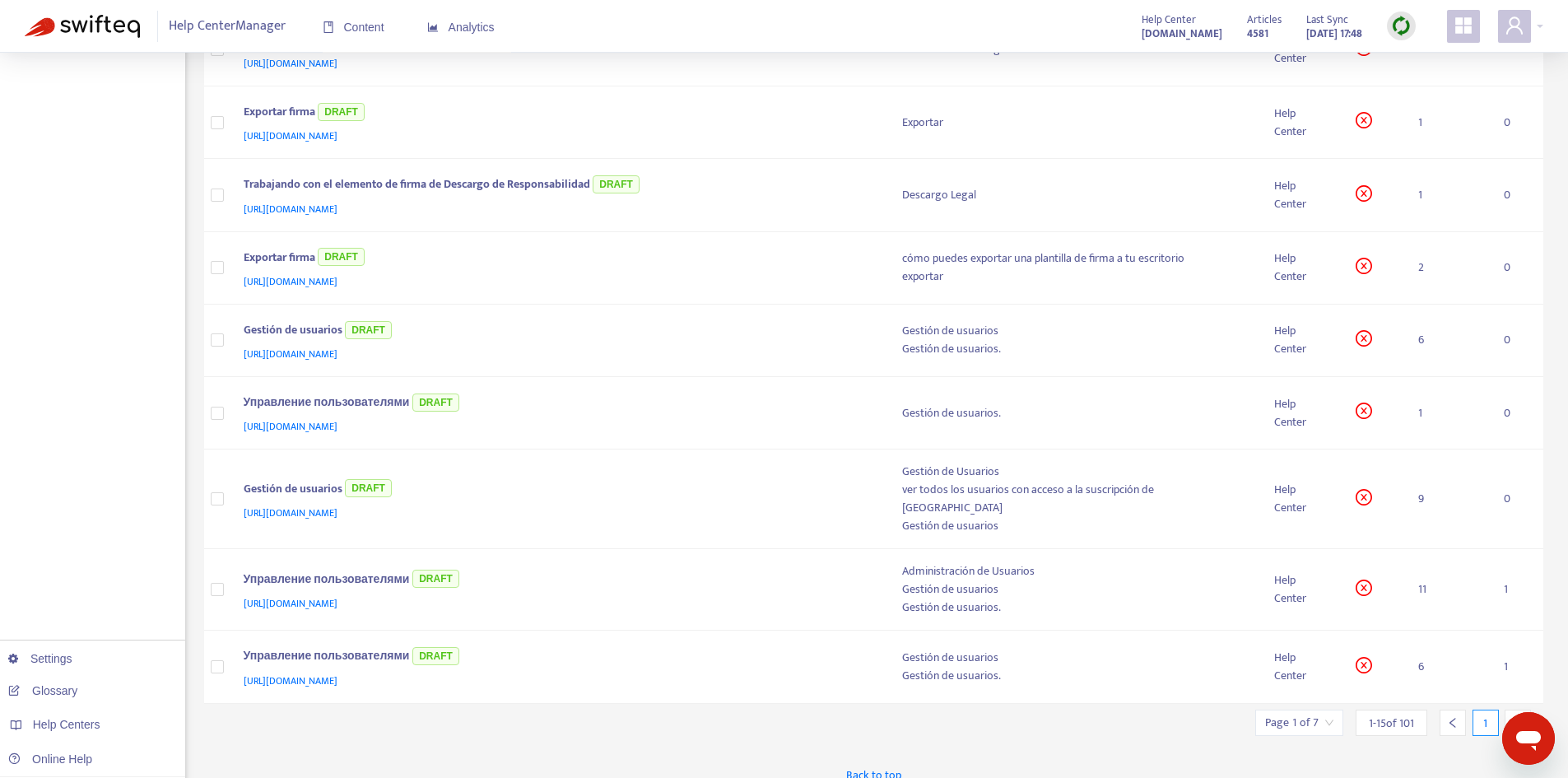
click at [1328, 710] on input "search" at bounding box center [1299, 722] width 68 height 25
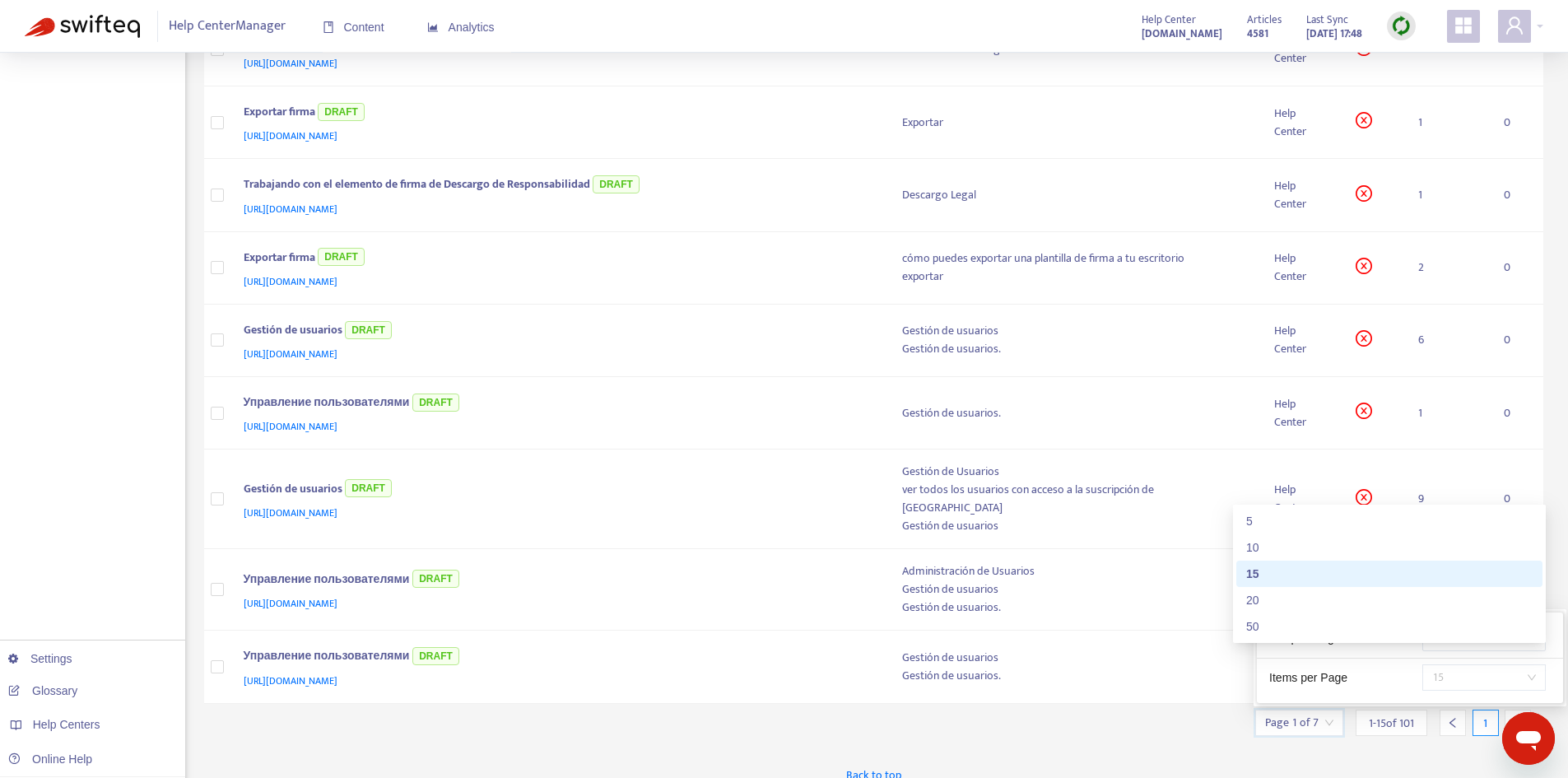
click at [1453, 665] on span "15" at bounding box center [1484, 677] width 104 height 25
click at [1337, 625] on div "50" at bounding box center [1389, 626] width 287 height 18
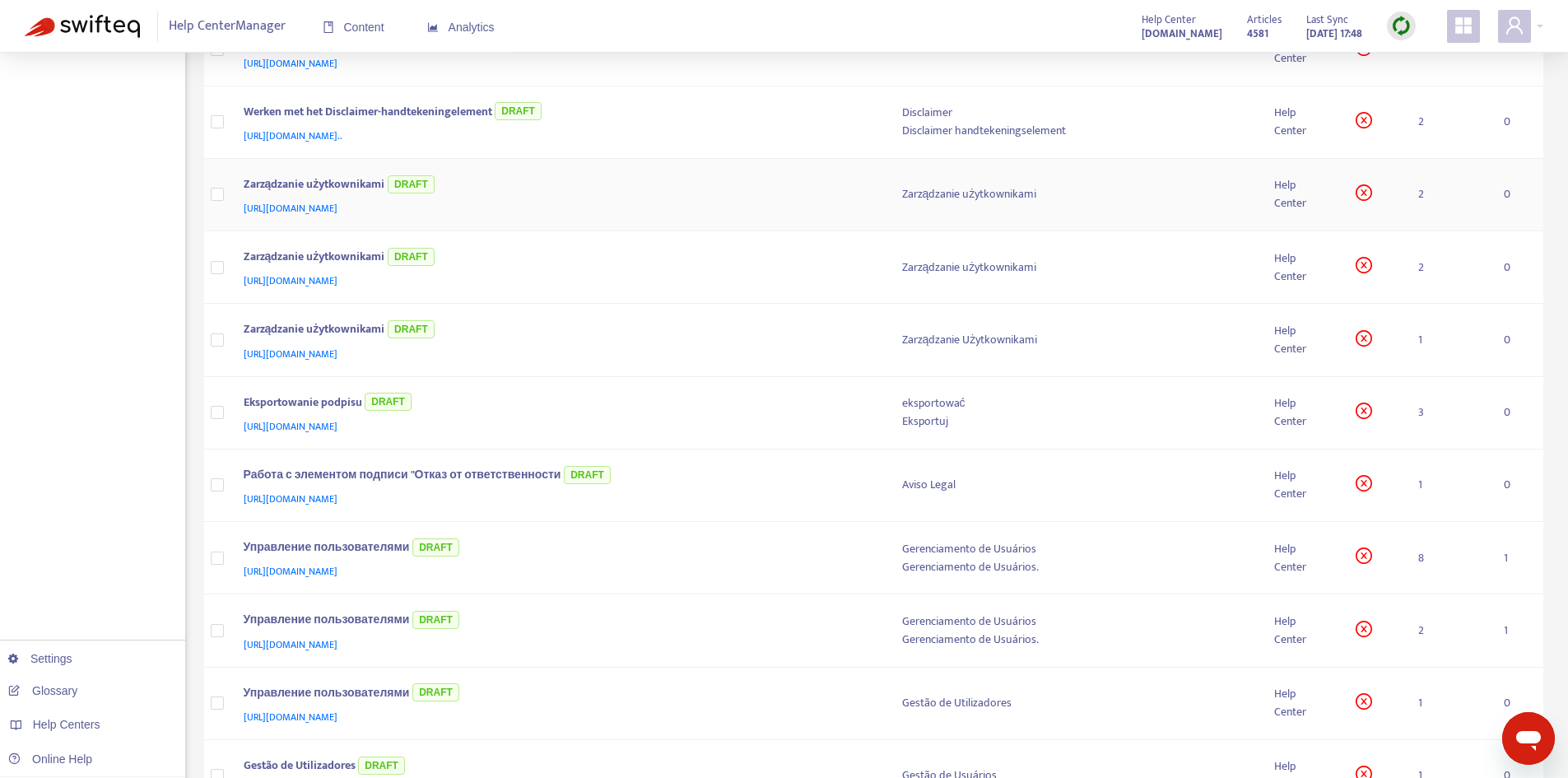
scroll to position [3270, 0]
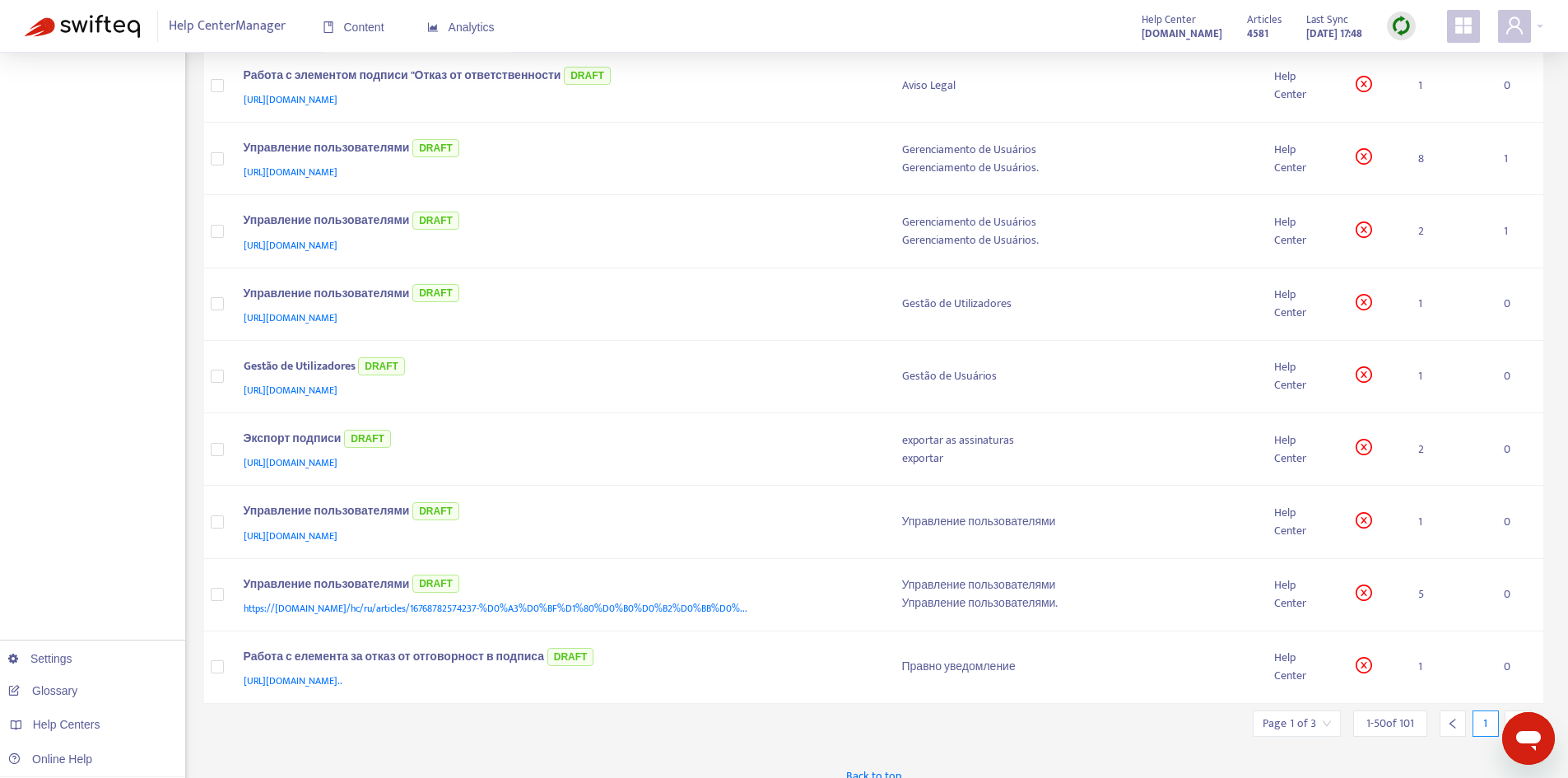
click at [1524, 710] on div at bounding box center [1517, 723] width 26 height 26
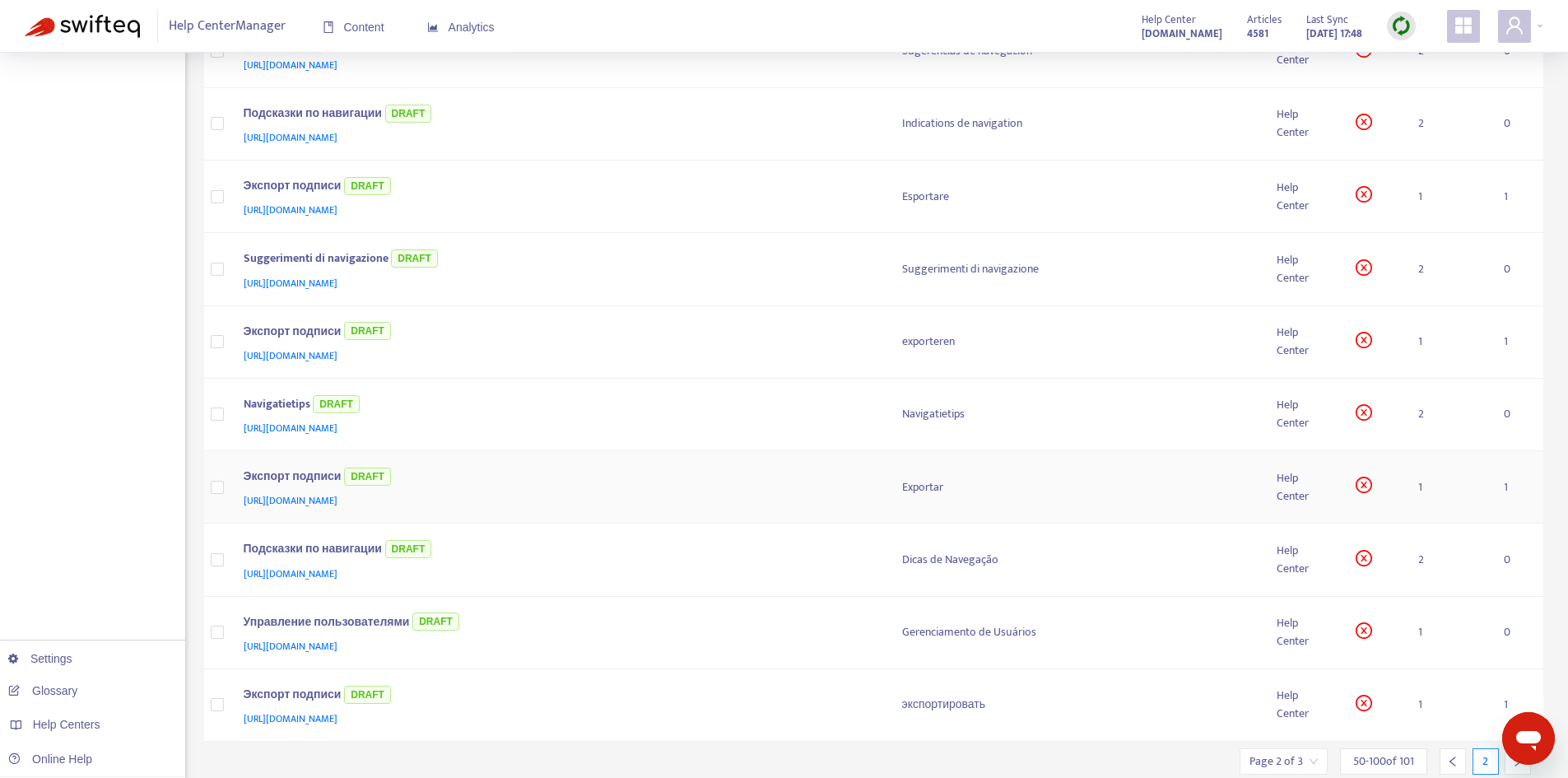
scroll to position [3163, 0]
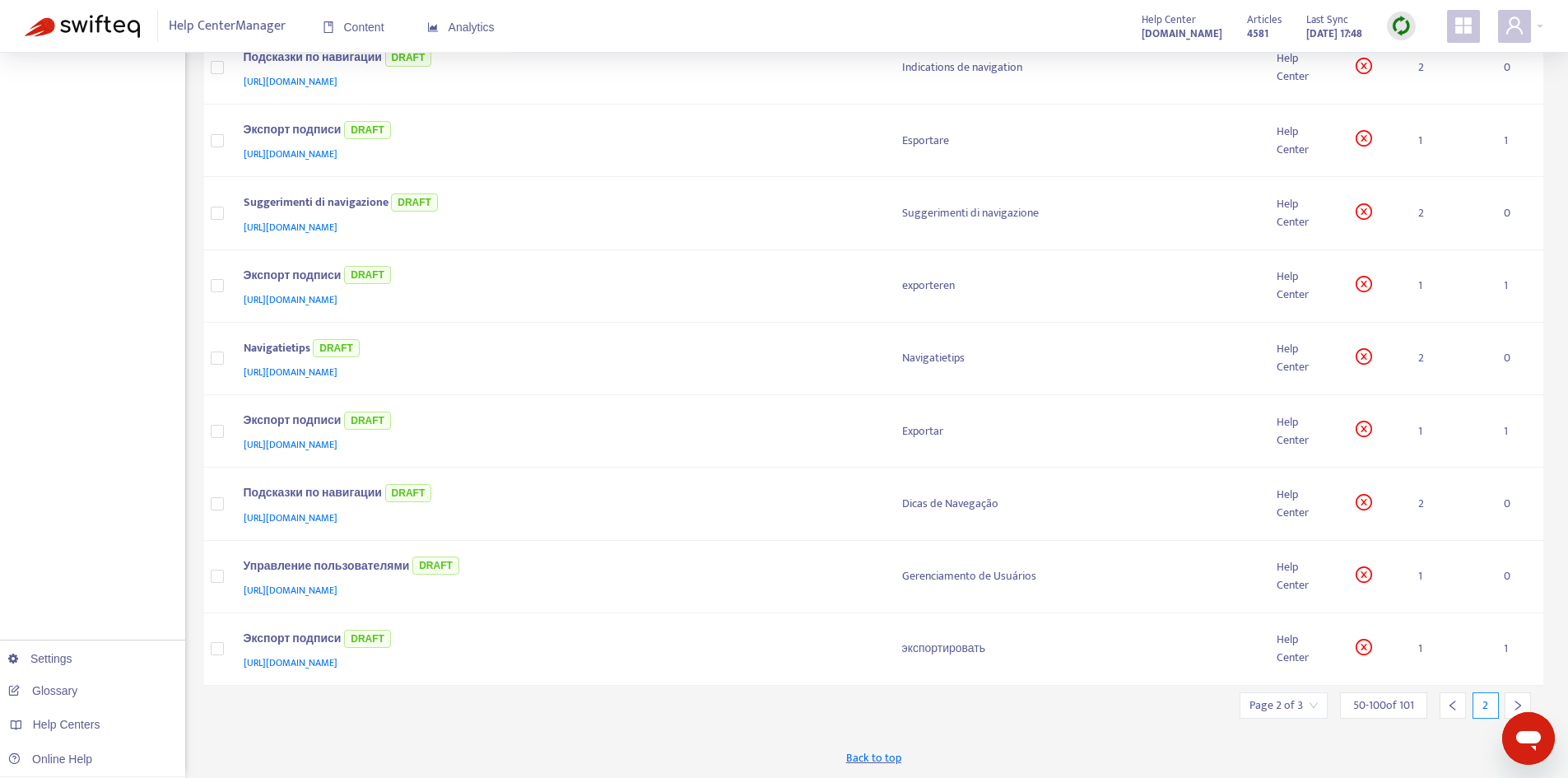
click at [1526, 705] on div at bounding box center [1517, 705] width 26 height 26
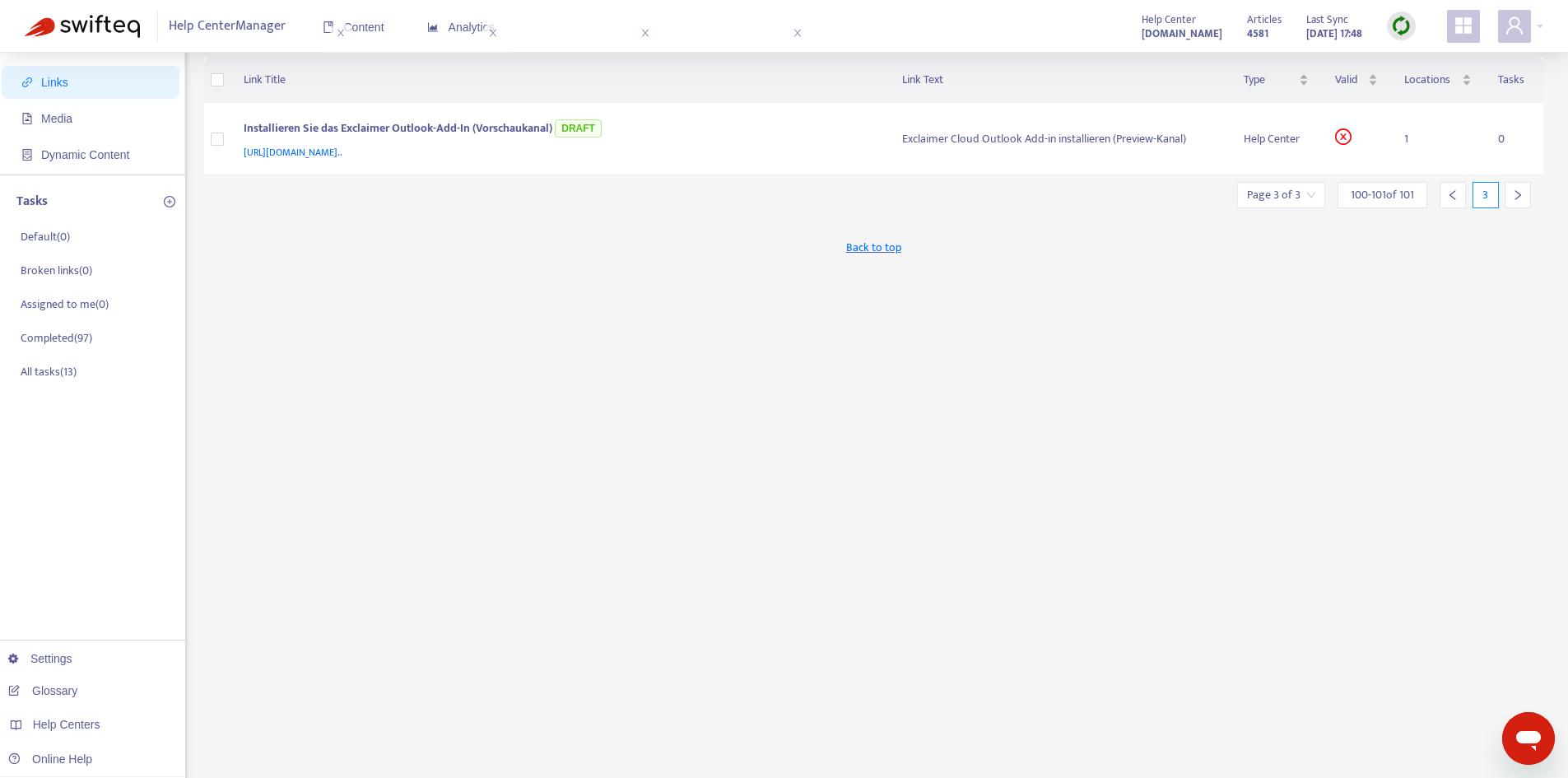
scroll to position [0, 0]
